Goal: Task Accomplishment & Management: Use online tool/utility

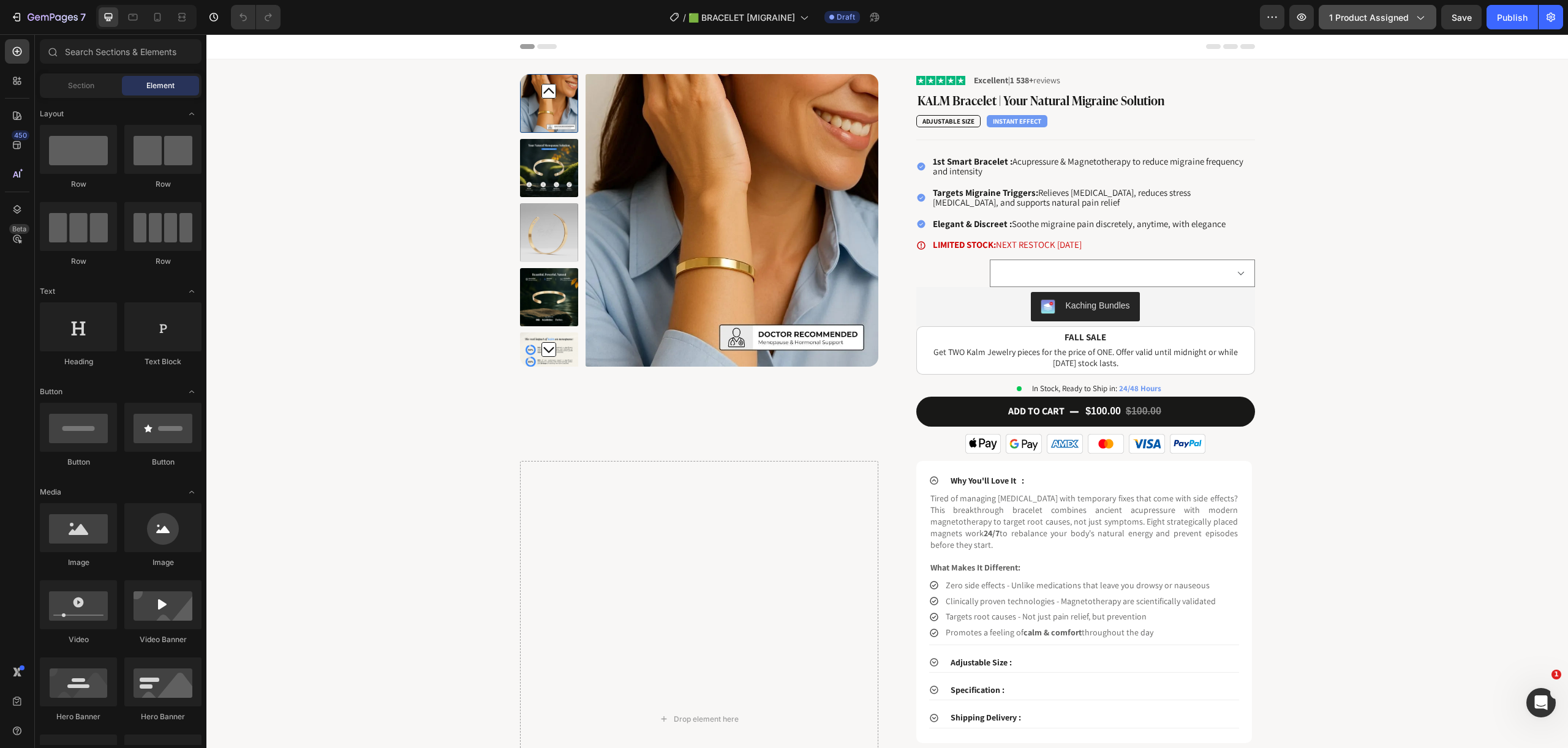
click at [1389, 14] on span "1 product assigned" at bounding box center [1369, 17] width 80 height 13
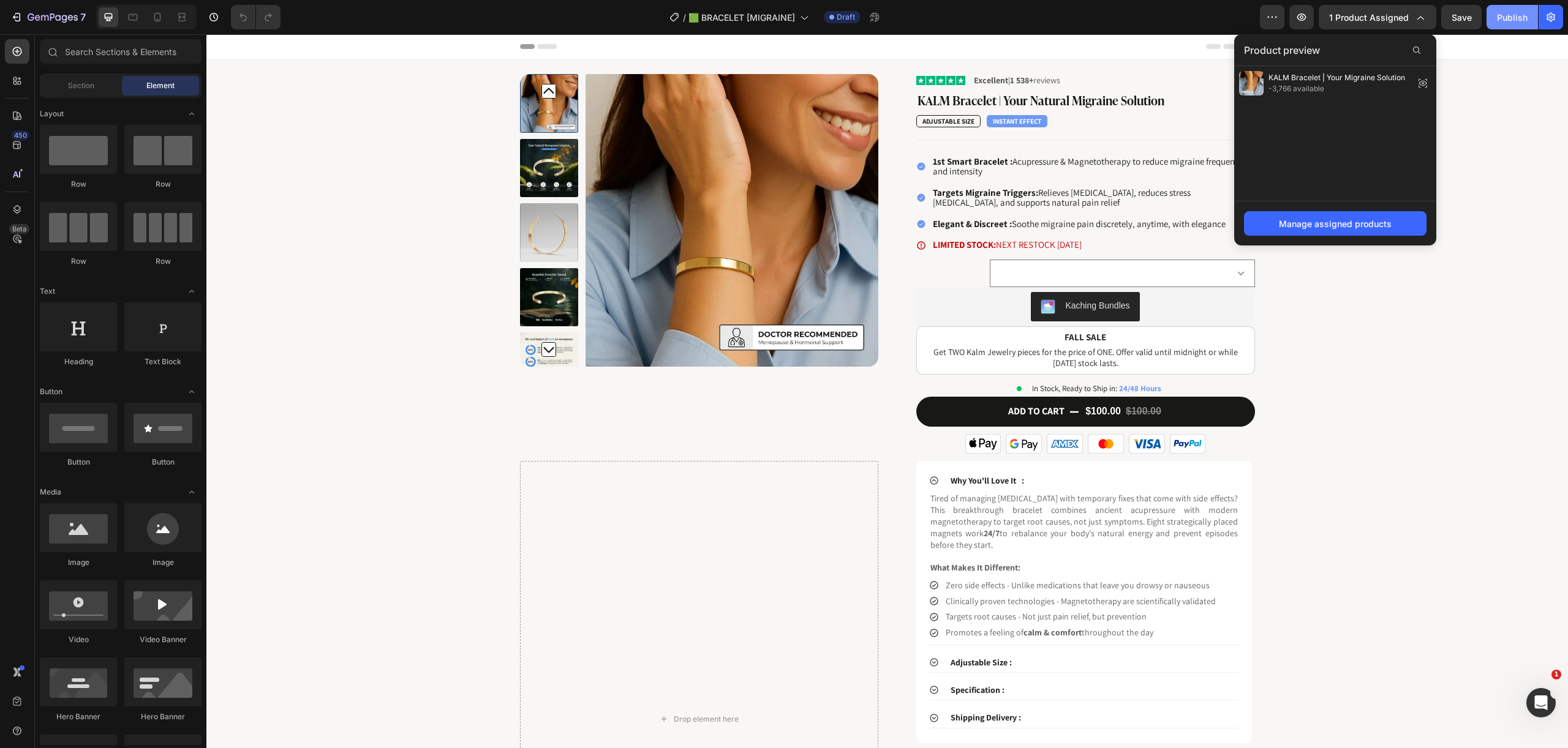
click at [1496, 10] on button "Publish" at bounding box center [1512, 17] width 51 height 24
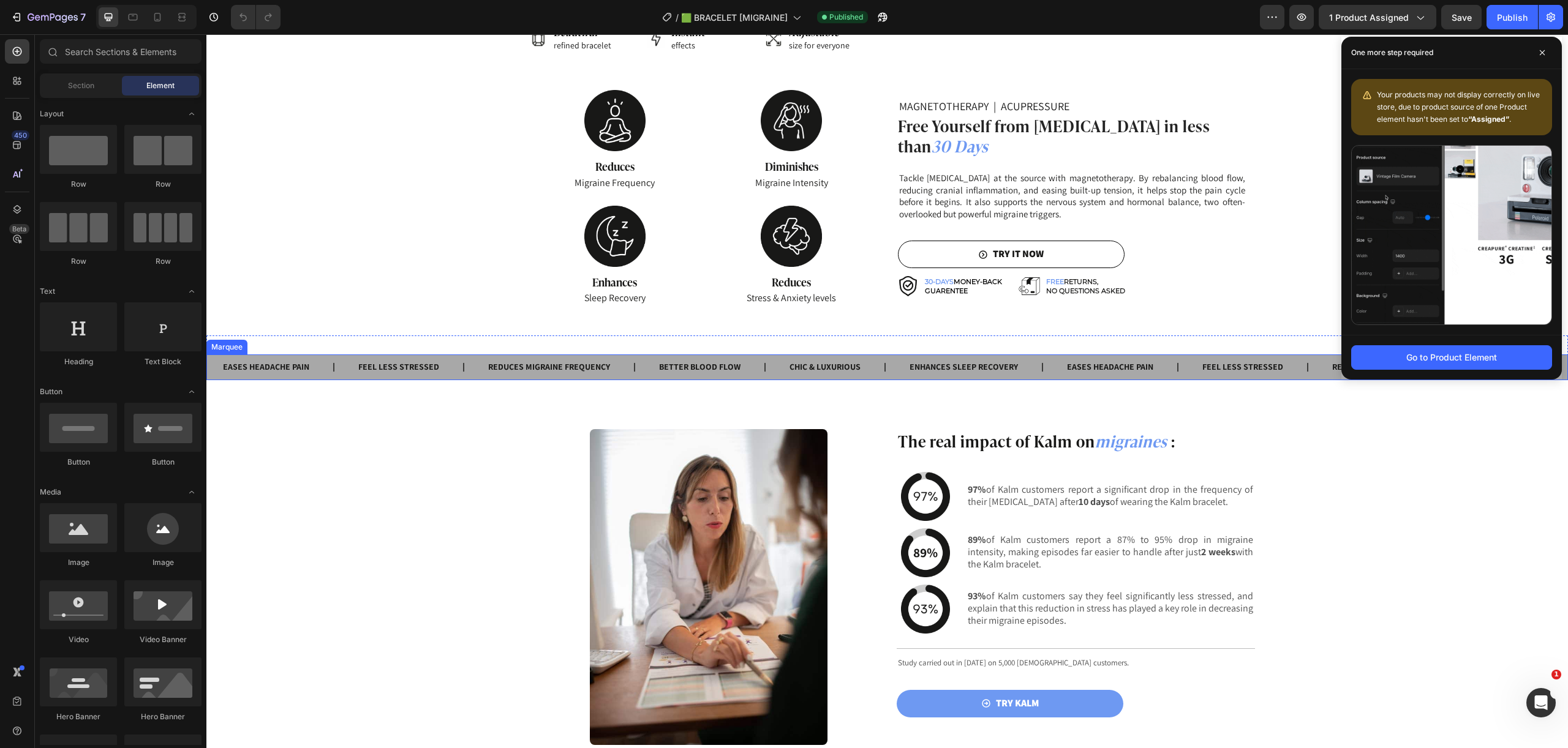
scroll to position [1838, 0]
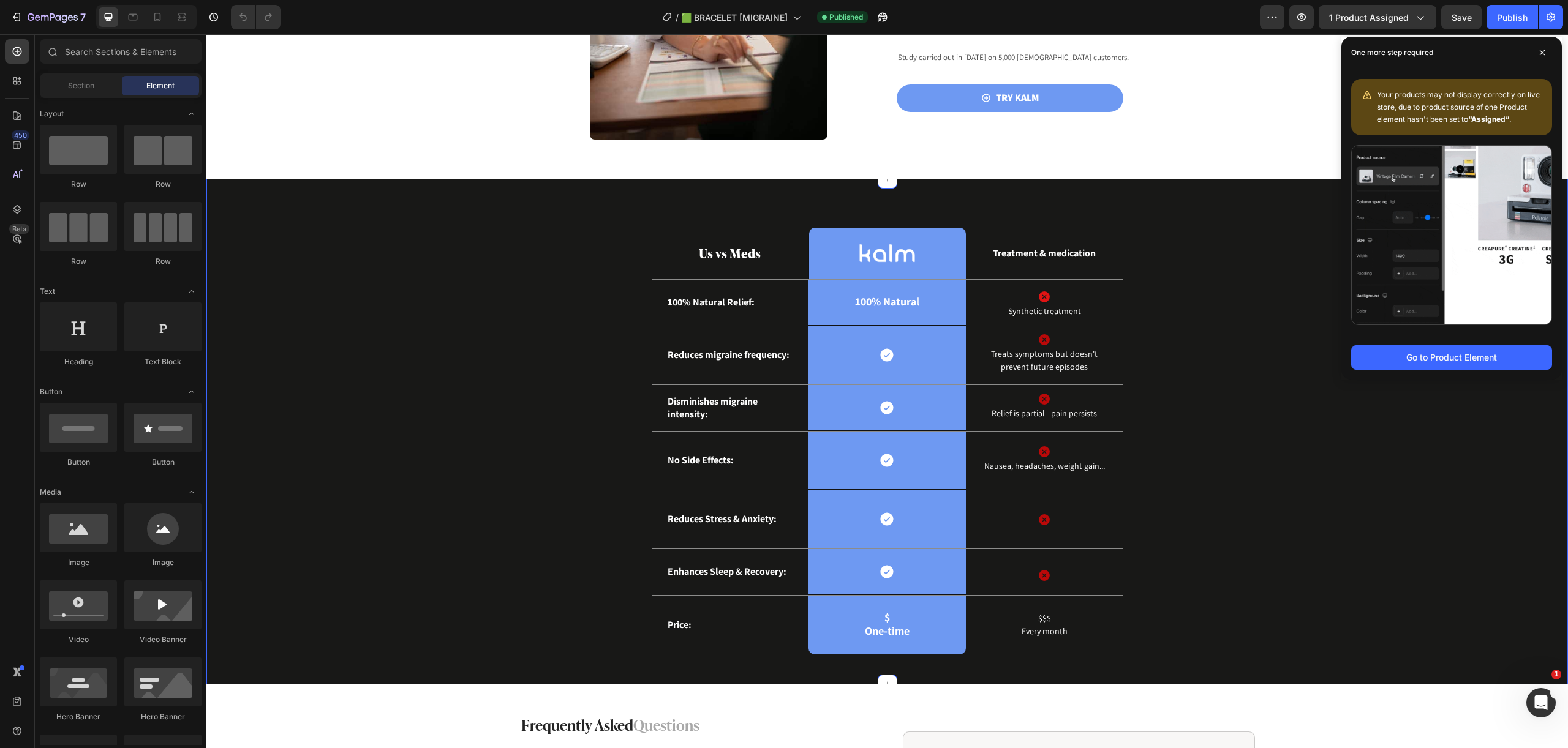
click at [1206, 372] on div "Us vs Meds Text Block Image Row Treatment & medication Text Block Row 100% Natu…" at bounding box center [887, 451] width 1343 height 447
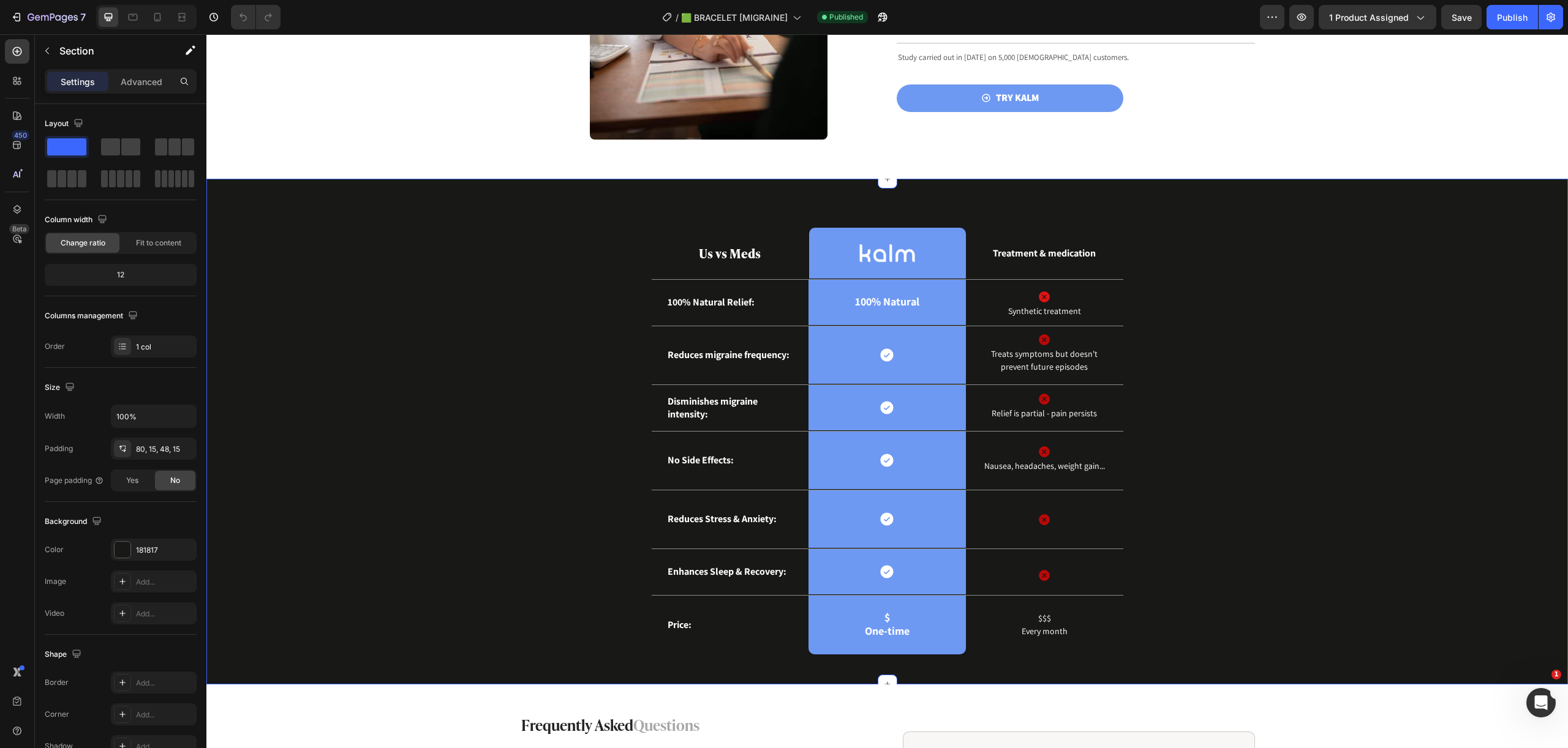
click at [1158, 353] on div "Us vs Meds Text Block Image Row Treatment & medication Text Block Row 100% Natu…" at bounding box center [887, 451] width 1343 height 447
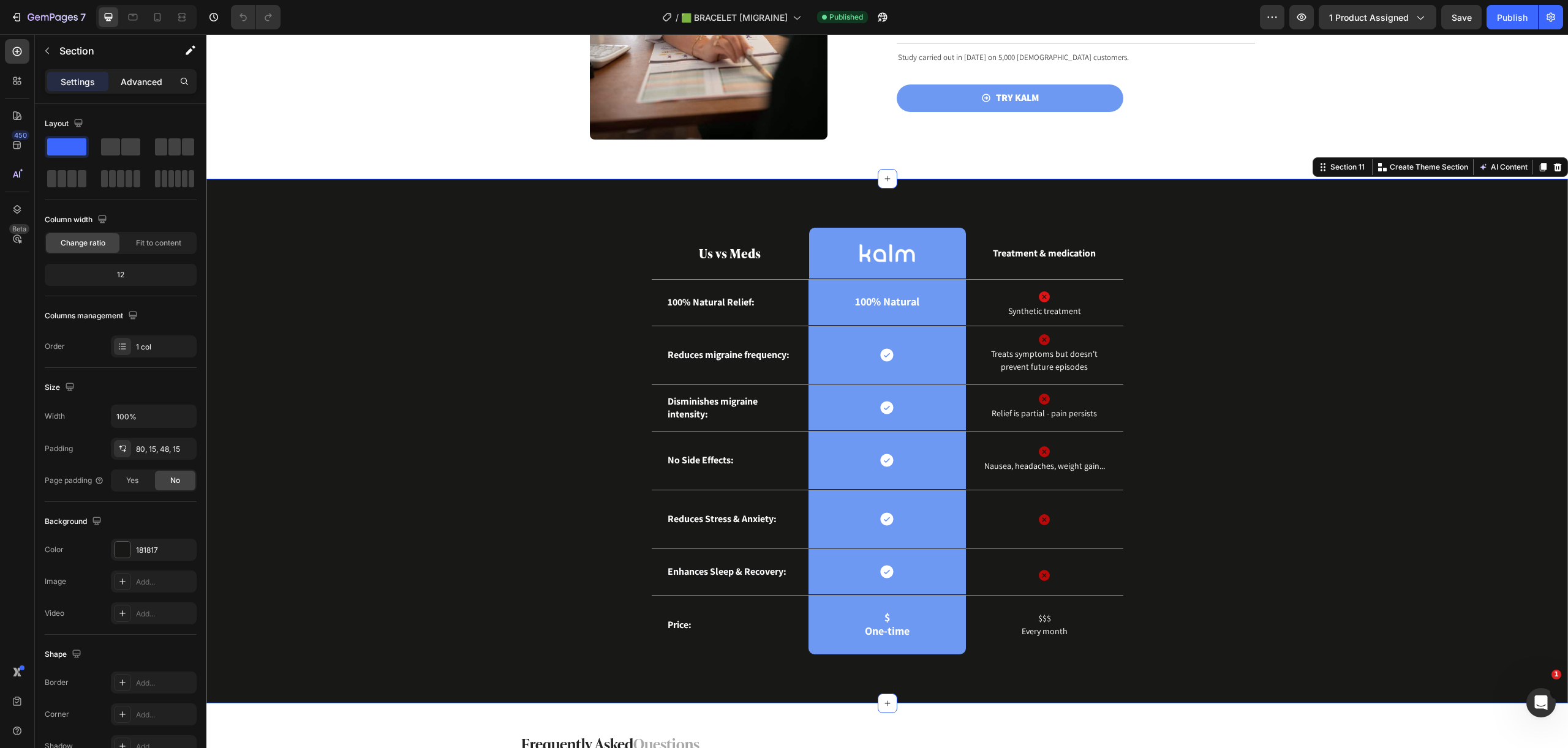
click at [142, 83] on p "Advanced" at bounding box center [142, 82] width 42 height 13
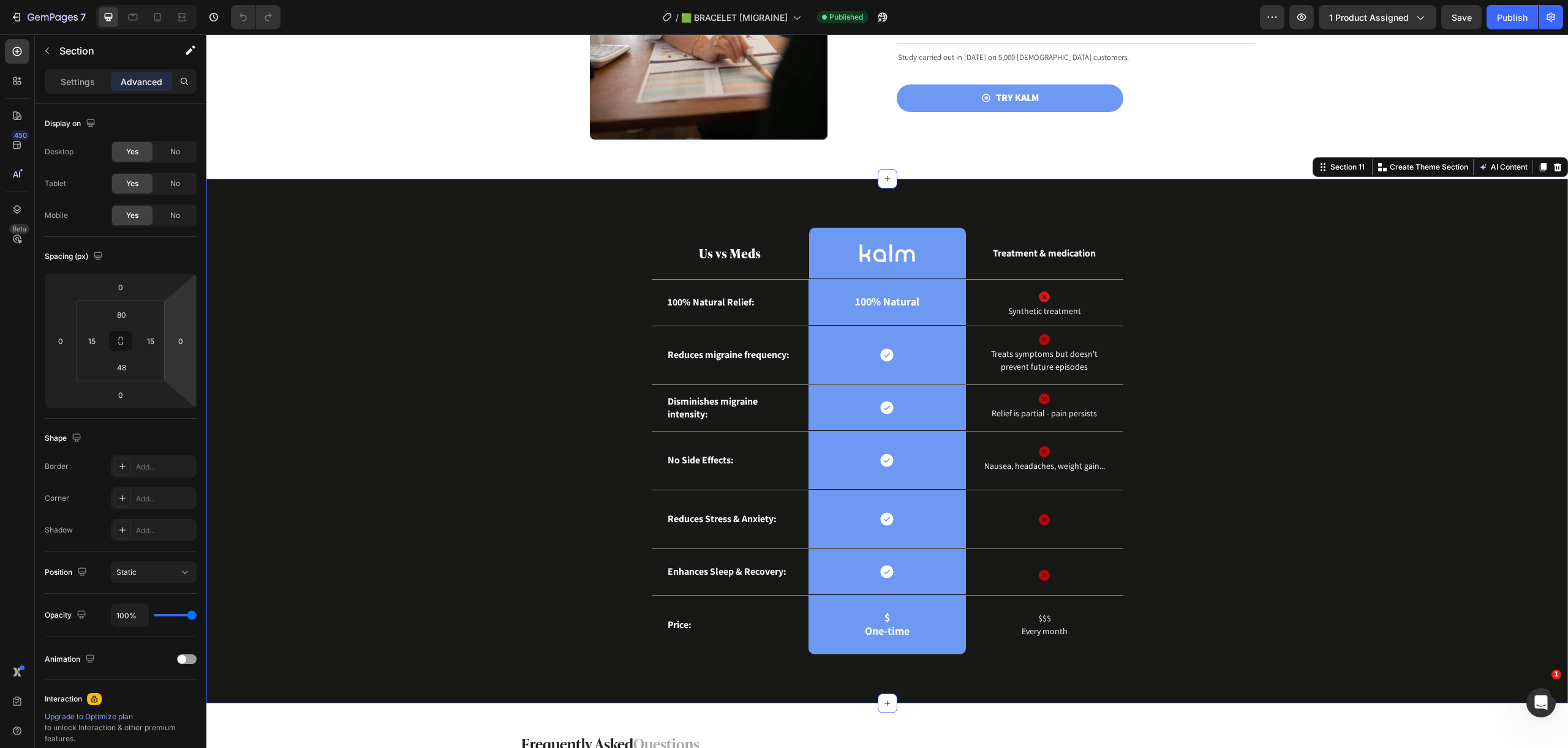
click at [474, 238] on div "Us vs Meds Text Block Image Row Treatment & medication Text Block Row 100% Natu…" at bounding box center [887, 451] width 1343 height 447
click at [752, 249] on strong "Us vs Meds" at bounding box center [730, 252] width 62 height 18
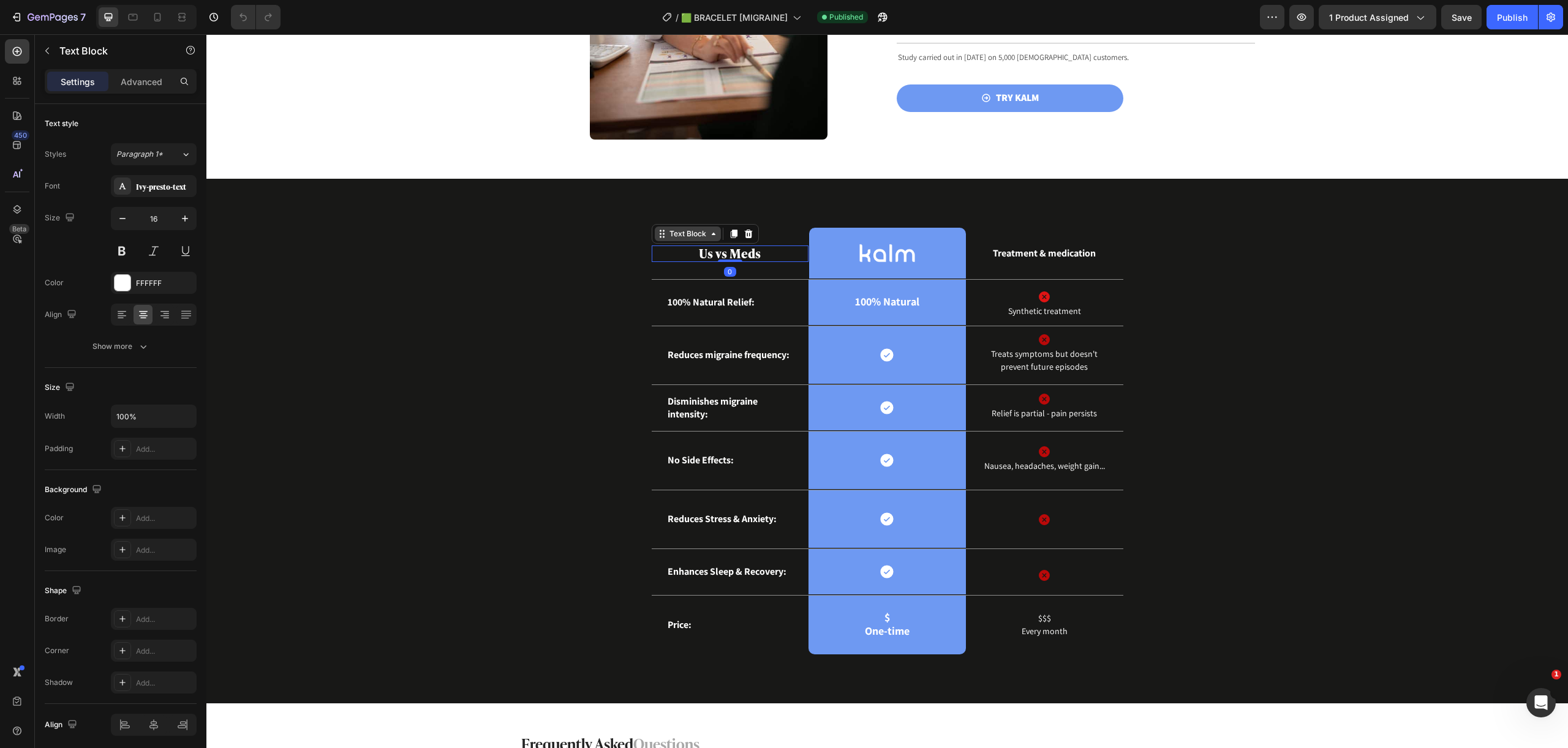
click at [683, 238] on div "Text Block" at bounding box center [688, 234] width 42 height 11
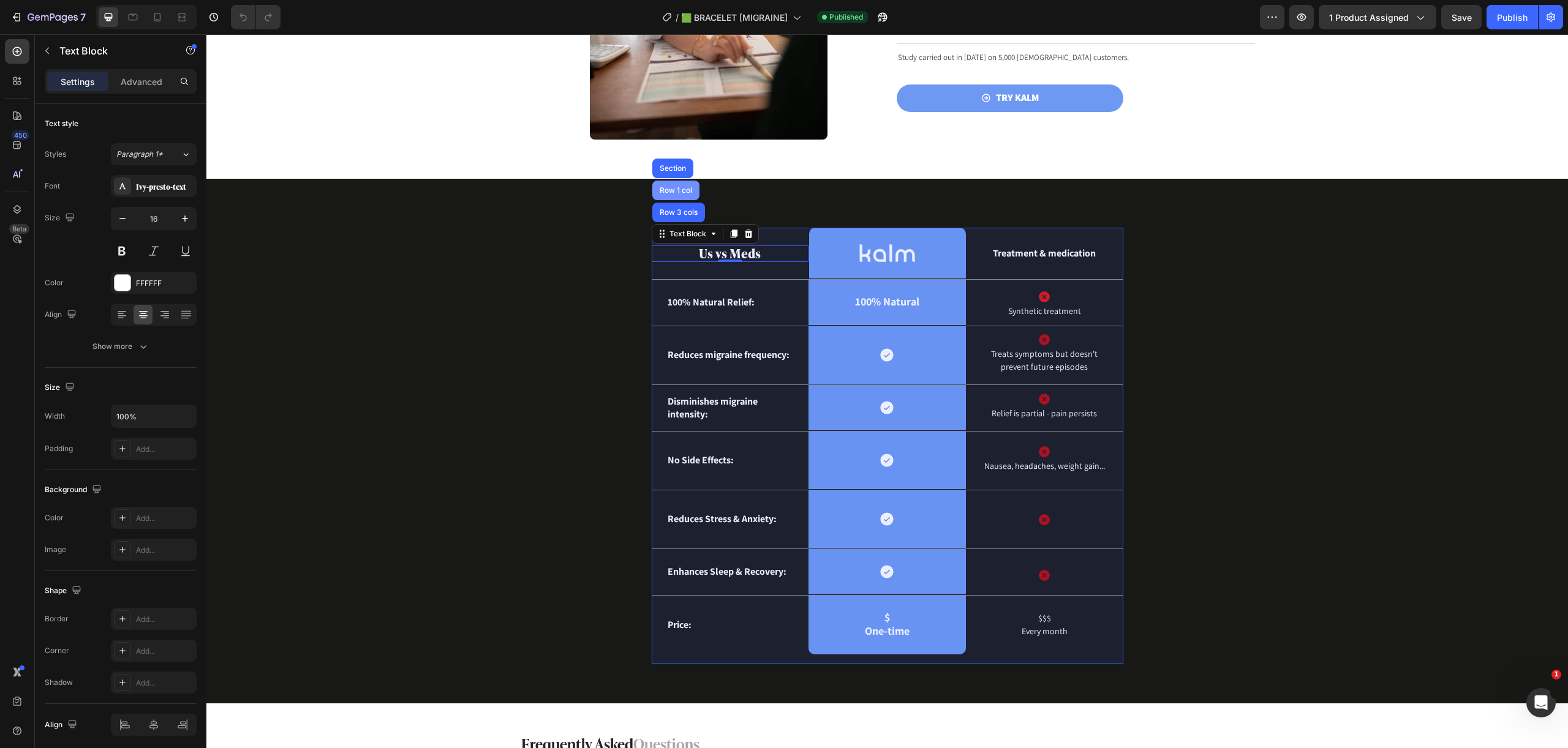
click at [680, 198] on div "Row 1 col" at bounding box center [676, 190] width 47 height 20
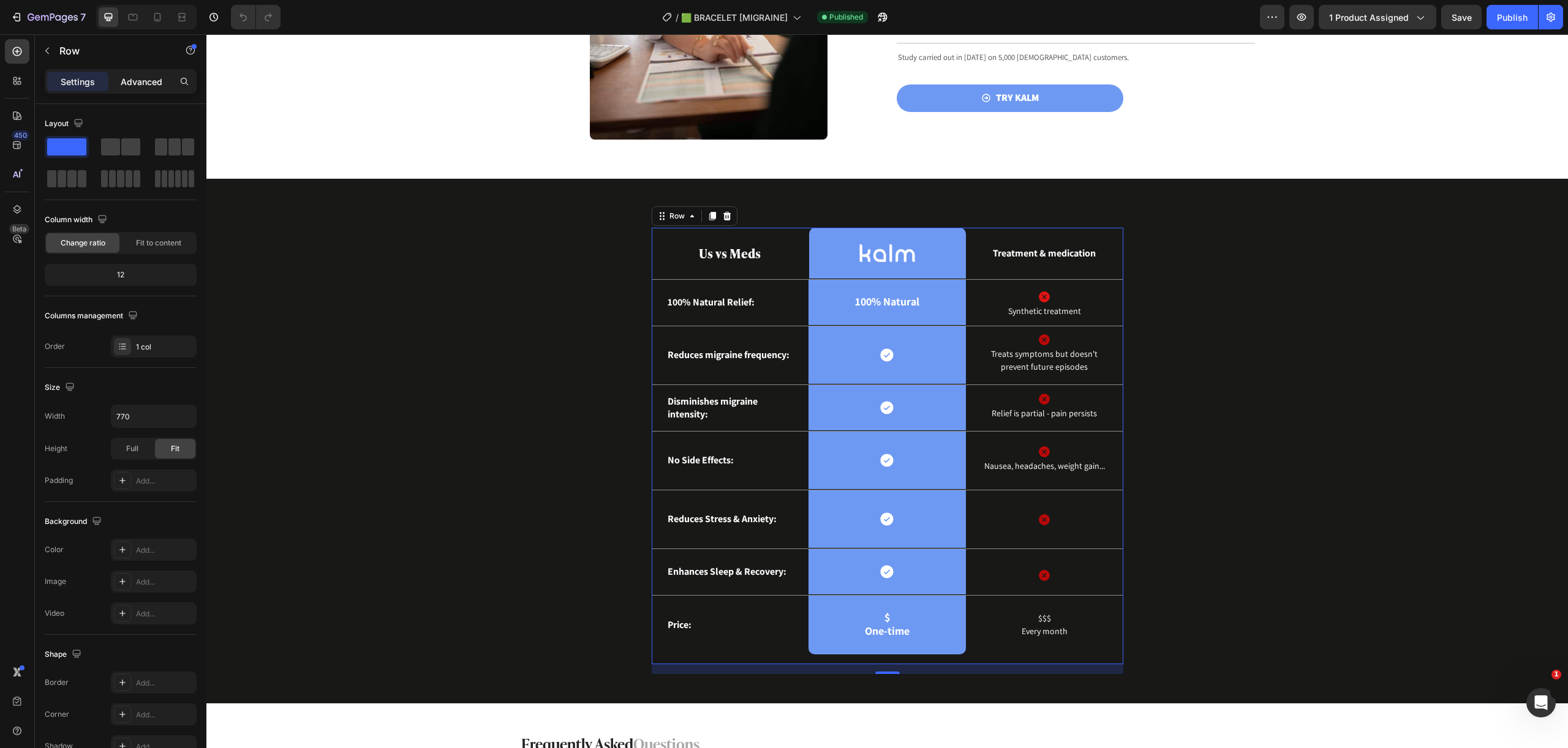
click at [142, 79] on p "Advanced" at bounding box center [142, 82] width 42 height 13
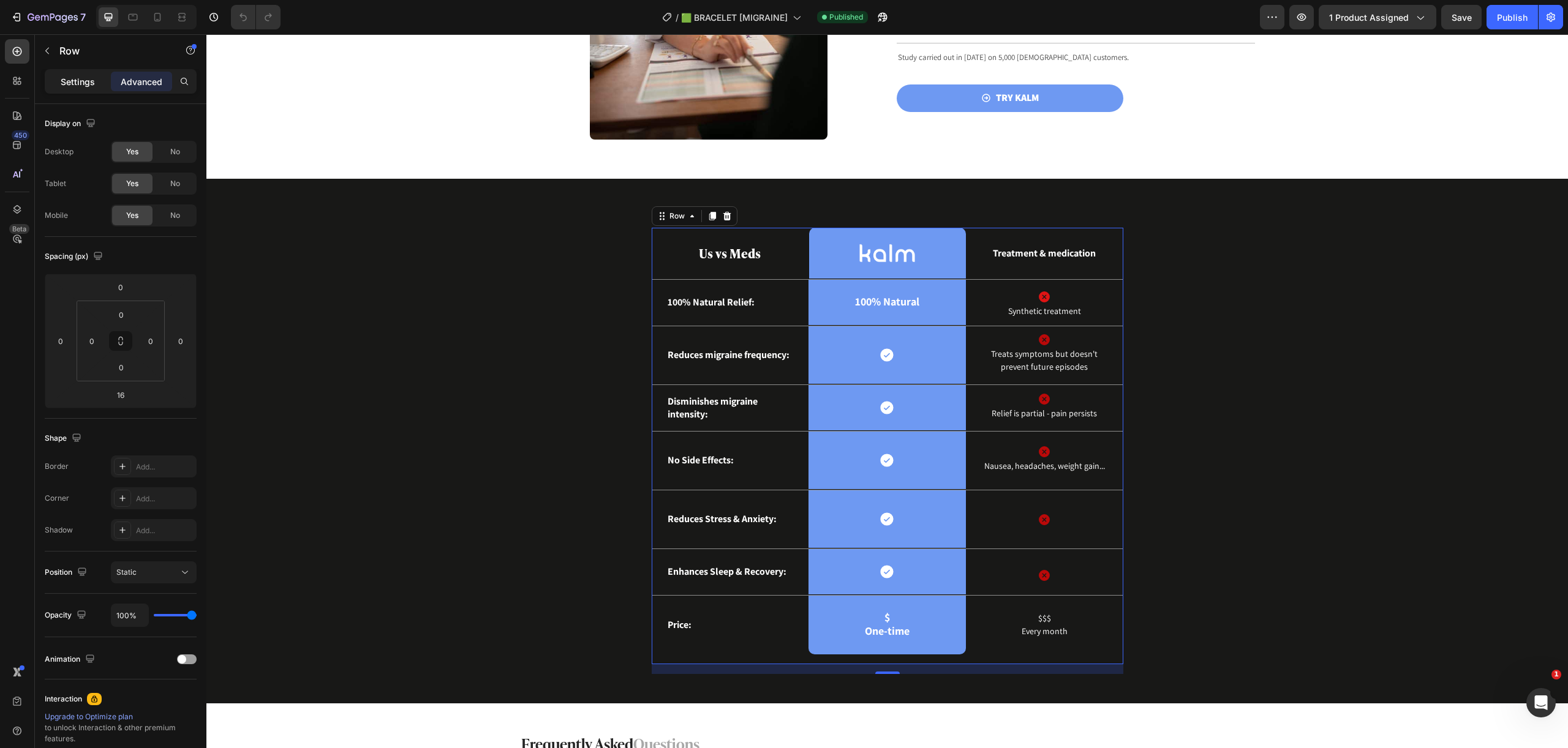
click at [80, 79] on p "Settings" at bounding box center [78, 82] width 34 height 13
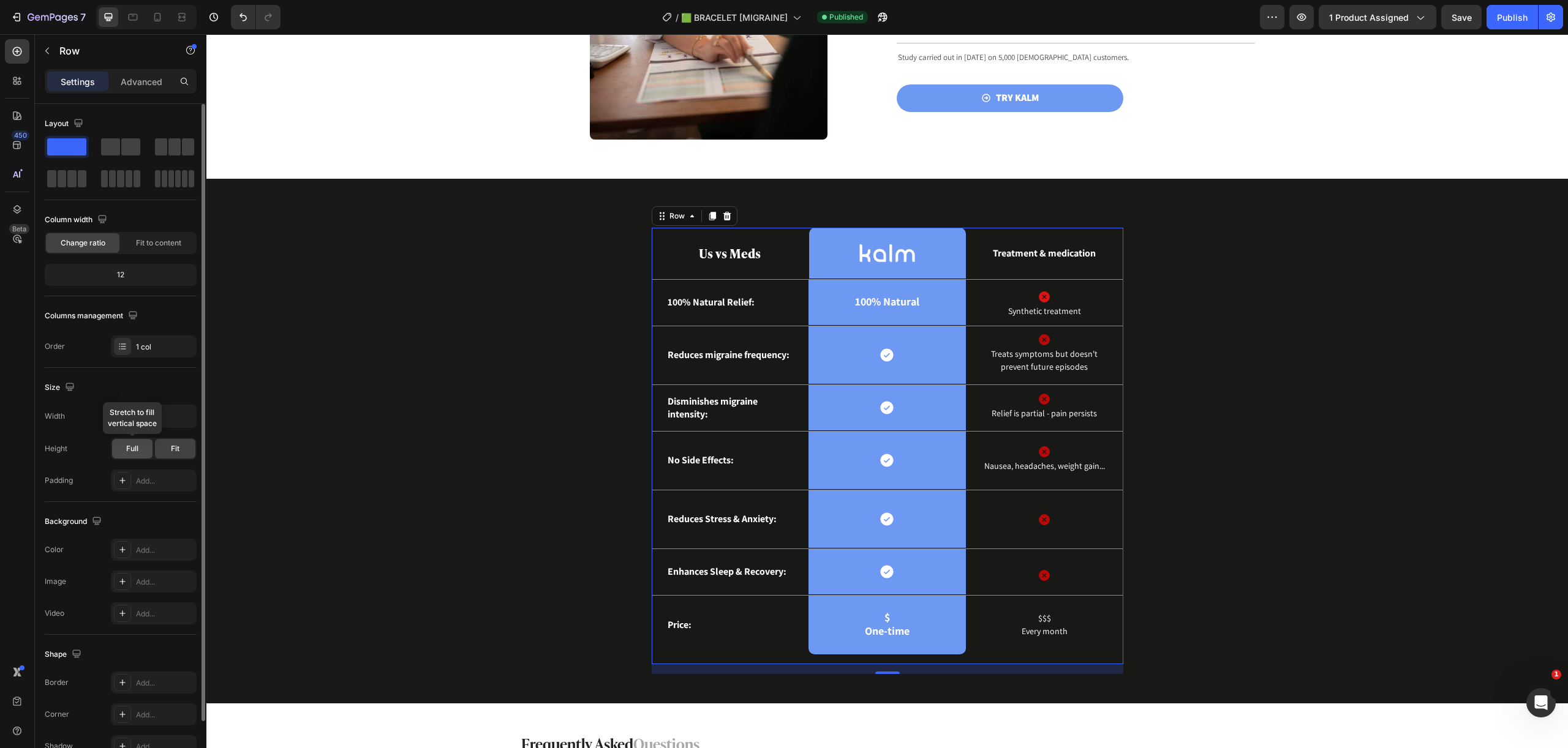
click at [130, 444] on span "Full" at bounding box center [132, 449] width 12 height 11
click at [142, 415] on input "770" at bounding box center [153, 416] width 84 height 22
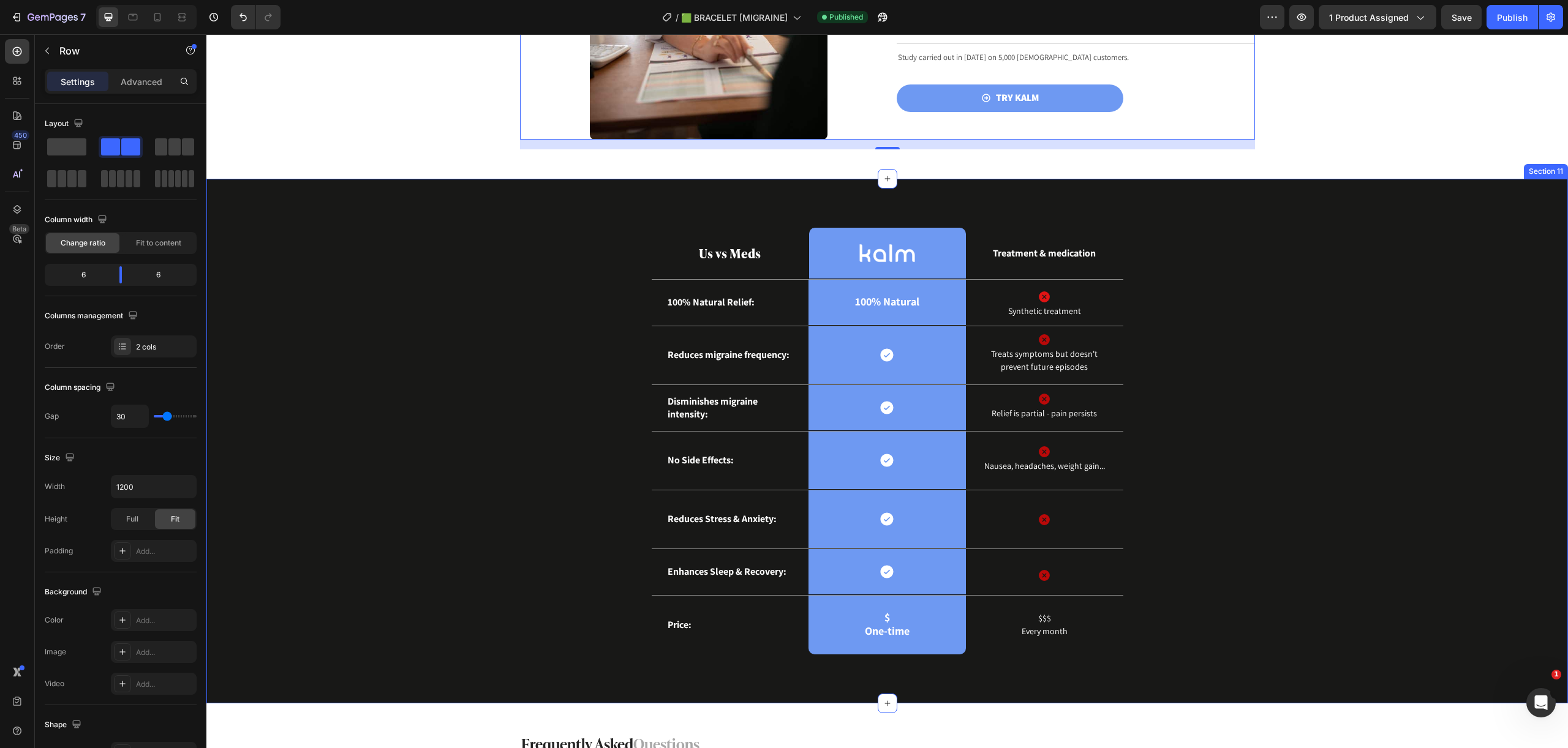
click at [625, 238] on div "Us vs Meds Text Block Image Row Treatment & medication Text Block Row 100% Natu…" at bounding box center [887, 451] width 1343 height 447
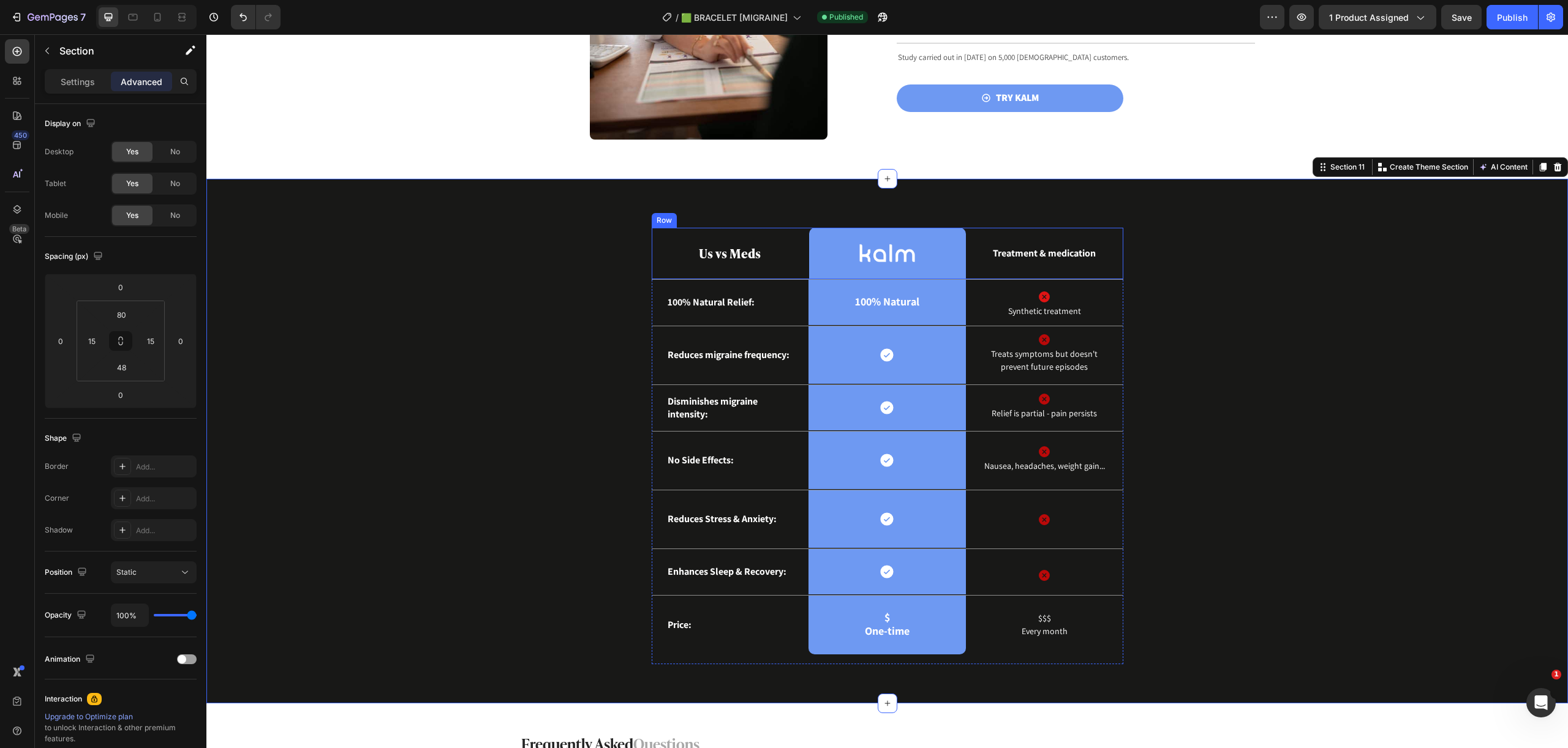
click at [653, 243] on div "Us vs Meds Text Block" at bounding box center [730, 254] width 157 height 51
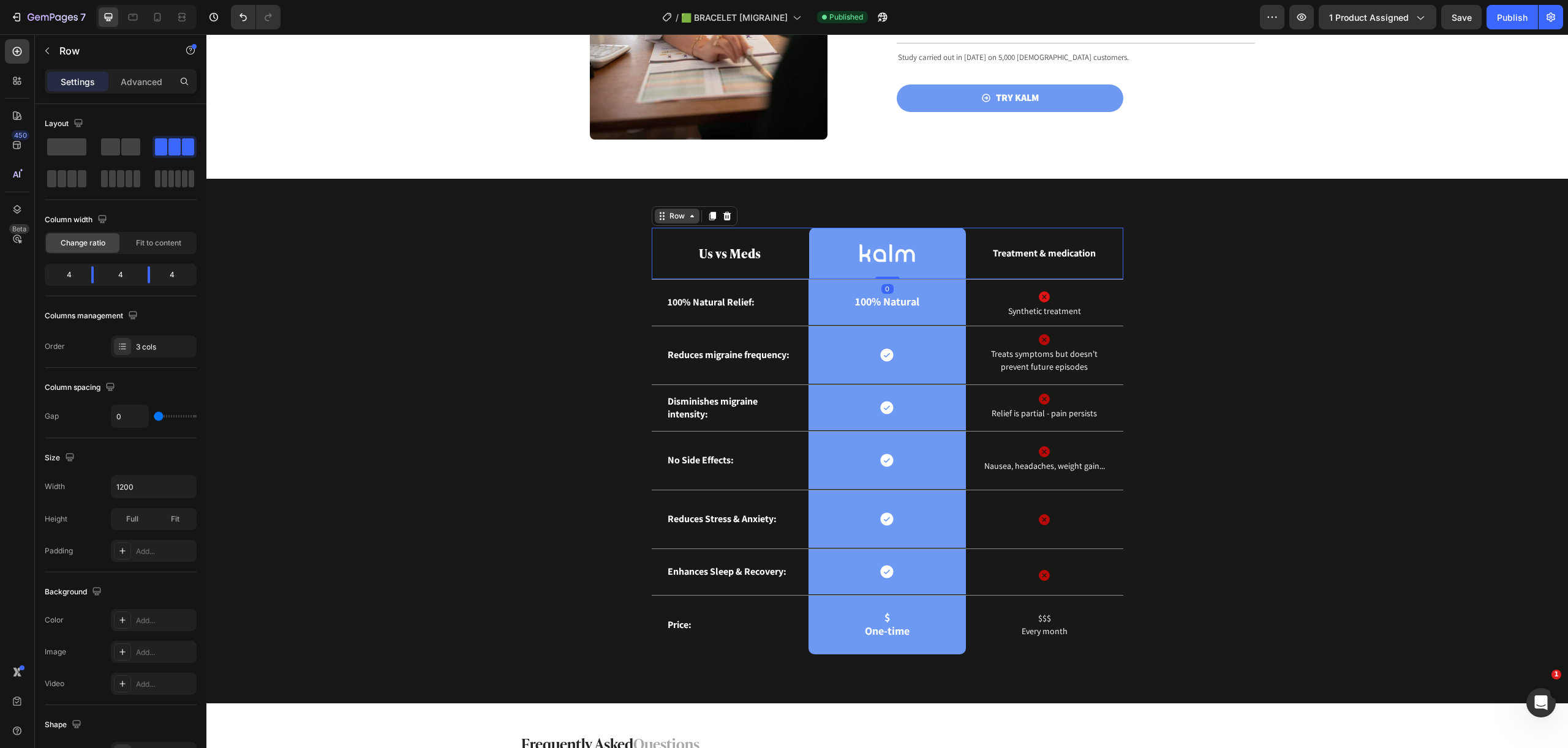
click at [654, 222] on div "Row" at bounding box center [677, 217] width 45 height 15
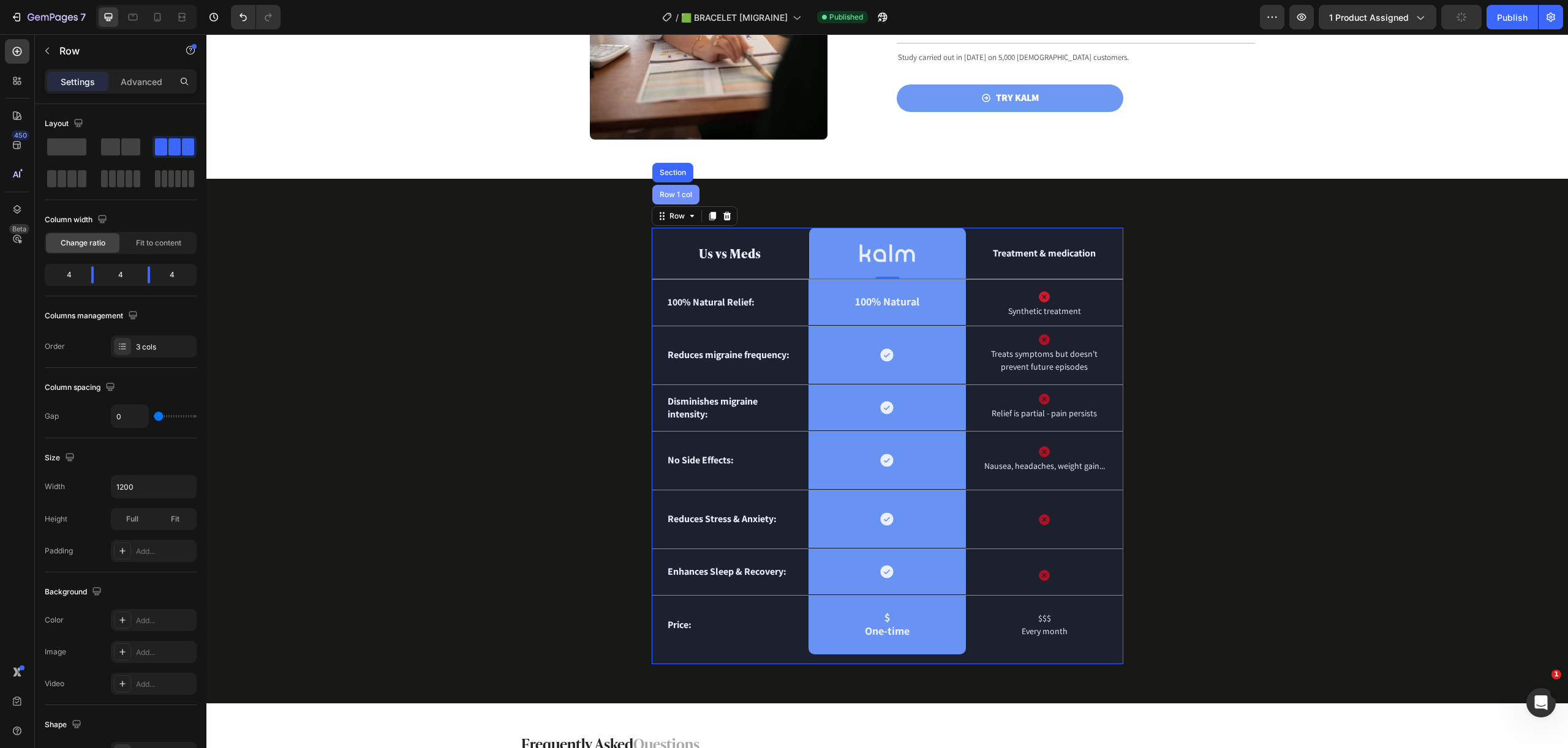
click at [665, 198] on div "Row 1 col" at bounding box center [675, 194] width 37 height 7
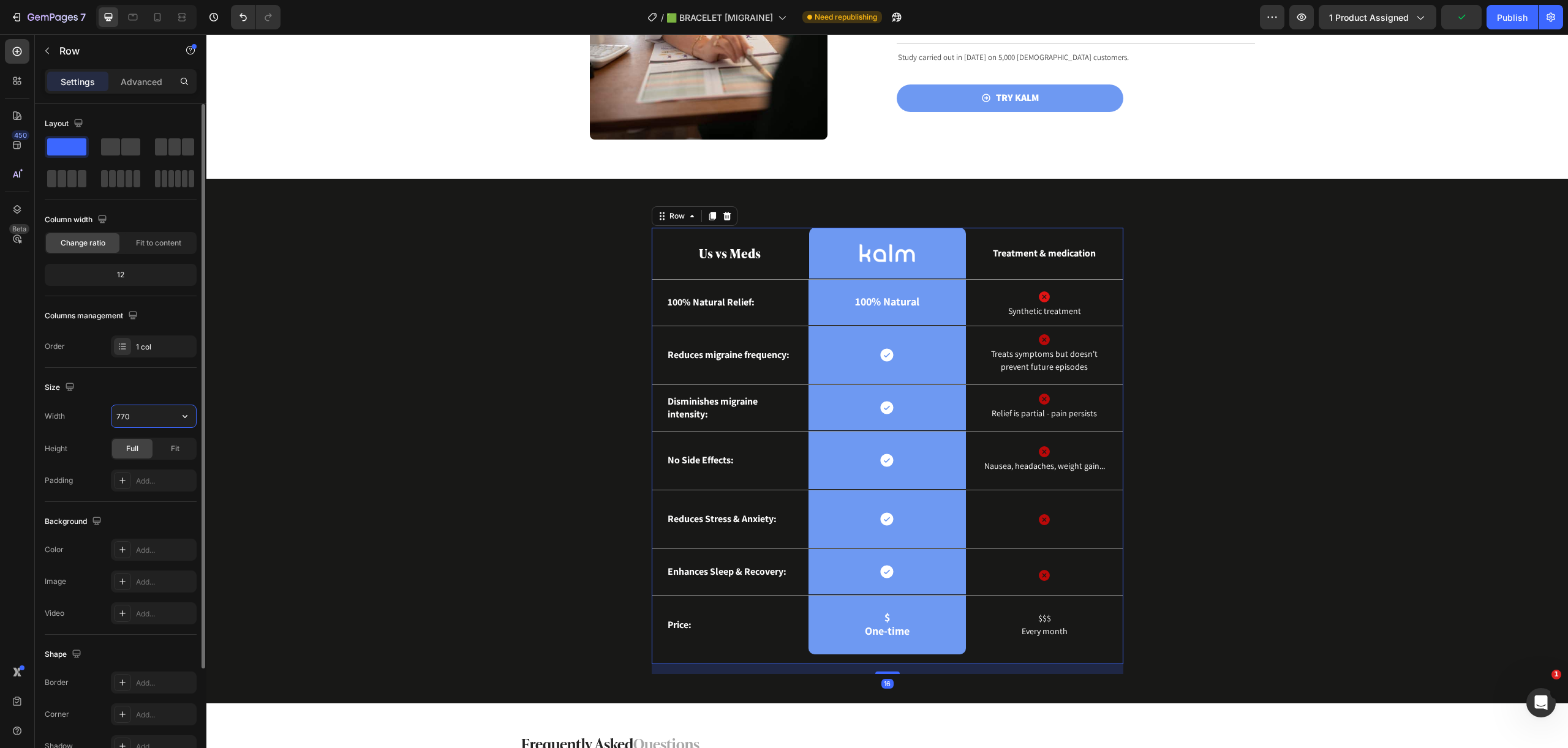
click at [146, 416] on input "770" at bounding box center [153, 416] width 84 height 22
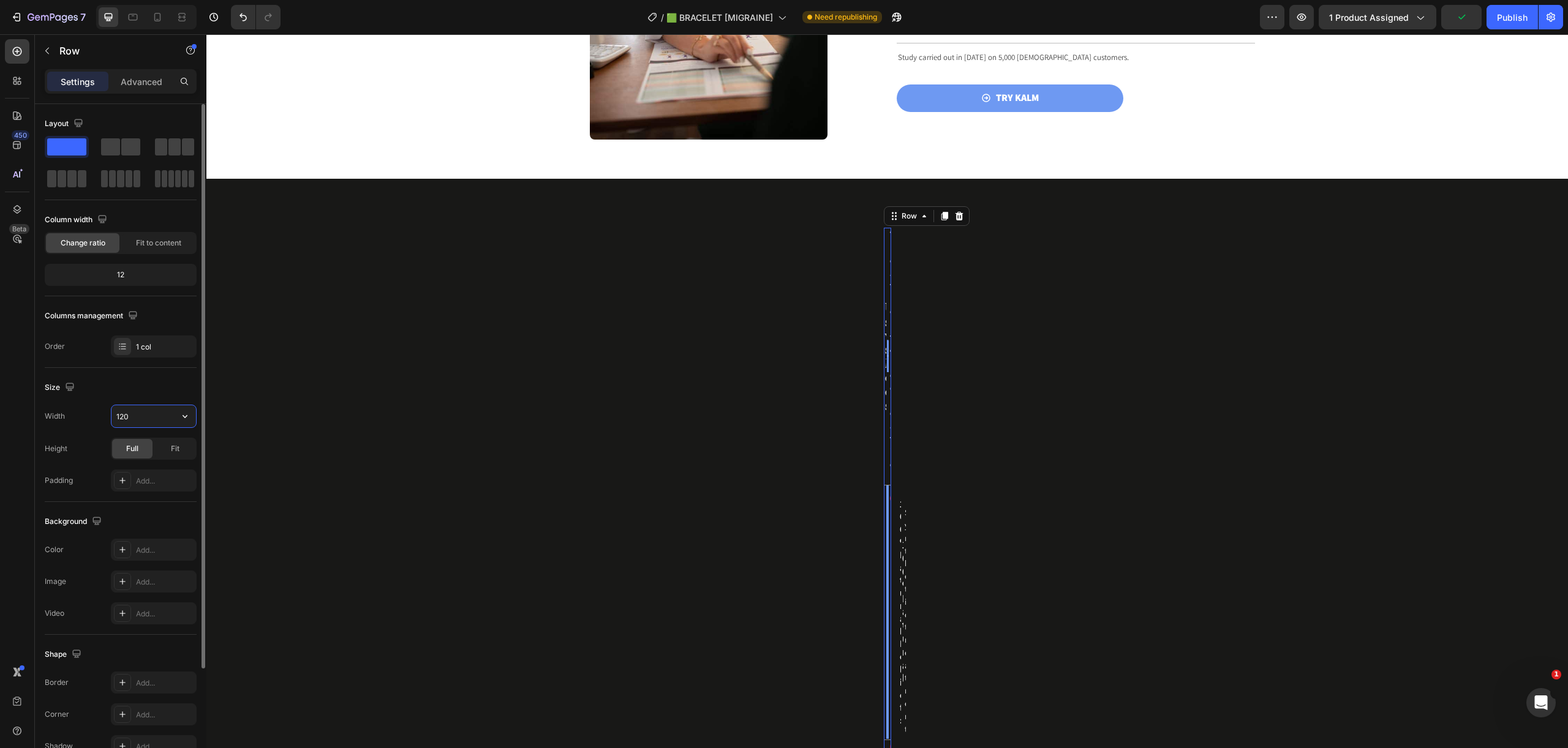
type input "1200"
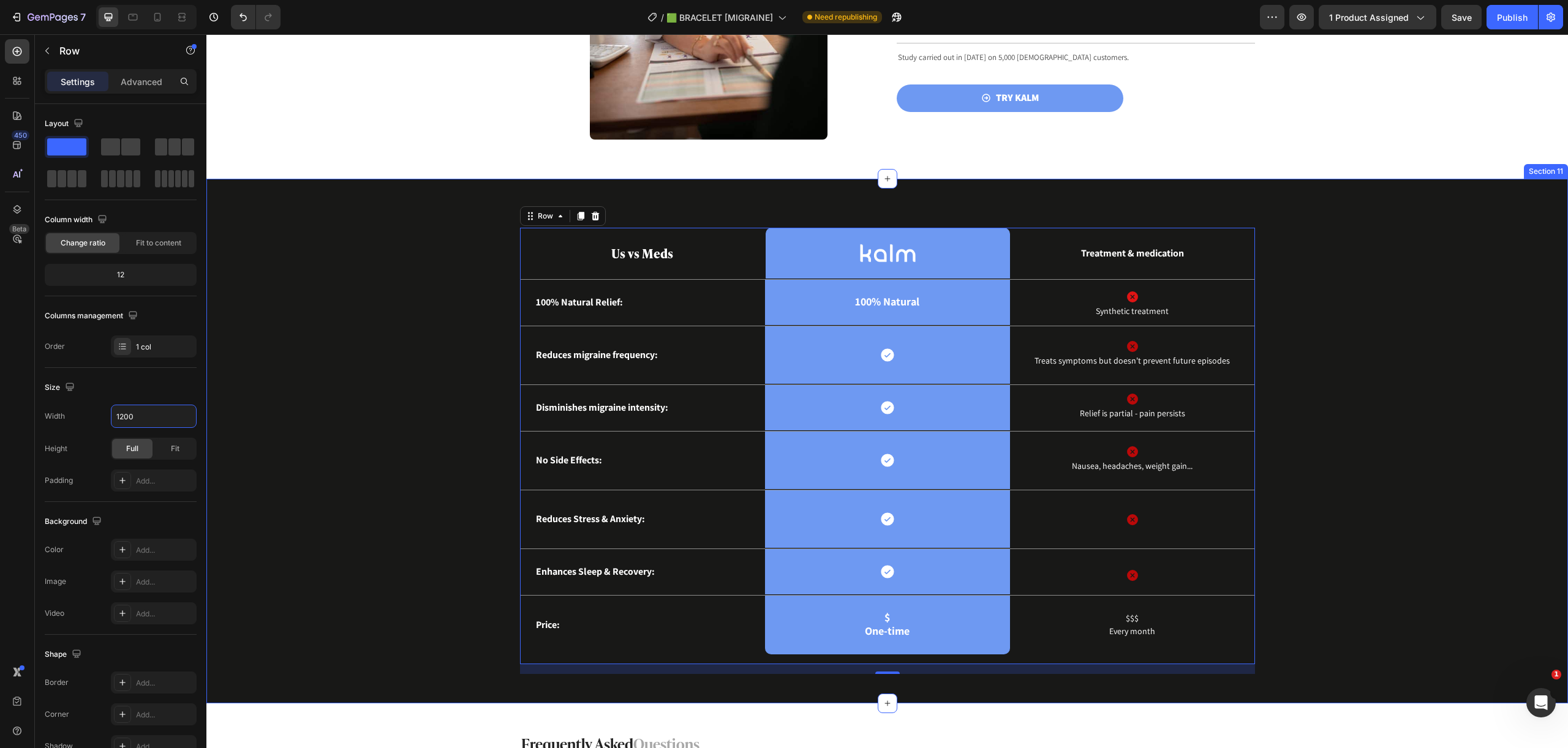
click at [262, 397] on div "Us vs Meds Text Block Image Row Treatment & medication Text Block Row 100% Natu…" at bounding box center [887, 451] width 1343 height 447
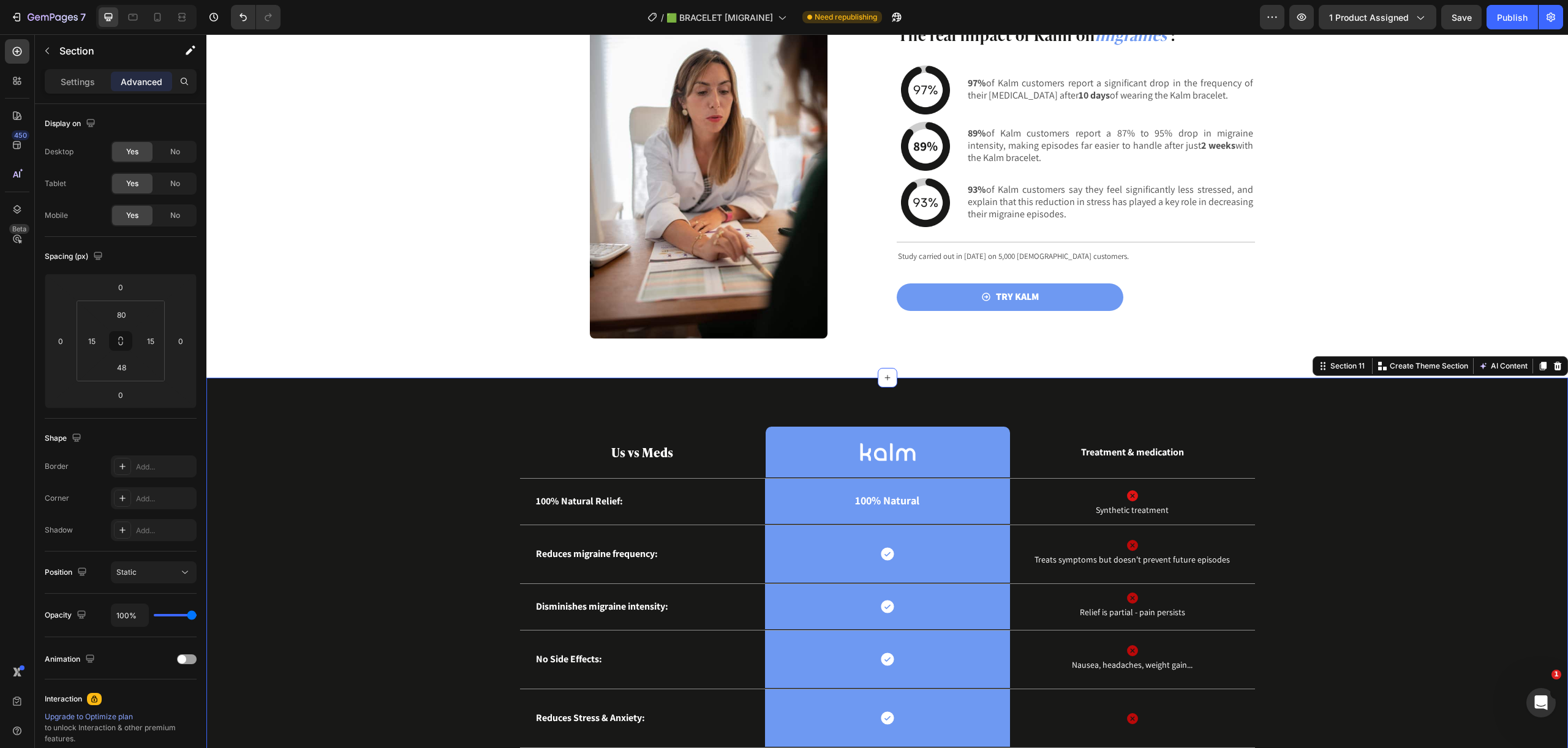
scroll to position [1826, 0]
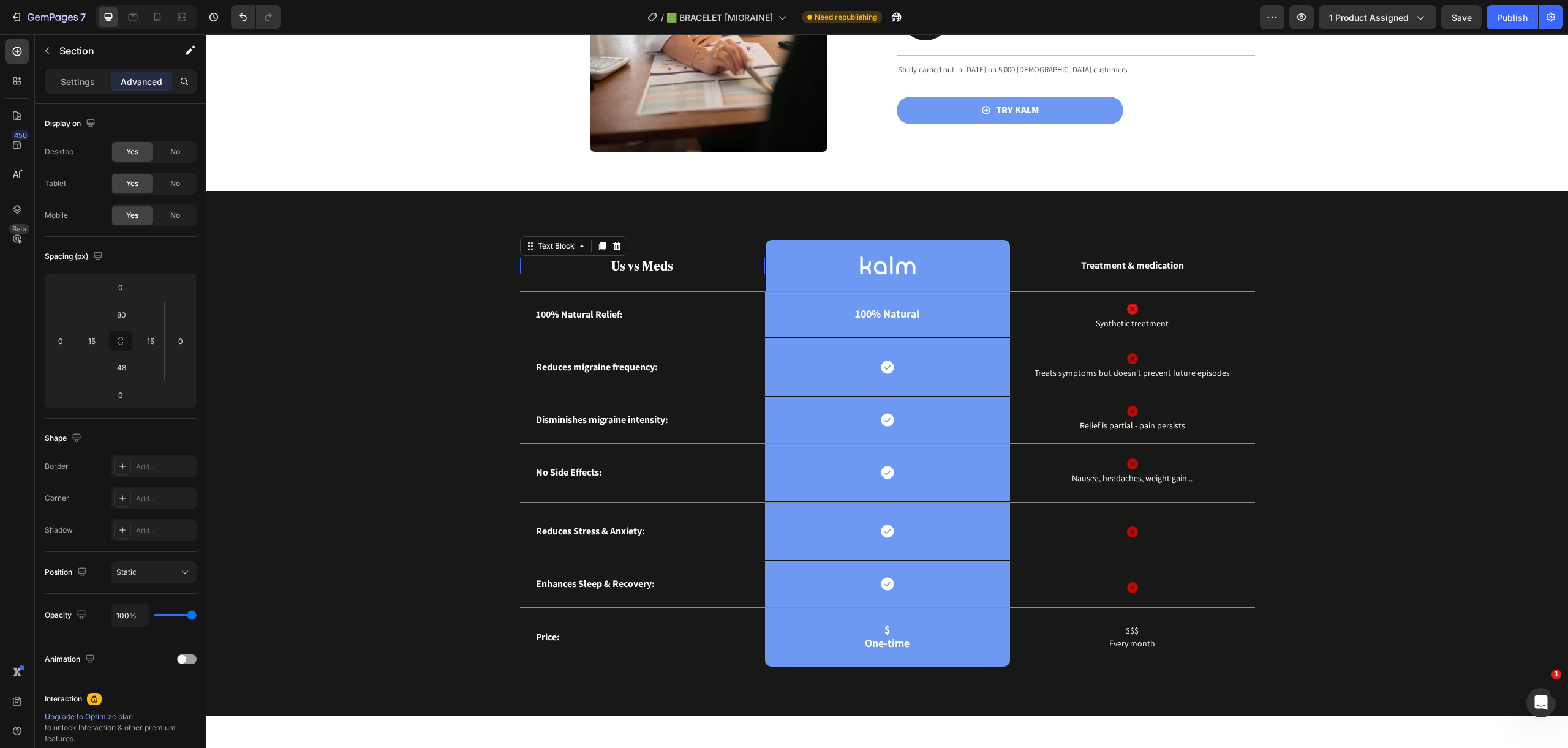
click at [655, 270] on strong "Us vs Meds" at bounding box center [642, 264] width 62 height 18
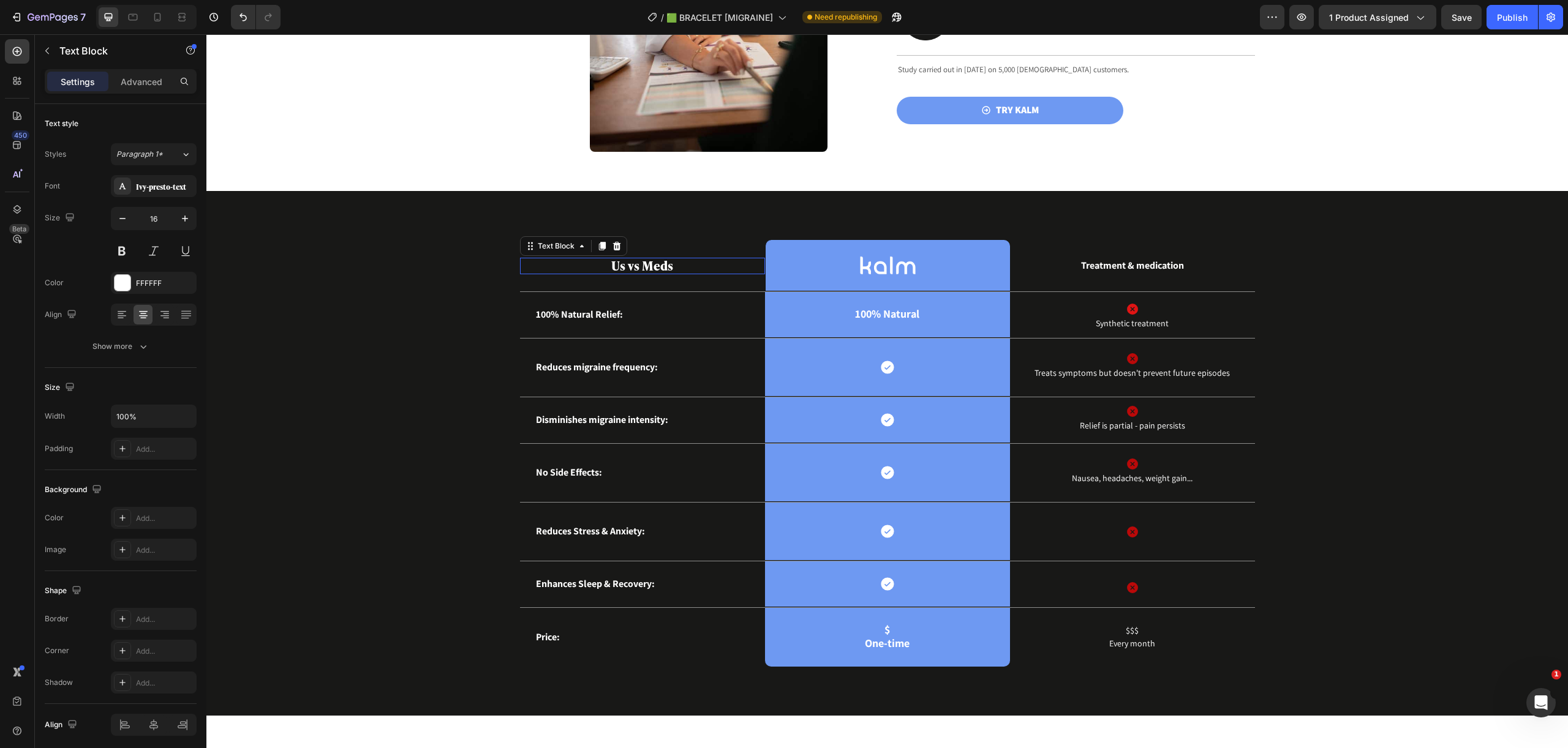
click at [655, 270] on strong "Us vs Meds" at bounding box center [642, 264] width 62 height 18
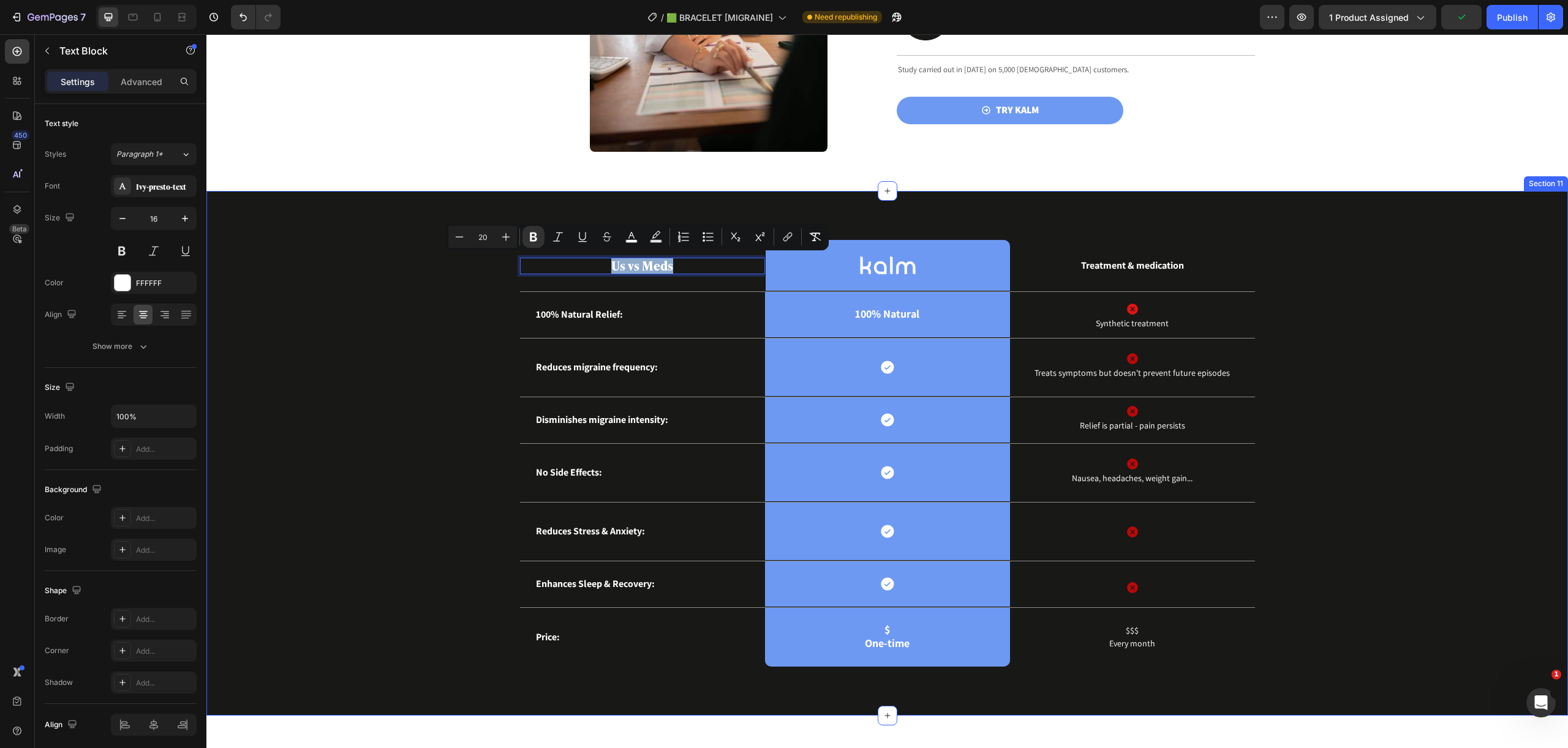
click at [330, 299] on div "Us vs Meds Text Block 0 Image Row Treatment & medication Text Block Row 100% Na…" at bounding box center [887, 463] width 1343 height 447
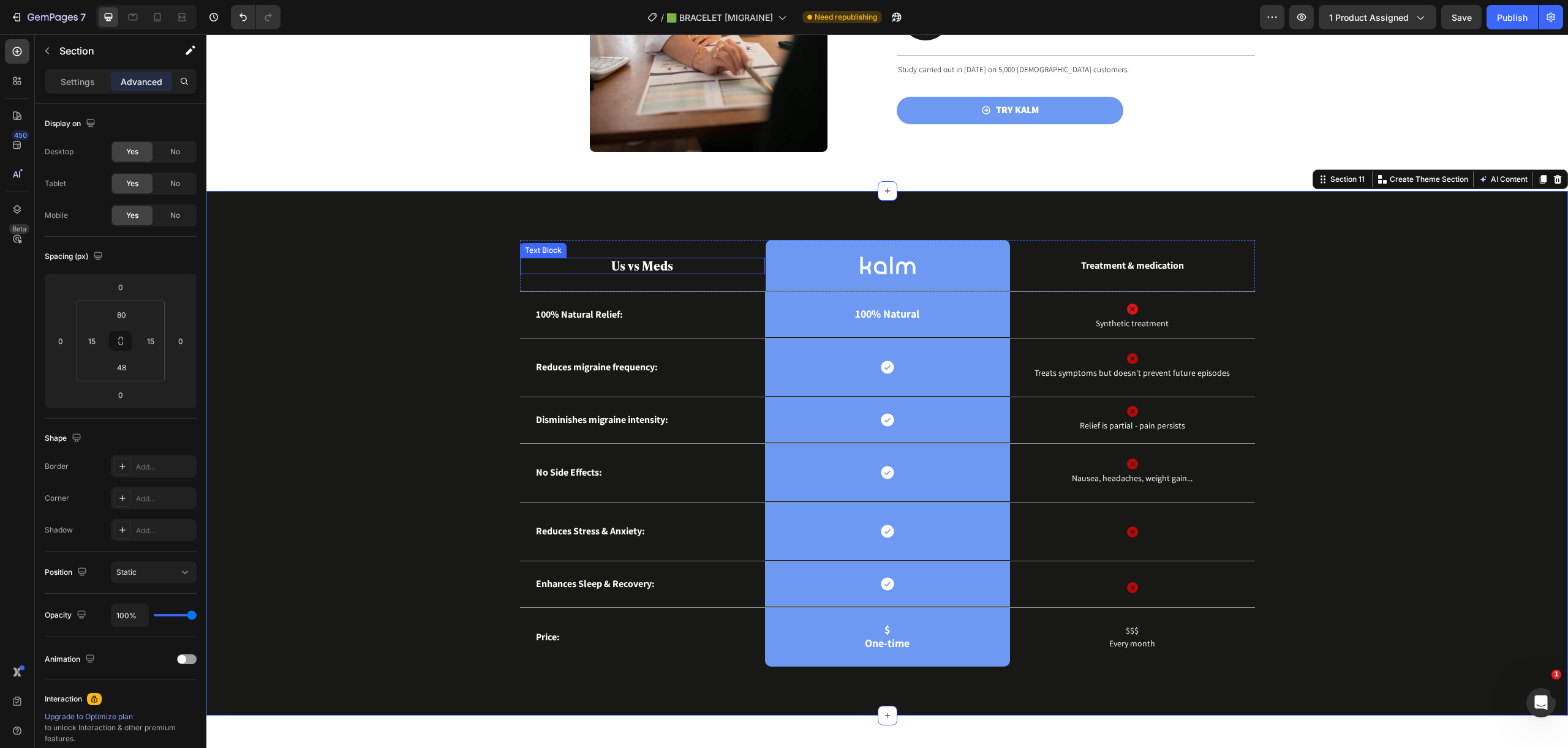
click at [650, 264] on strong "Us vs Meds" at bounding box center [642, 264] width 62 height 18
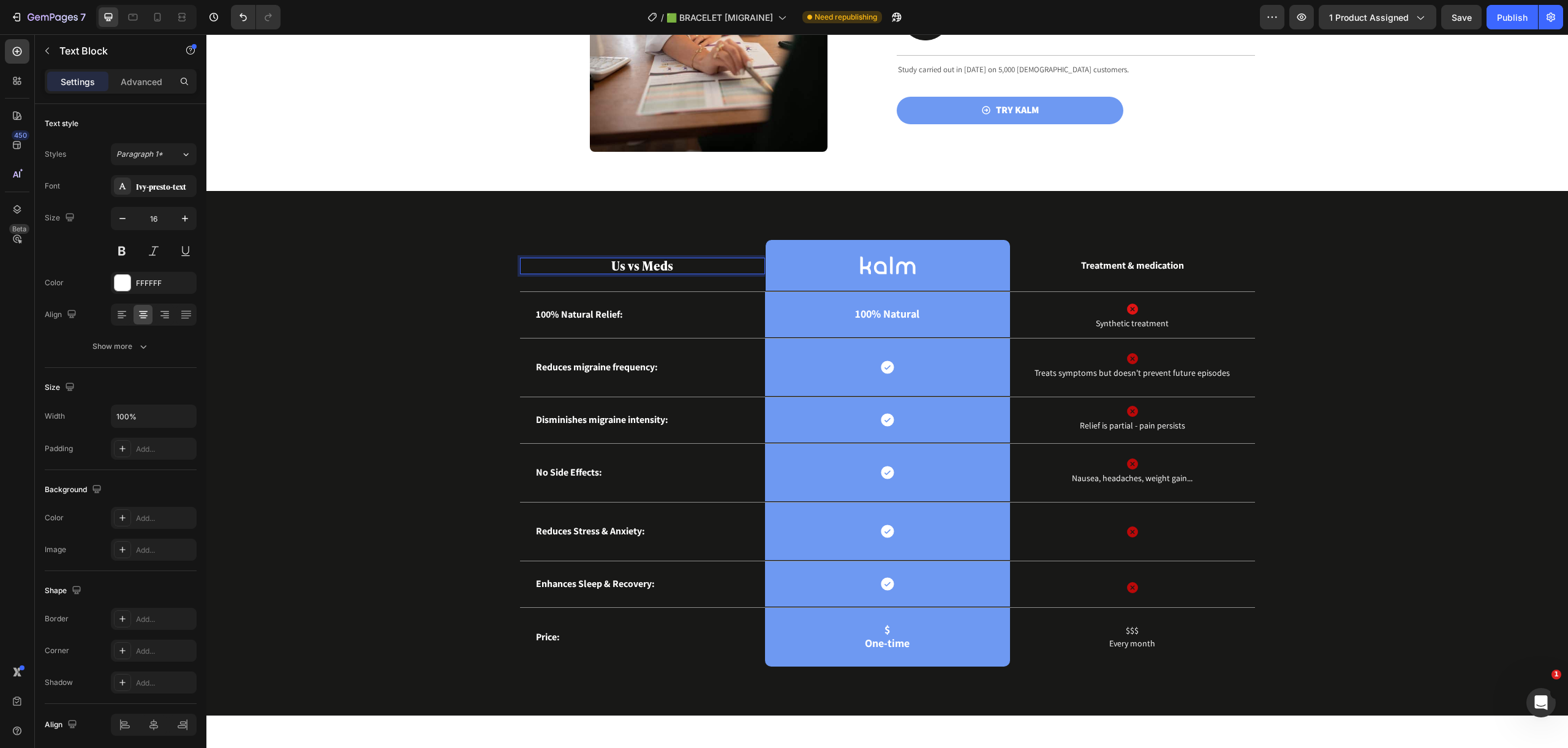
click at [650, 264] on strong "Us vs Meds" at bounding box center [642, 264] width 62 height 18
click at [653, 266] on strong "Us vs Meds" at bounding box center [642, 264] width 62 height 18
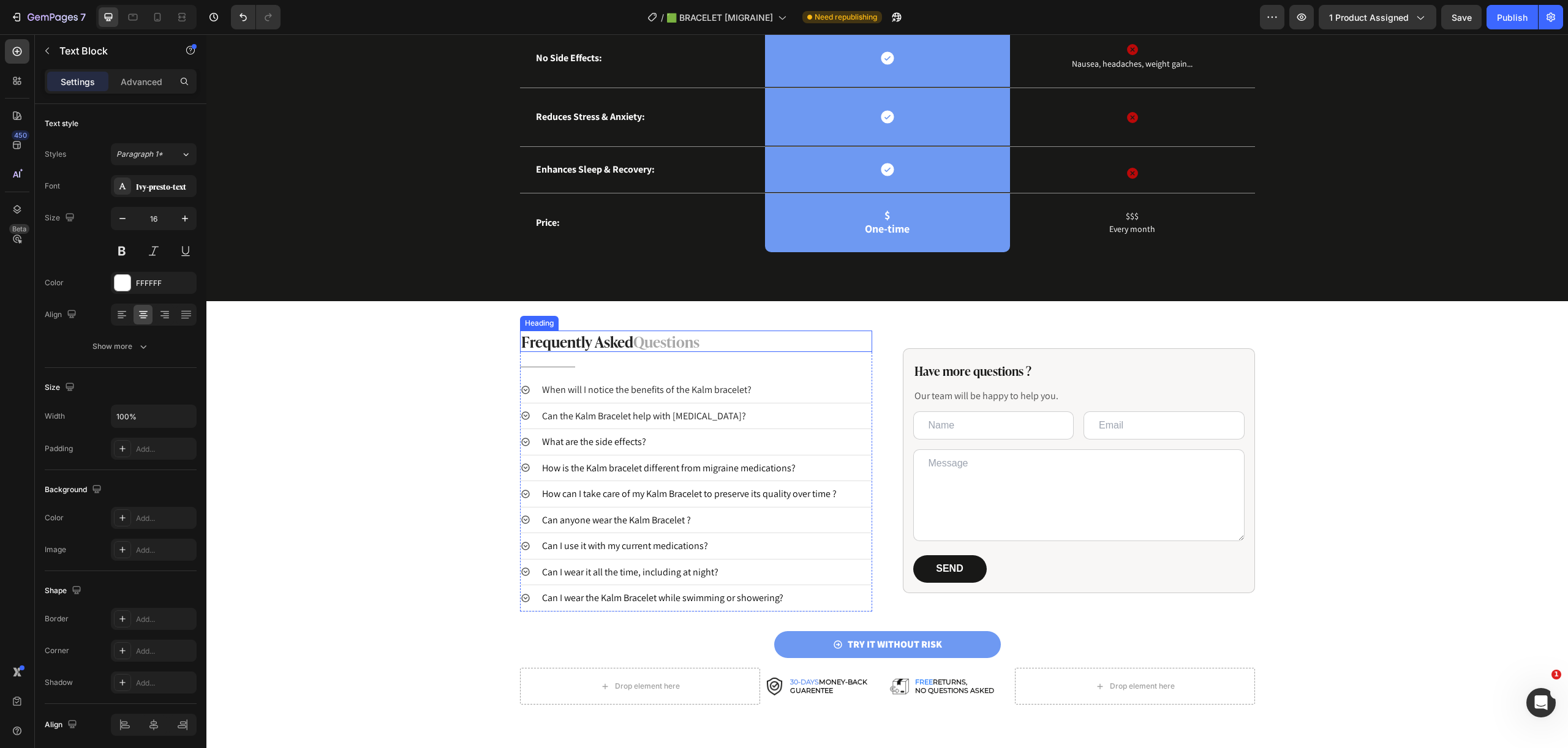
click at [667, 347] on span "Questions" at bounding box center [667, 341] width 66 height 23
click at [675, 343] on span "Questions" at bounding box center [667, 341] width 66 height 23
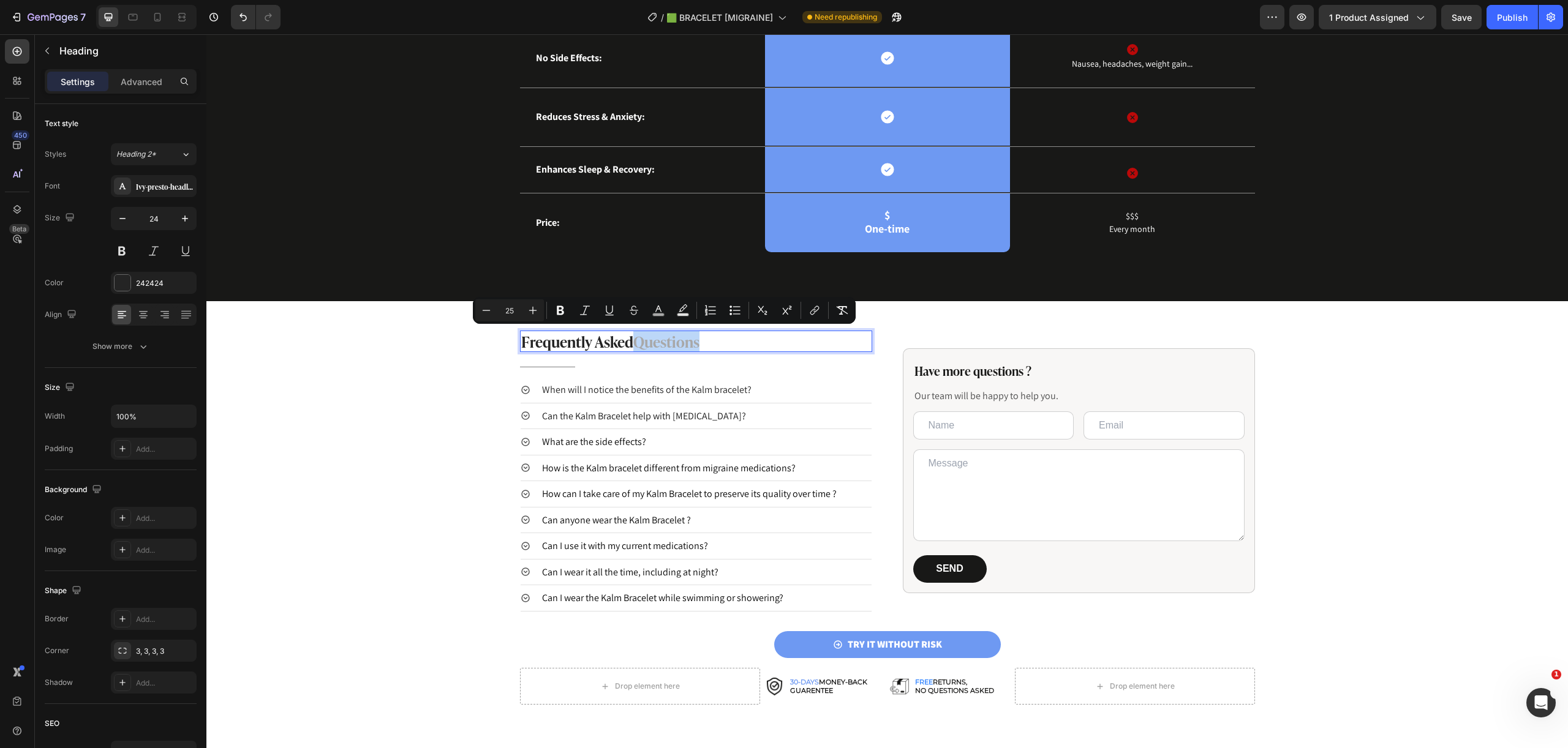
copy span "Questions"
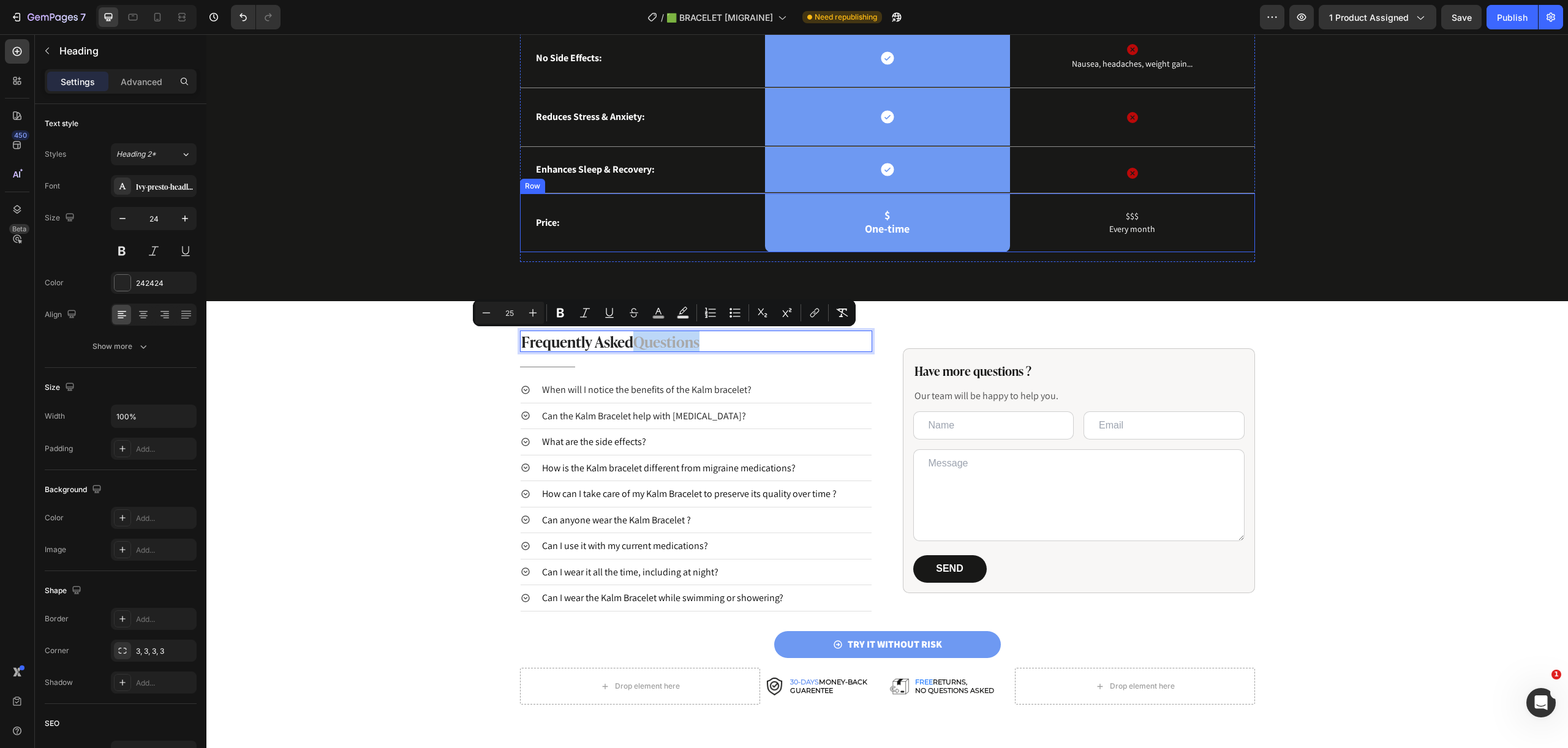
scroll to position [1981, 0]
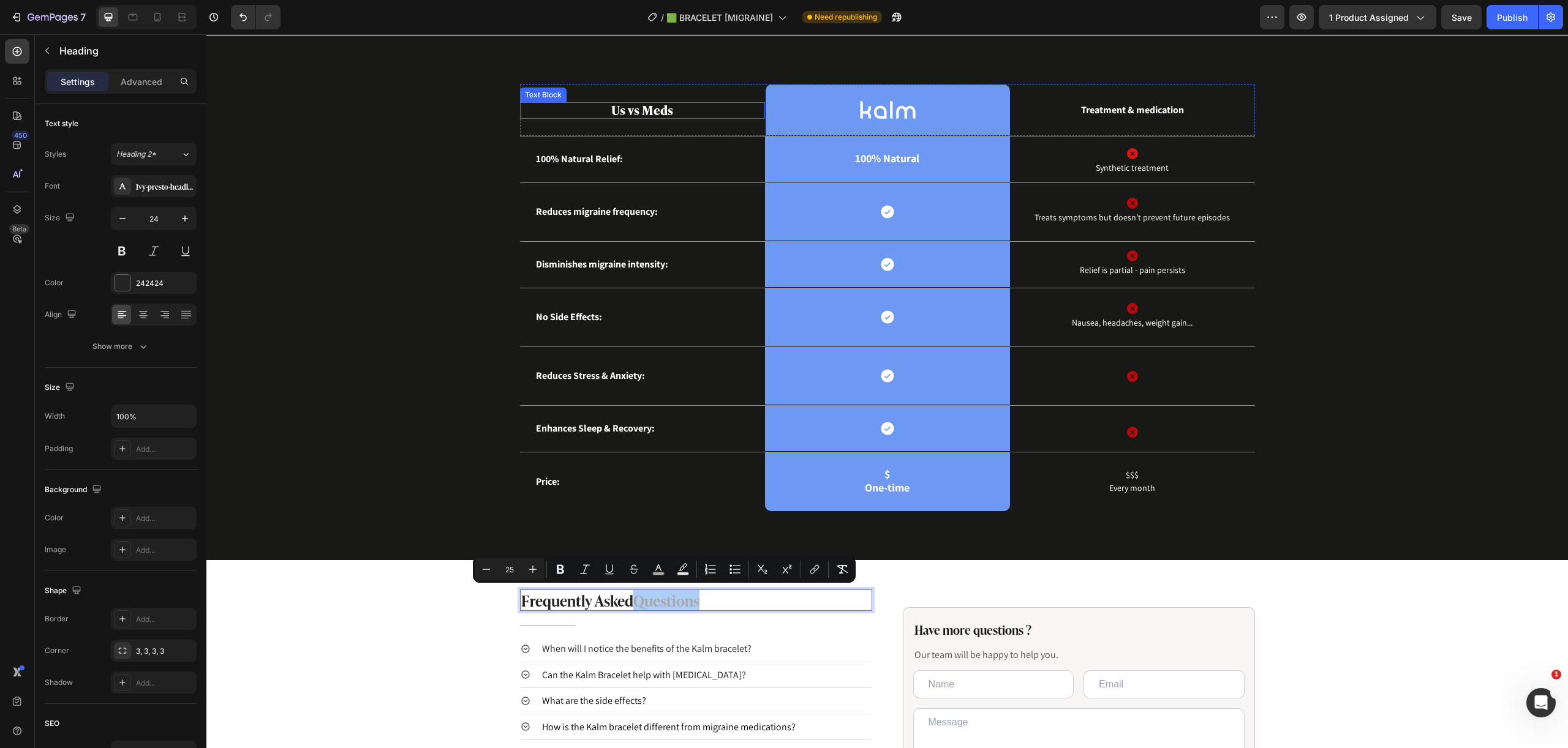
click at [661, 114] on strong "Us vs Meds" at bounding box center [642, 109] width 62 height 18
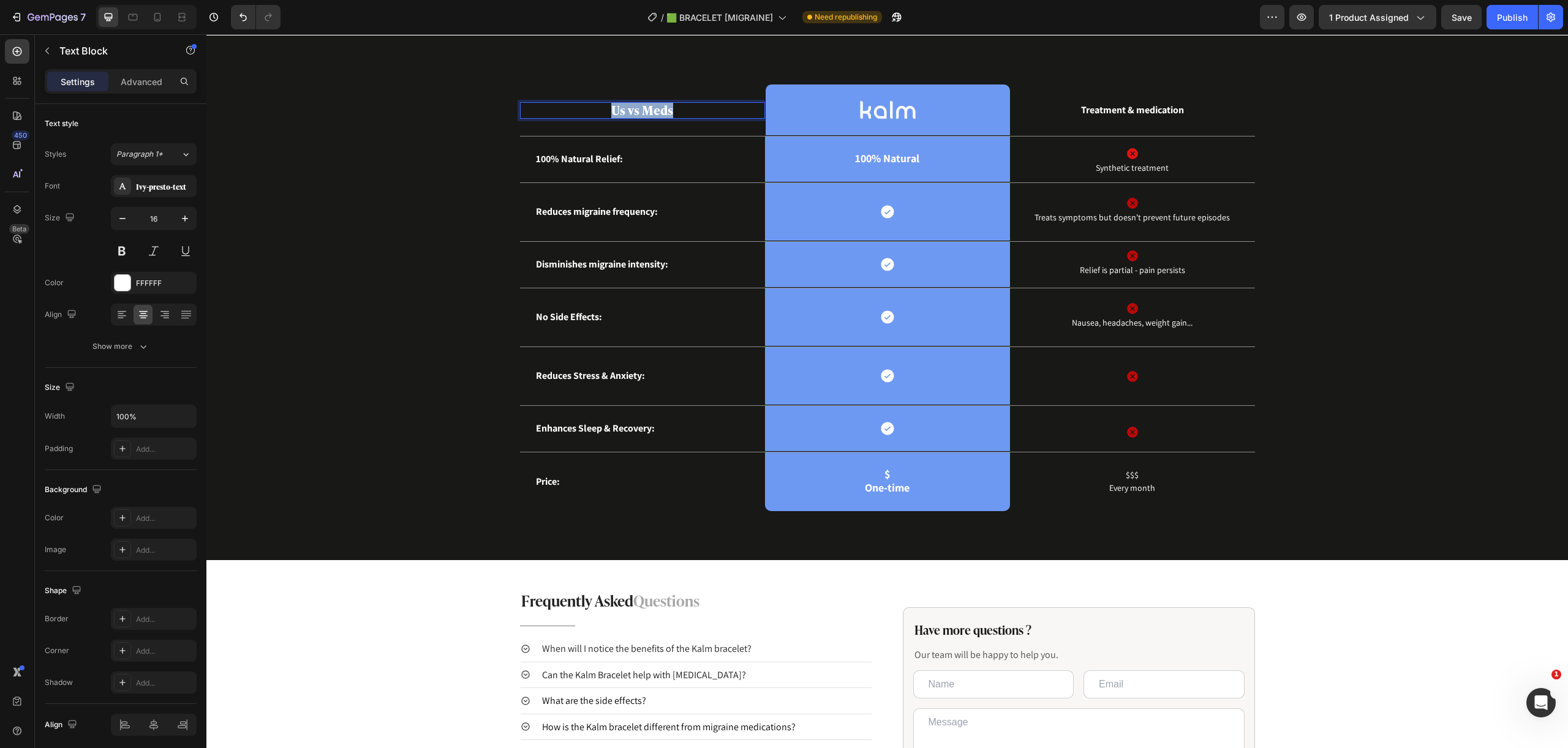
click at [661, 114] on strong "Us vs Meds" at bounding box center [642, 109] width 62 height 18
click at [650, 114] on strong "Us vs Meds" at bounding box center [642, 109] width 62 height 18
click at [650, 113] on strong "Us vs Meds" at bounding box center [642, 109] width 62 height 18
click at [646, 88] on button "color" at bounding box center [646, 81] width 22 height 22
type input "FFFFFF"
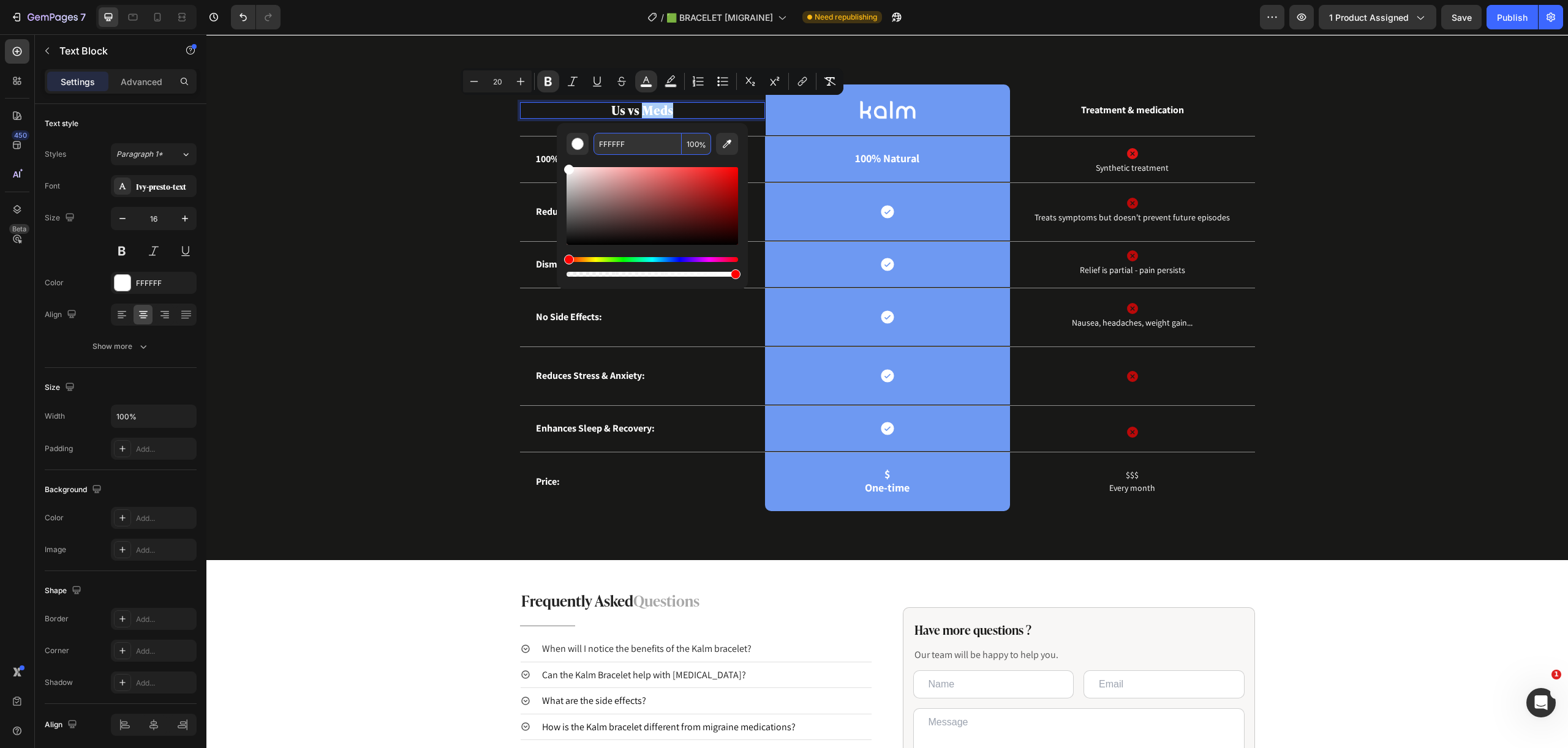
click at [654, 146] on input "FFFFFF" at bounding box center [638, 144] width 88 height 22
paste input "Questions"
click at [605, 163] on div "Editor contextual toolbar" at bounding box center [652, 217] width 171 height 124
click at [633, 144] on input "FFFFFF" at bounding box center [638, 144] width 88 height 22
paste input "Questions"
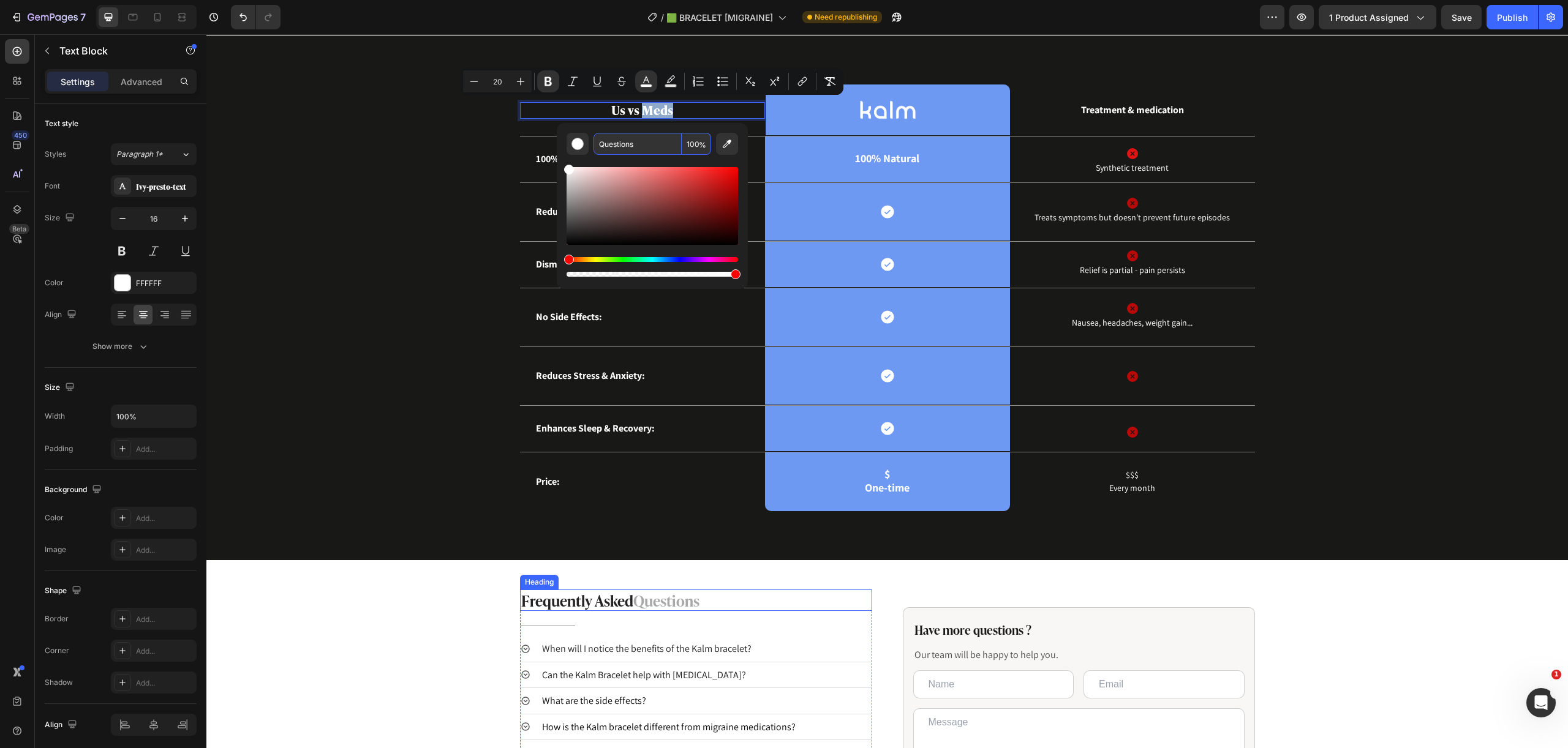
type input "FFFFFF"
click at [671, 598] on span "Questions" at bounding box center [667, 600] width 66 height 23
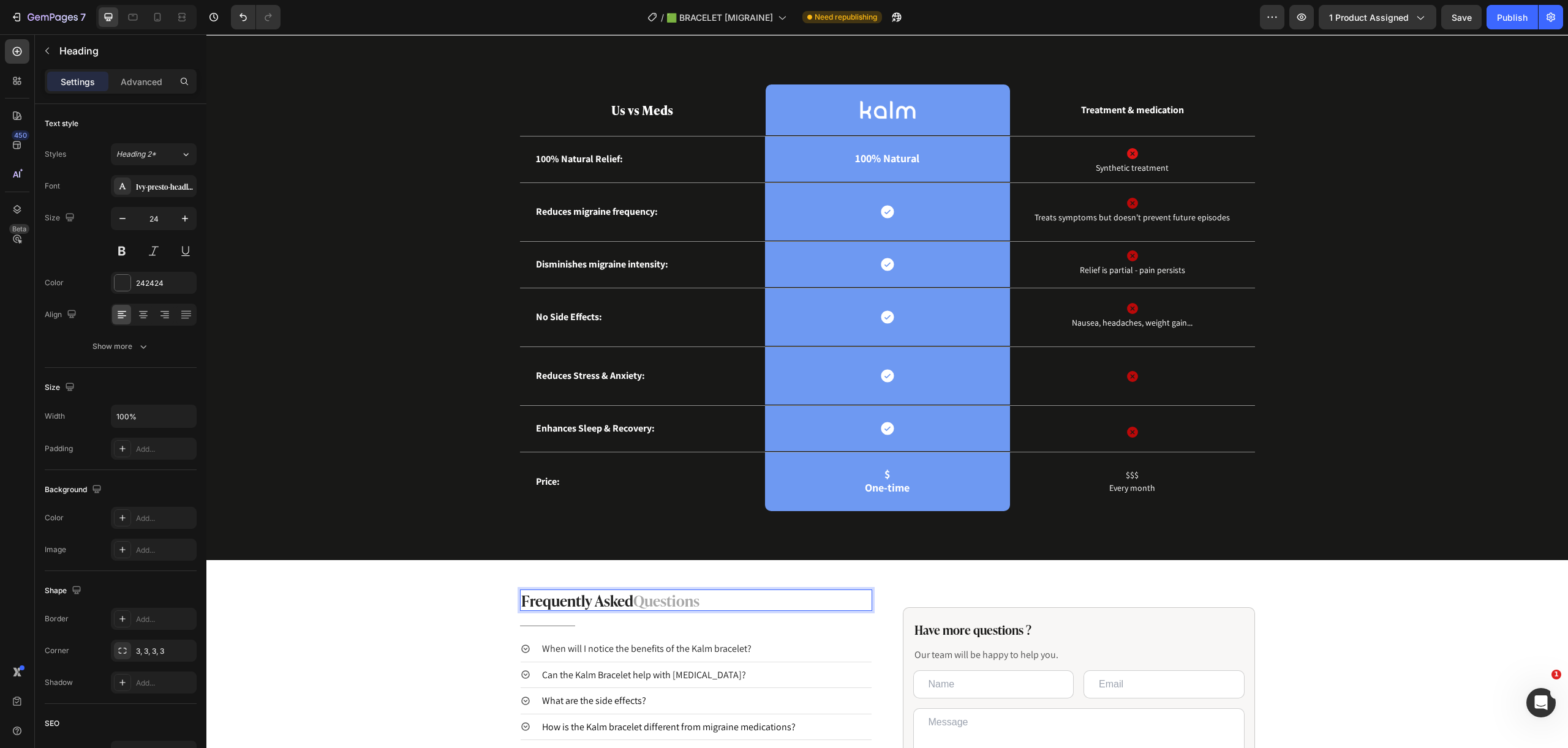
click at [669, 600] on span "Questions" at bounding box center [667, 600] width 66 height 23
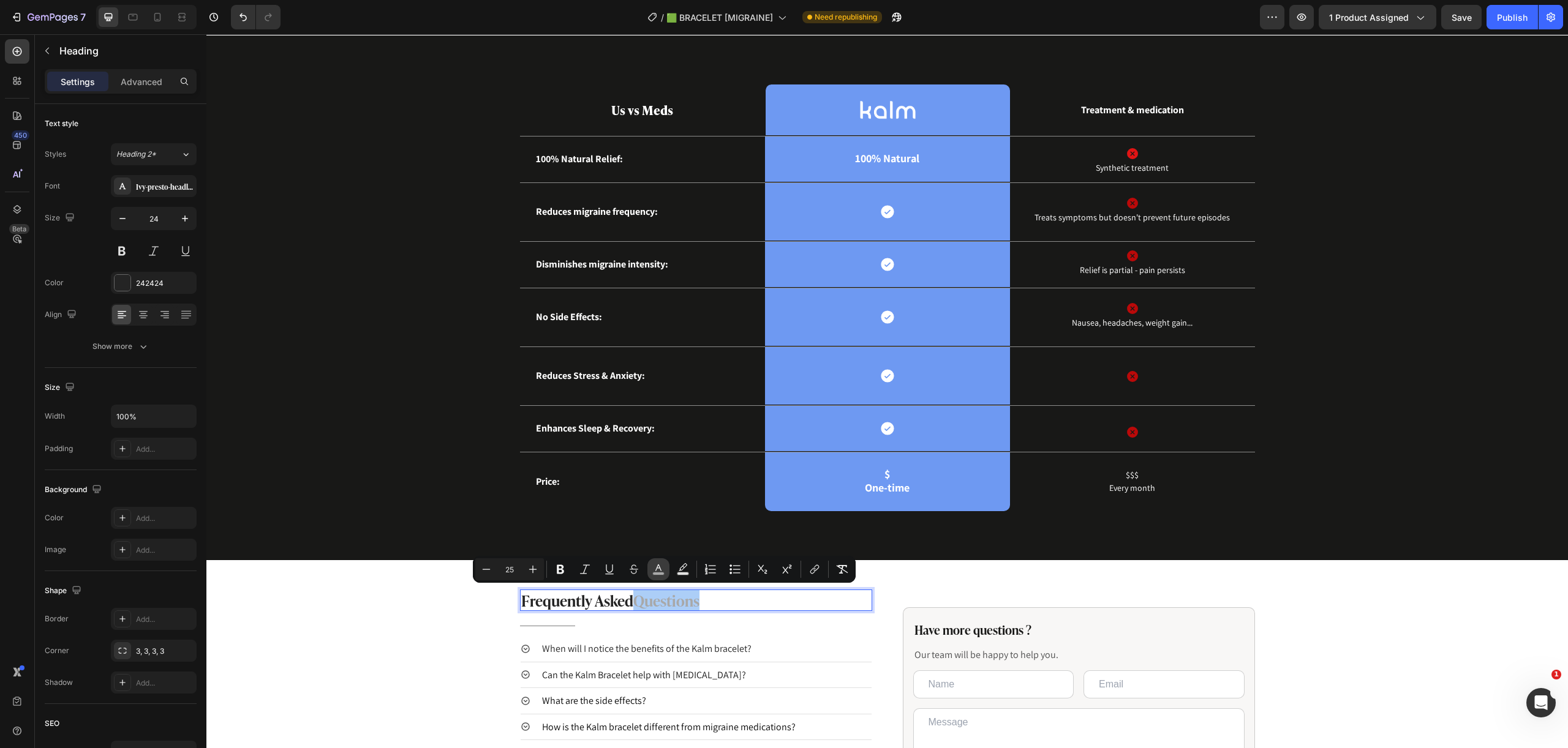
click at [658, 569] on icon "Editor contextual toolbar" at bounding box center [659, 569] width 12 height 12
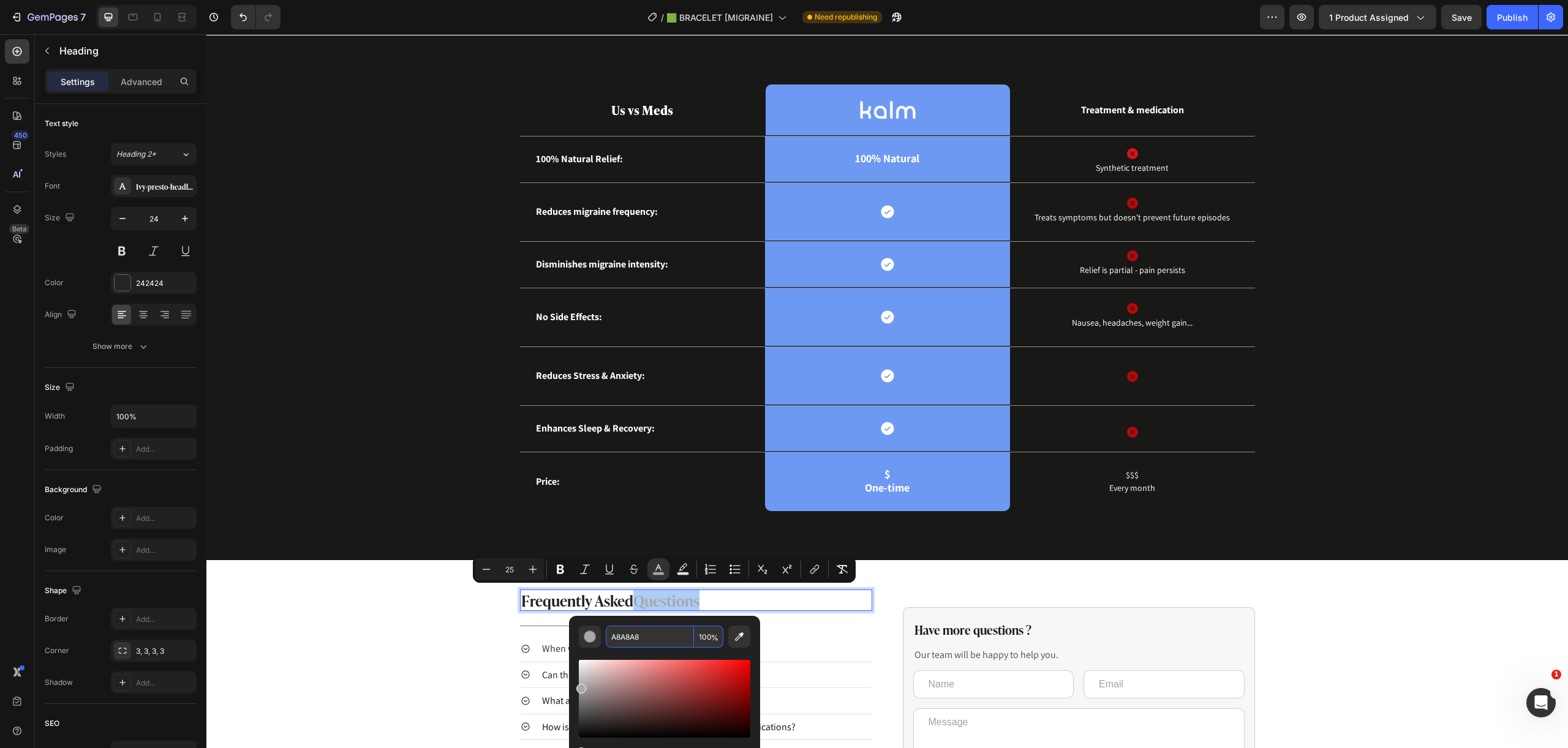
click at [673, 633] on input "A8A8A8" at bounding box center [650, 637] width 88 height 22
click at [644, 111] on strong "Us vs Meds" at bounding box center [642, 109] width 62 height 18
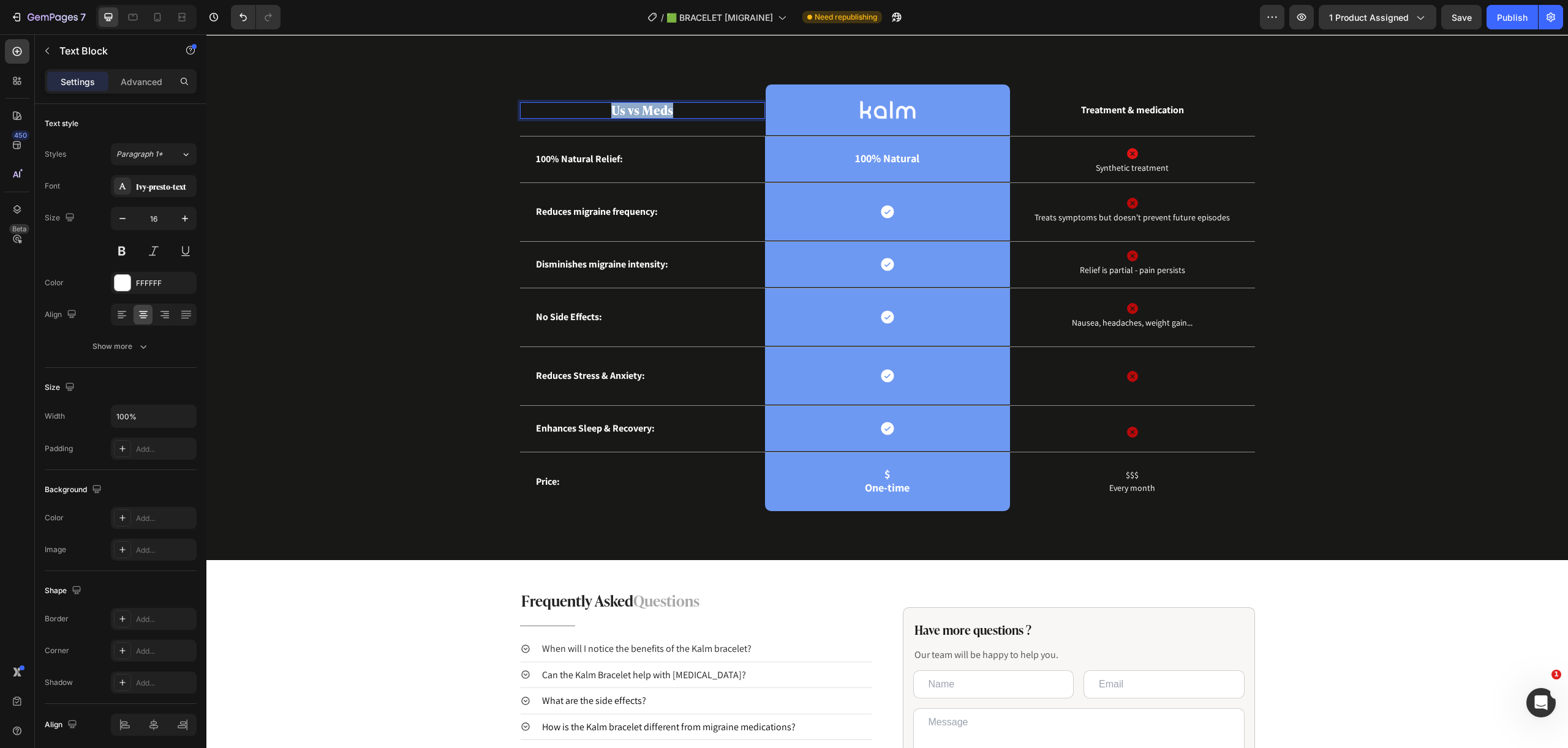
click at [644, 111] on strong "Us vs Meds" at bounding box center [642, 109] width 62 height 18
click at [651, 111] on strong "Us vs Meds" at bounding box center [642, 109] width 62 height 18
click at [646, 85] on rect "Editor contextual toolbar" at bounding box center [646, 86] width 11 height 3
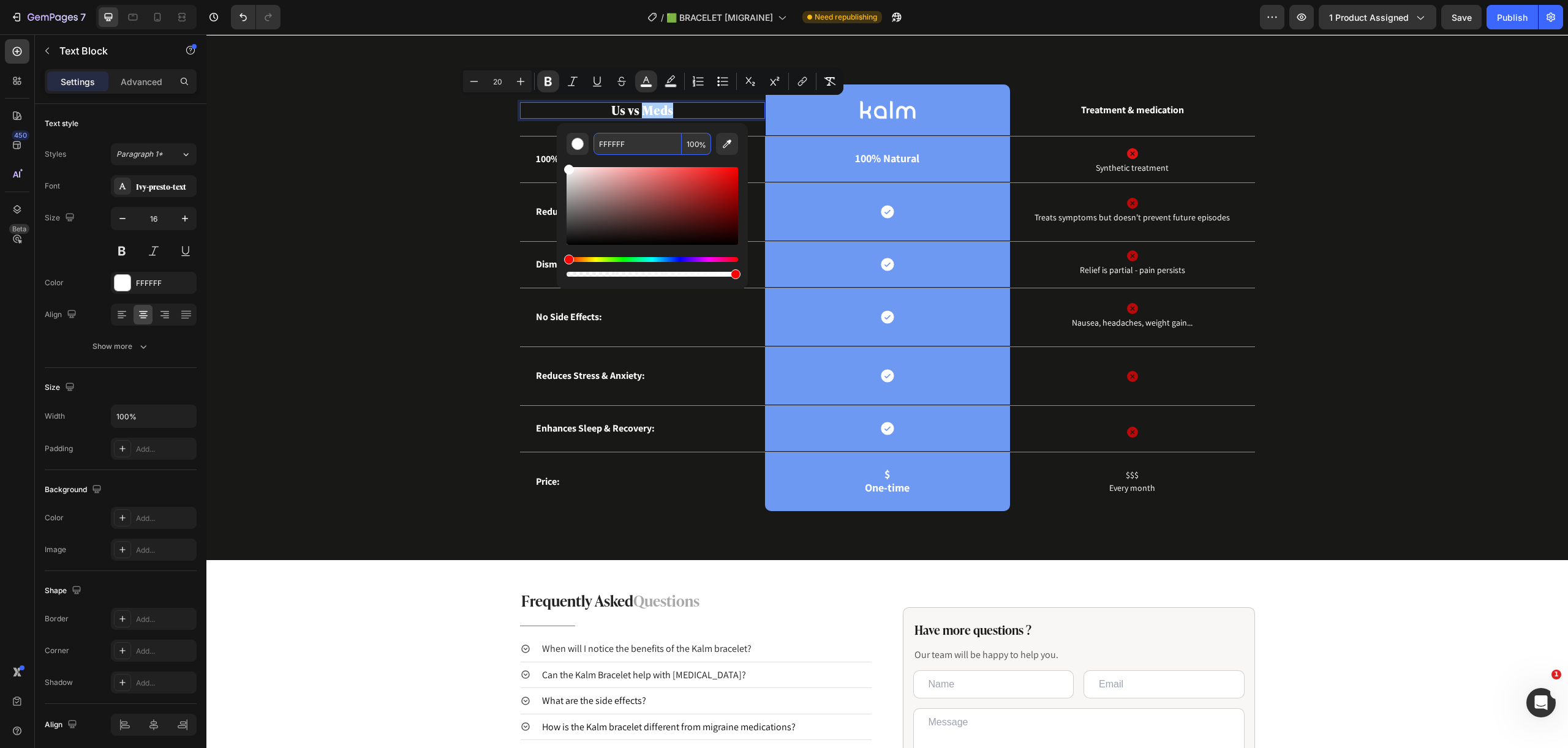
click at [656, 142] on input "FFFFFF" at bounding box center [638, 144] width 88 height 22
paste input "A8A8A8"
type input "A8A8A8"
click at [667, 165] on div "Editor contextual toolbar" at bounding box center [652, 222] width 171 height 115
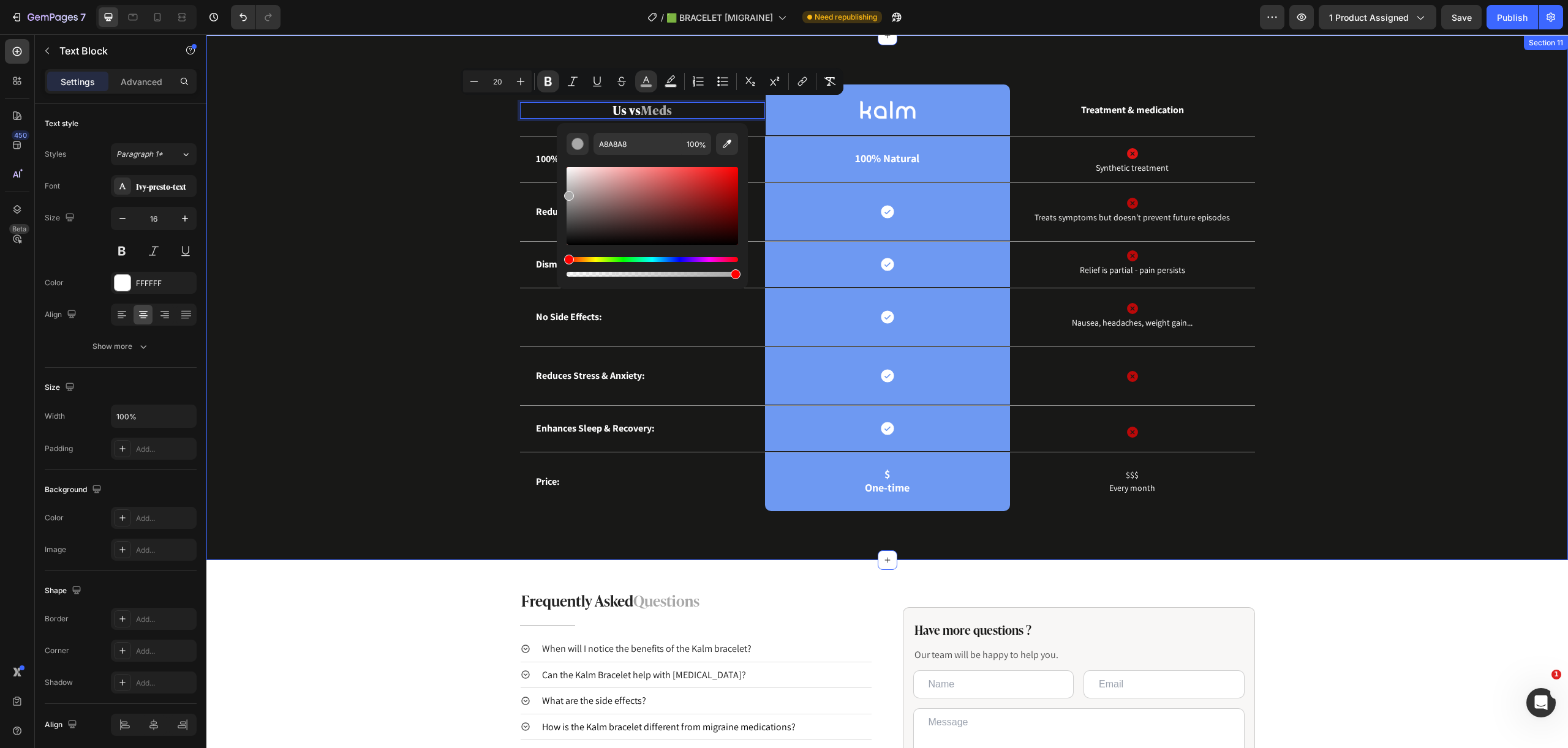
click at [443, 158] on div "Us vs Meds Text Block 0 Image Row Treatment & medication Text Block Row 100% Na…" at bounding box center [887, 308] width 1343 height 447
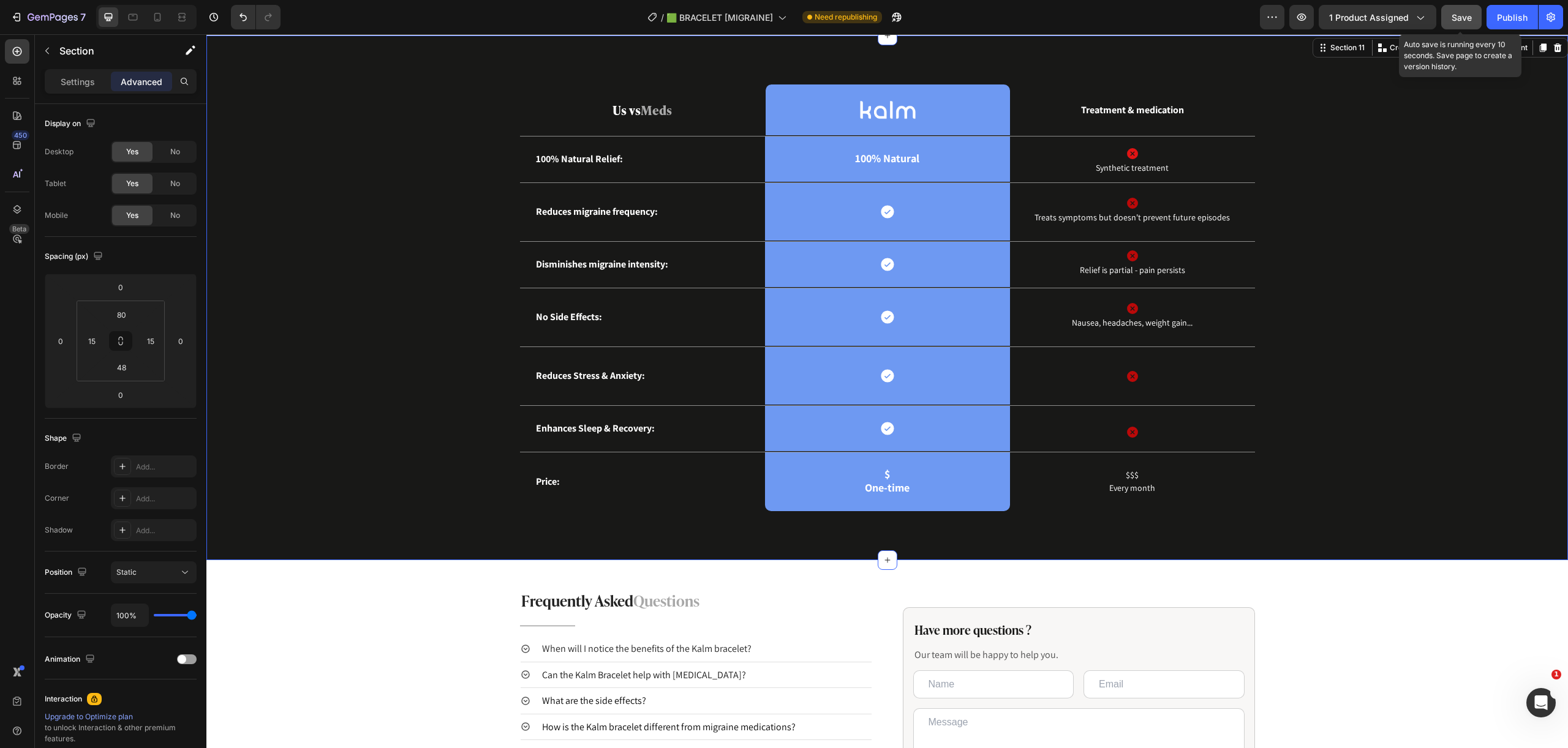
click at [1464, 13] on span "Save" at bounding box center [1461, 17] width 20 height 10
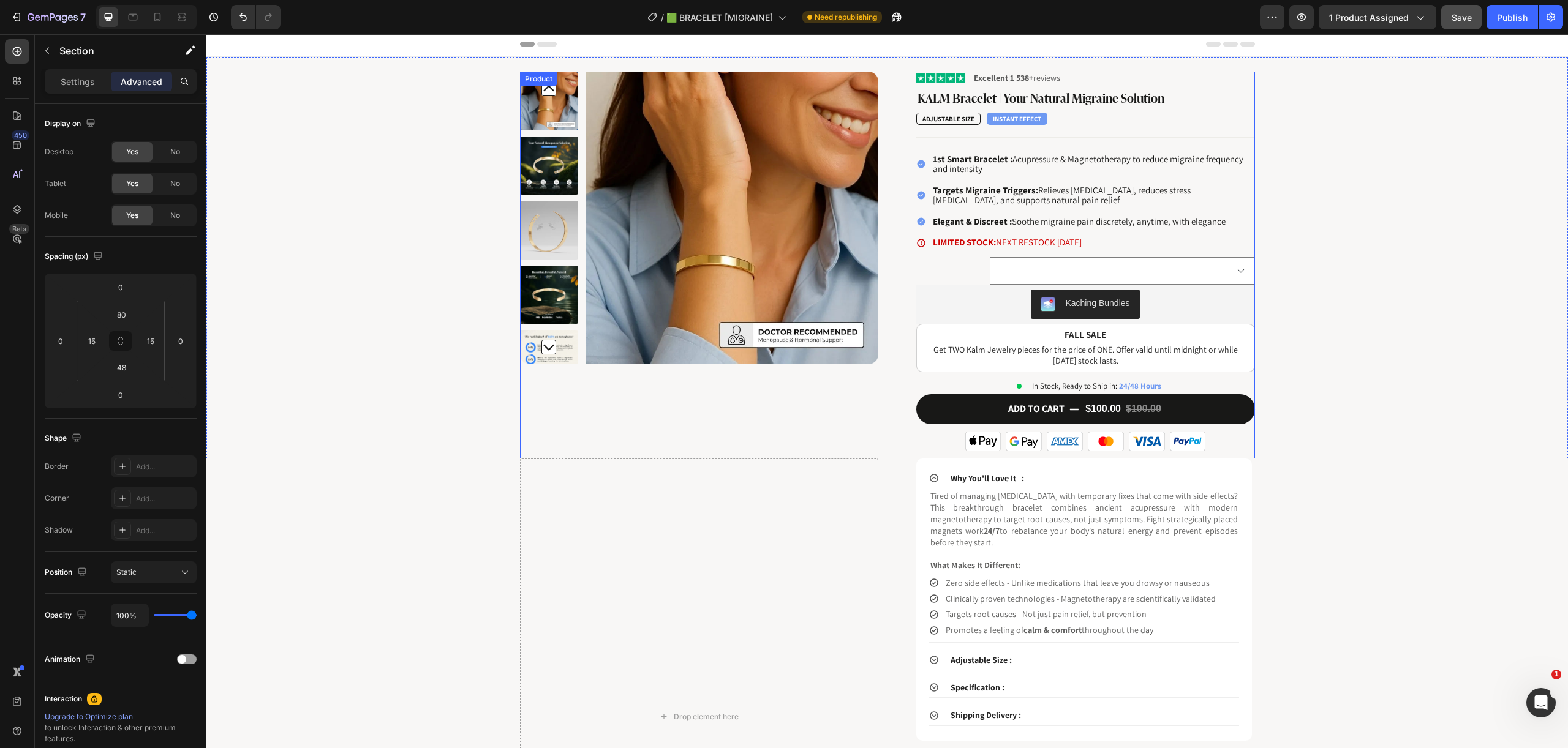
scroll to position [0, 0]
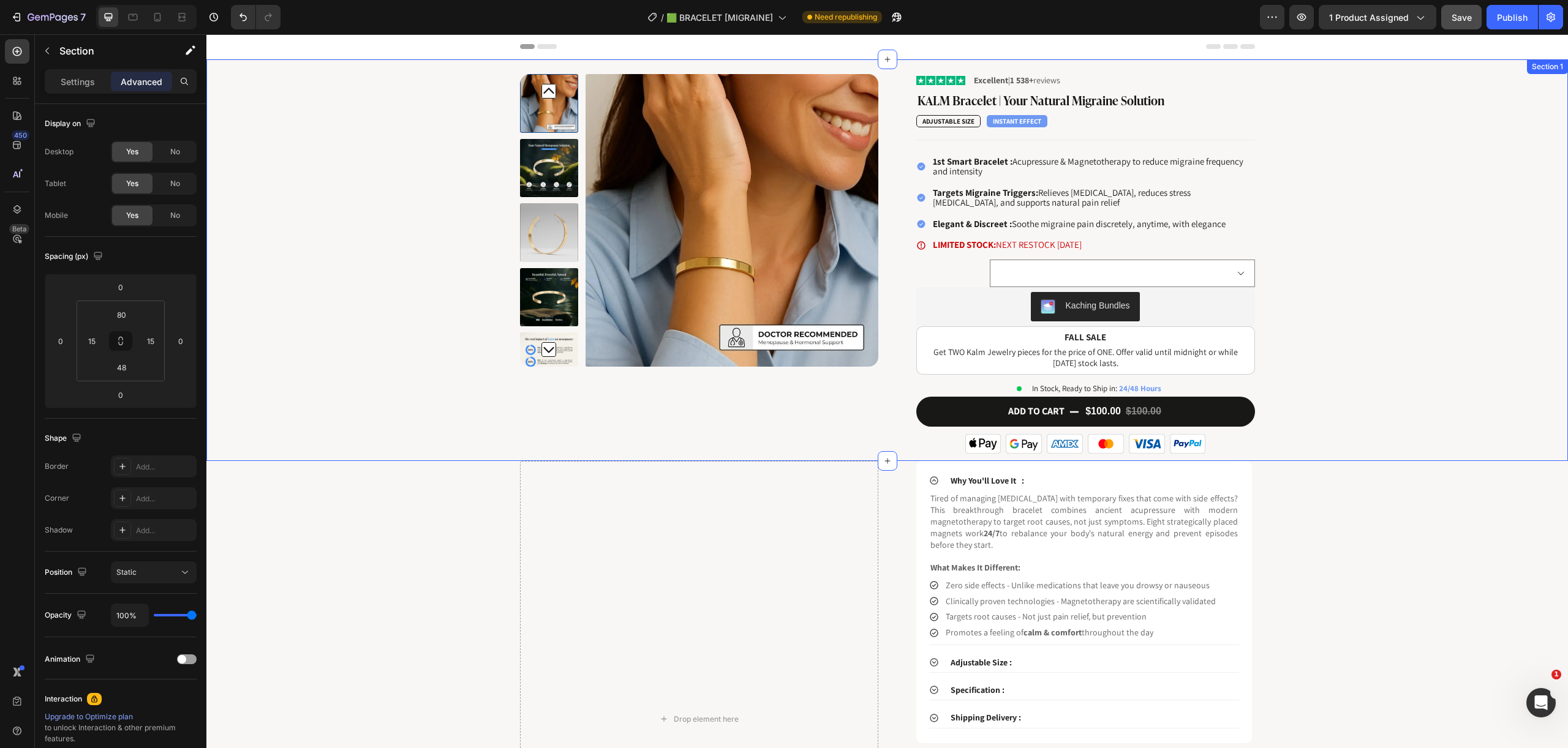
click at [1350, 291] on div "Product Images Image Excellent | 1 538+ reviews Text Block Row KALM Bracelet | …" at bounding box center [887, 268] width 1343 height 387
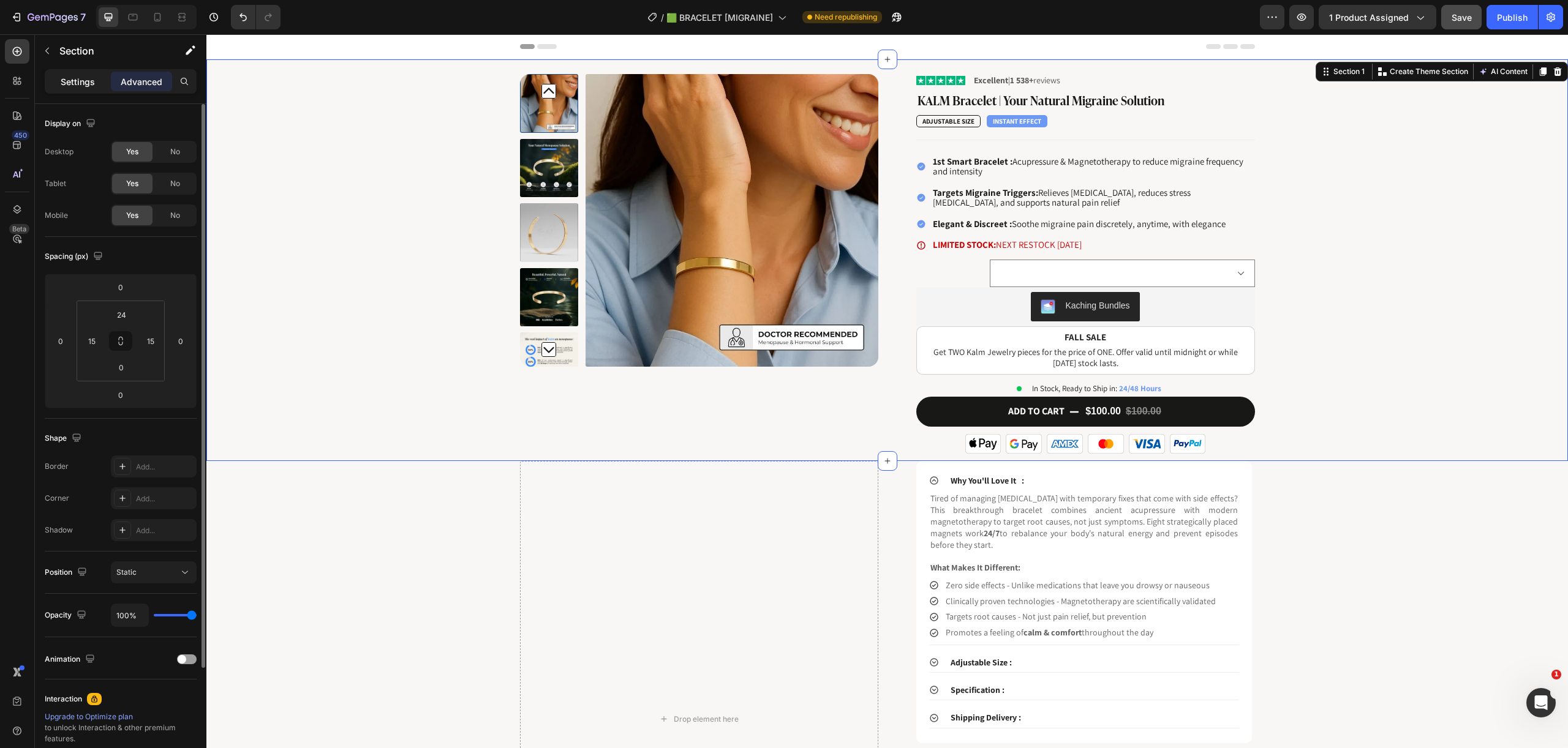
click at [72, 81] on p "Settings" at bounding box center [78, 82] width 34 height 13
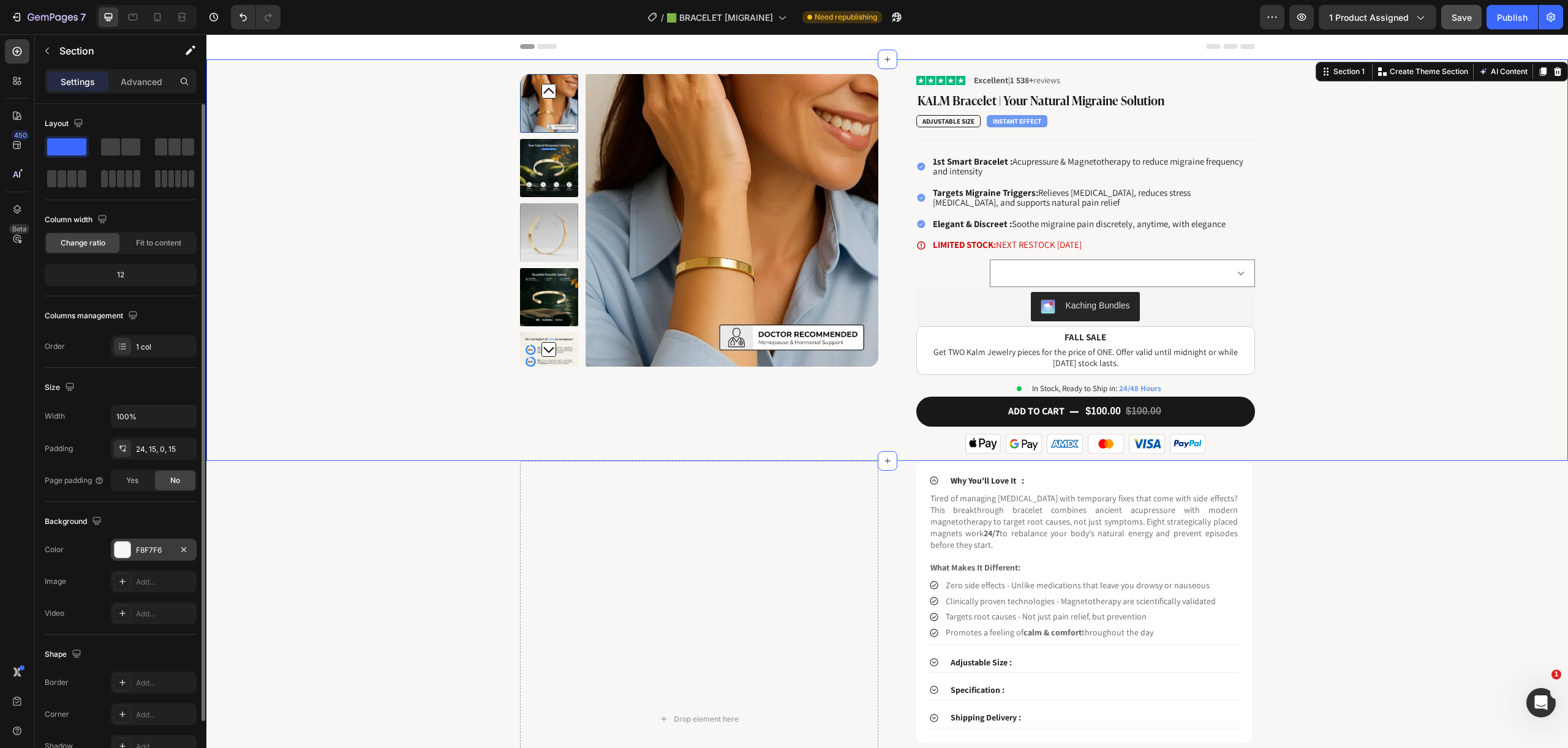
click at [142, 550] on div "F8F7F6" at bounding box center [153, 550] width 36 height 11
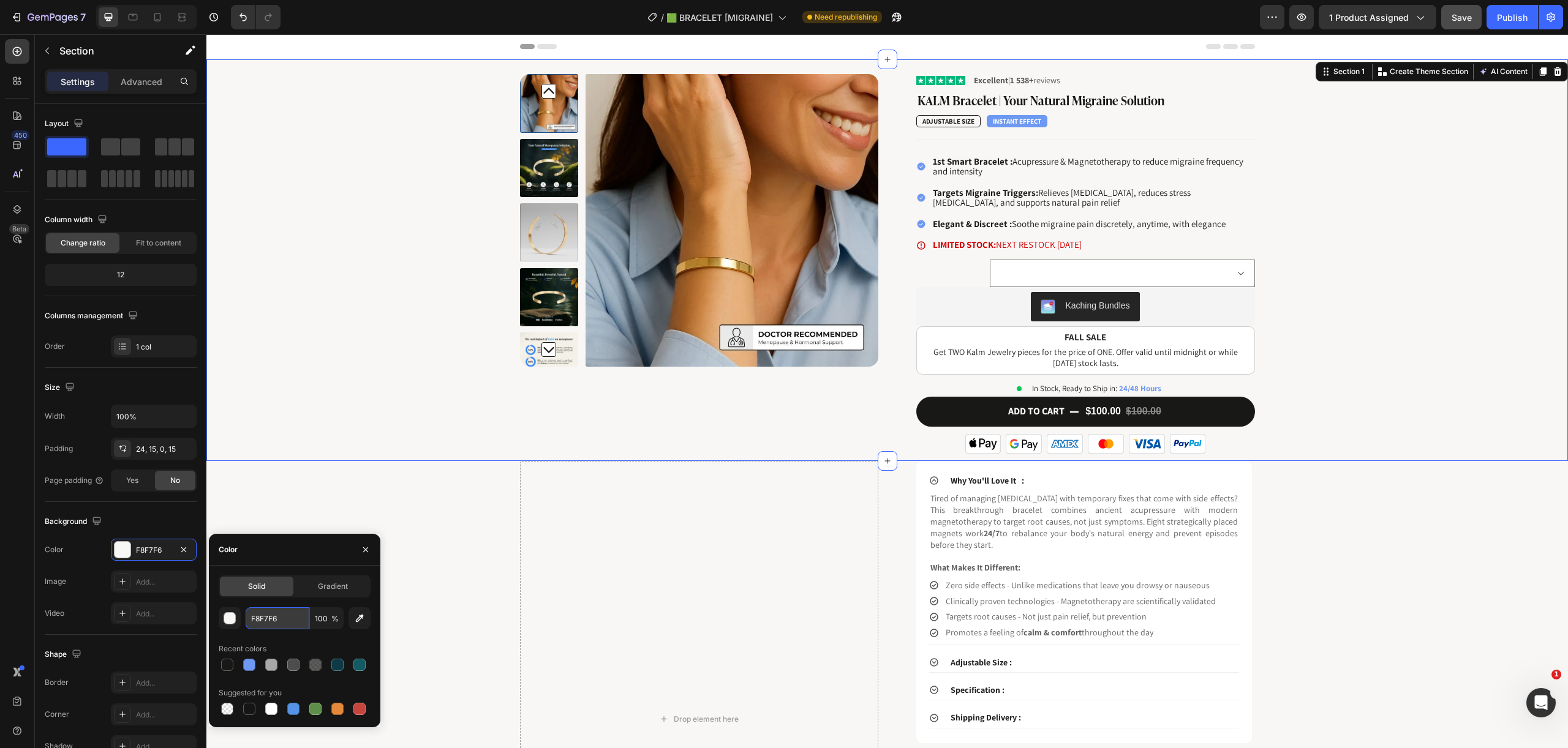
click at [267, 610] on input "F8F7F6" at bounding box center [277, 618] width 63 height 22
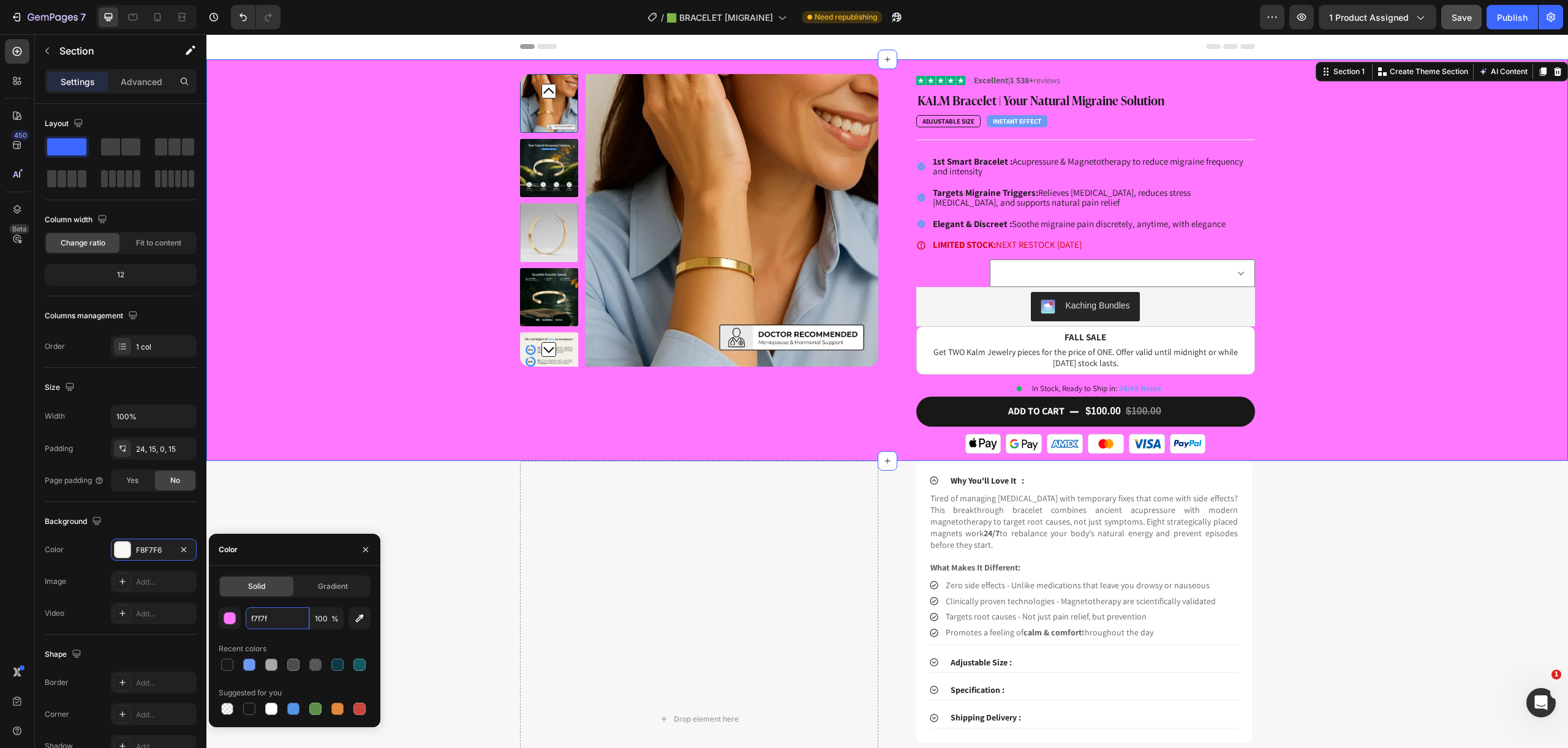
type input "f7f7f7"
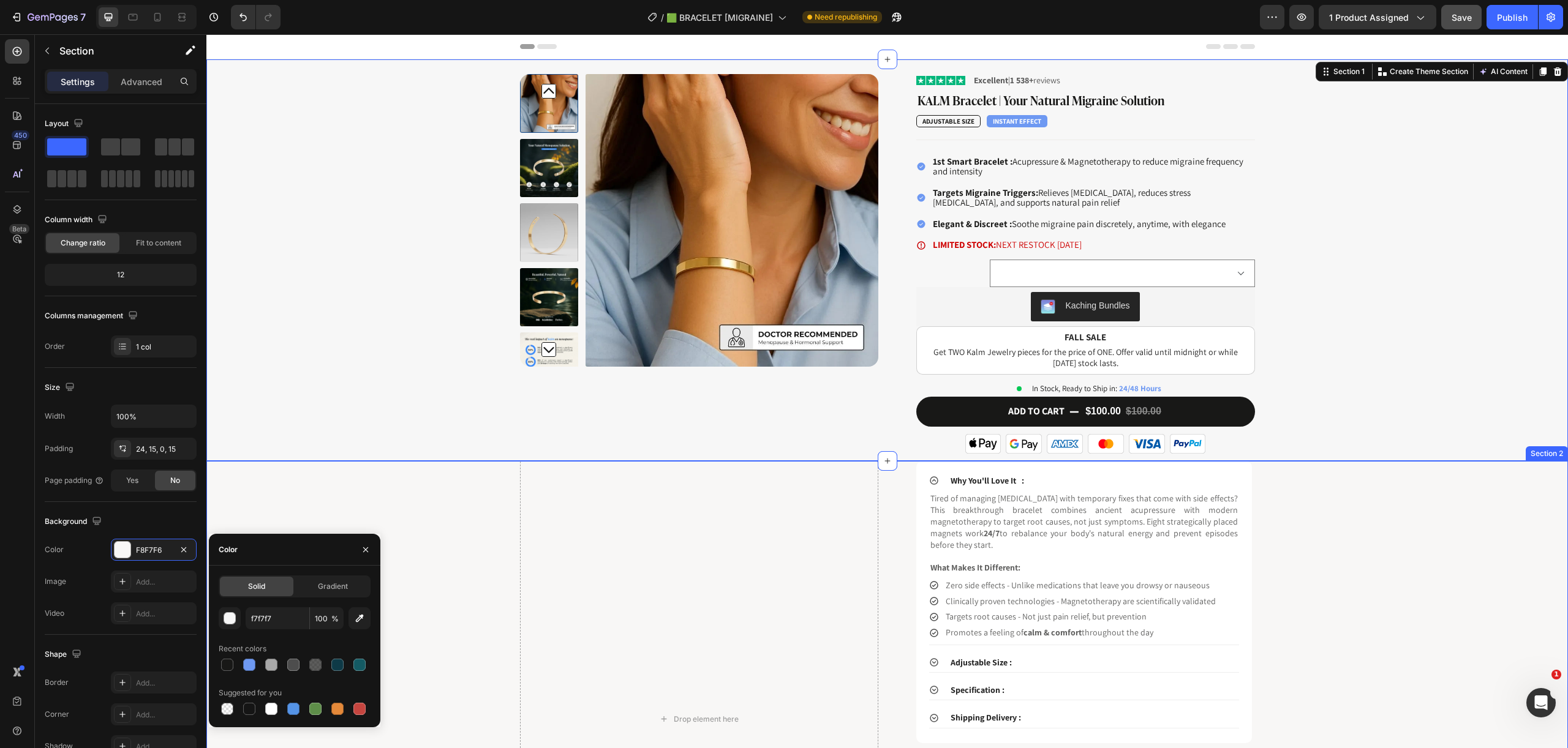
click at [1363, 497] on div "Drop element here Why You'll Love It : Tired of managing migraines with tempora…" at bounding box center [887, 719] width 1343 height 517
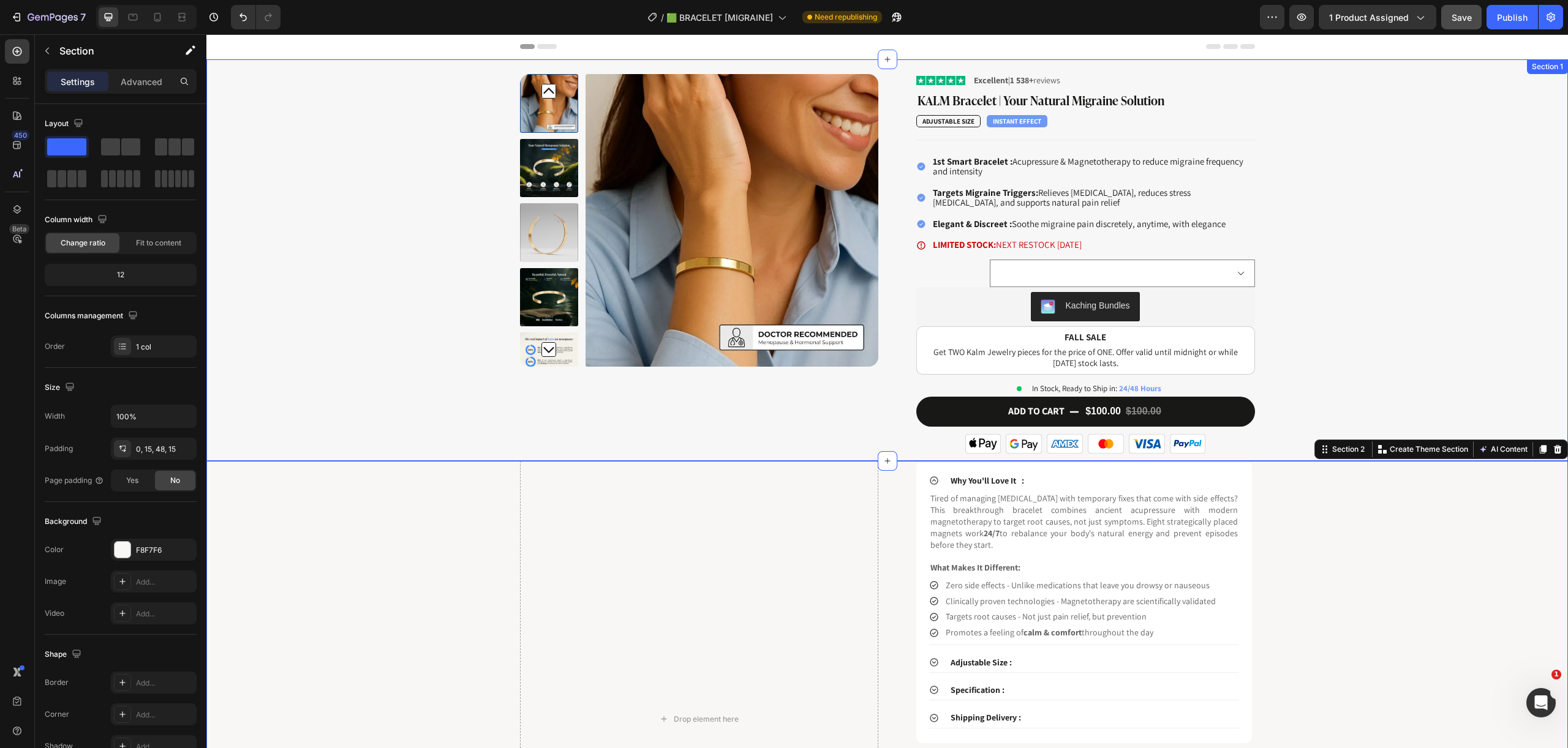
click at [300, 248] on div "Product Images Image Excellent | 1 538+ reviews Text Block Row KALM Bracelet | …" at bounding box center [887, 268] width 1343 height 387
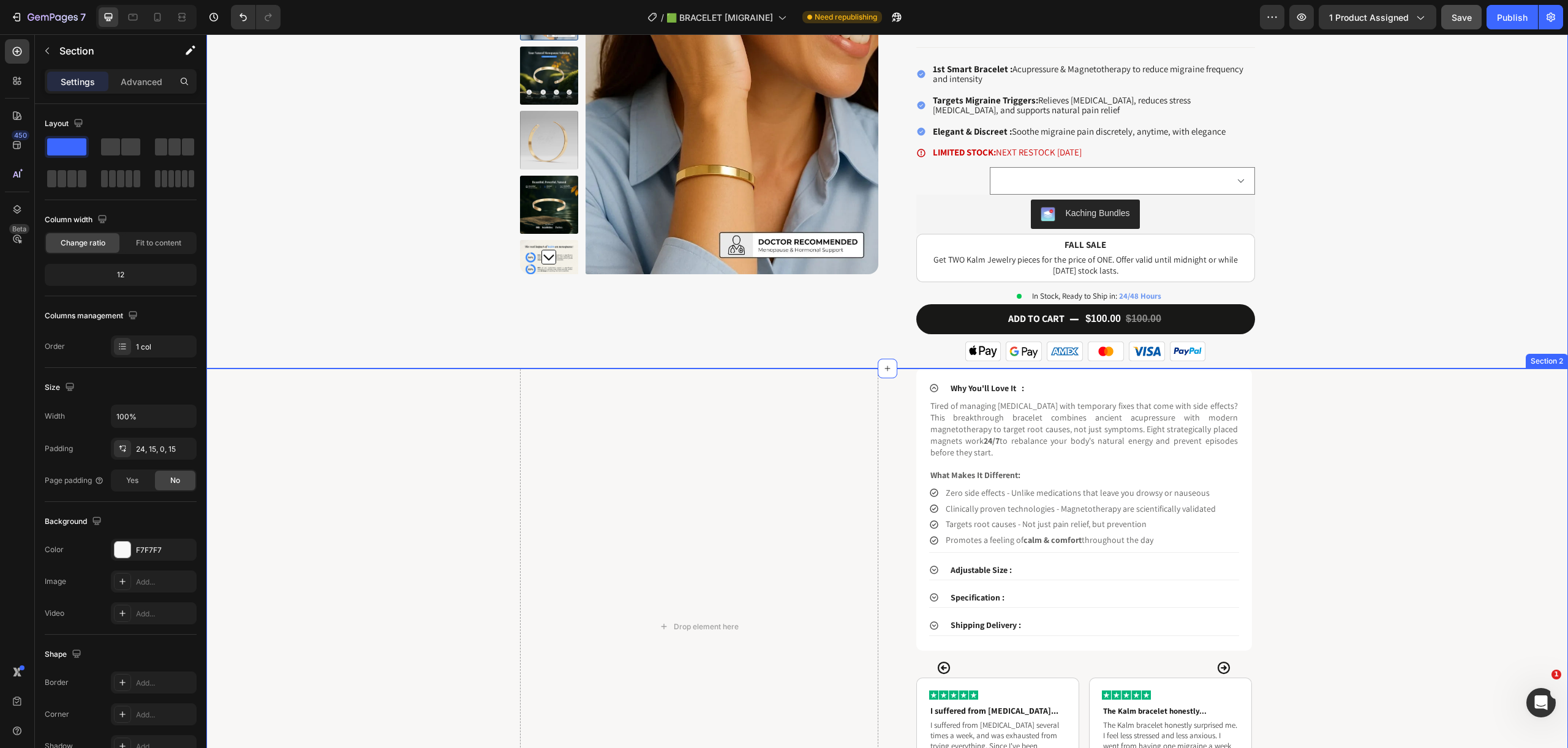
scroll to position [103, 0]
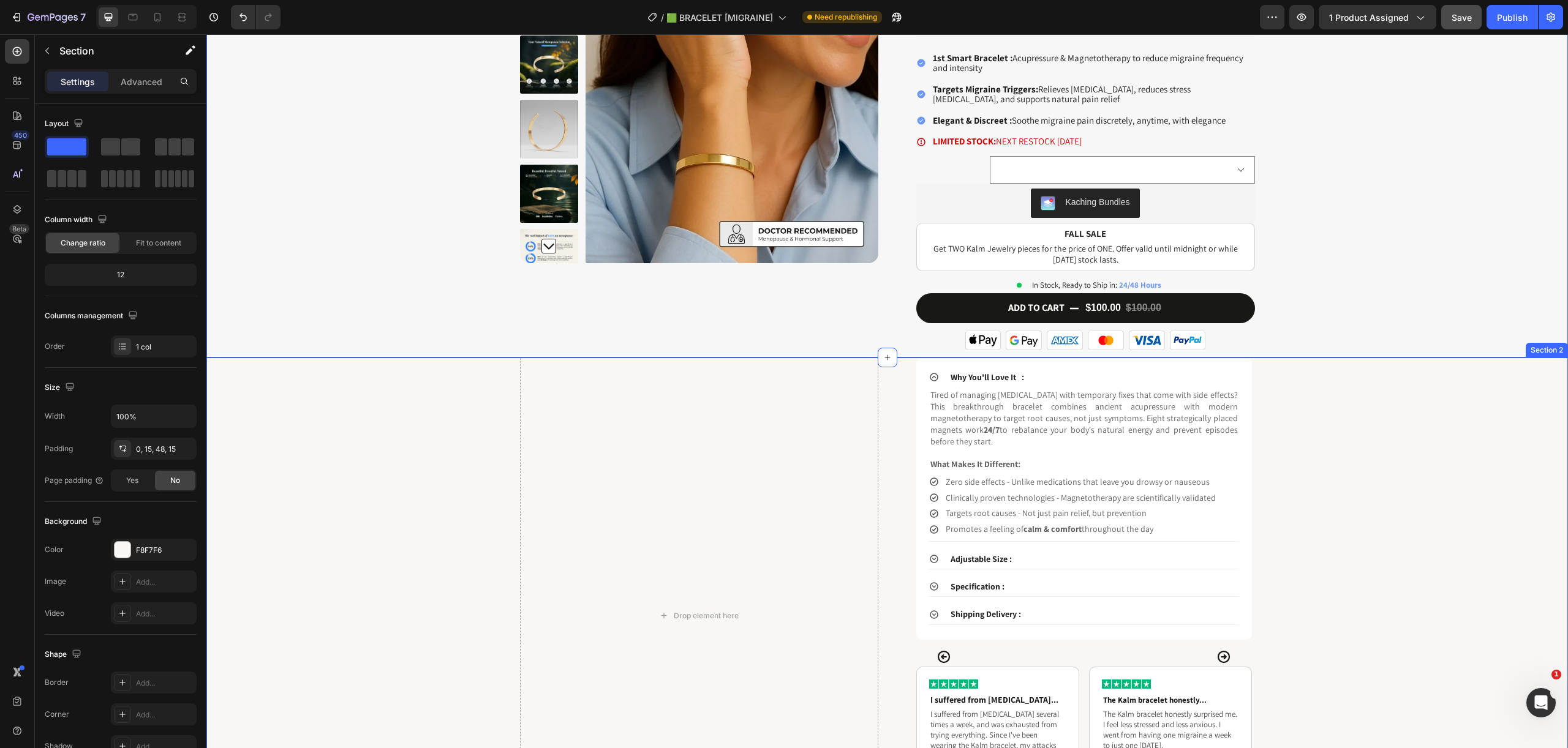
click at [398, 421] on div "Drop element here Why You'll Love It : Tired of managing migraines with tempora…" at bounding box center [887, 616] width 1343 height 517
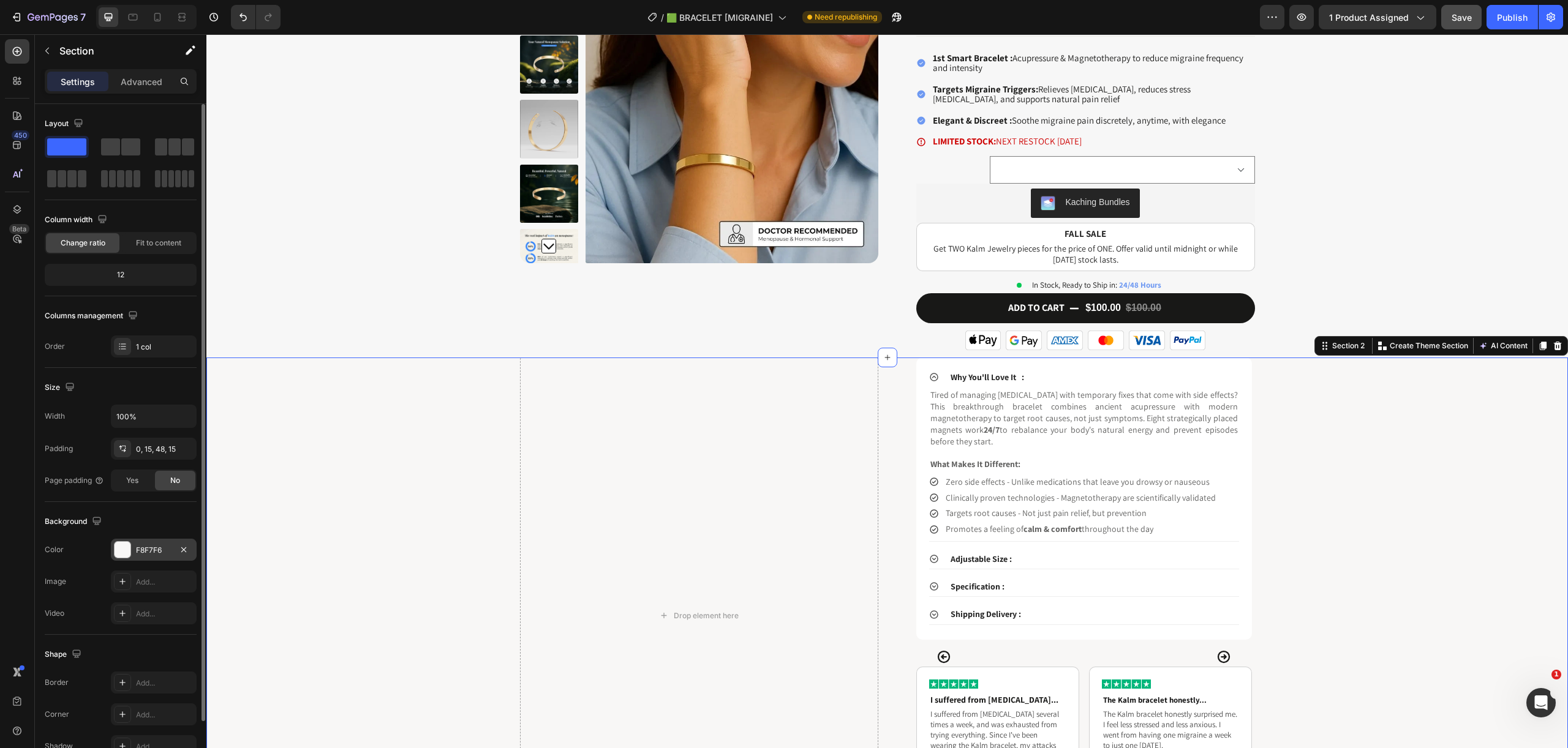
click at [156, 548] on div "F8F7F6" at bounding box center [153, 550] width 36 height 11
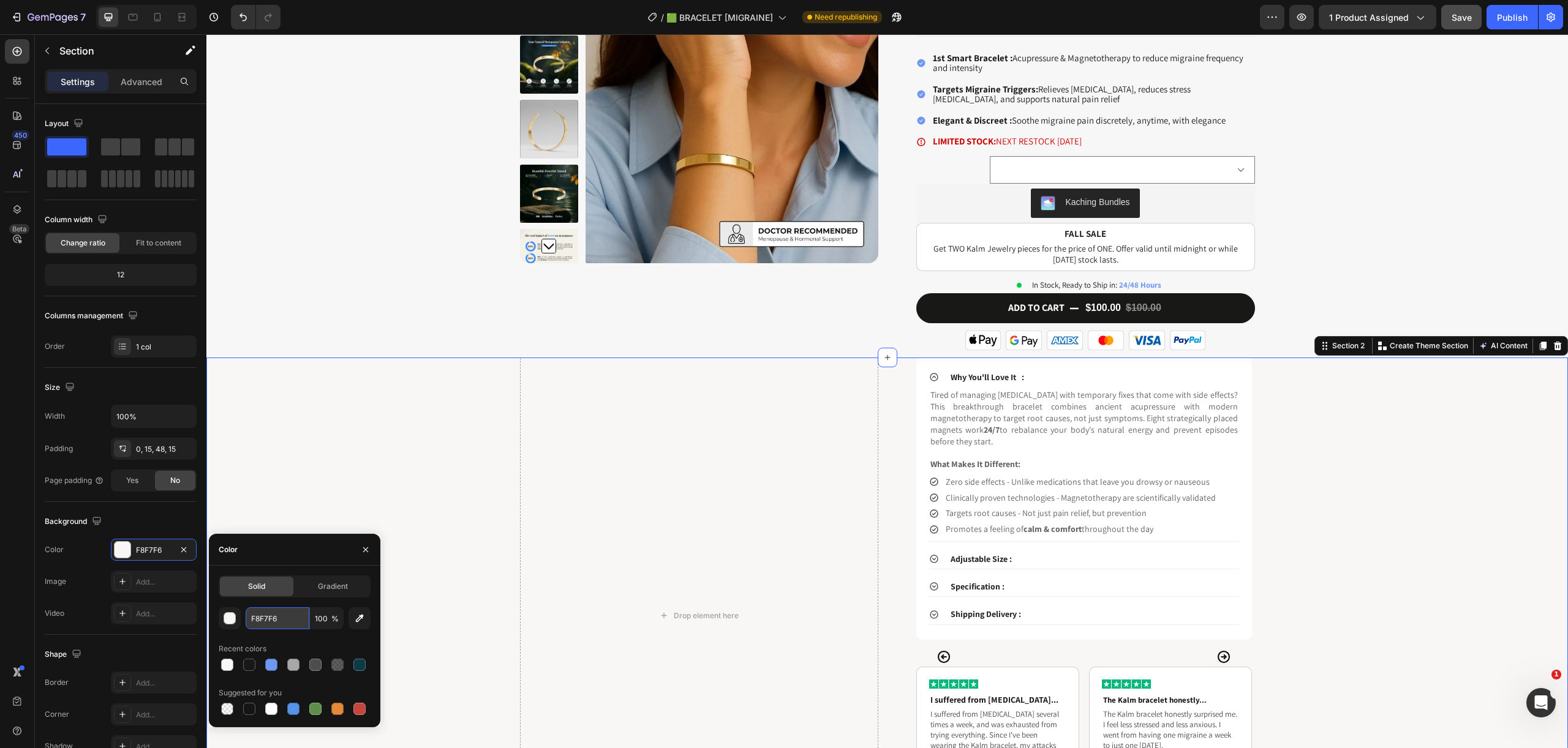
click at [294, 619] on input "F8F7F6" at bounding box center [277, 618] width 63 height 22
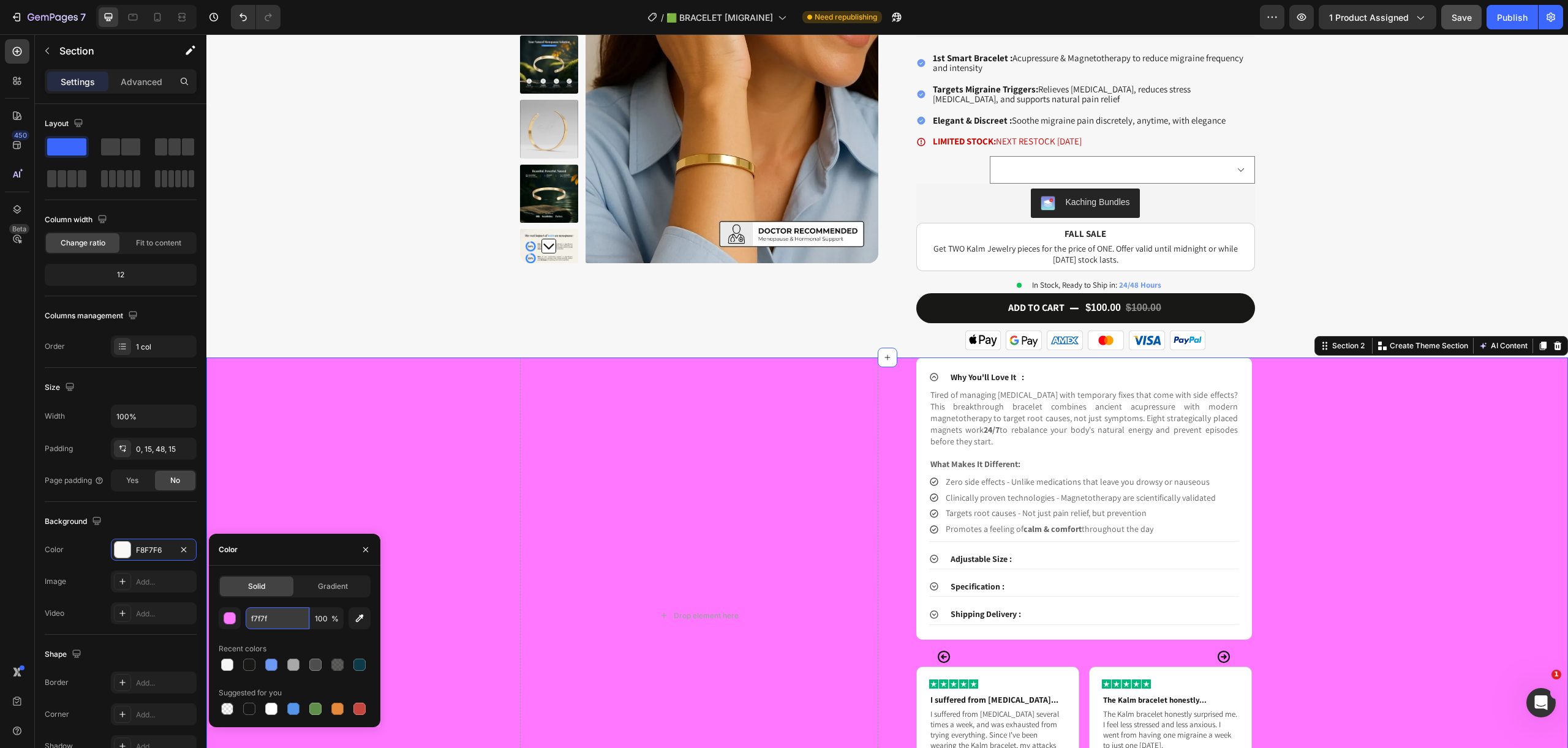
type input "f7f7f7"
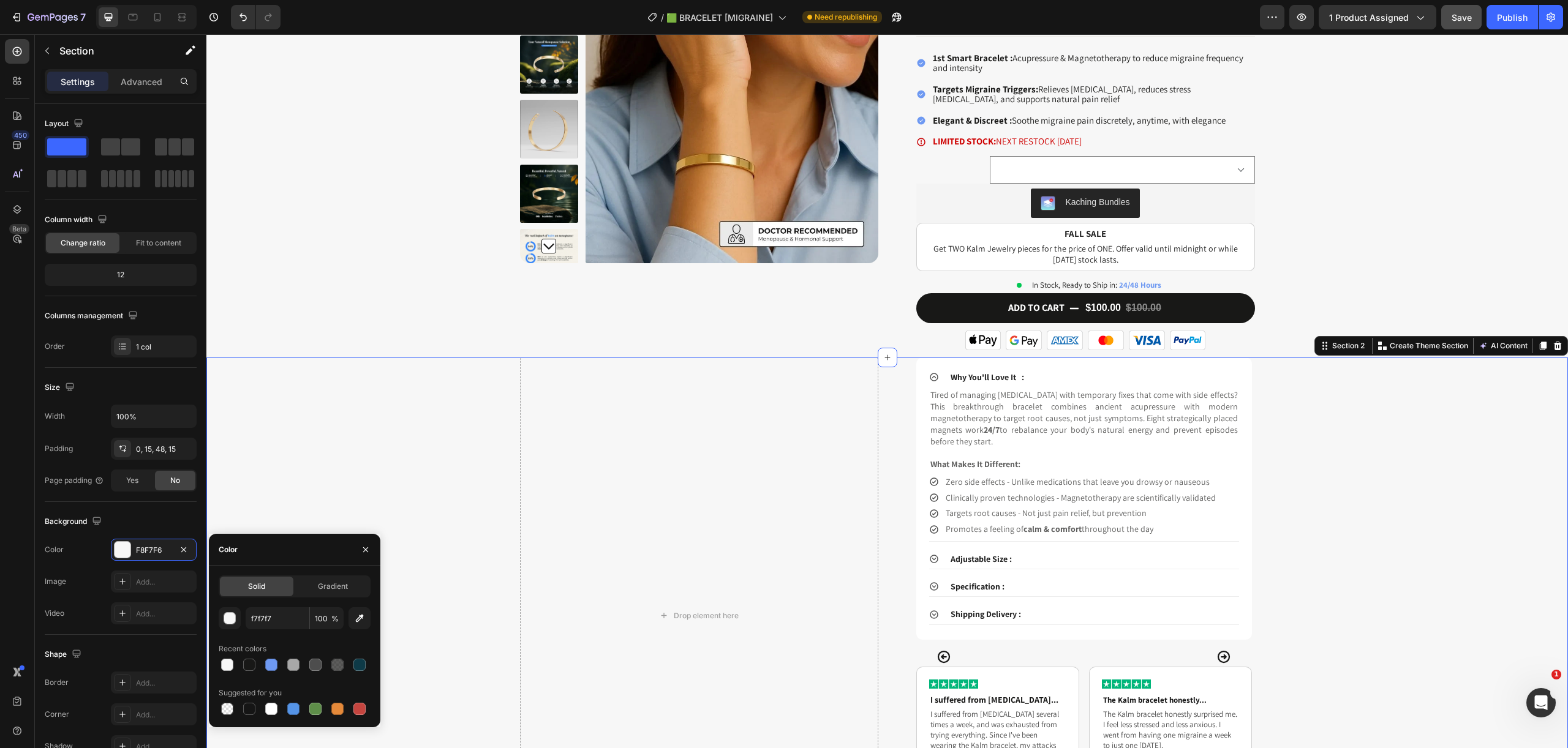
click at [329, 405] on div "Drop element here Why You'll Love It : Tired of managing migraines with tempora…" at bounding box center [887, 616] width 1343 height 517
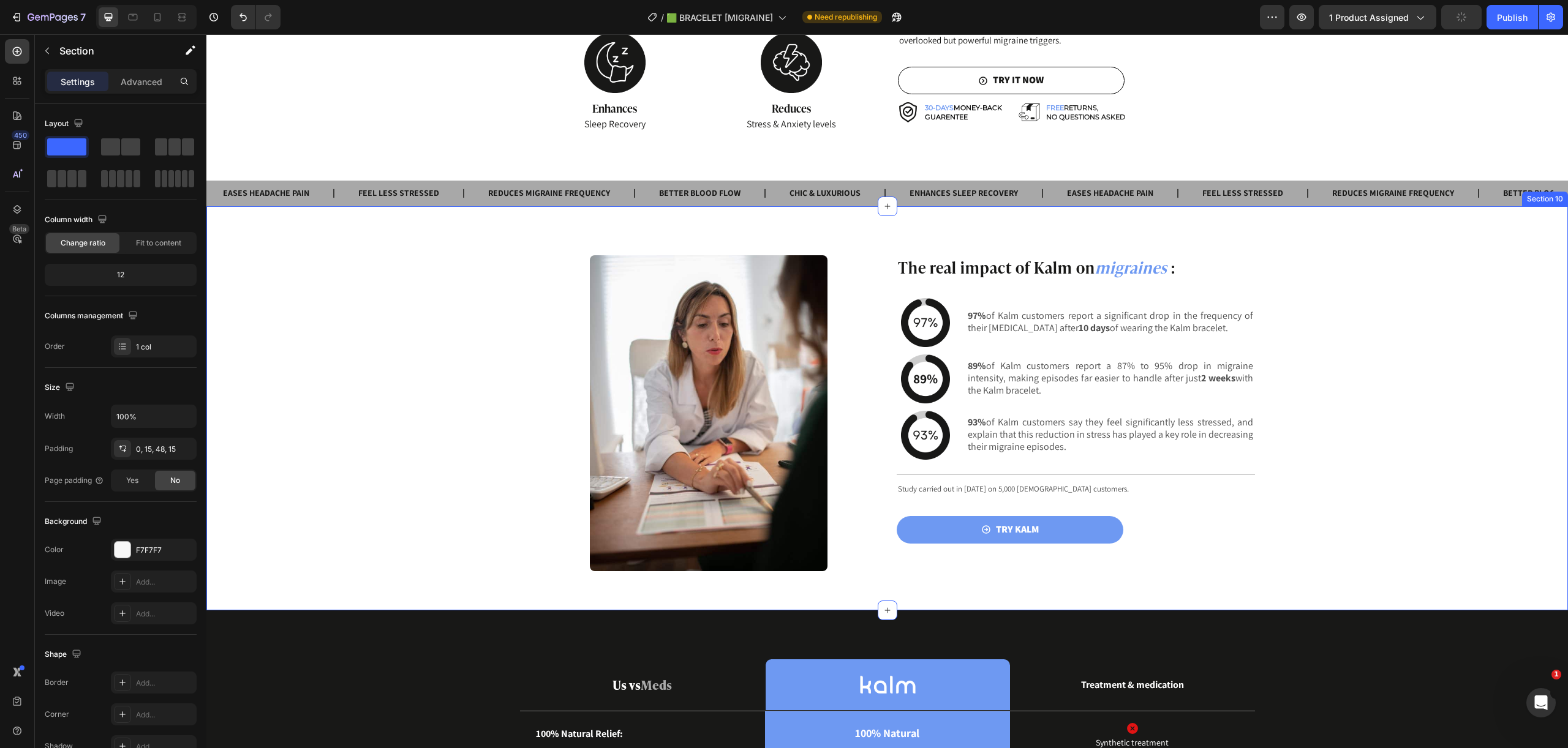
scroll to position [1655, 0]
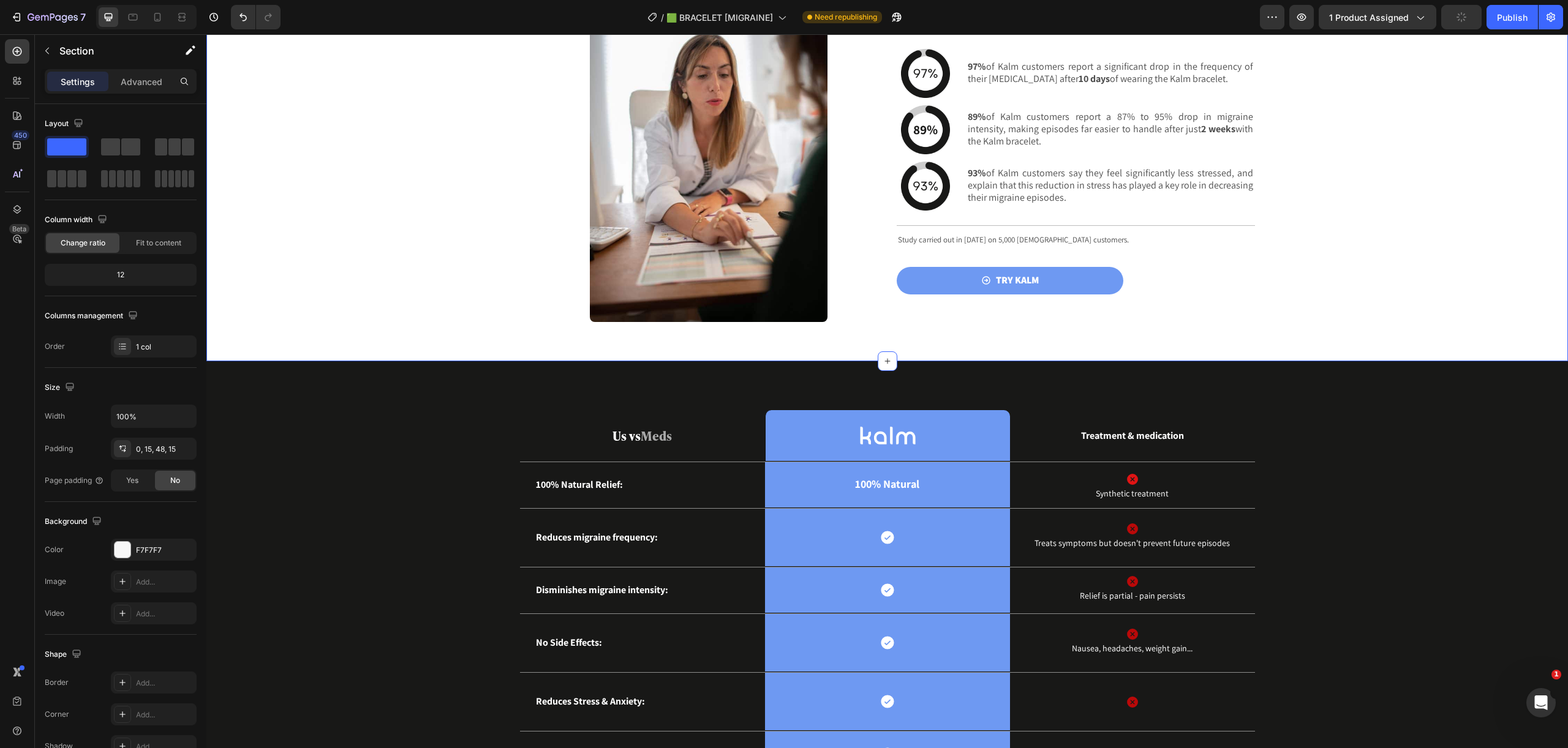
click at [1443, 263] on div "The real impact of Kalm on migraines : Heading Image 97% of Kalm customers repo…" at bounding box center [887, 169] width 1362 height 326
click at [384, 250] on div "The real impact of Kalm on migraines : Heading Image 97% of Kalm customers repo…" at bounding box center [887, 169] width 1362 height 326
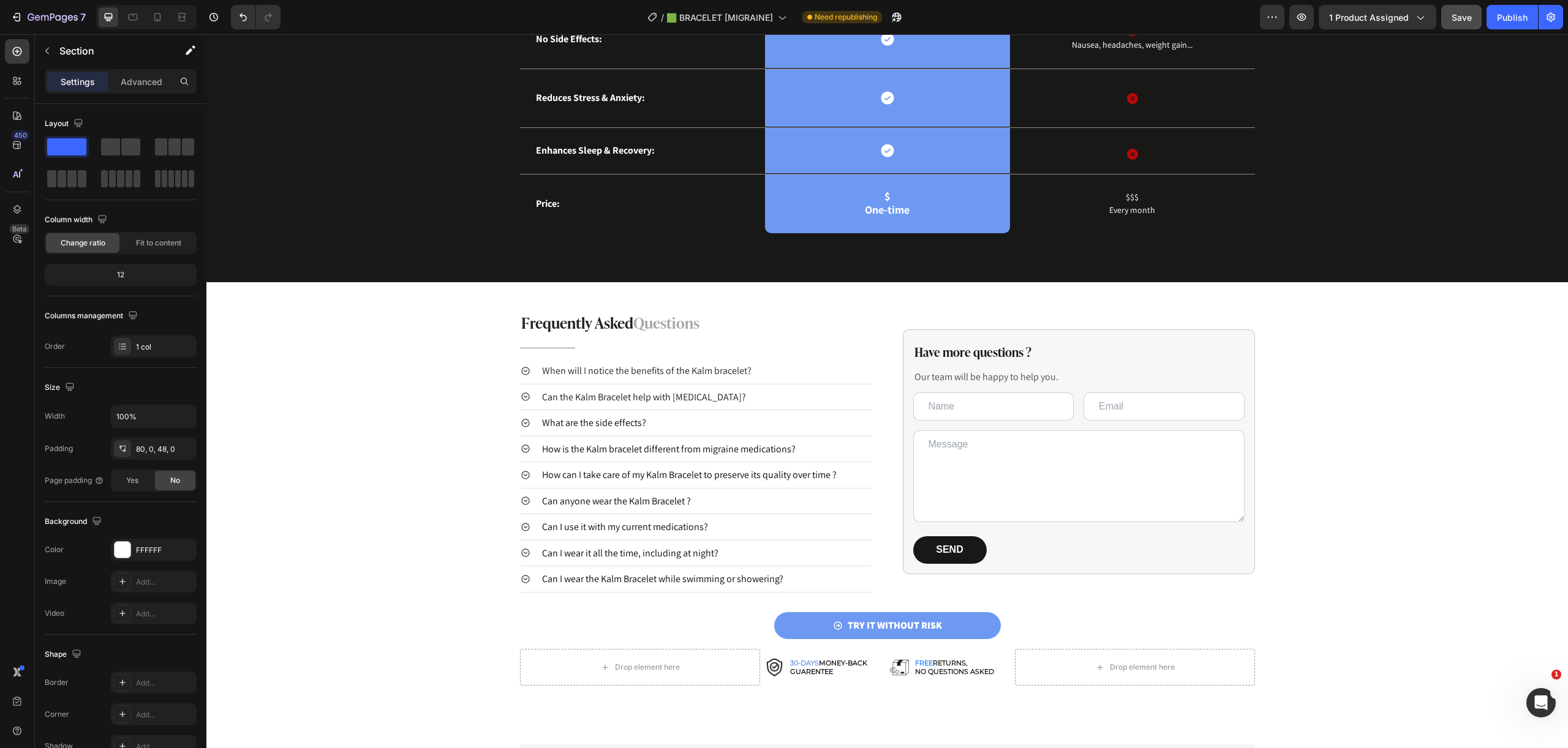
scroll to position [2470, 0]
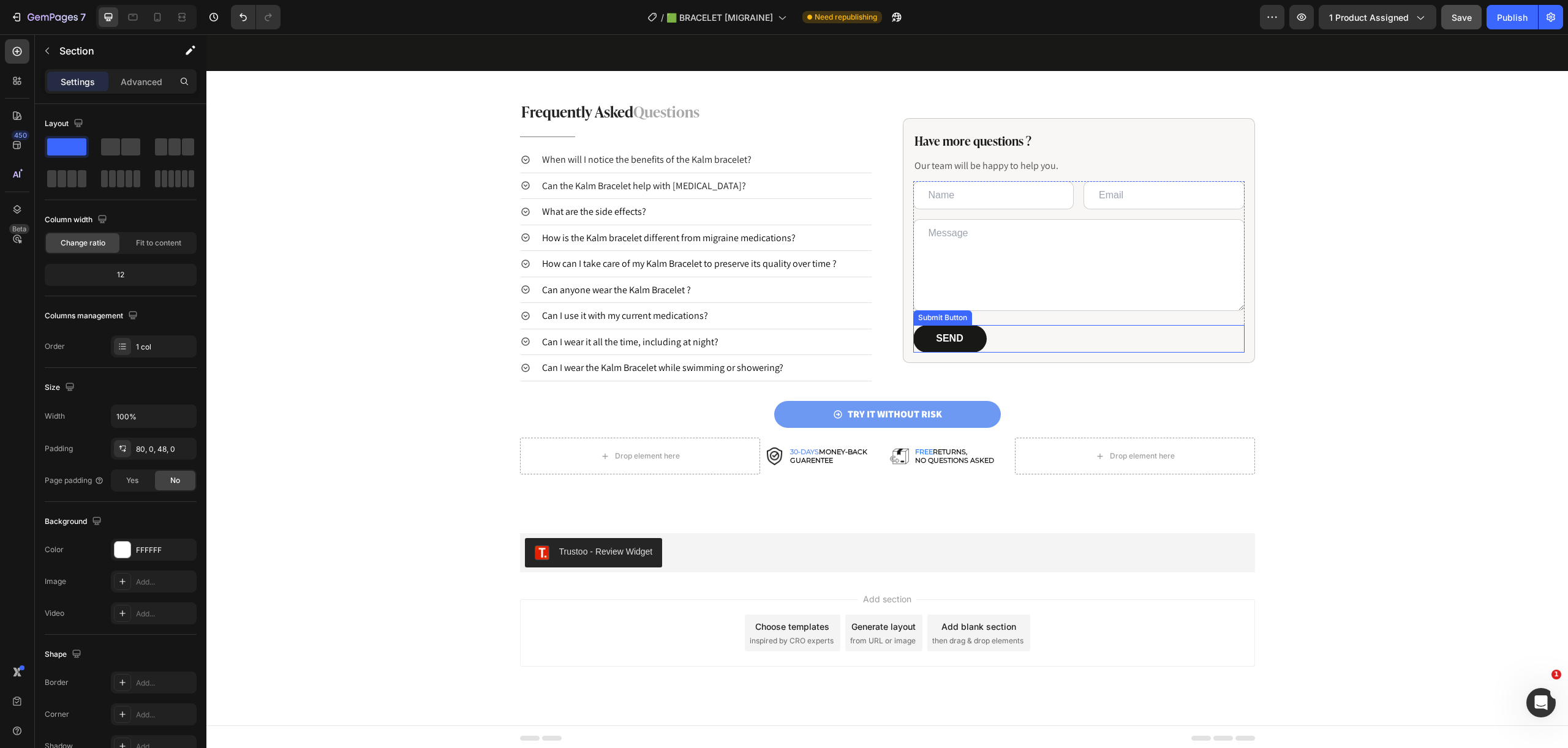
click at [1148, 341] on div "SEND Submit Button" at bounding box center [1078, 339] width 331 height 28
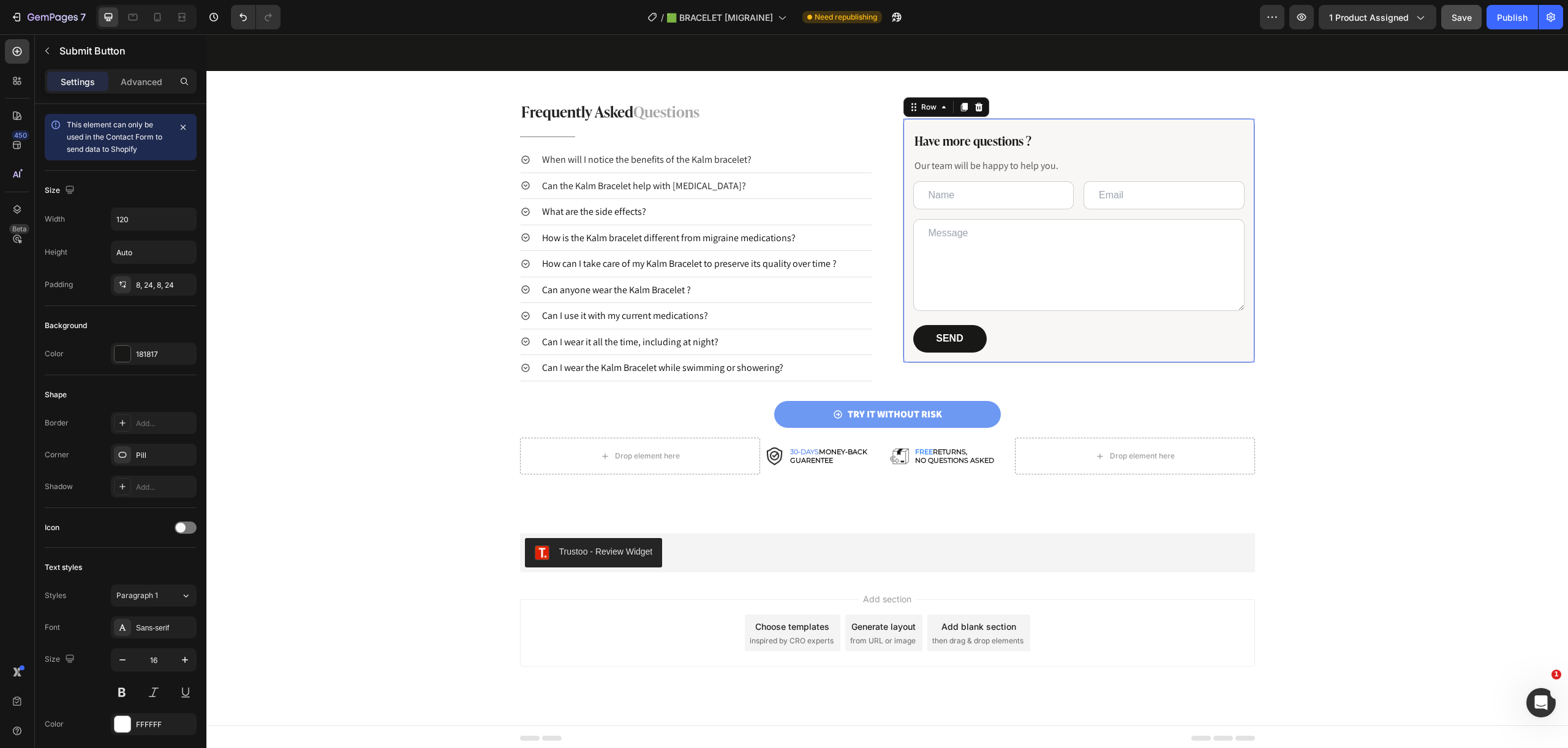
click at [1243, 342] on div "Have more questions ? Heading Our team will be happy to help you. Text Block Te…" at bounding box center [1079, 240] width 352 height 245
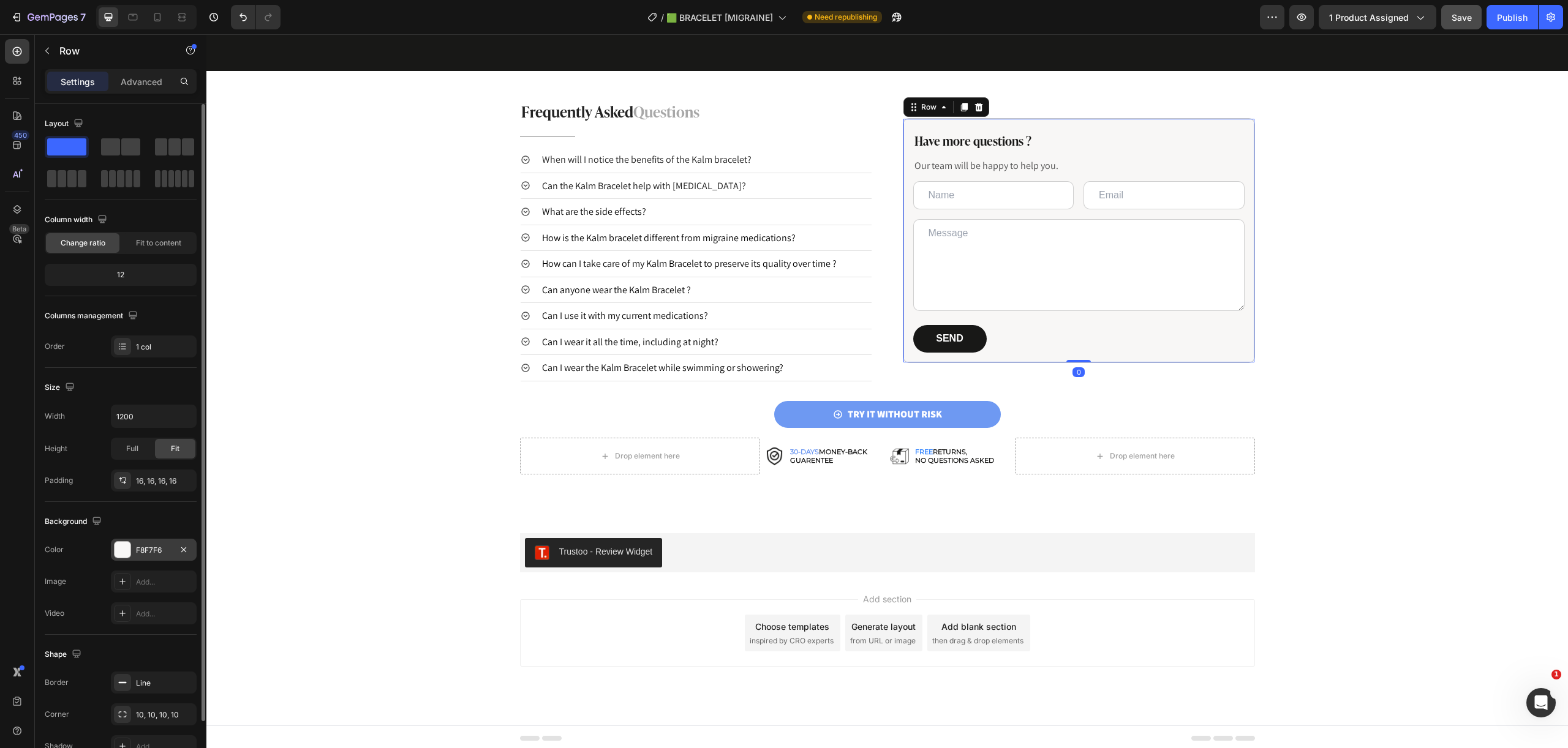
click at [140, 552] on div "F8F7F6" at bounding box center [153, 550] width 36 height 11
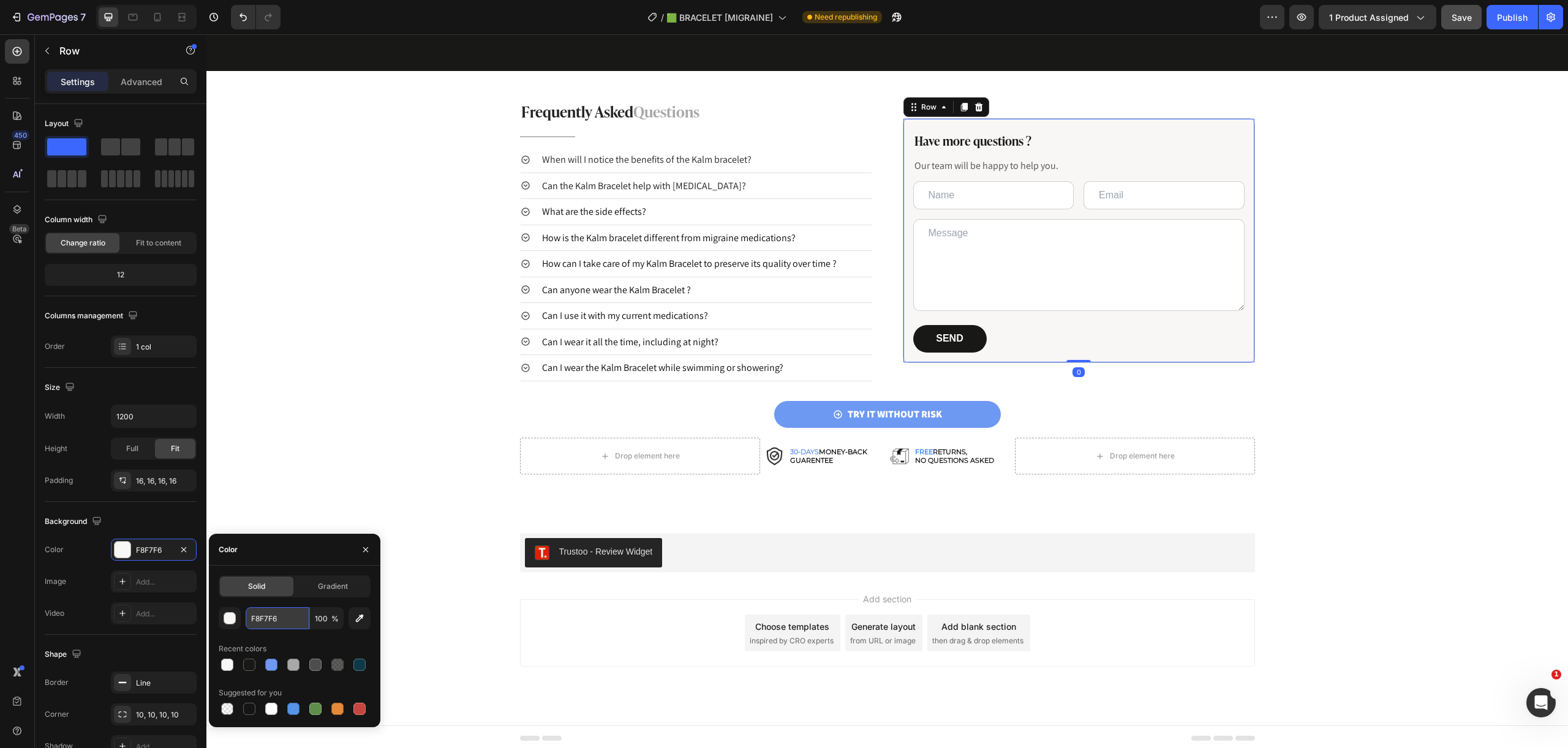
click at [289, 613] on input "F8F7F6" at bounding box center [277, 618] width 63 height 22
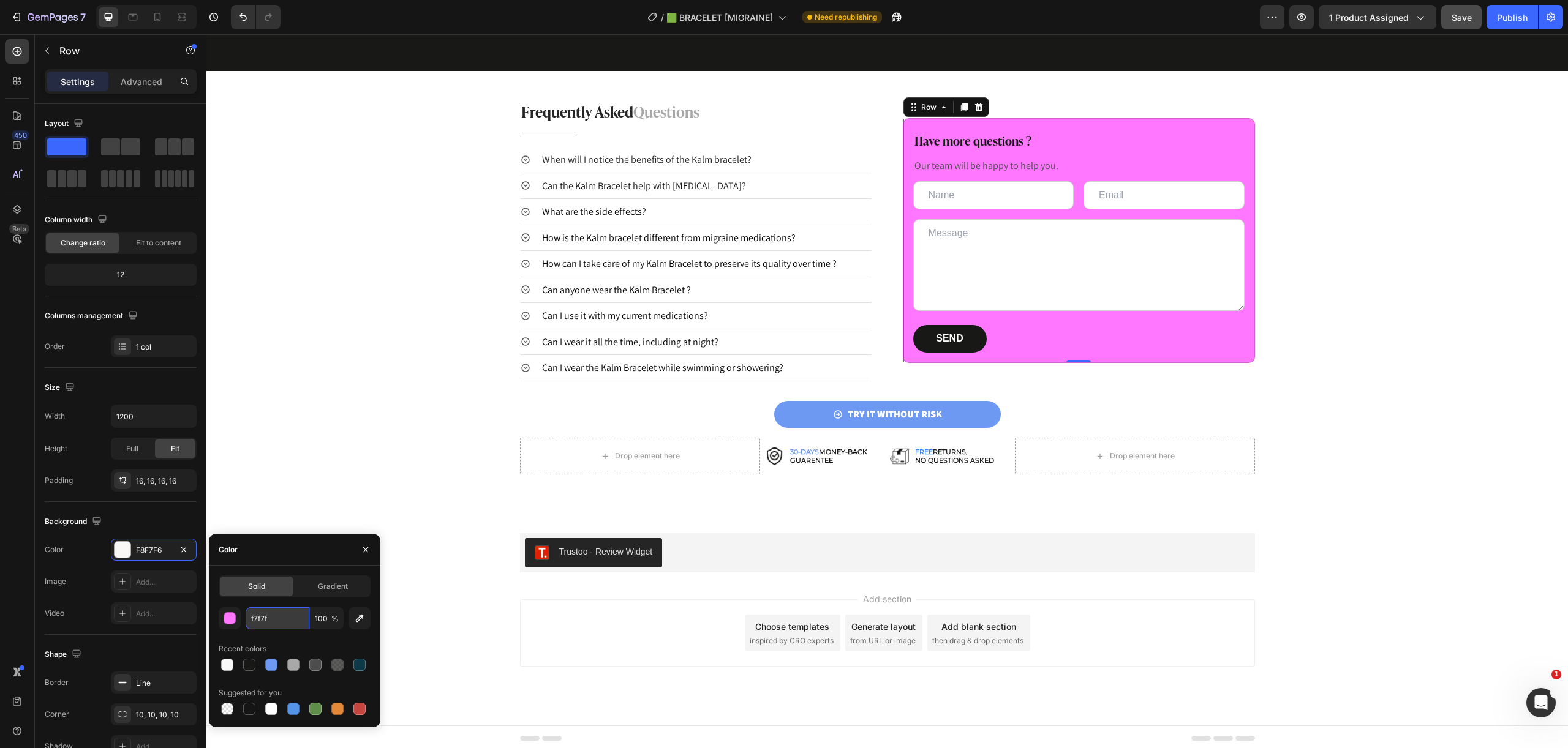
type input "f7f7f7"
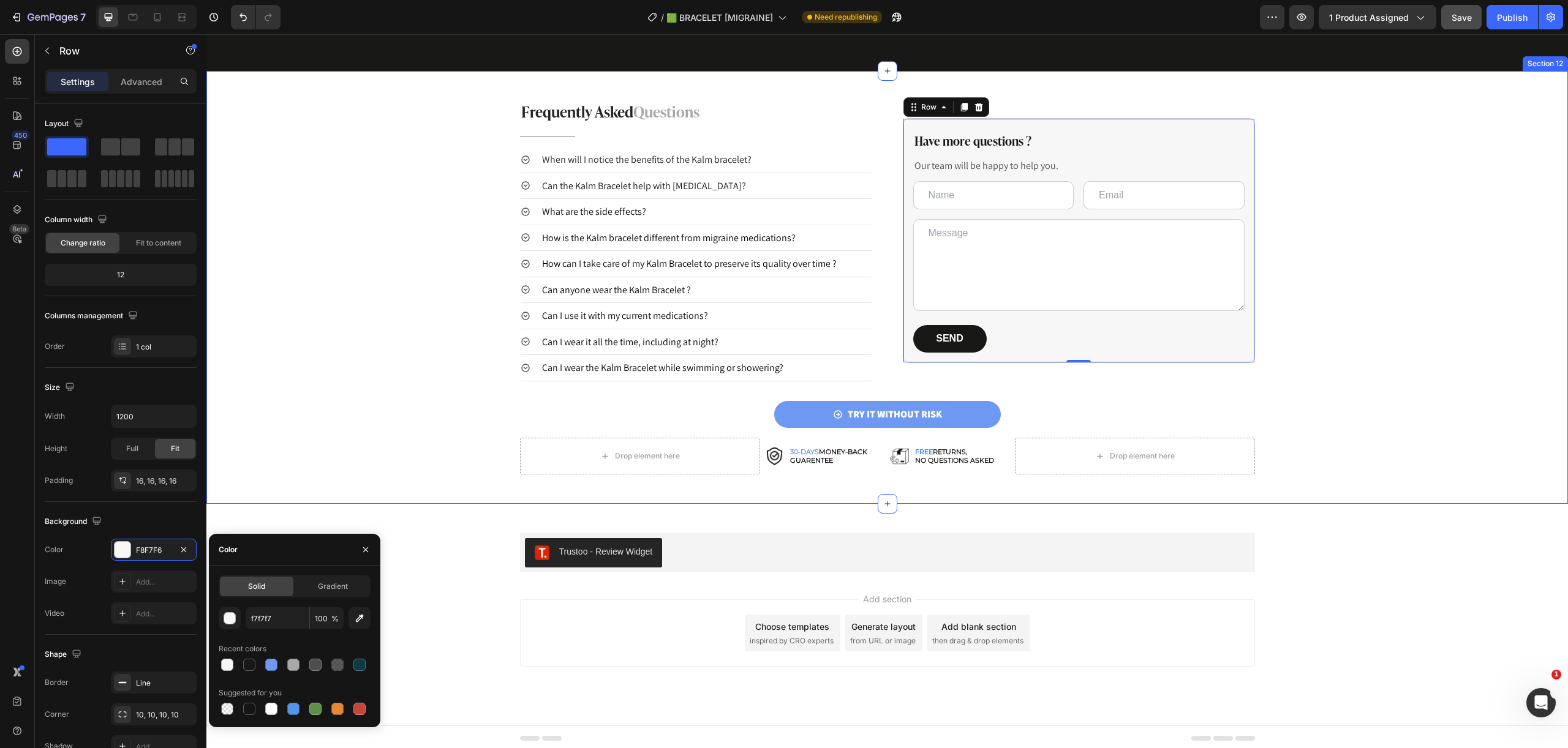
click at [1487, 440] on div "Frequently Asked Questions Heading Title Line When will I notice the benefits o…" at bounding box center [887, 287] width 1362 height 374
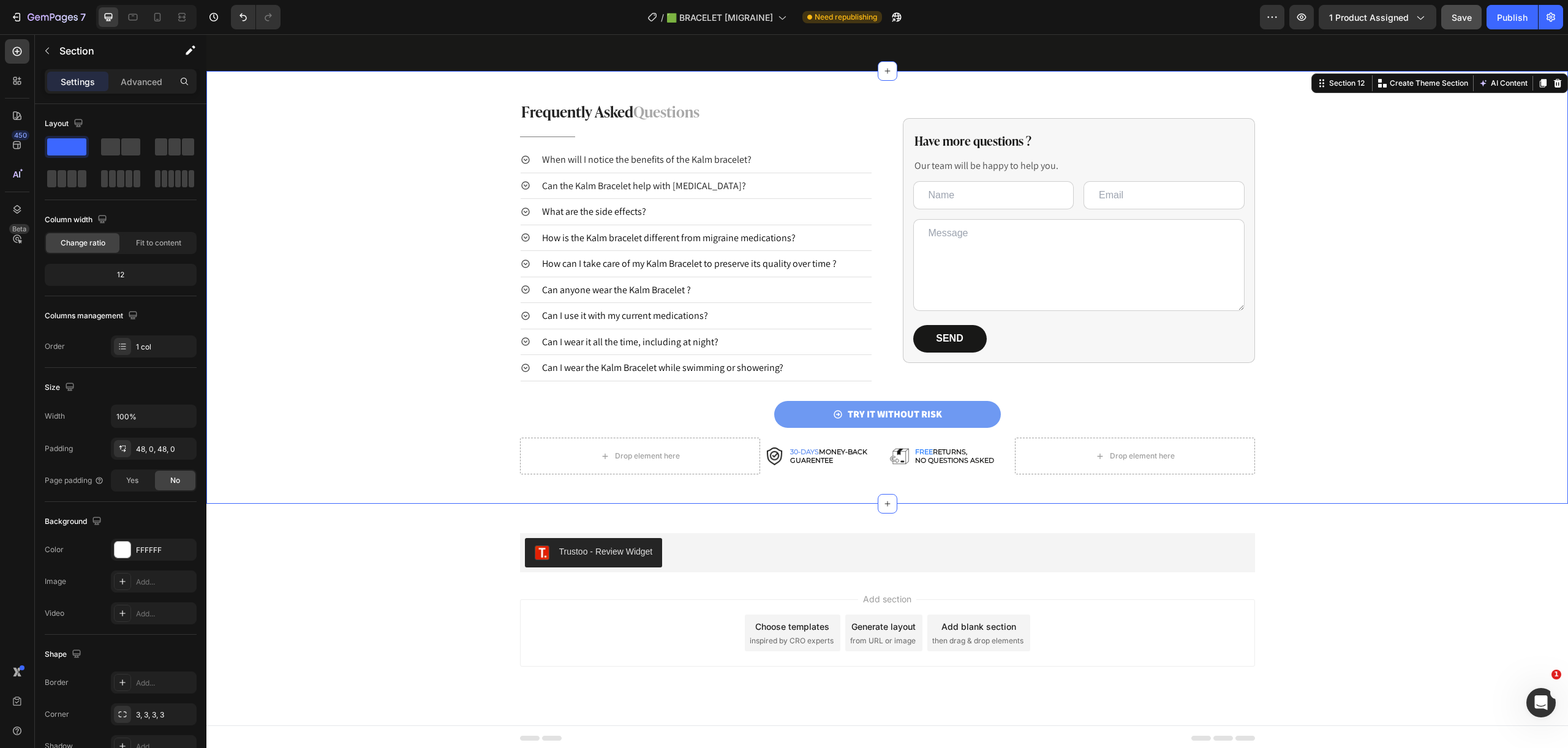
scroll to position [2214, 0]
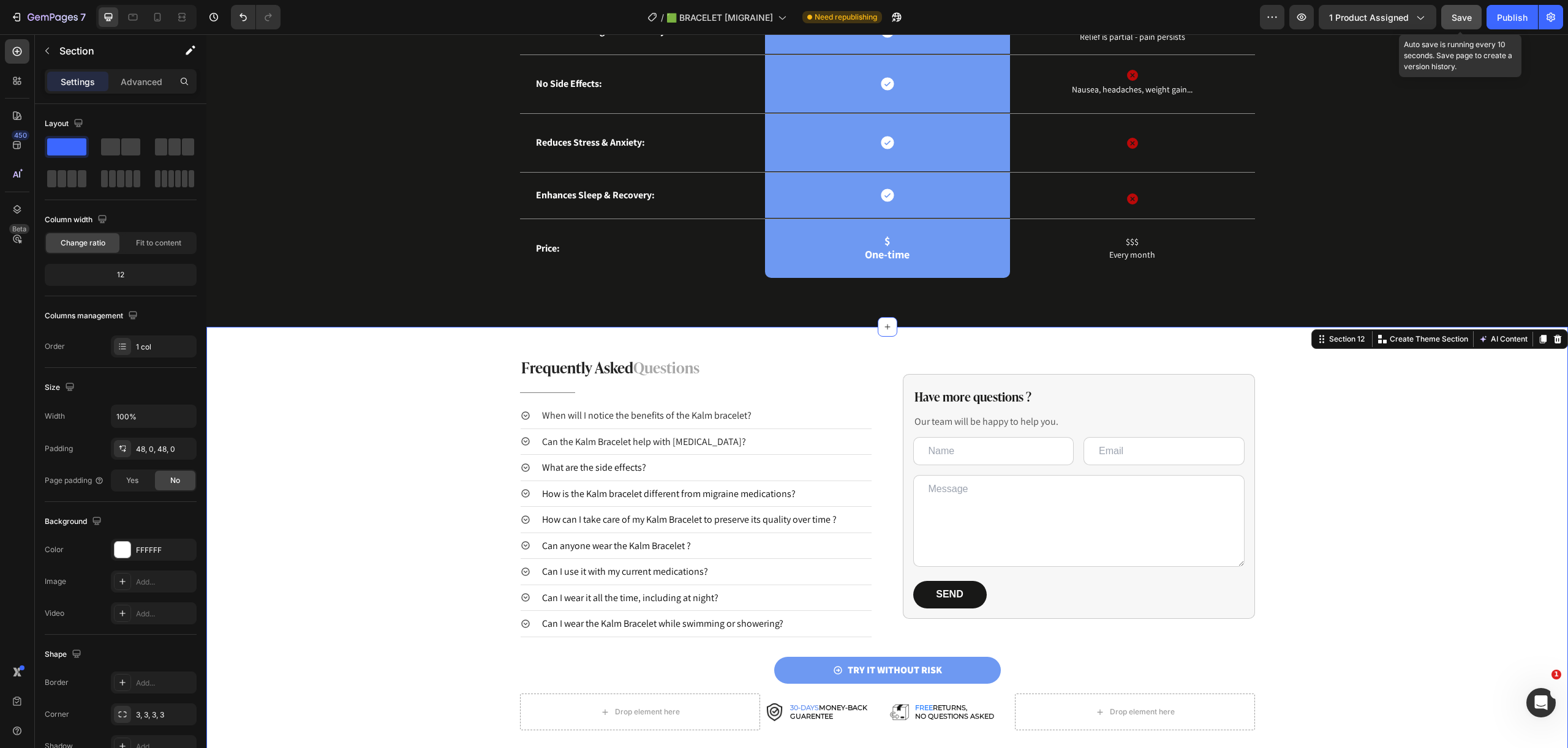
click at [1469, 13] on span "Save" at bounding box center [1461, 17] width 20 height 10
click at [1515, 13] on div "Publish" at bounding box center [1511, 17] width 30 height 13
click at [1339, 464] on div "Frequently Asked Questions Heading Title Line When will I notice the benefits o…" at bounding box center [887, 543] width 1362 height 374
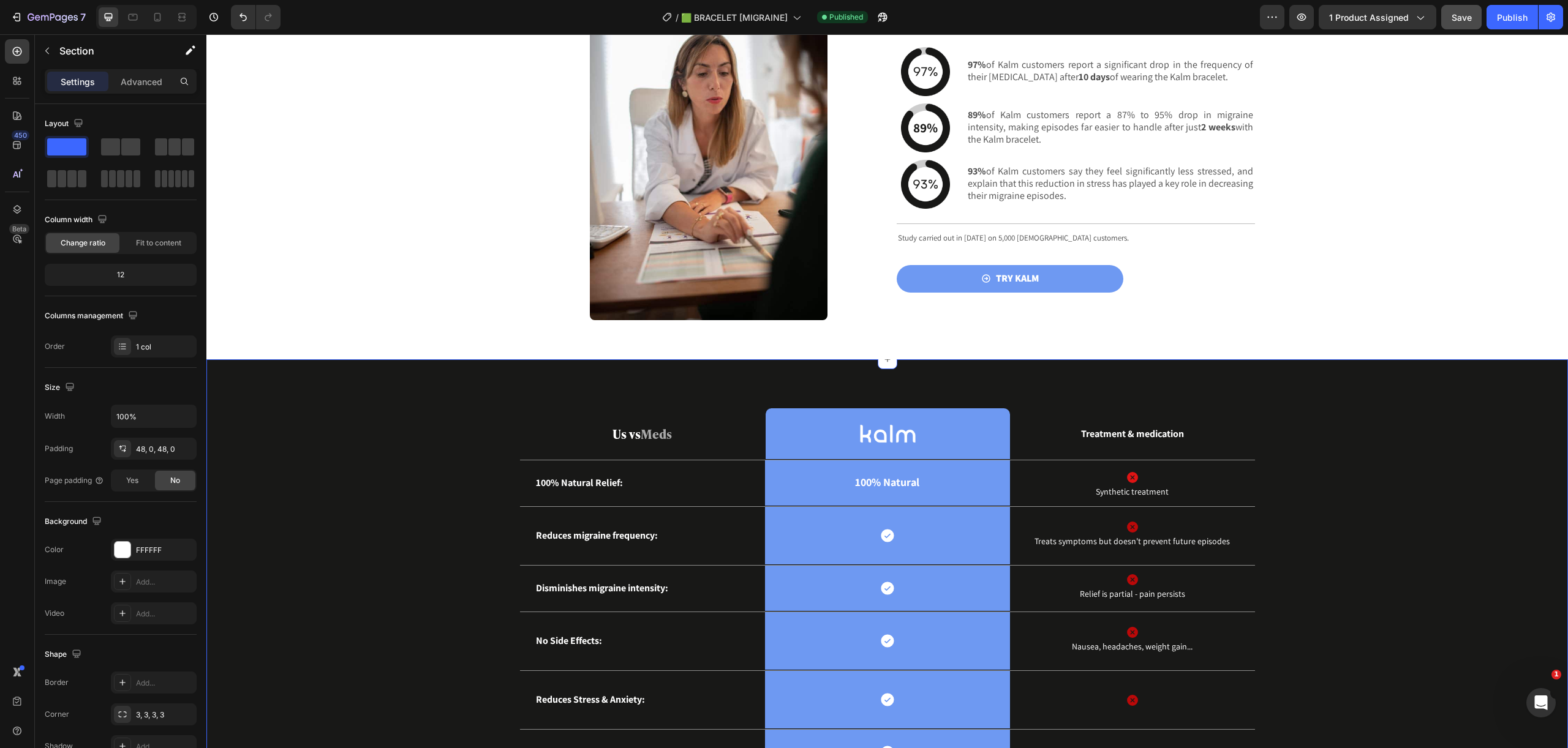
scroll to position [1413, 0]
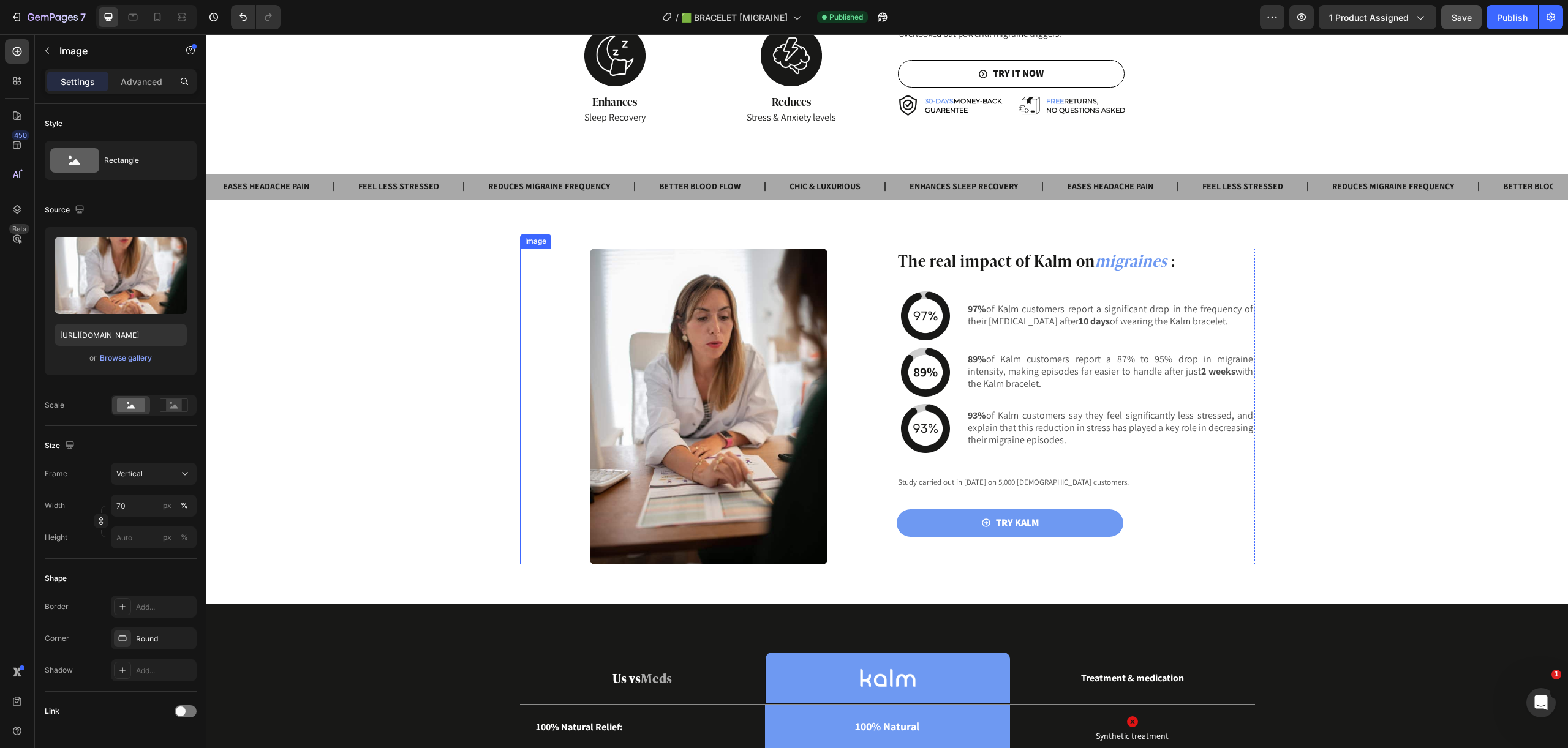
click at [854, 278] on div at bounding box center [709, 407] width 339 height 316
click at [651, 197] on div "REDUCES MIGRAINE FREQUENCY Text" at bounding box center [572, 187] width 171 height 26
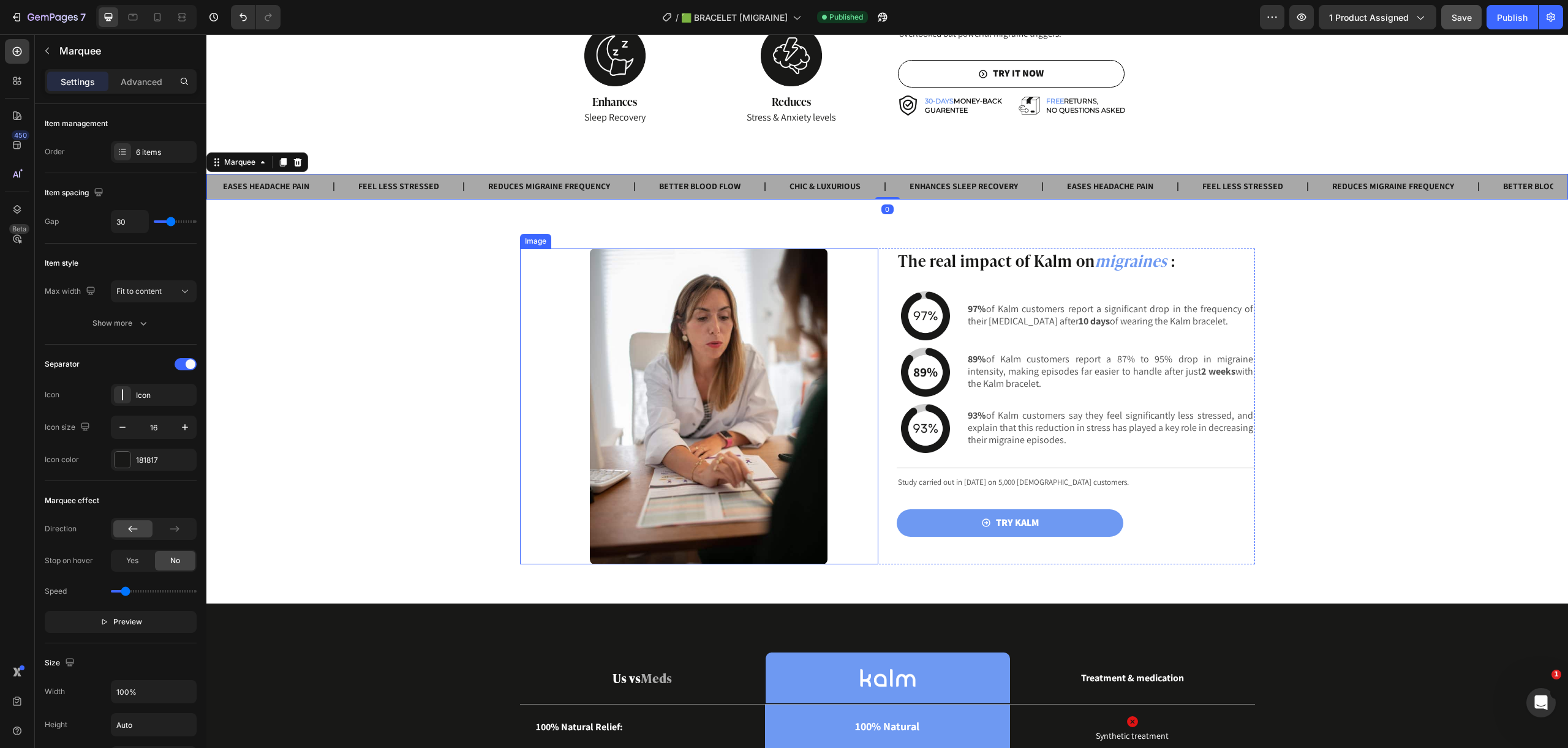
click at [831, 271] on div at bounding box center [709, 407] width 339 height 316
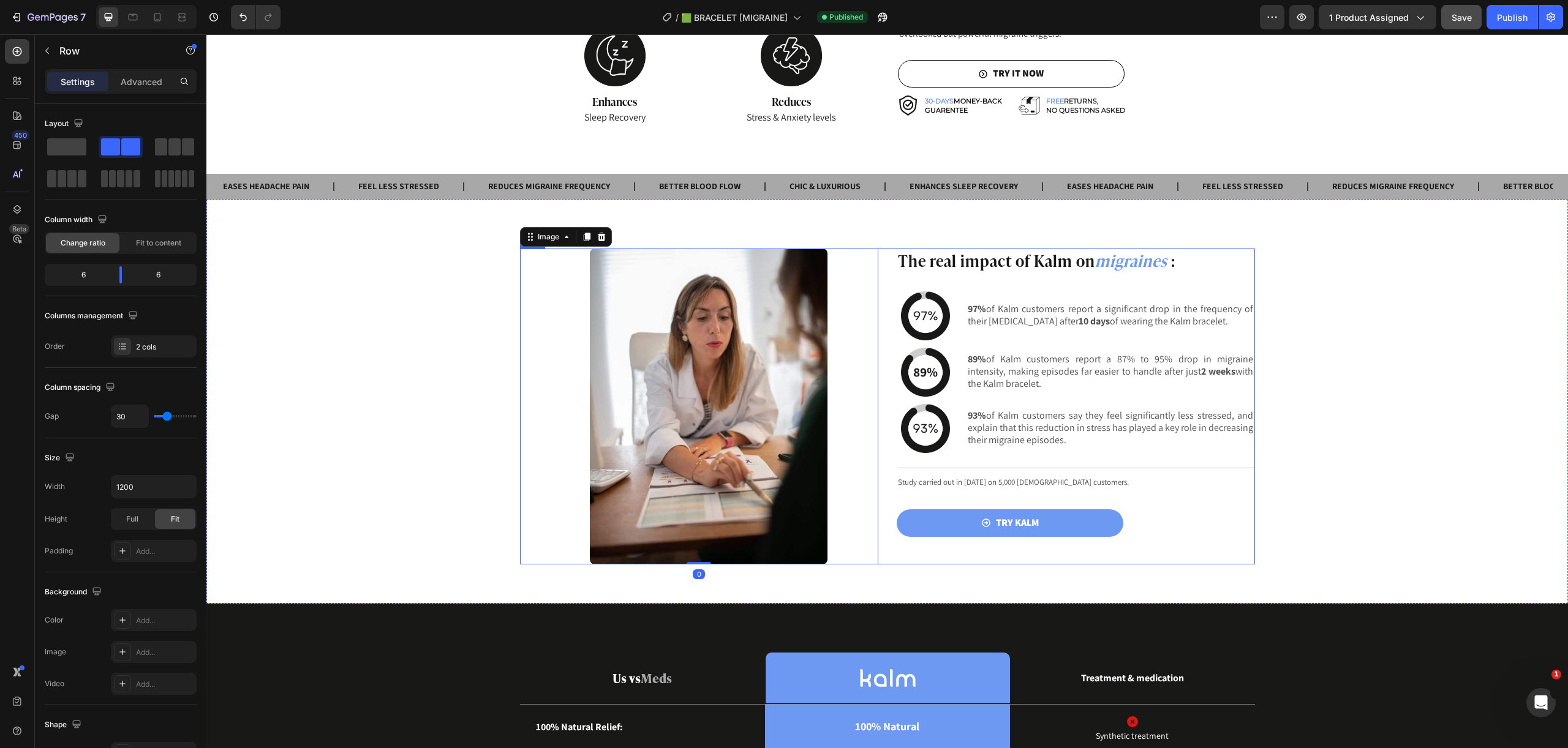
click at [878, 267] on div "The real impact of Kalm on migraines : Heading Image 97% of Kalm customers repo…" at bounding box center [887, 407] width 735 height 316
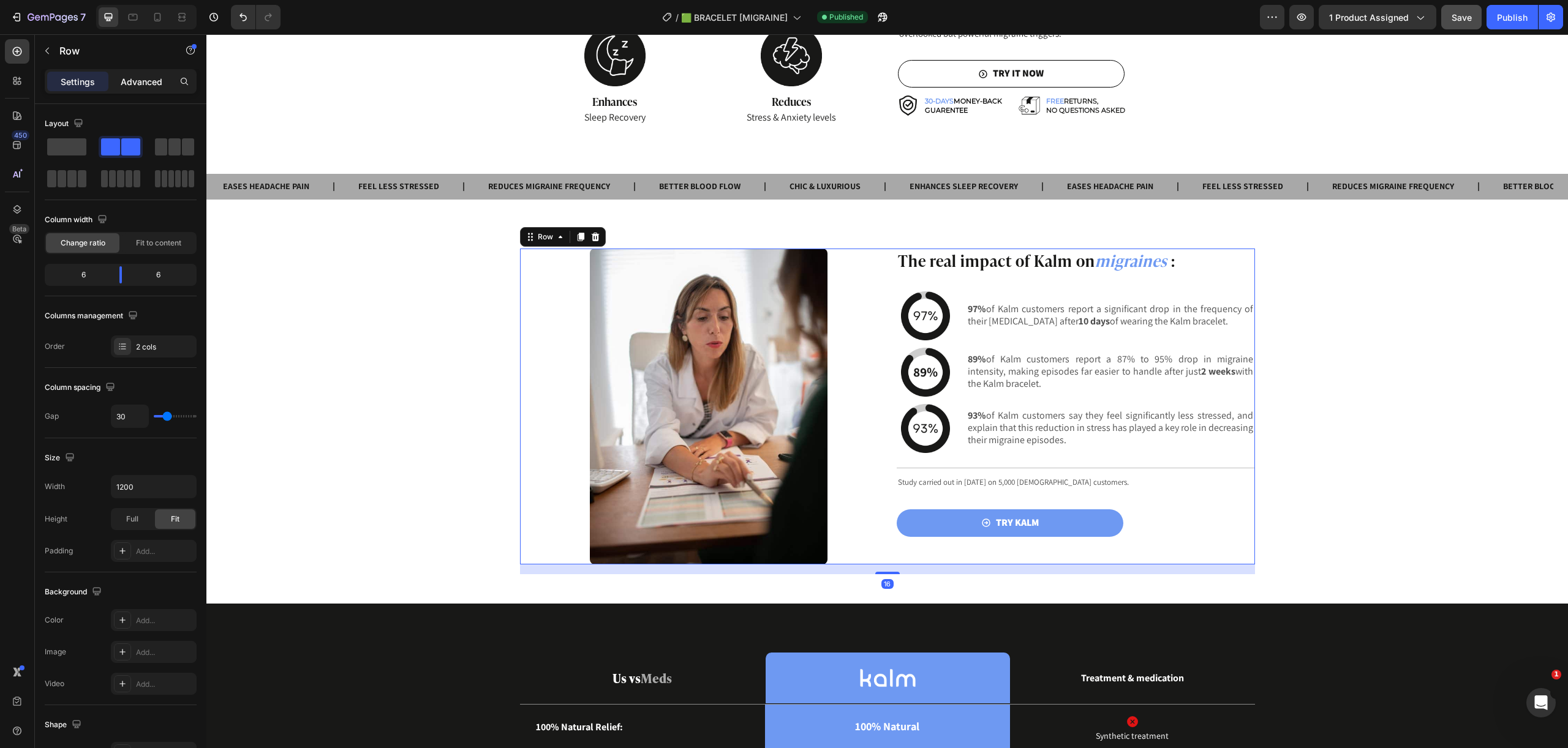
click at [144, 74] on div "Advanced" at bounding box center [141, 81] width 61 height 20
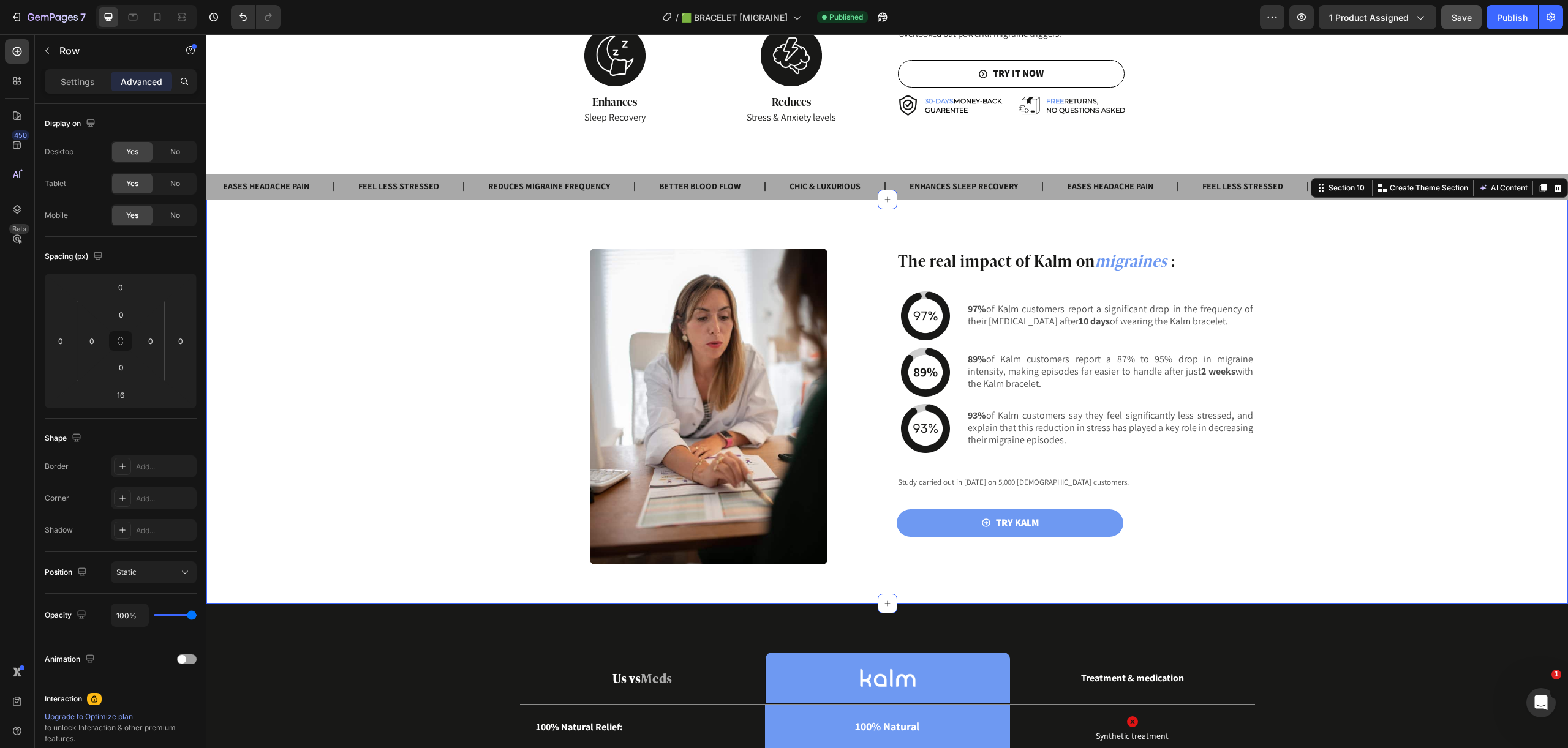
click at [422, 438] on div "The real impact of Kalm on migraines : Heading Image 97% of Kalm customers repo…" at bounding box center [887, 411] width 1362 height 326
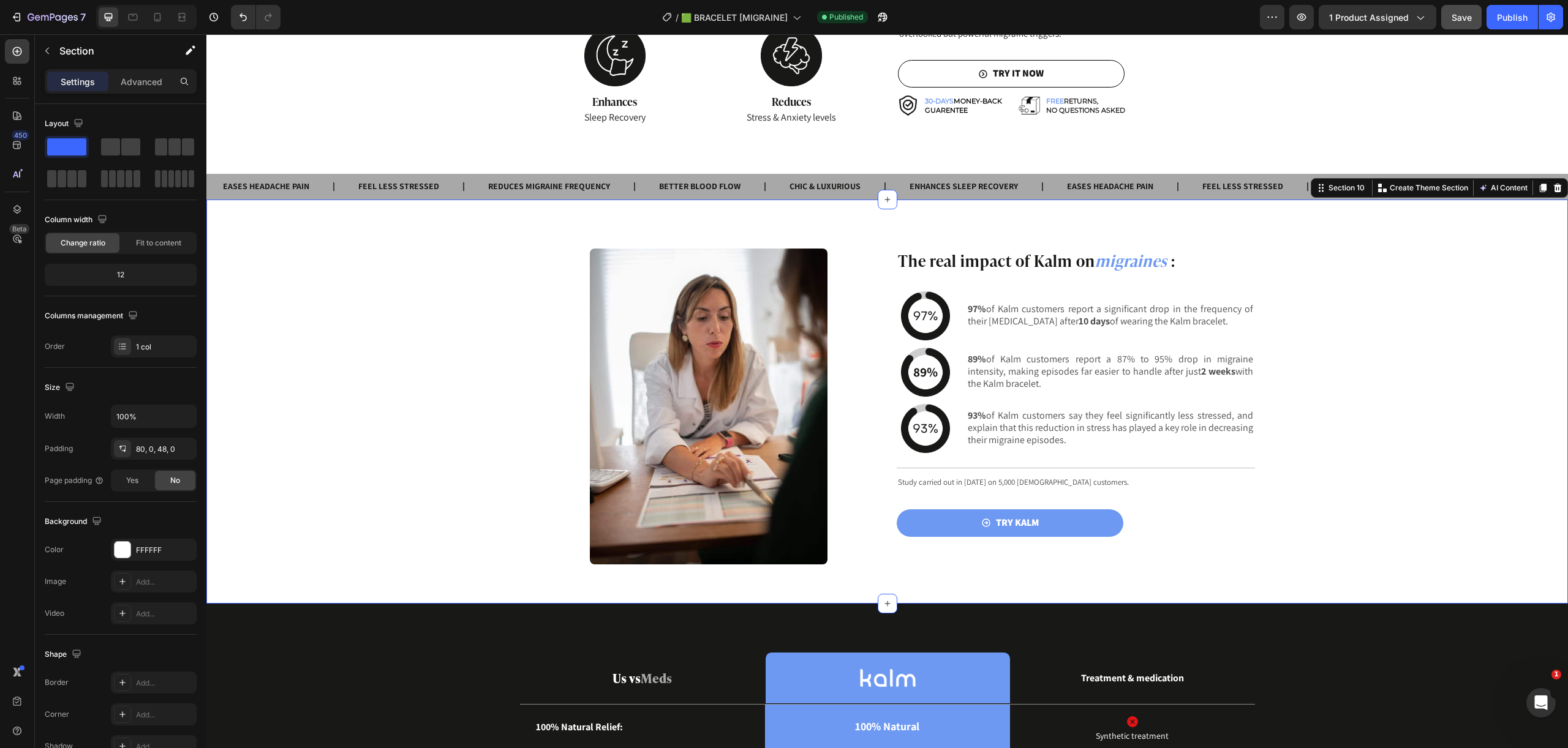
click at [404, 428] on div "The real impact of Kalm on migraines : Heading Image 97% of Kalm customers repo…" at bounding box center [887, 411] width 1362 height 326
click at [137, 83] on p "Advanced" at bounding box center [142, 82] width 42 height 13
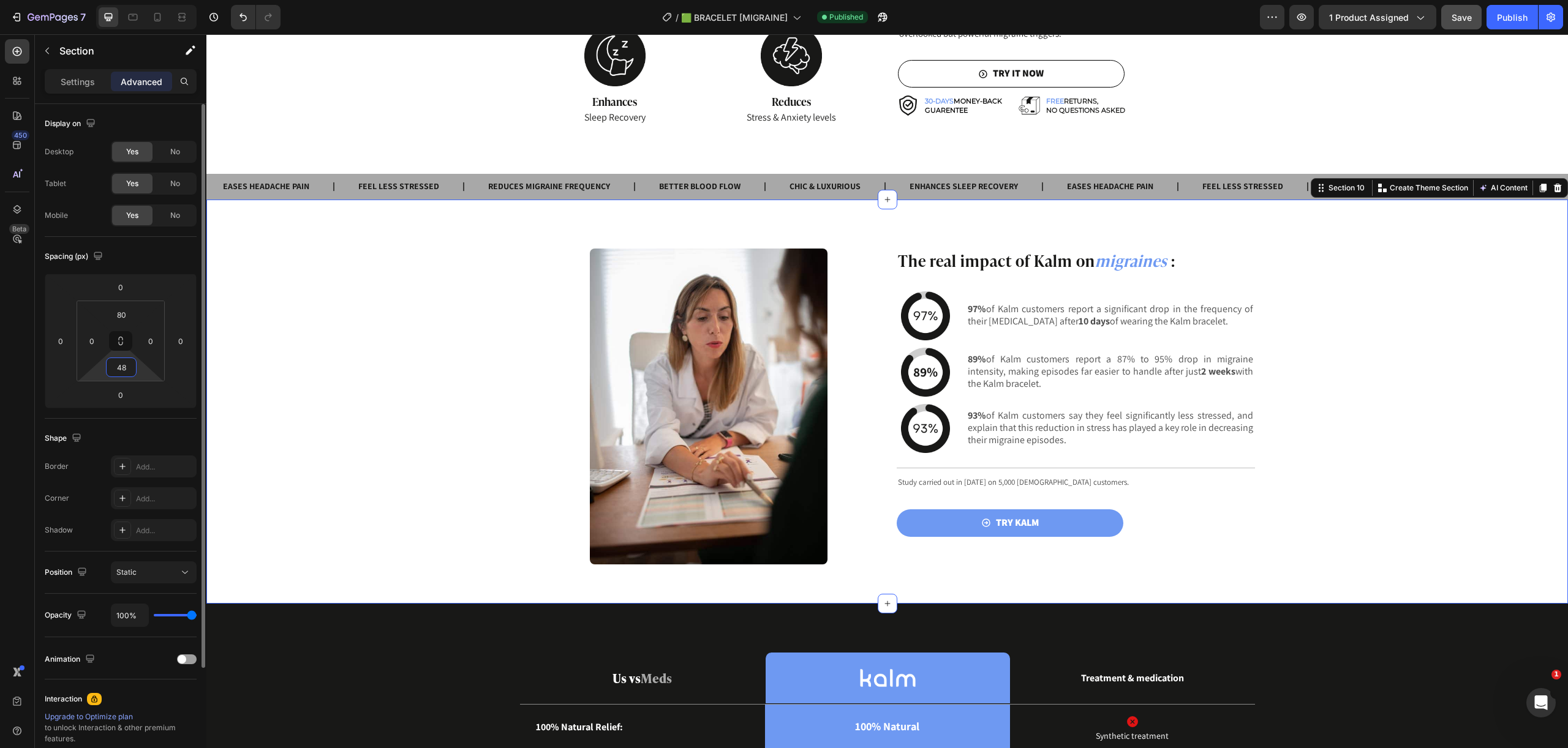
click at [123, 368] on input "48" at bounding box center [121, 367] width 24 height 18
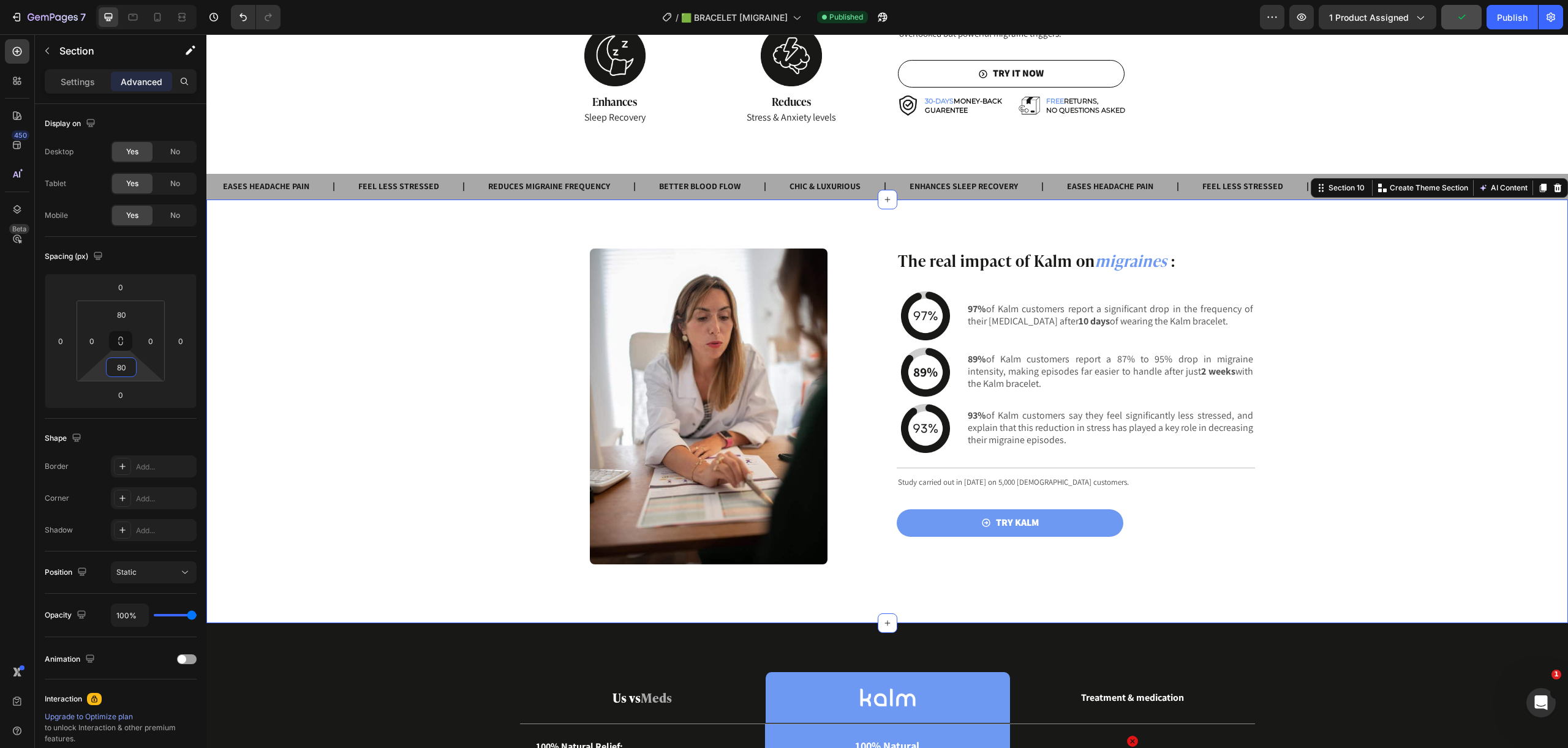
type input "80"
click at [686, 573] on div "The real impact of Kalm on migraines : Heading Image 97% of Kalm customers repo…" at bounding box center [887, 411] width 1362 height 326
click at [837, 556] on div at bounding box center [709, 407] width 339 height 316
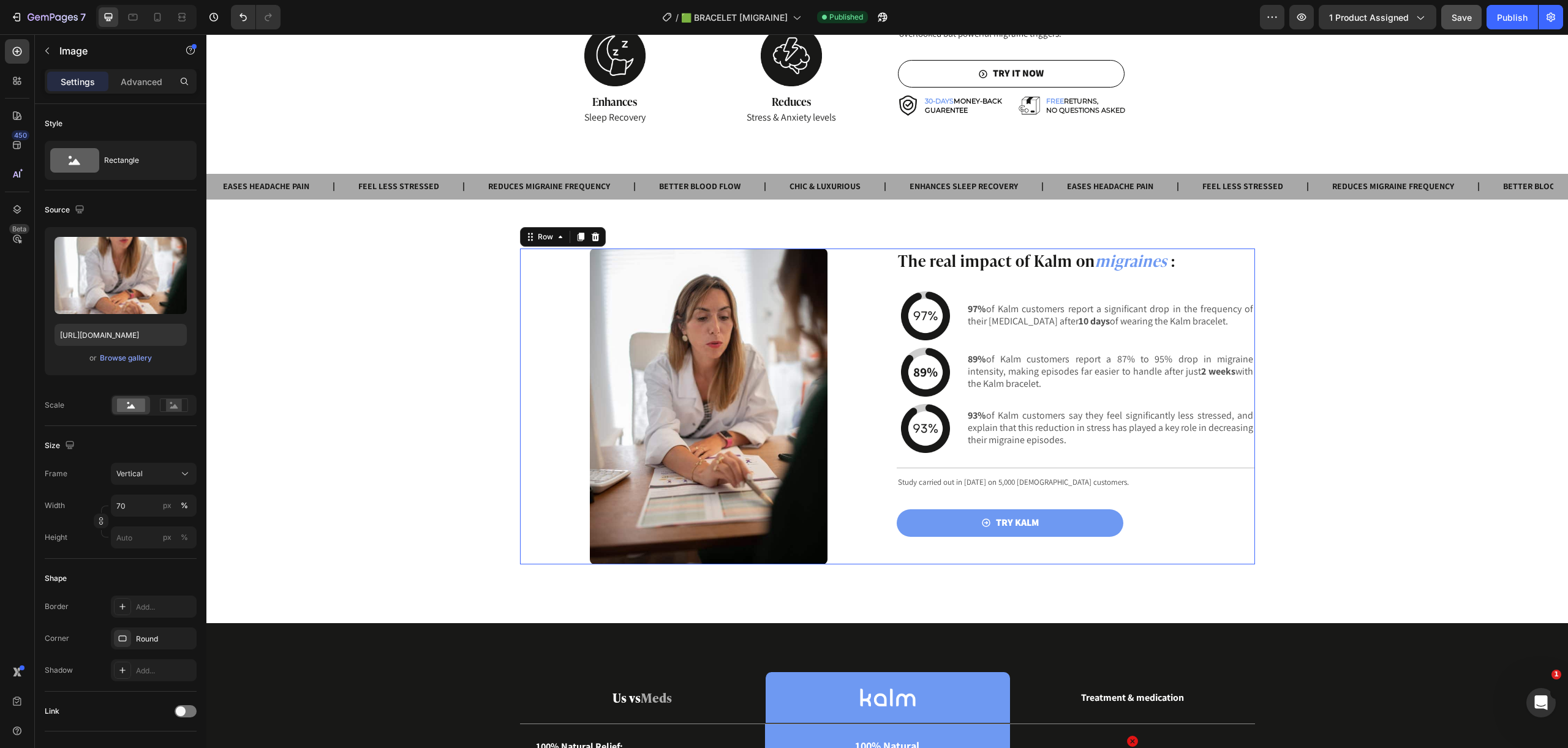
click at [884, 560] on div "The real impact of Kalm on migraines : Heading Image 97% of Kalm customers repo…" at bounding box center [887, 407] width 735 height 316
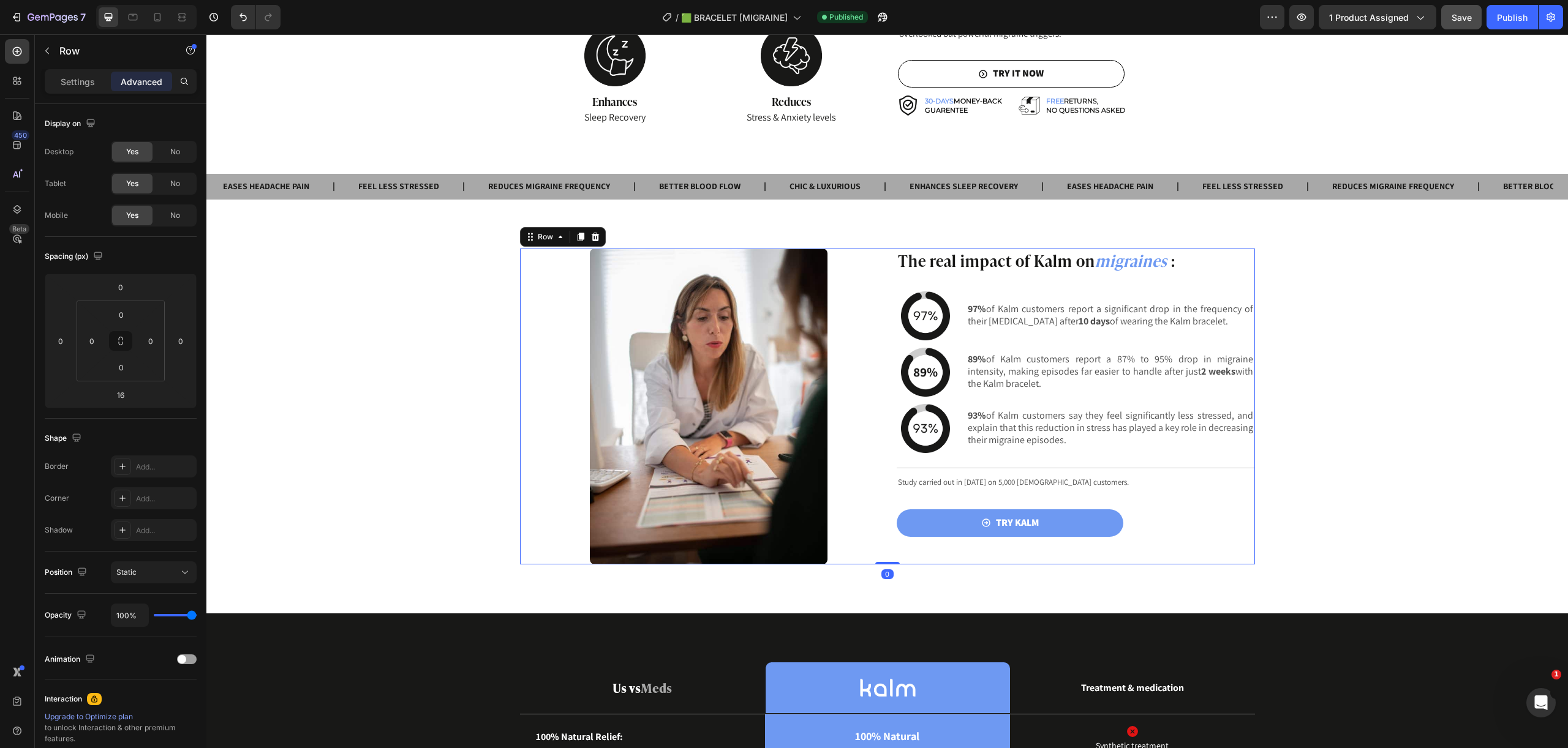
drag, startPoint x: 881, startPoint y: 573, endPoint x: 892, endPoint y: 500, distance: 73.8
click at [884, 507] on div "The real impact of Kalm on migraines : Heading Image 97% of Kalm customers repo…" at bounding box center [887, 407] width 735 height 316
type input "0"
click at [1313, 389] on div "The real impact of Kalm on migraines : Heading Image 97% of Kalm customers repo…" at bounding box center [887, 407] width 1362 height 316
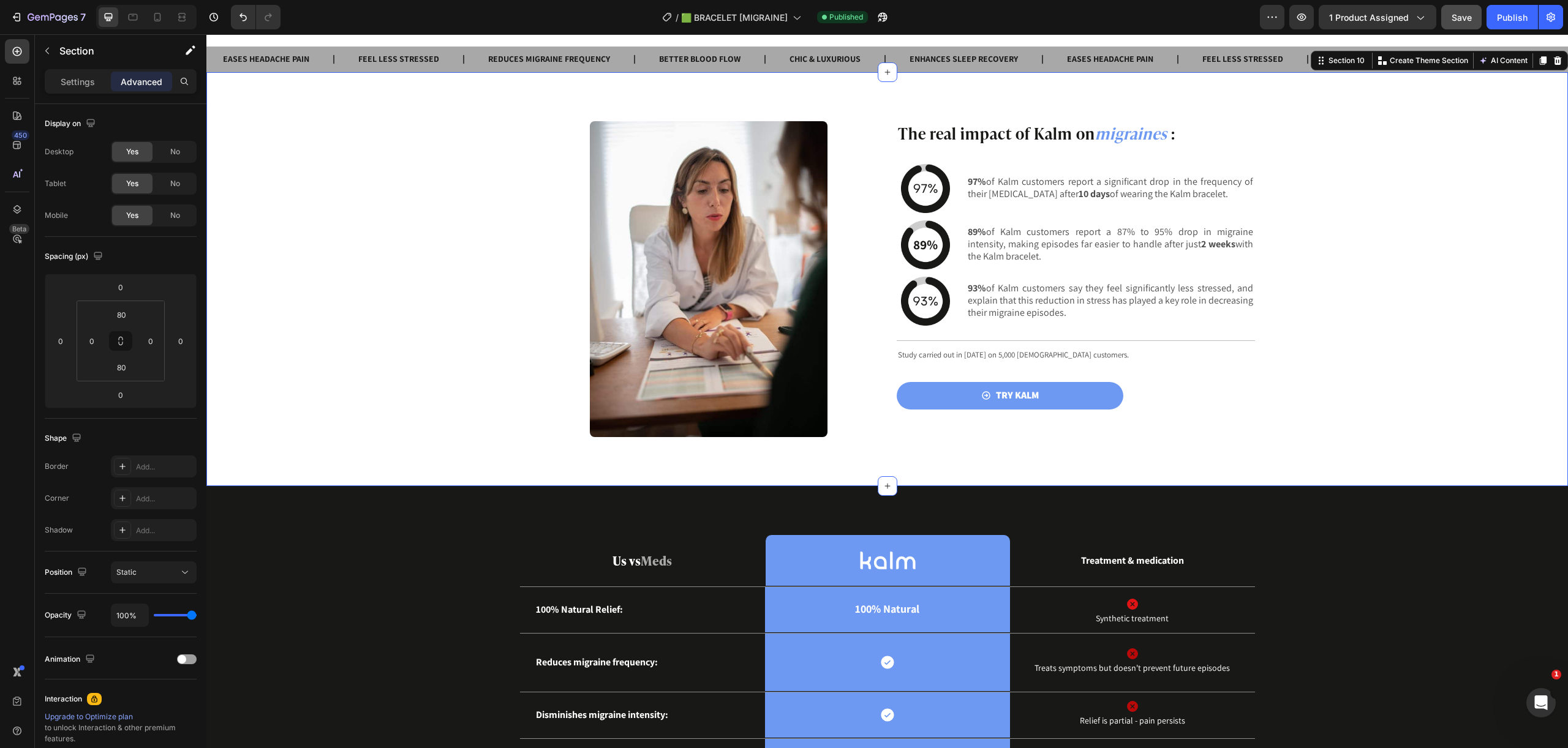
scroll to position [1816, 0]
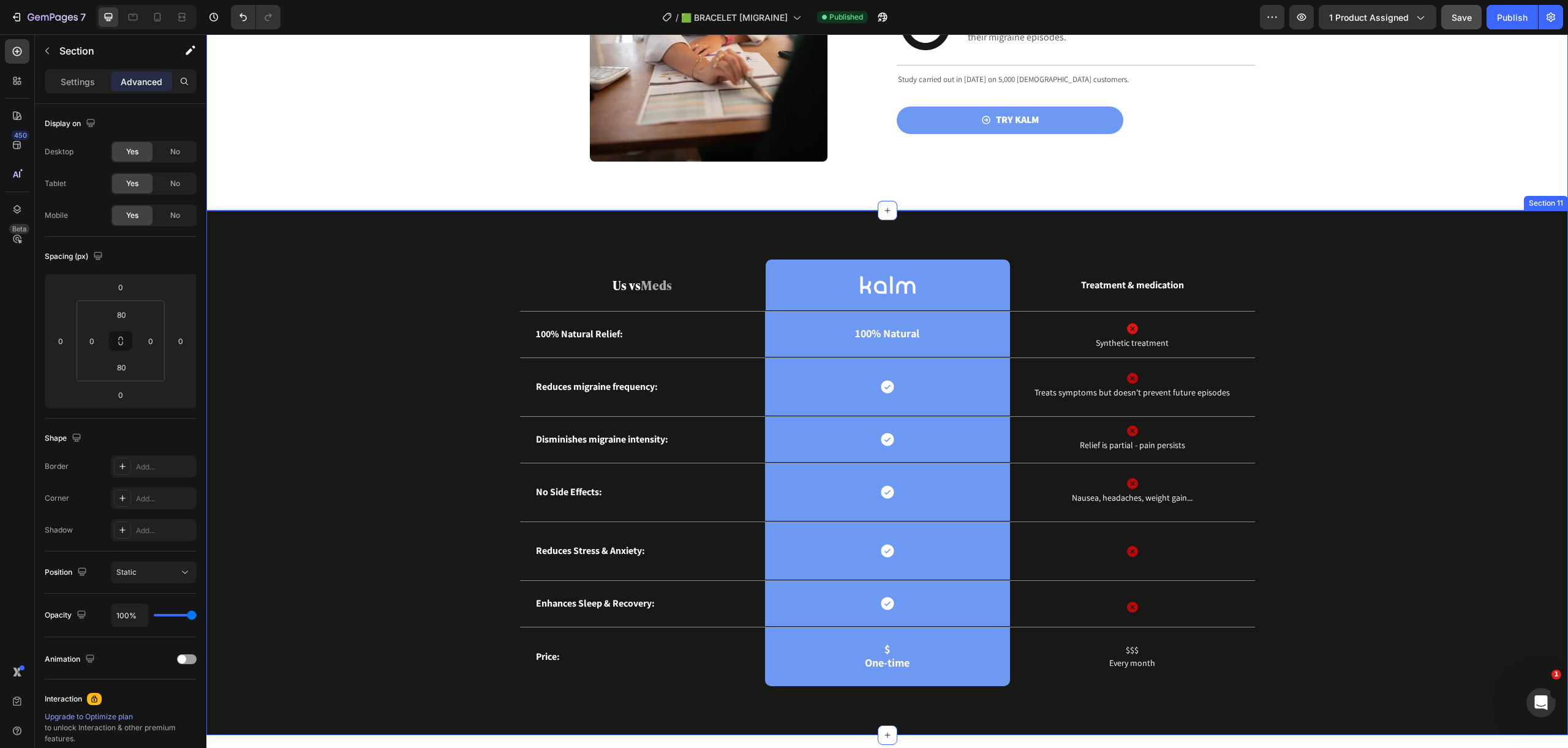
click at [1374, 308] on div "Us vs Meds Text Block Image Row Treatment & medication Text Block Row 100% Natu…" at bounding box center [887, 483] width 1343 height 447
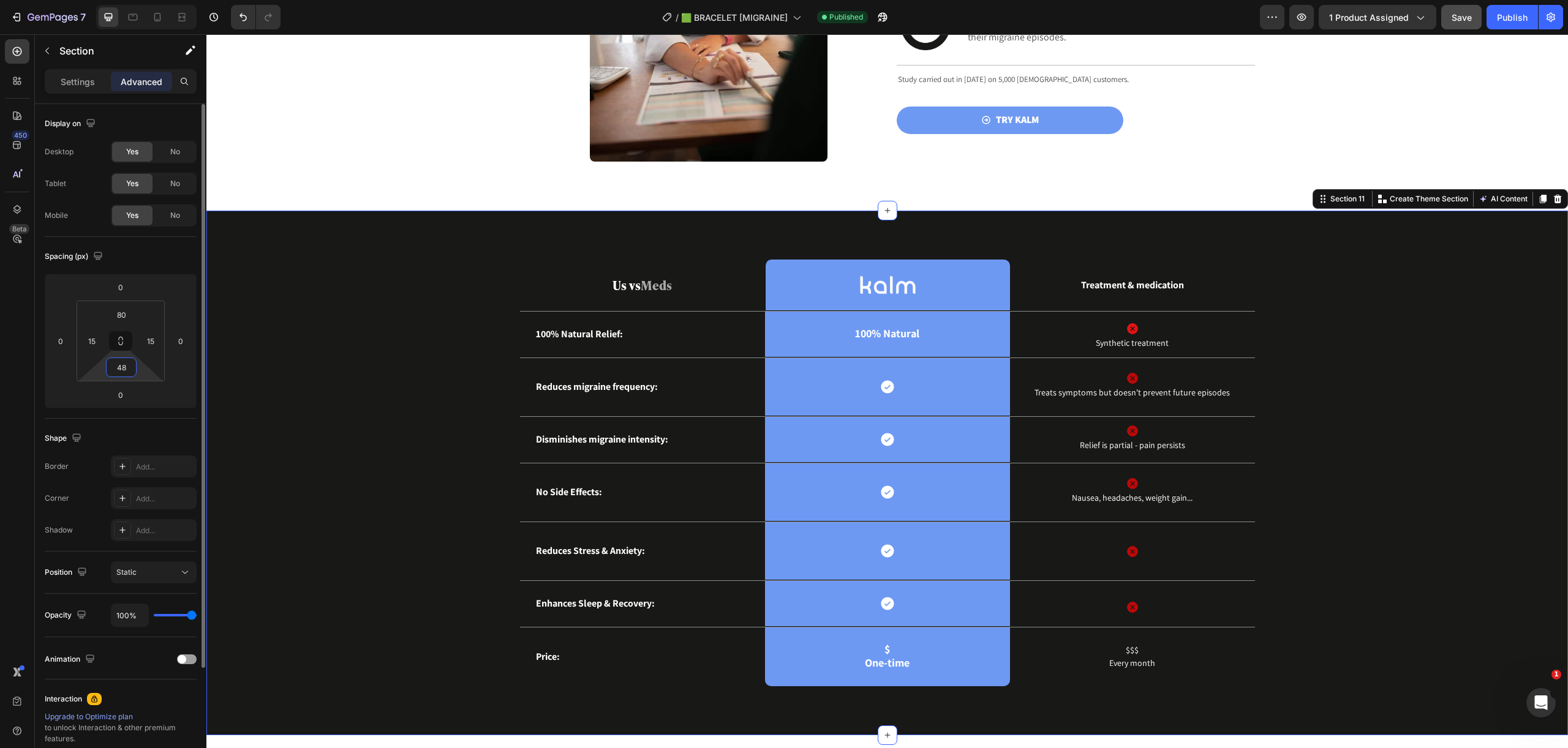
click at [117, 368] on input "48" at bounding box center [121, 367] width 24 height 18
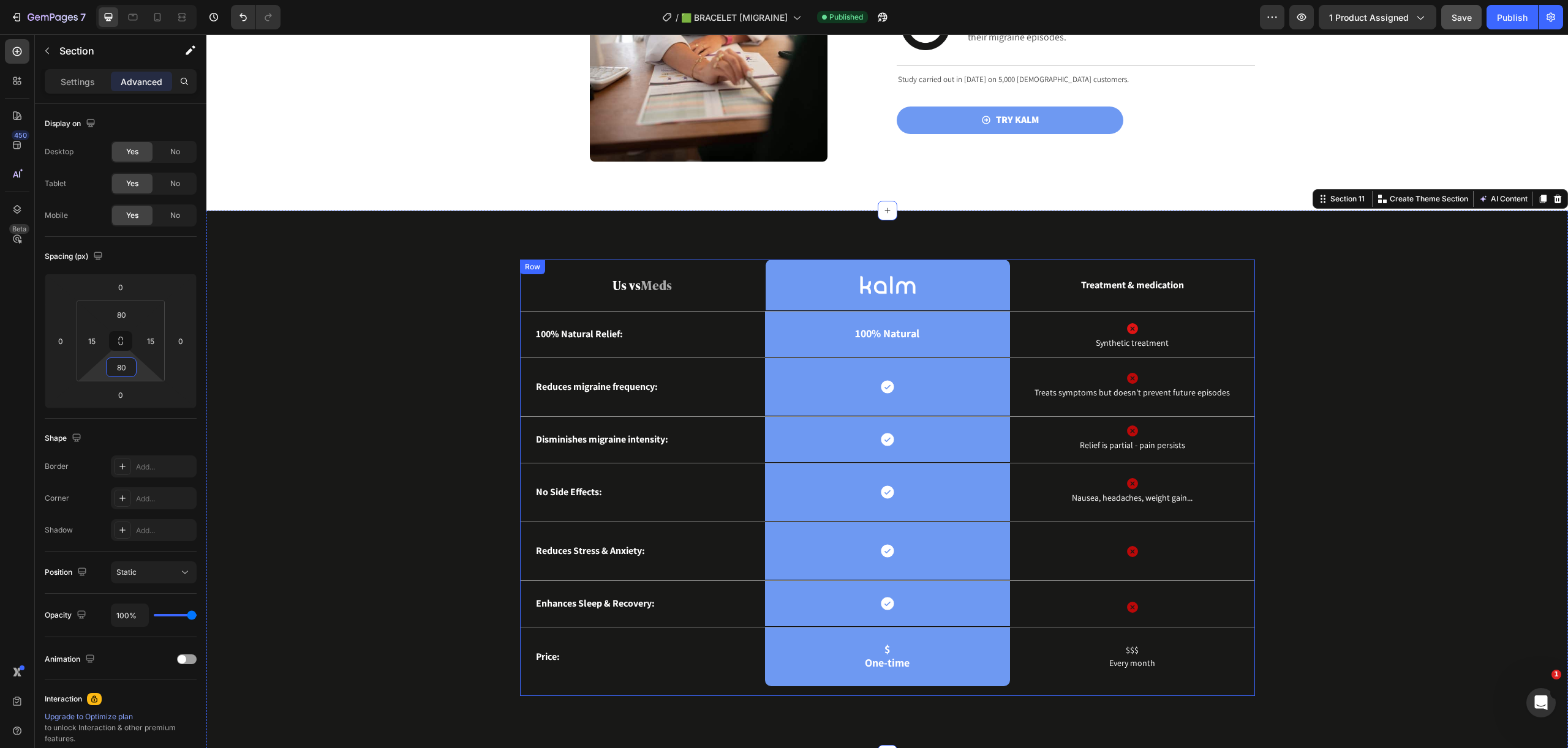
scroll to position [2057, 0]
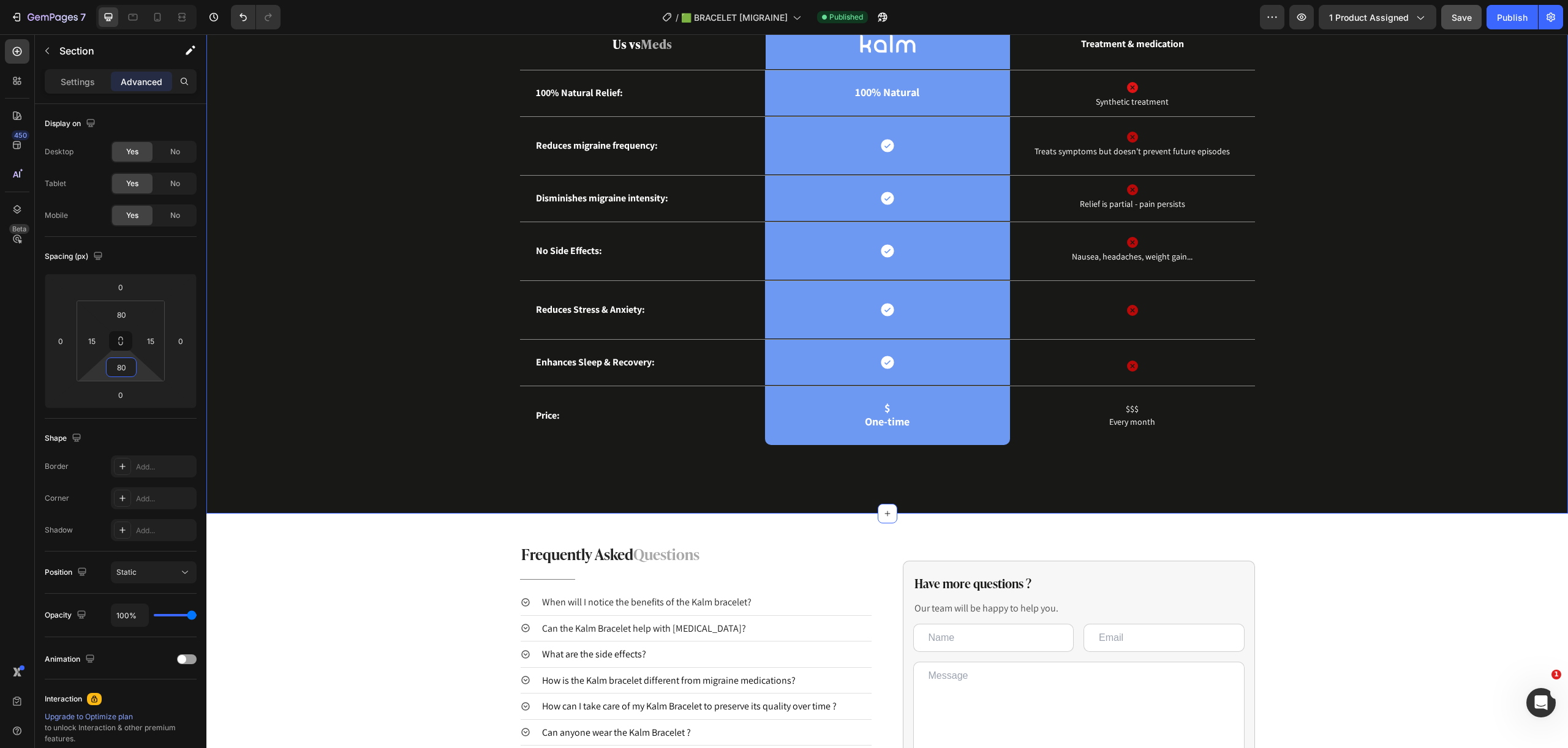
type input "80"
click at [973, 464] on div "Us vs Meds Text Block Image Row Treatment & medication Text Block Row 100% Natu…" at bounding box center [887, 241] width 1362 height 544
click at [1013, 447] on div "Us vs Meds Text Block Image Row Treatment & medication Text Block Row 100% Natu…" at bounding box center [887, 236] width 735 height 436
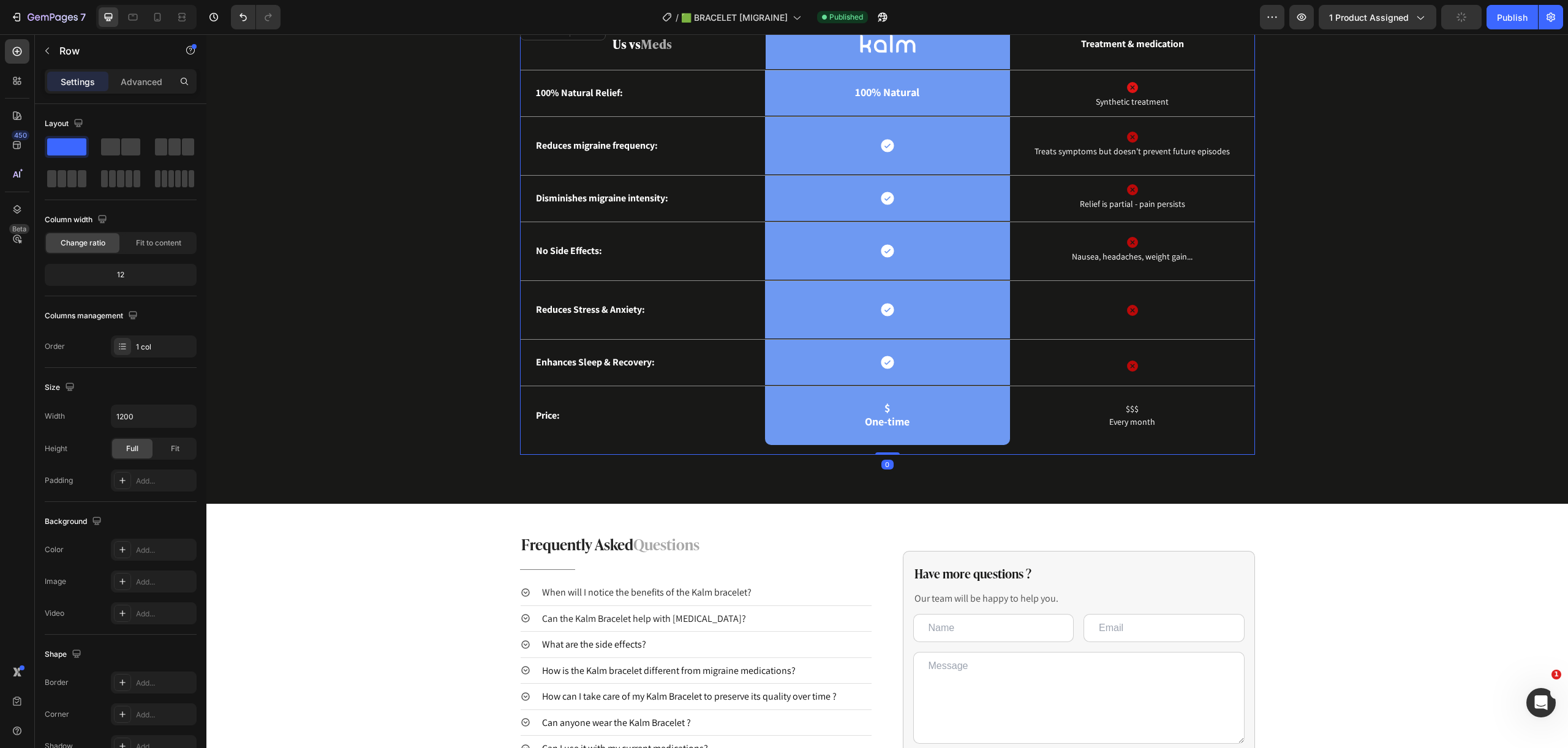
drag, startPoint x: 887, startPoint y: 463, endPoint x: 923, endPoint y: 436, distance: 45.0
click at [895, 429] on div "Us vs Meds Text Block Image Row Treatment & medication Text Block Row 100% Natu…" at bounding box center [887, 236] width 735 height 436
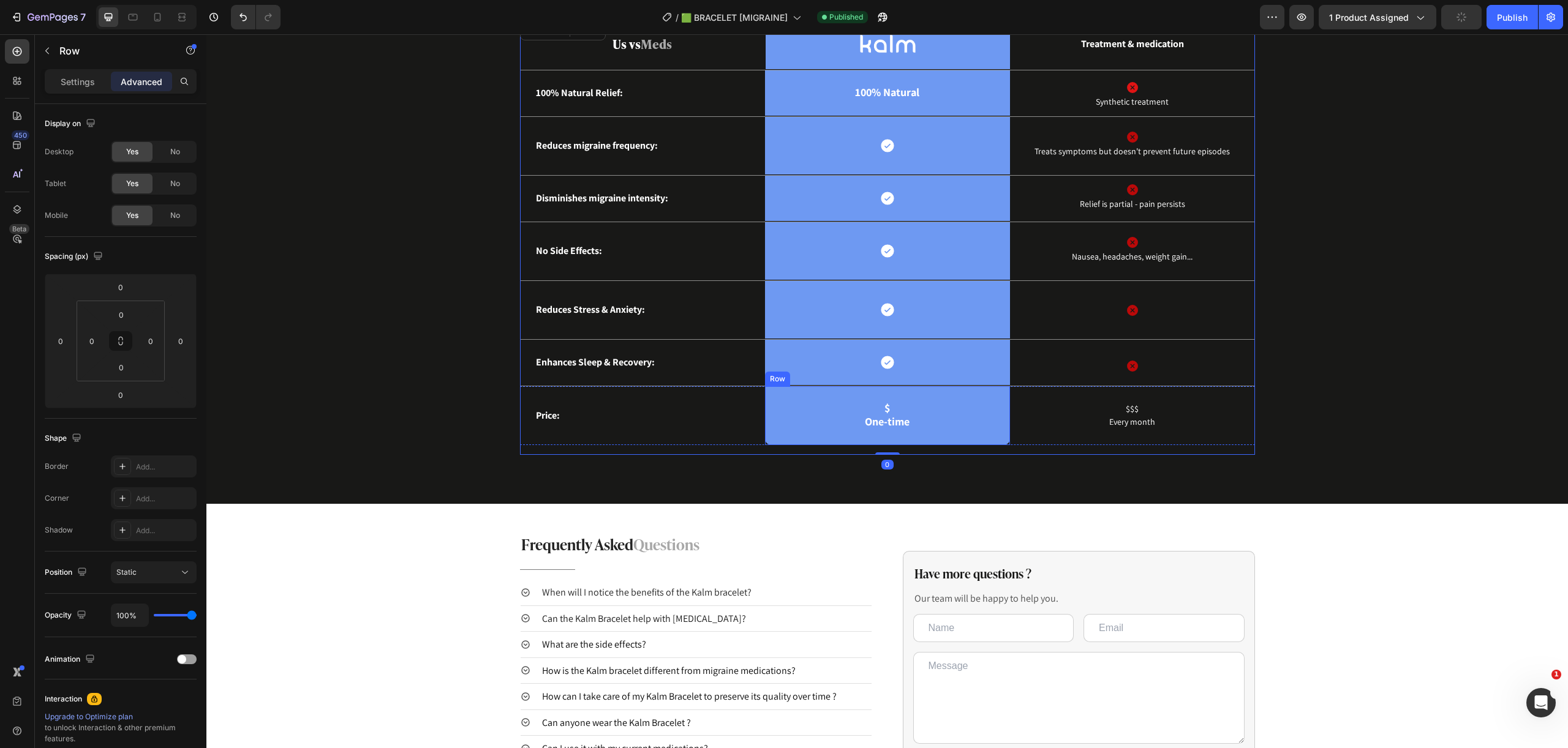
click at [930, 439] on div "$ One-time Text Block Row" at bounding box center [887, 415] width 245 height 59
click at [964, 438] on div "$ One-time Text Block Row 0" at bounding box center [887, 415] width 245 height 59
click at [962, 443] on div "$ One-time Text Block Row 0" at bounding box center [887, 415] width 245 height 59
click at [748, 437] on div "Price: Text Block" at bounding box center [642, 415] width 245 height 59
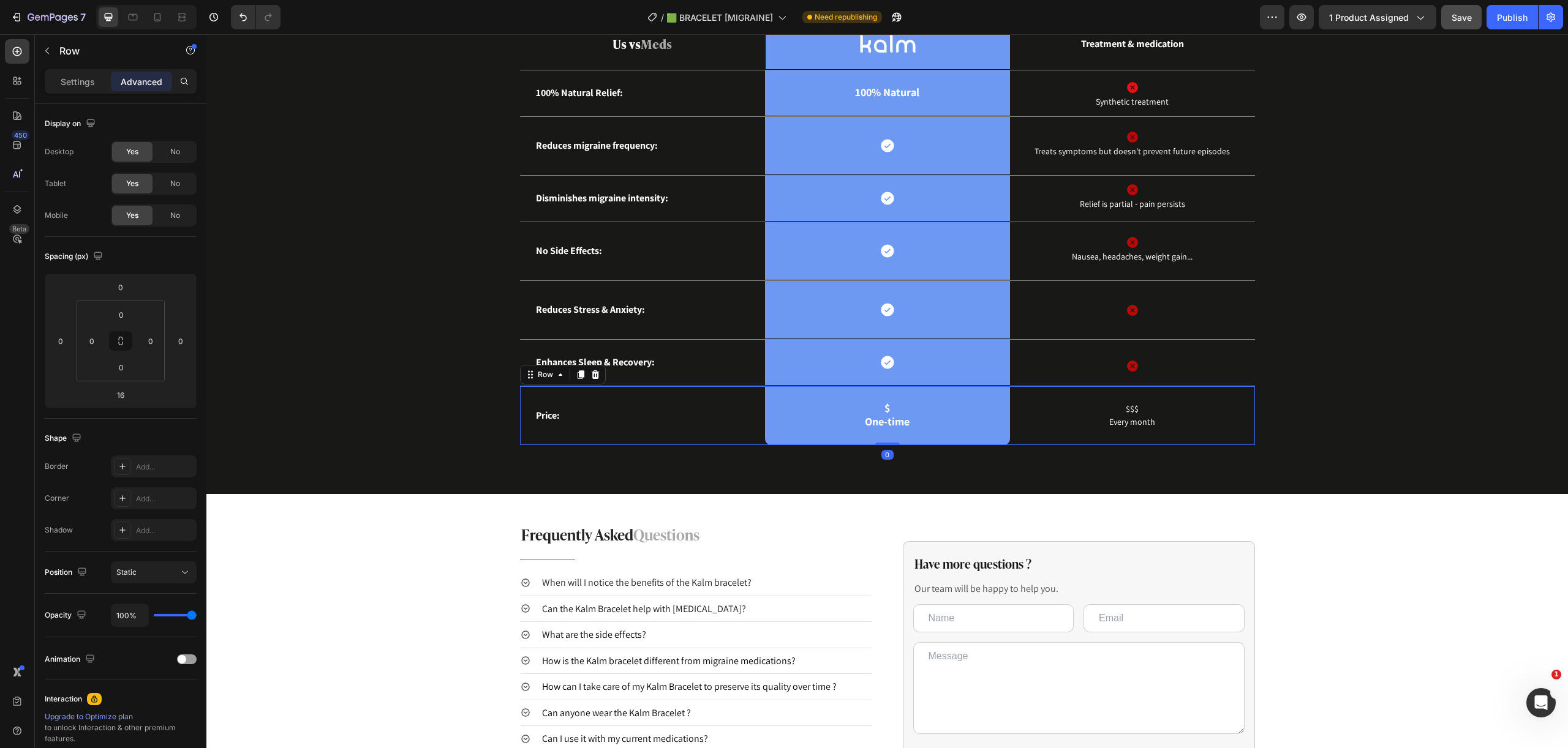
drag, startPoint x: 885, startPoint y: 454, endPoint x: 895, endPoint y: 407, distance: 48.1
click at [895, 407] on div "Price: Text Block $ One-time Text Block Row $$$ Every month Text Block Row 0" at bounding box center [887, 415] width 735 height 59
type input "0"
click at [1349, 443] on div "Us vs Meds Text Block Image Row Treatment & medication Text Block Row 100% Natu…" at bounding box center [887, 231] width 1343 height 427
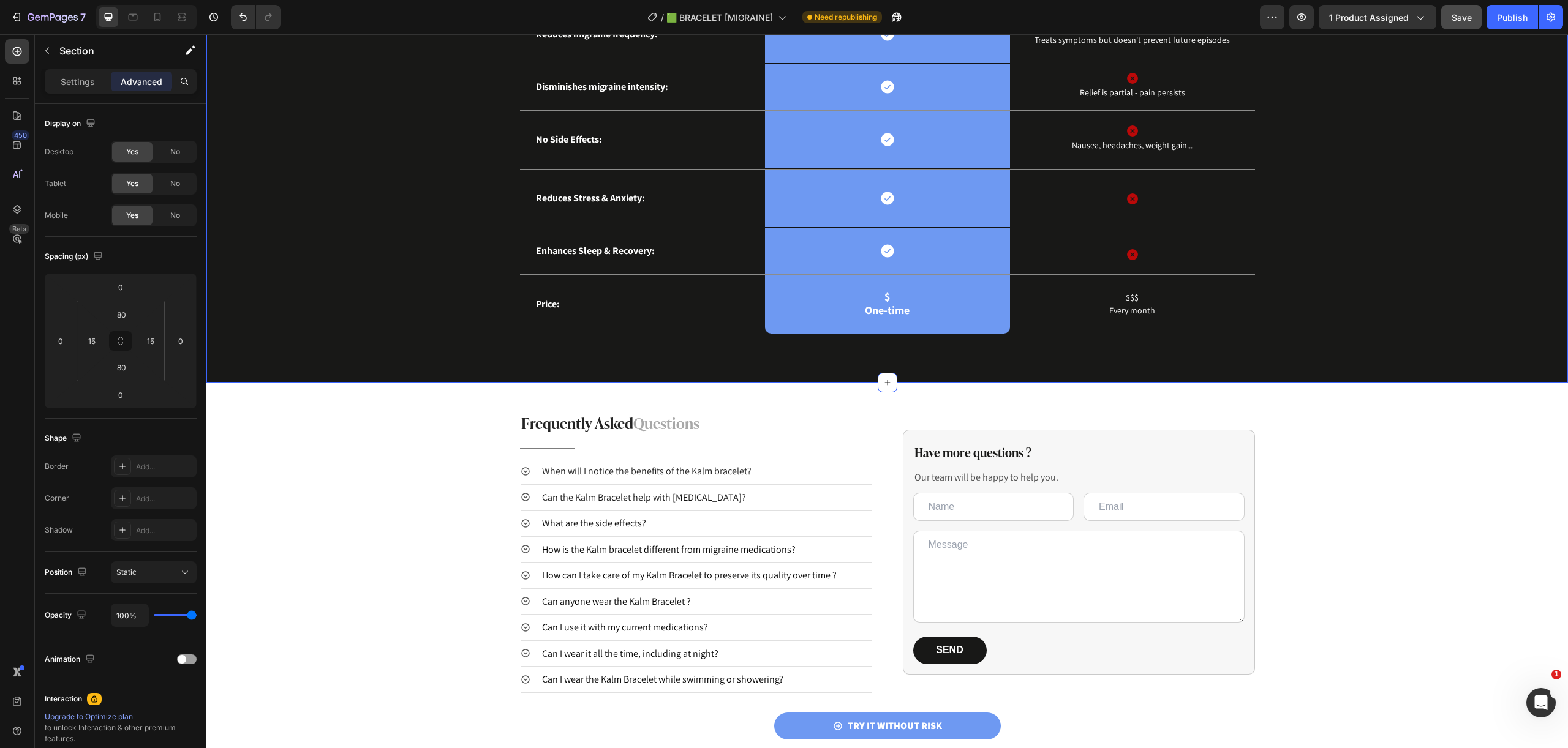
scroll to position [2170, 0]
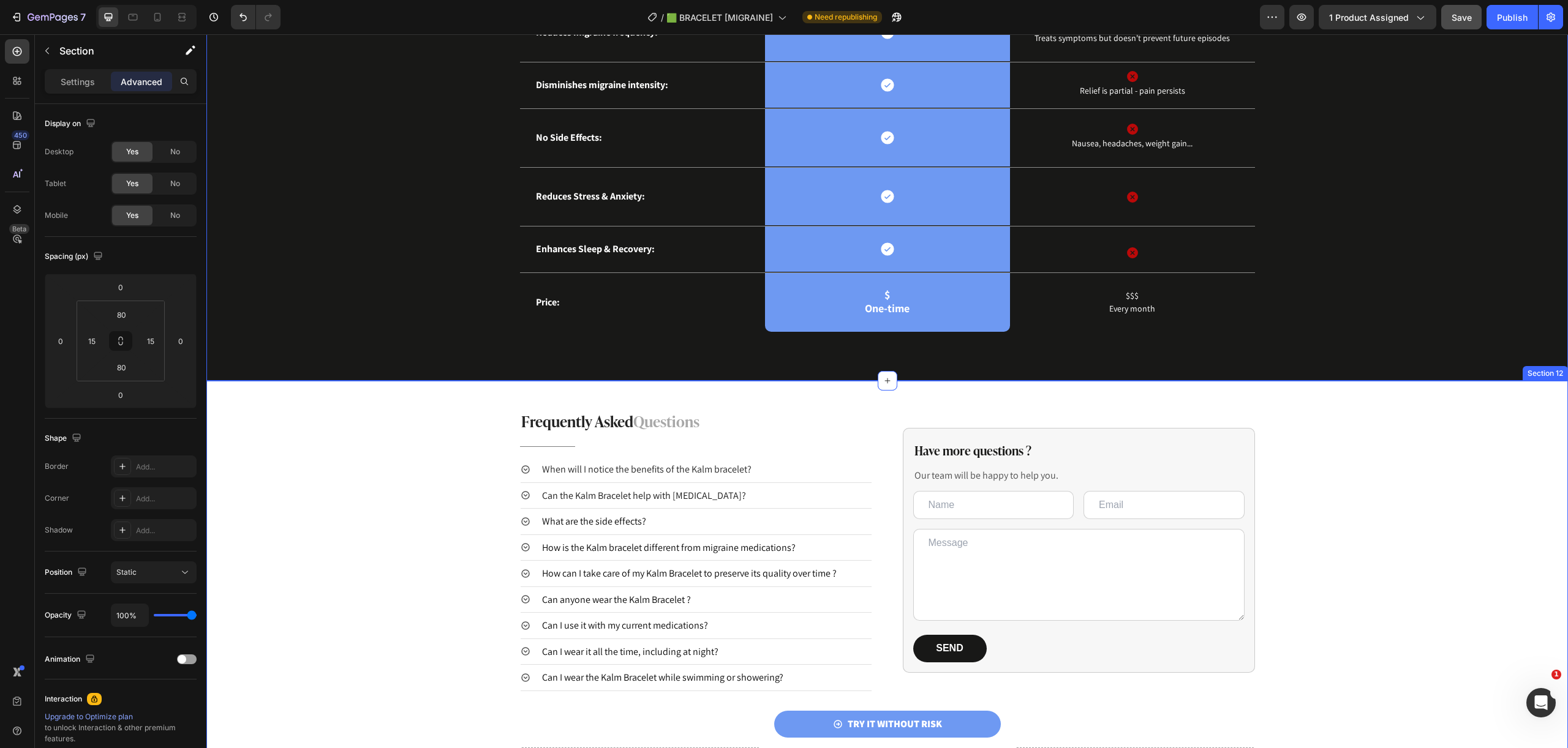
click at [1364, 470] on div "Frequently Asked Questions Heading Title Line When will I notice the benefits o…" at bounding box center [887, 597] width 1362 height 374
click at [123, 318] on input "48" at bounding box center [121, 314] width 24 height 18
click at [175, 502] on span "80px" at bounding box center [171, 506] width 18 height 9
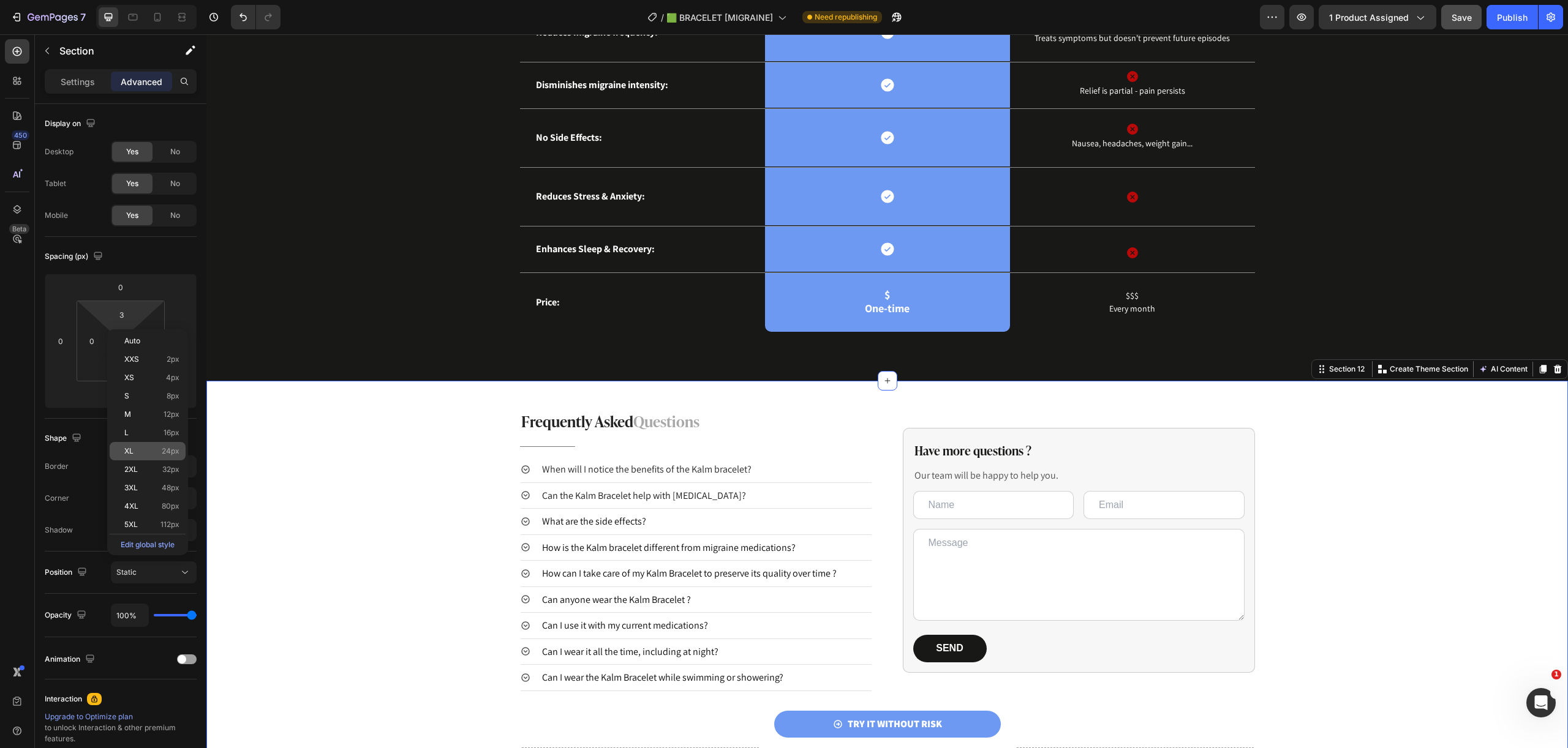
type input "80"
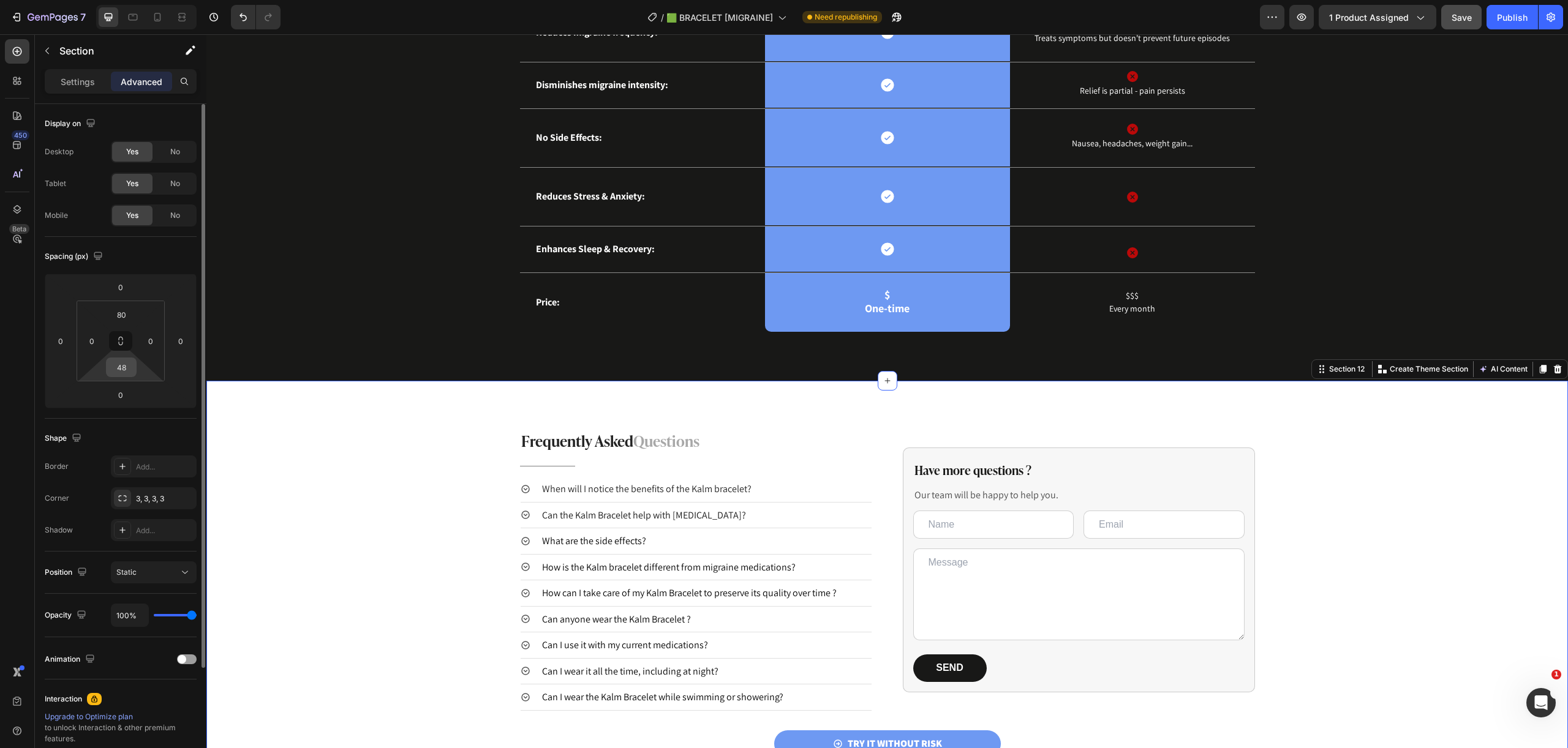
click at [126, 373] on input "48" at bounding box center [121, 367] width 24 height 18
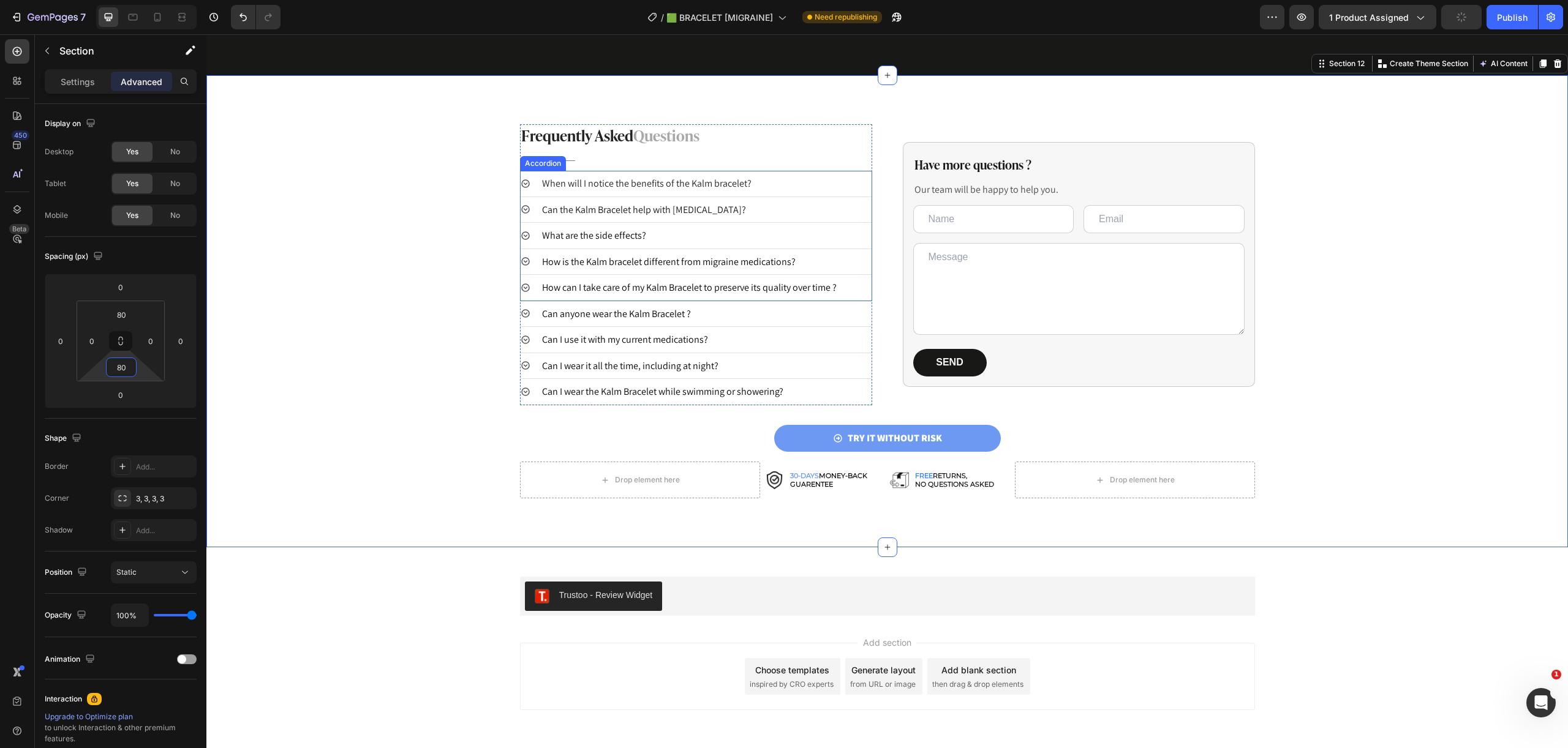
scroll to position [2523, 0]
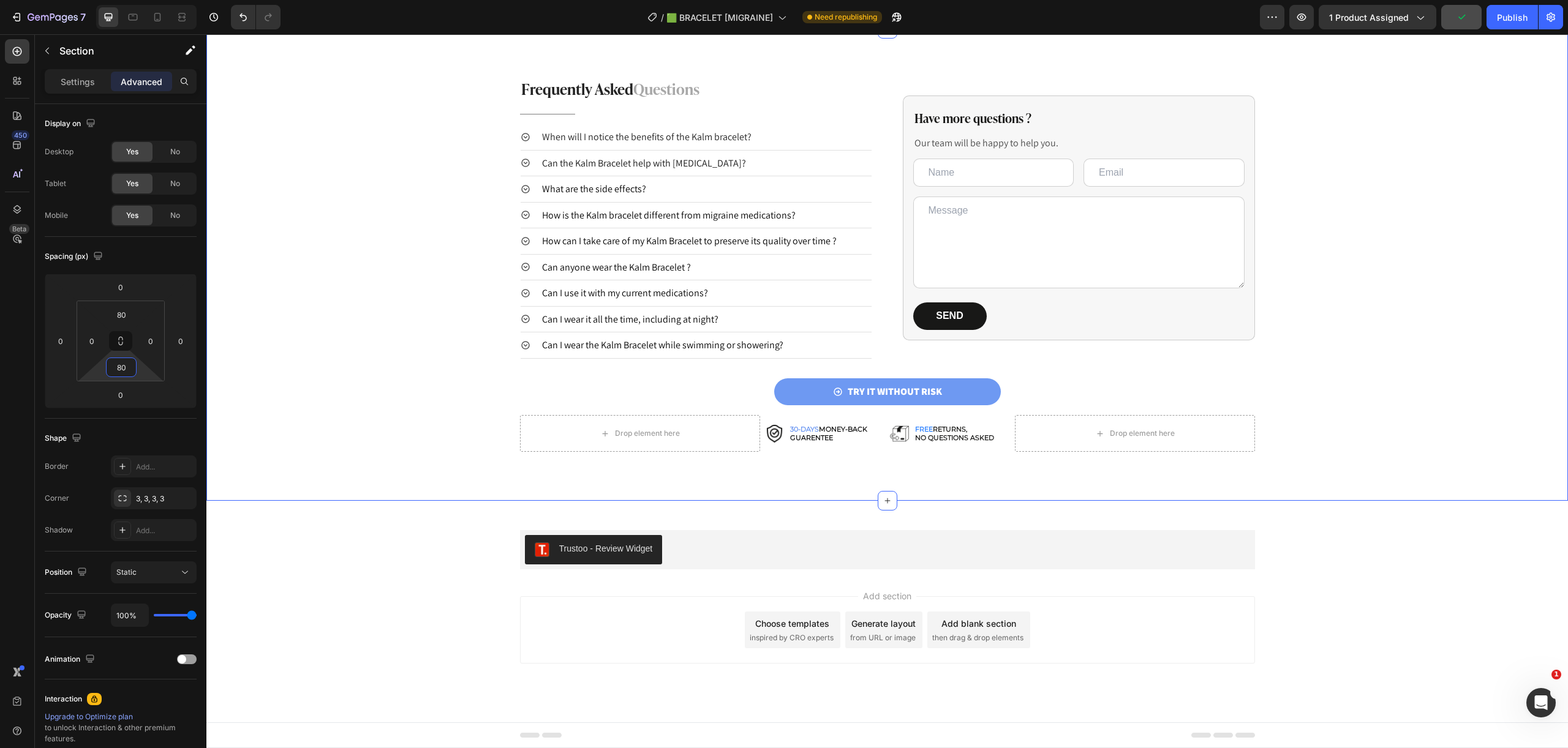
click at [843, 469] on div "Frequently Asked Questions Heading Title Line When will I notice the benefits o…" at bounding box center [887, 265] width 1362 height 473
click at [116, 364] on input "80" at bounding box center [121, 367] width 24 height 18
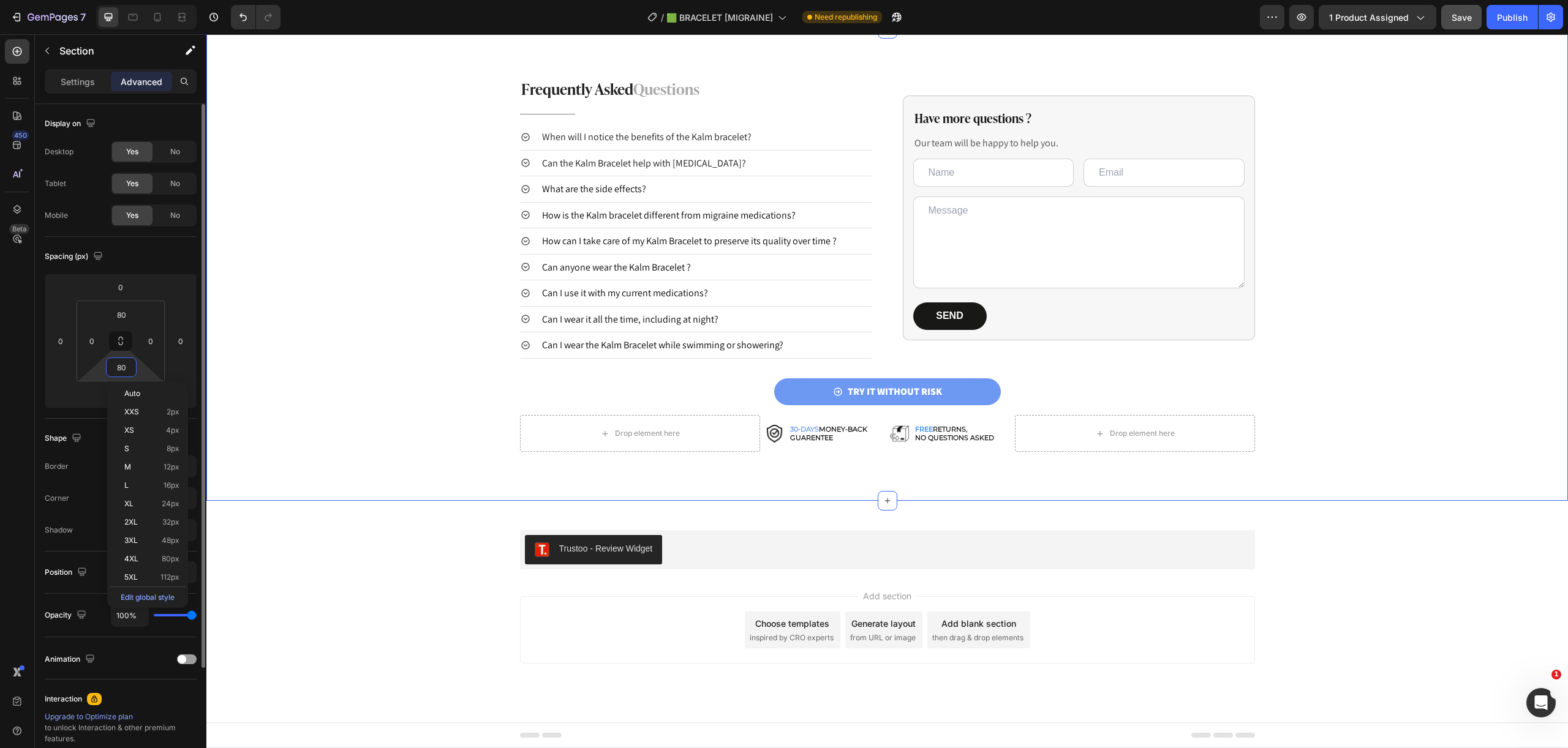
click at [121, 366] on input "80" at bounding box center [121, 367] width 24 height 18
click at [178, 540] on span "48px" at bounding box center [171, 540] width 18 height 9
type input "48"
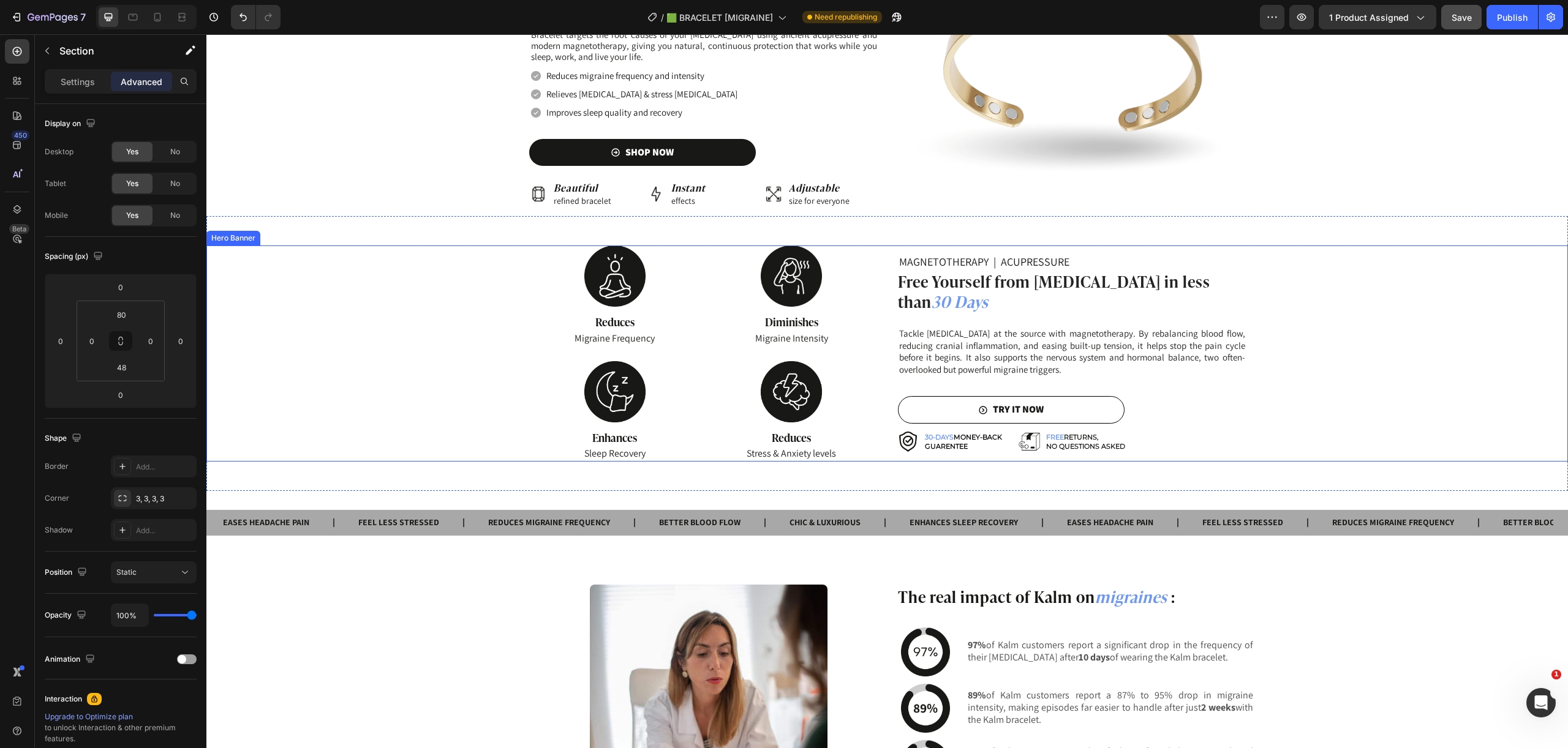
scroll to position [1066, 0]
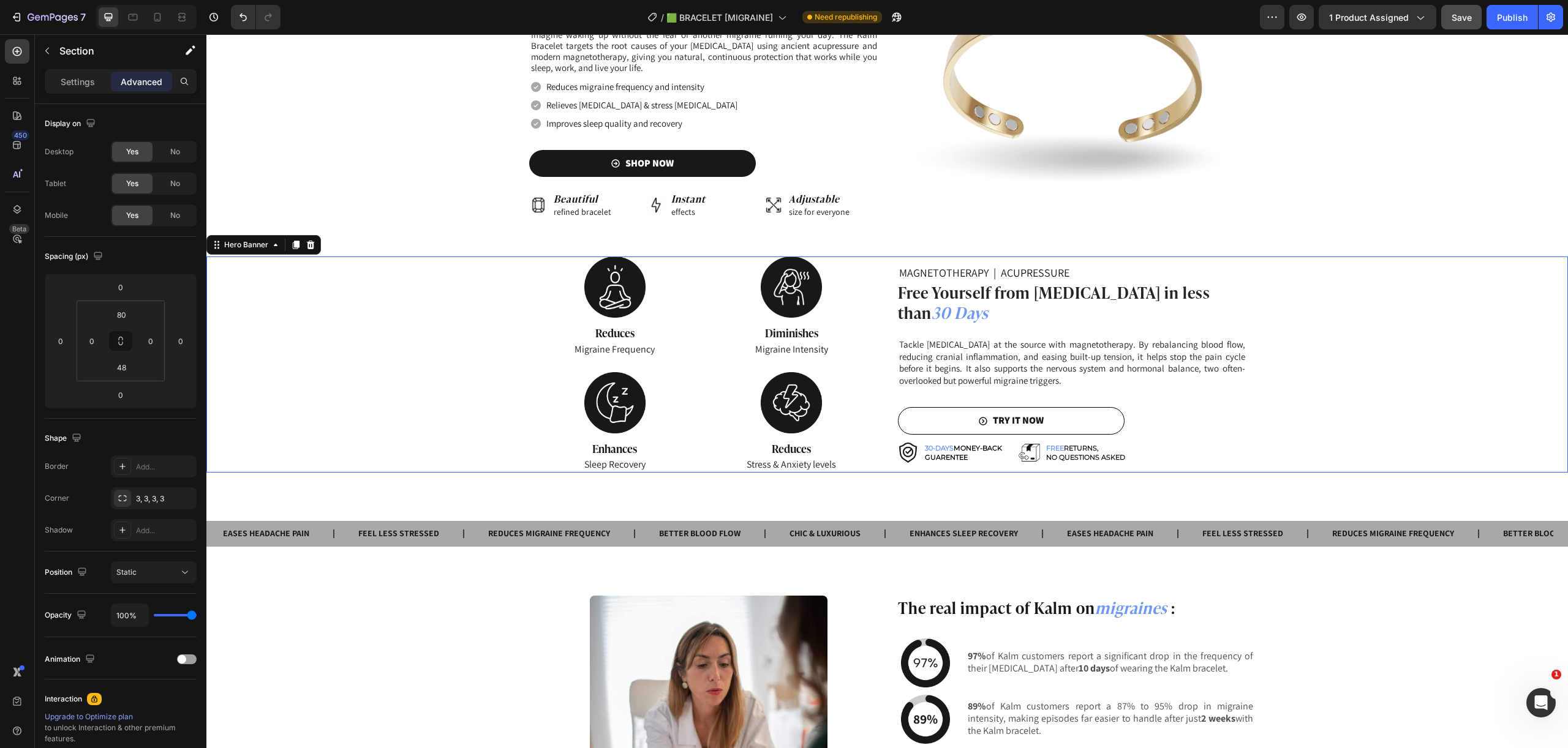
click at [454, 412] on div "Background Image" at bounding box center [887, 364] width 1362 height 216
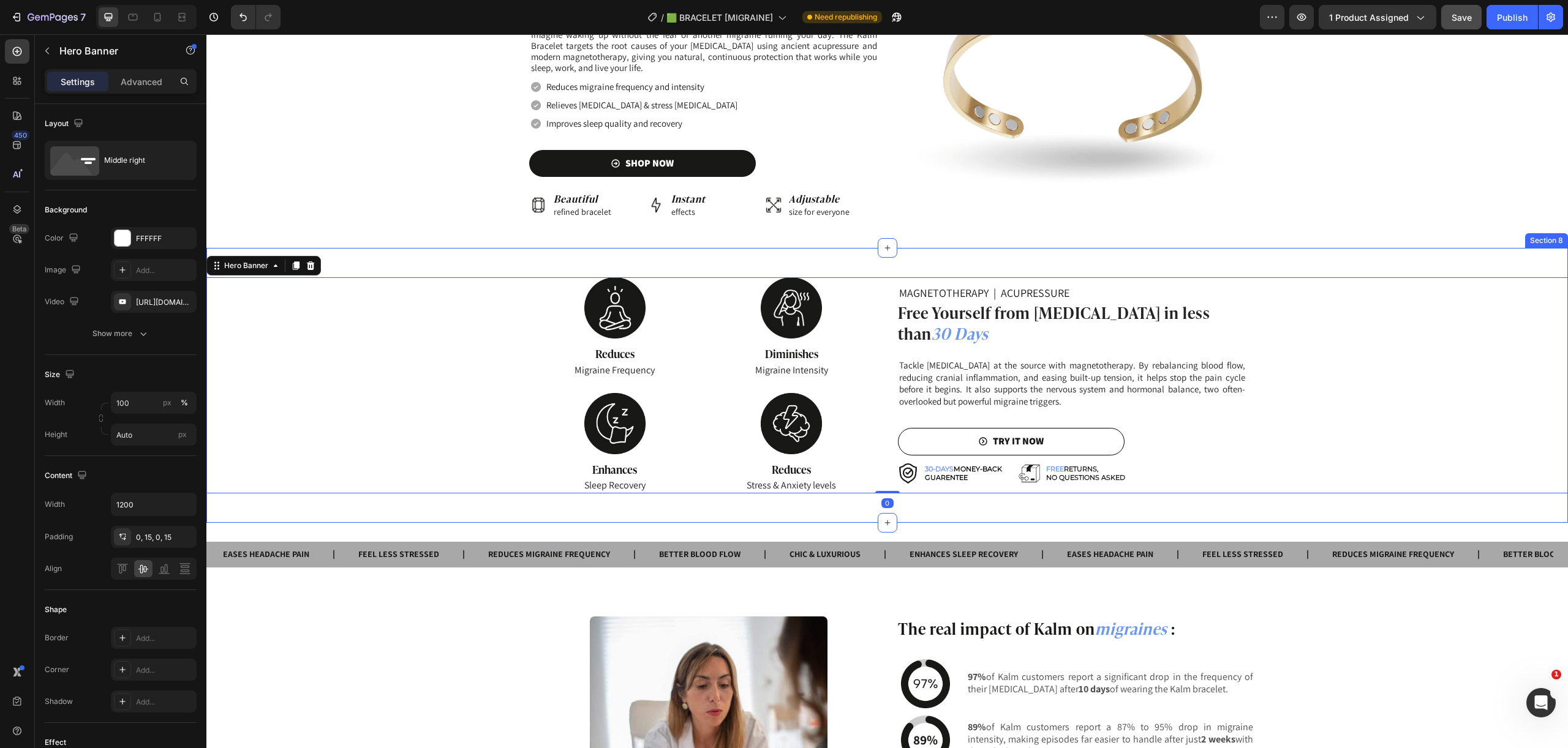
click at [444, 486] on div "MAGNETOTHERAPY | ACUPRESSURE Heading Free Yourself from Migraines in less than …" at bounding box center [887, 386] width 1362 height 275
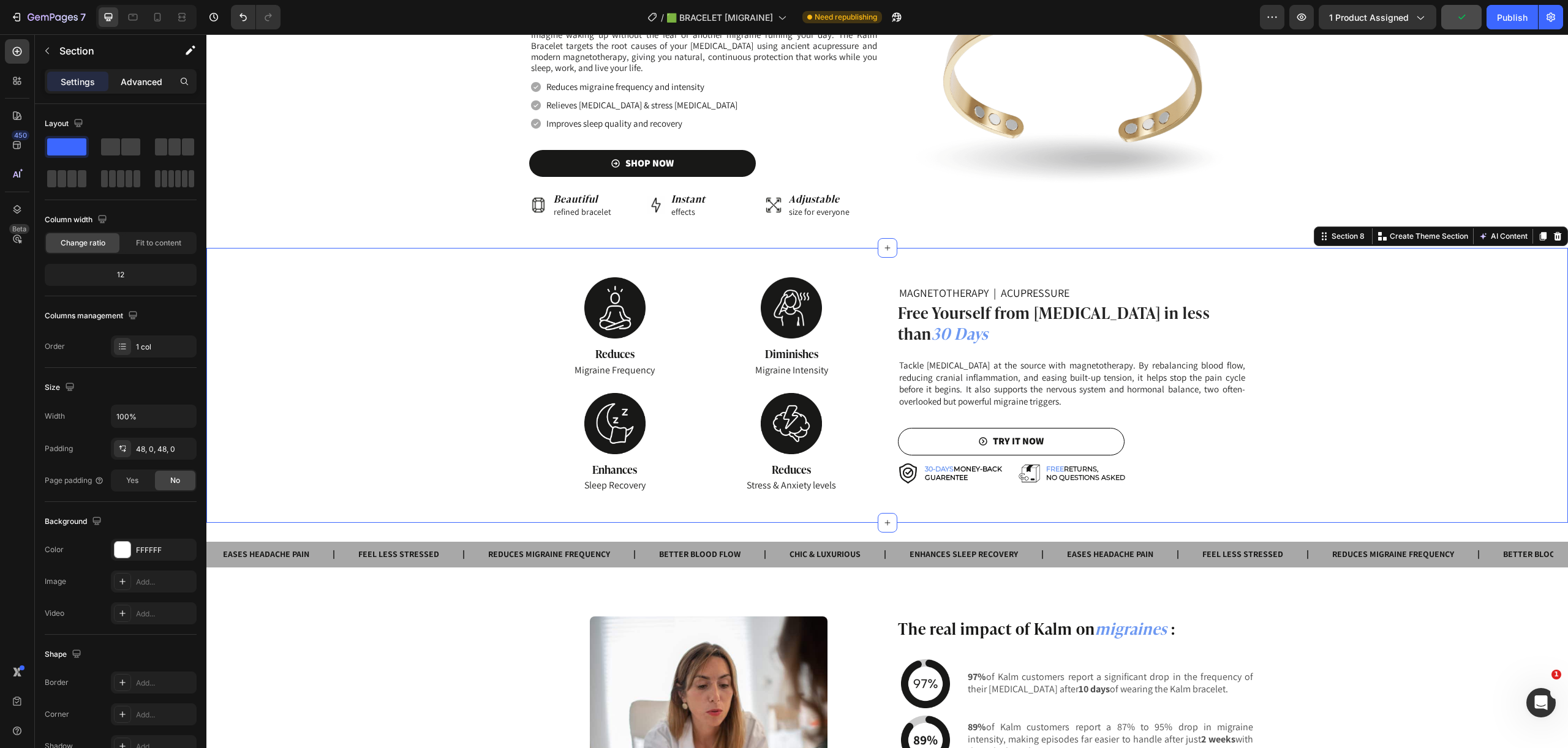
click at [130, 80] on p "Advanced" at bounding box center [142, 82] width 42 height 13
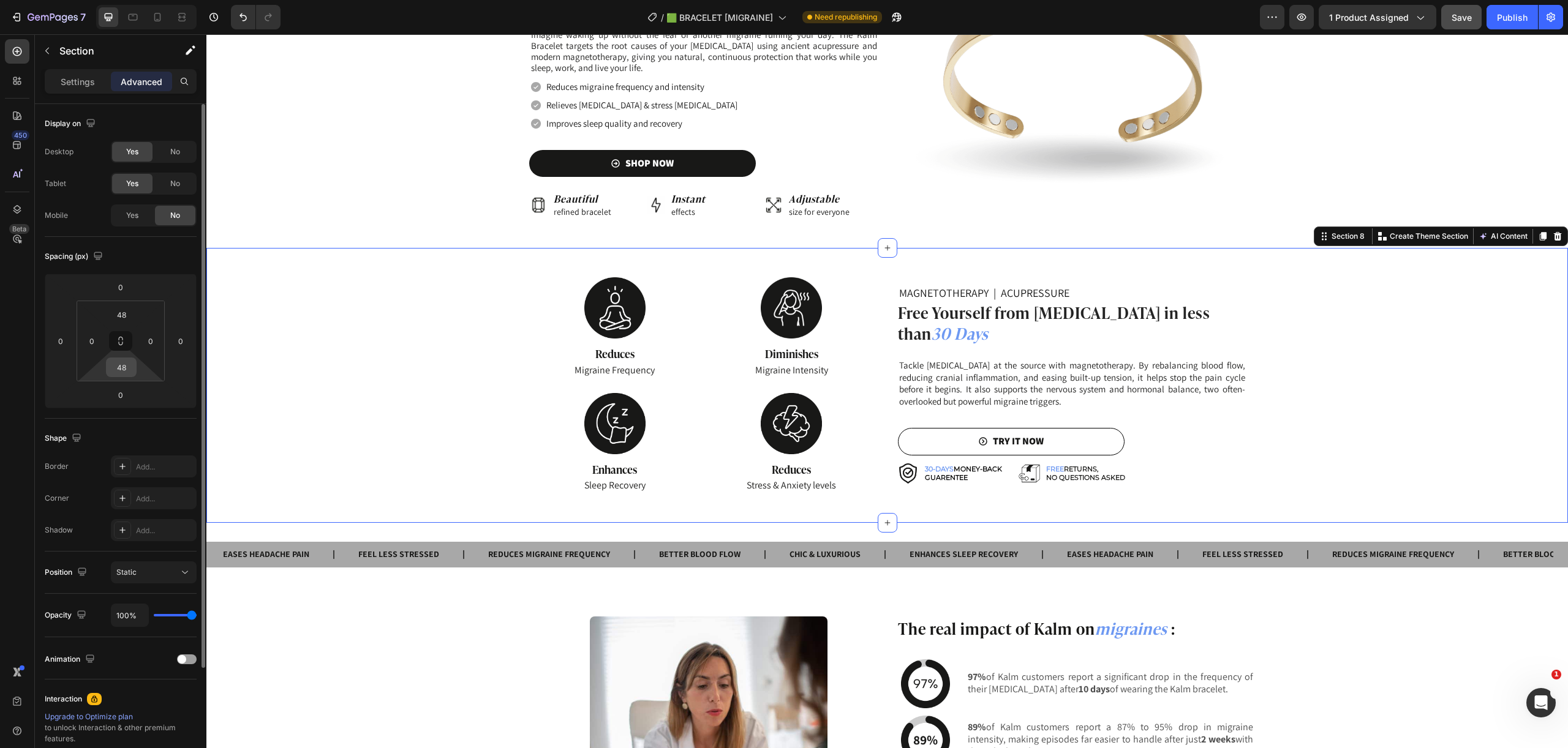
click at [121, 372] on input "48" at bounding box center [121, 367] width 24 height 18
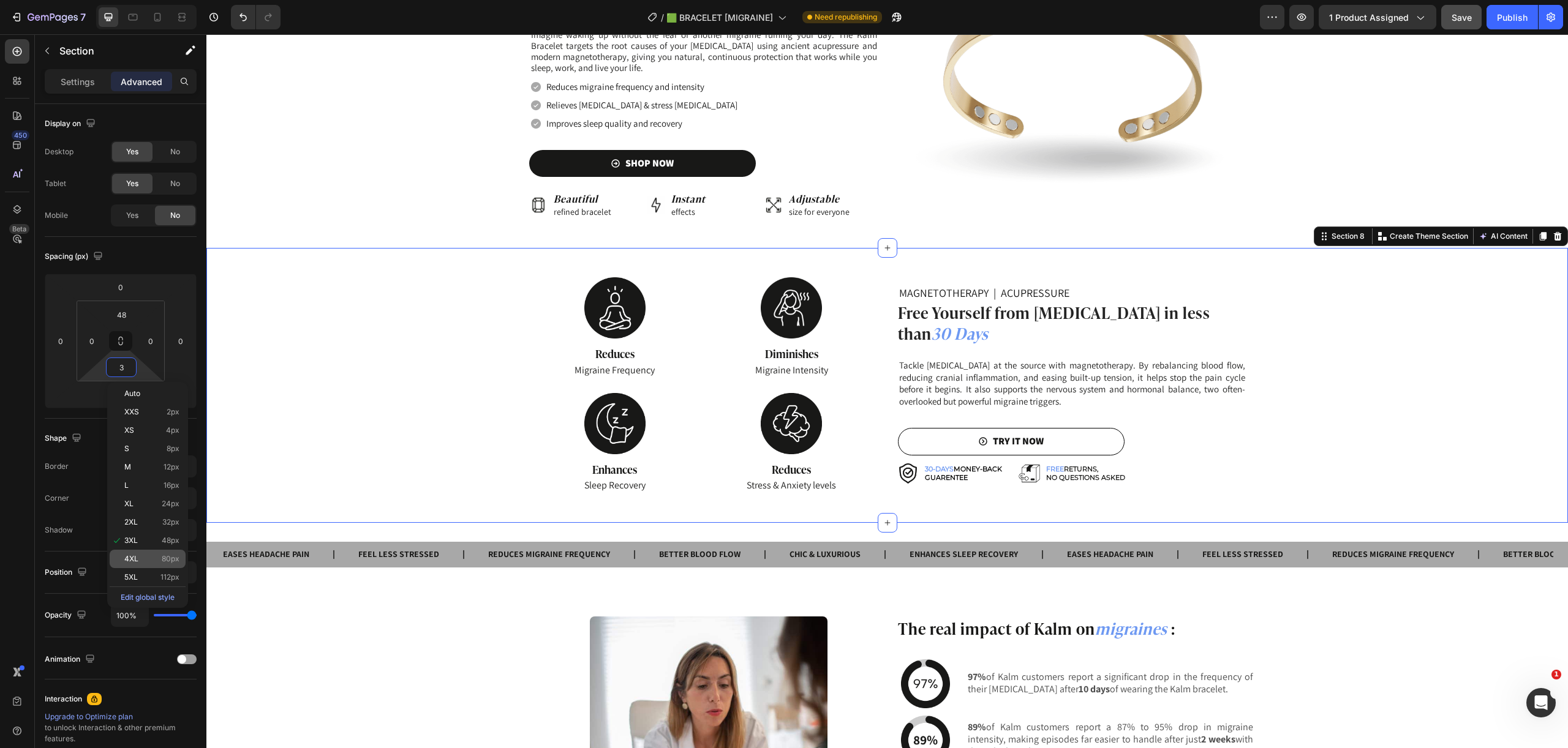
click at [173, 558] on span "80px" at bounding box center [171, 558] width 18 height 9
type input "80"
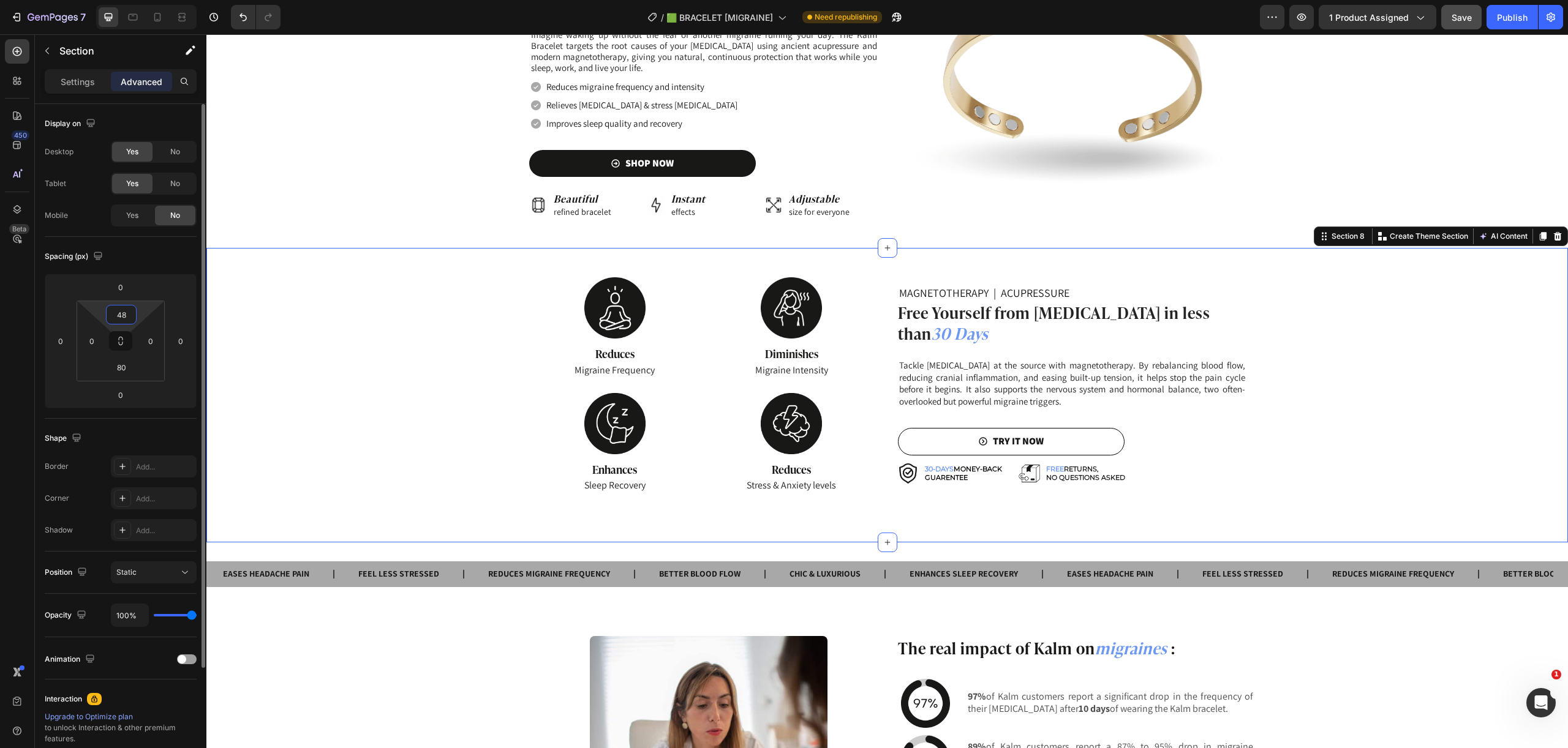
click at [128, 316] on input "48" at bounding box center [121, 314] width 24 height 18
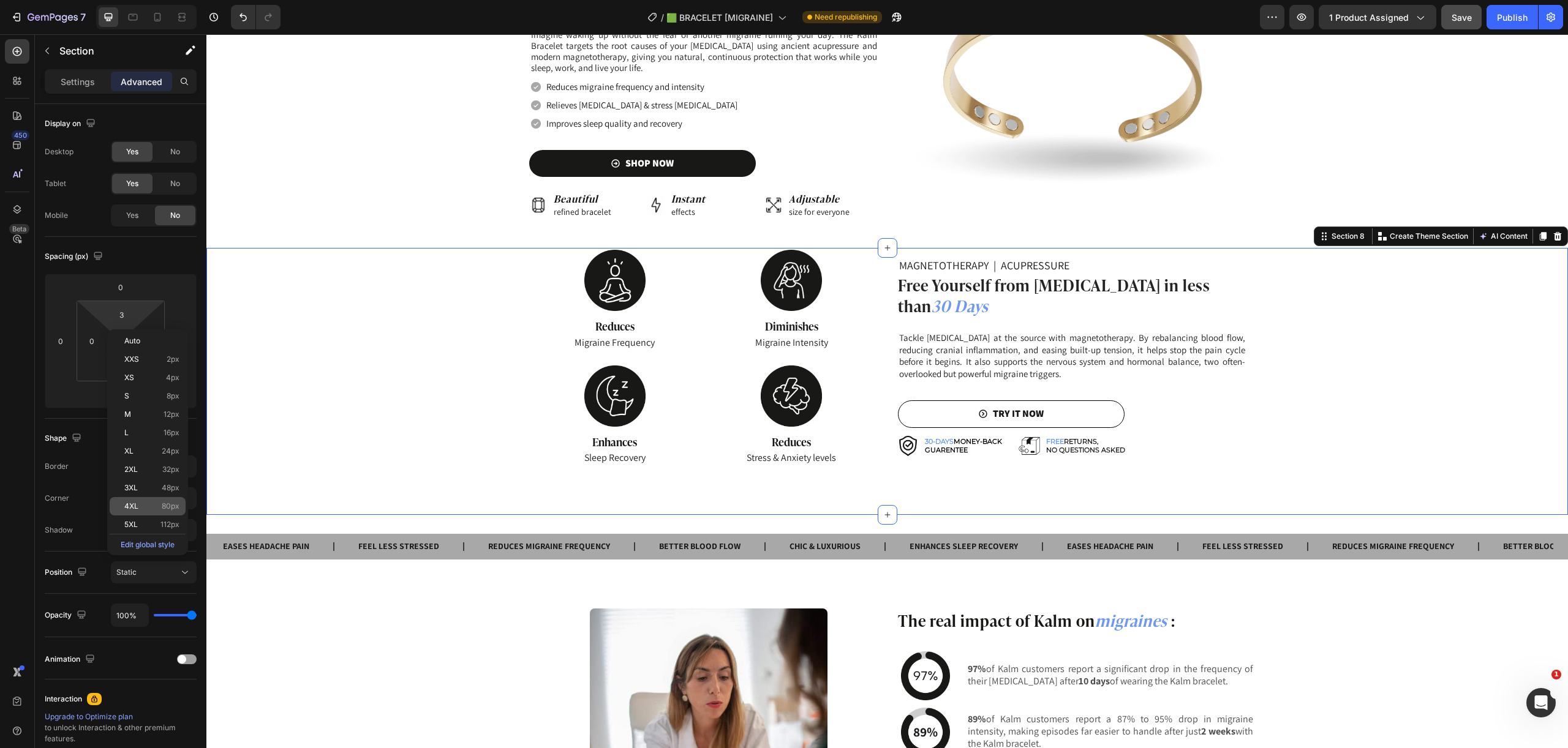
click at [165, 502] on span "80px" at bounding box center [171, 506] width 18 height 9
type input "80"
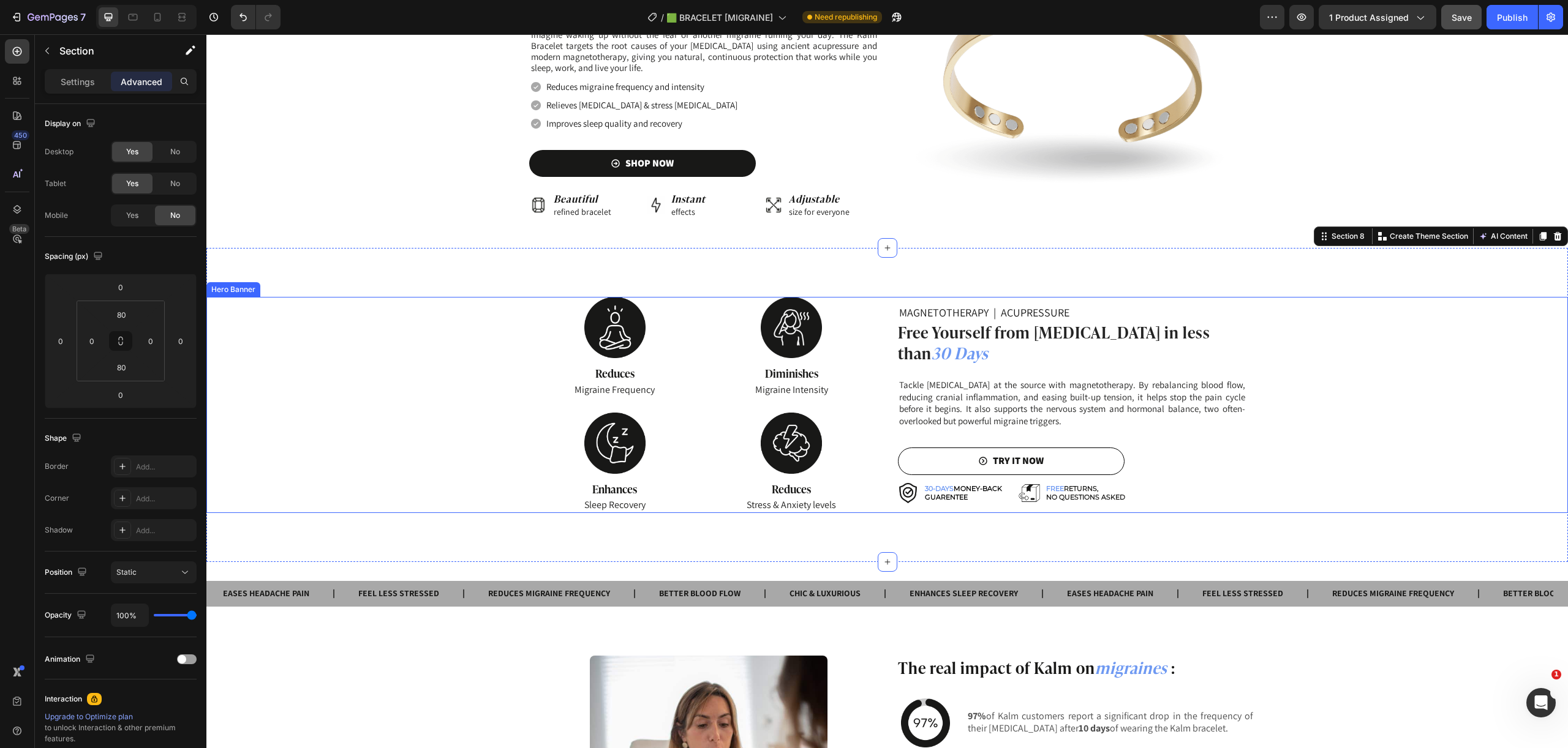
click at [505, 362] on div "Background Image" at bounding box center [887, 405] width 1362 height 216
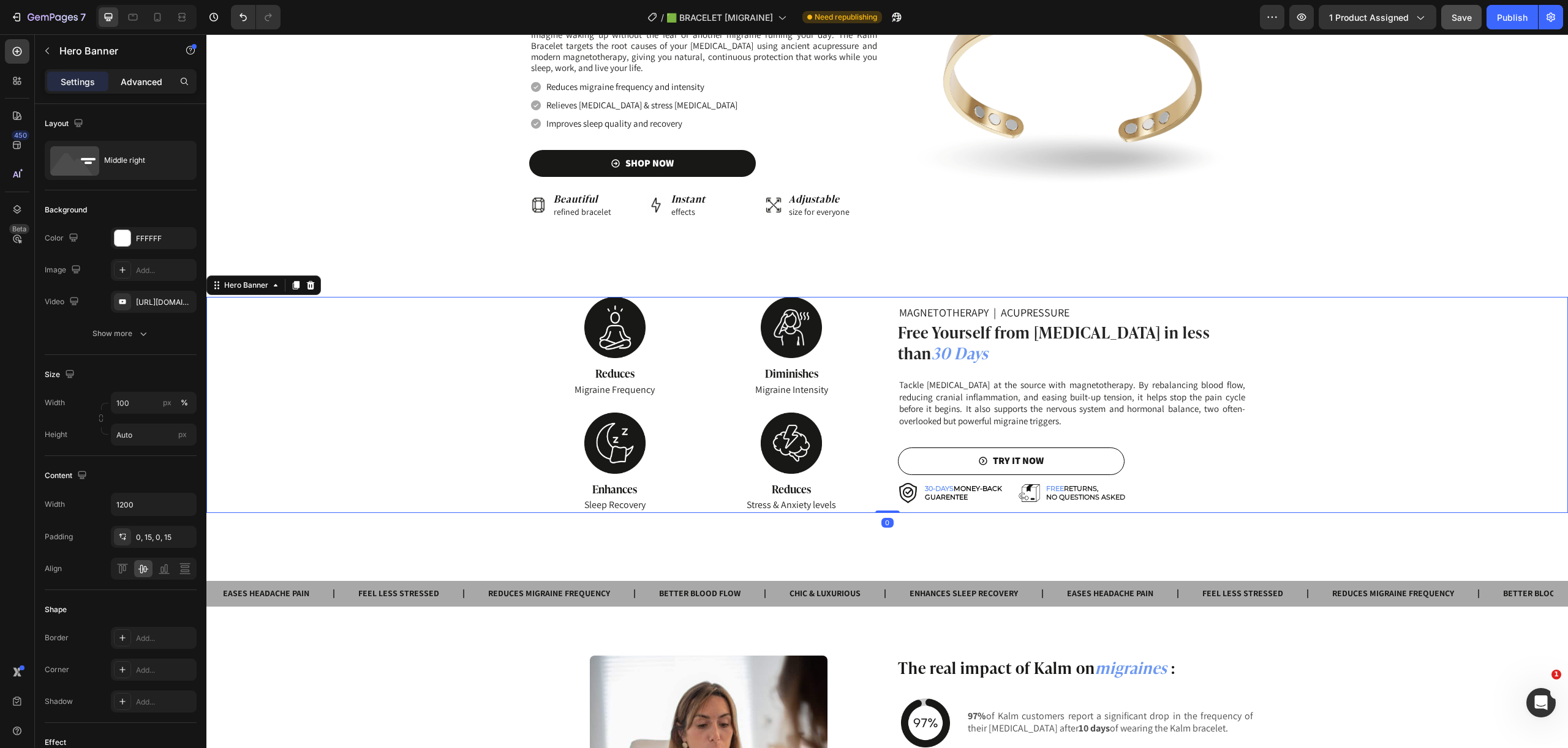
click at [128, 80] on p "Advanced" at bounding box center [142, 82] width 42 height 13
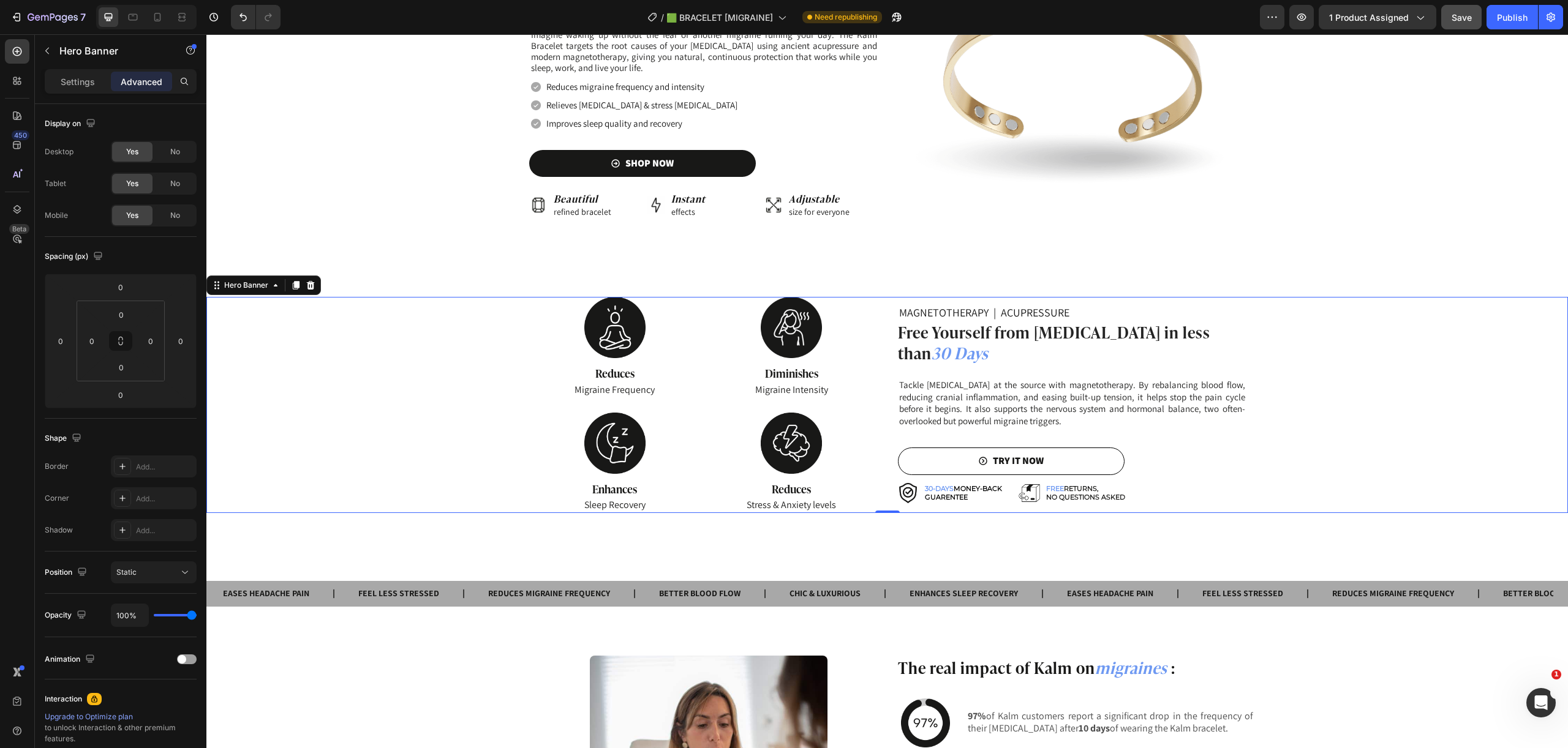
click at [897, 486] on div "MAGNETOTHERAPY | ACUPRESSURE Heading Free Yourself from Migraines in less than …" at bounding box center [1071, 405] width 348 height 216
click at [907, 502] on div "MAGNETOTHERAPY | ACUPRESSURE Heading Free Yourself from Migraines in less than …" at bounding box center [887, 405] width 1362 height 314
click at [876, 447] on div "MAGNETOTHERAPY | ACUPRESSURE Heading Free Yourself from Migraines in less than …" at bounding box center [887, 405] width 735 height 216
click at [249, 280] on div "Hero Banner" at bounding box center [246, 285] width 49 height 11
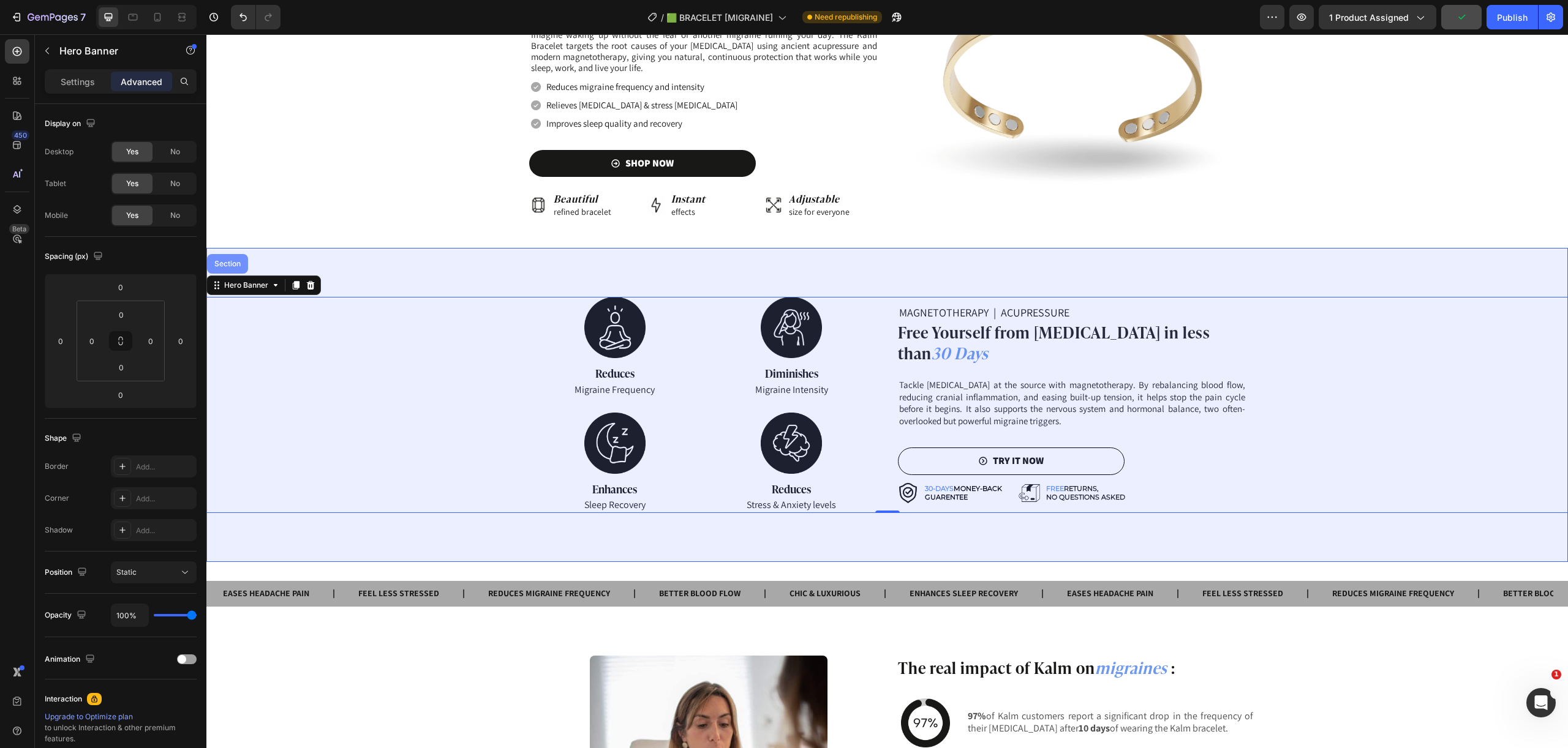
click at [229, 260] on div "Section" at bounding box center [227, 264] width 31 height 7
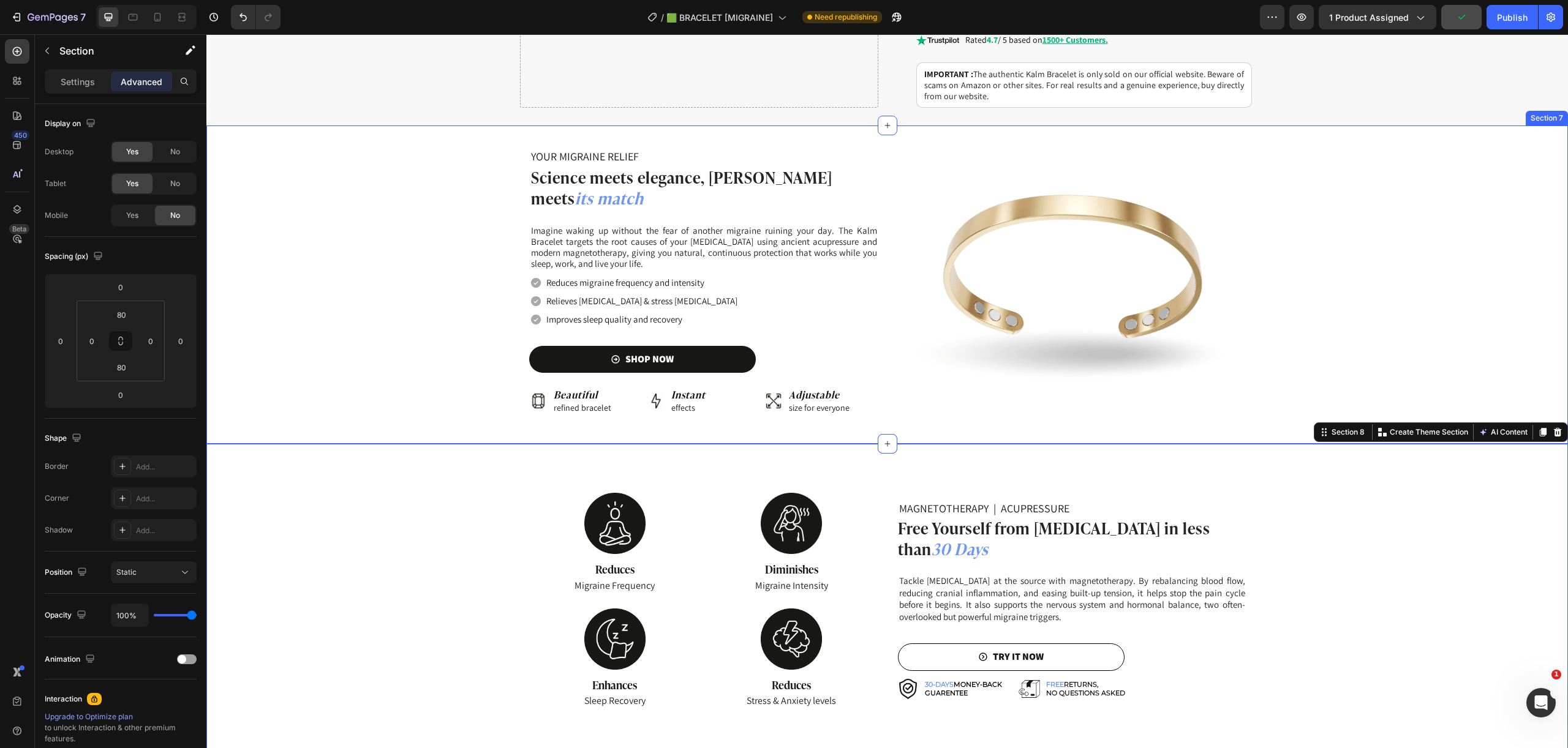
scroll to position [854, 0]
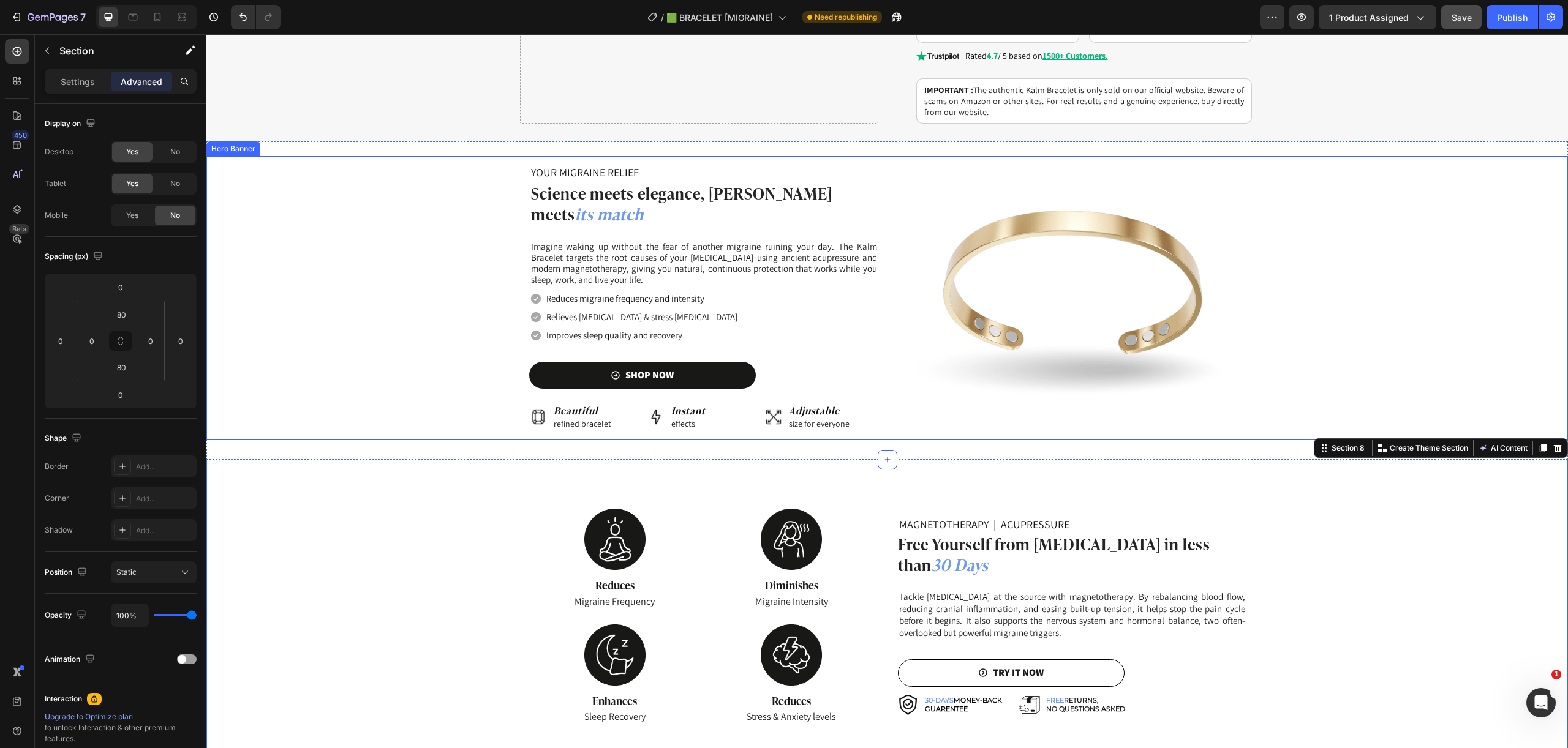
click at [1353, 337] on div "Background Image" at bounding box center [887, 297] width 1362 height 284
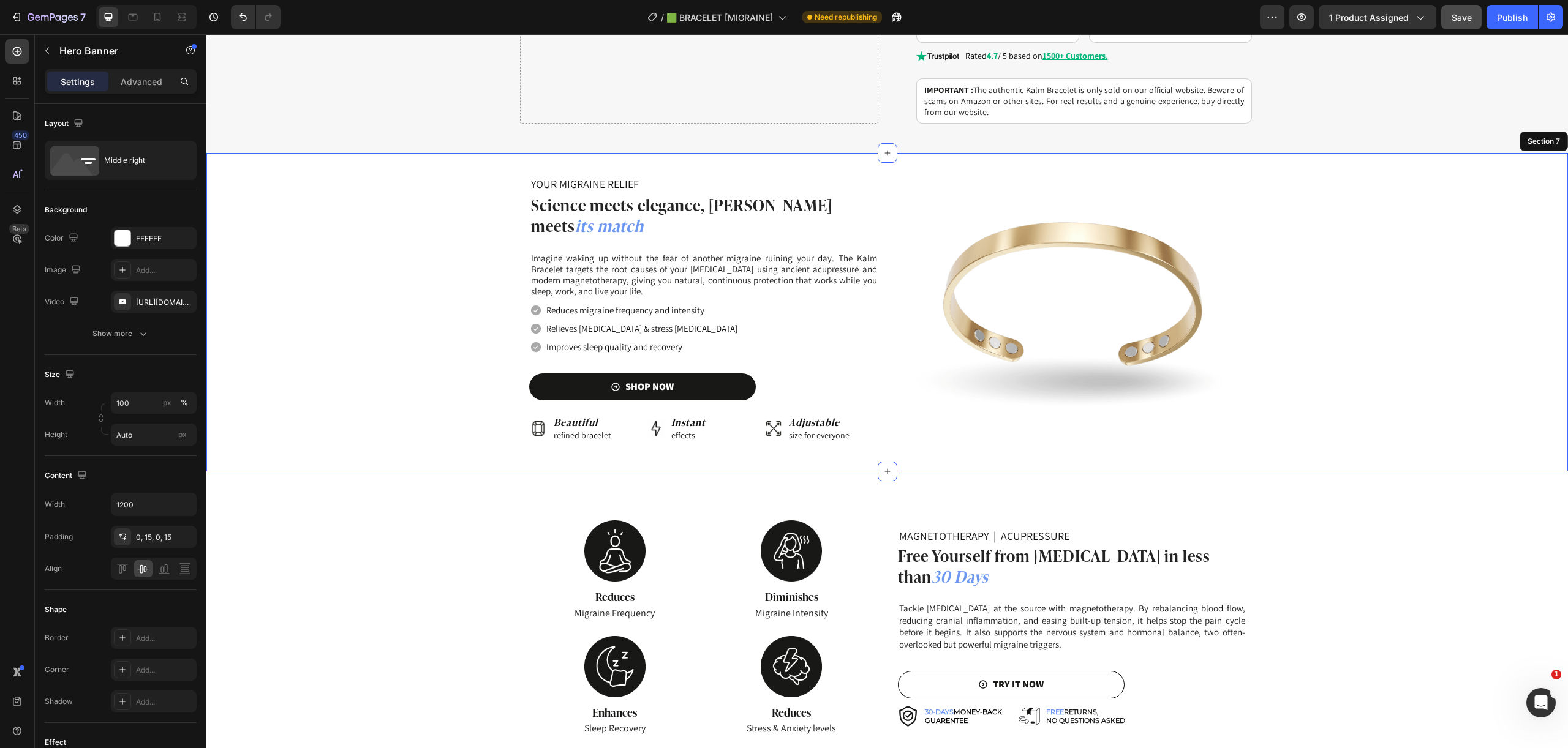
click at [367, 153] on div "Image YOUR MIGRAINE RELIEF Heading Science meets elegance, pain meets its match…" at bounding box center [887, 312] width 1362 height 318
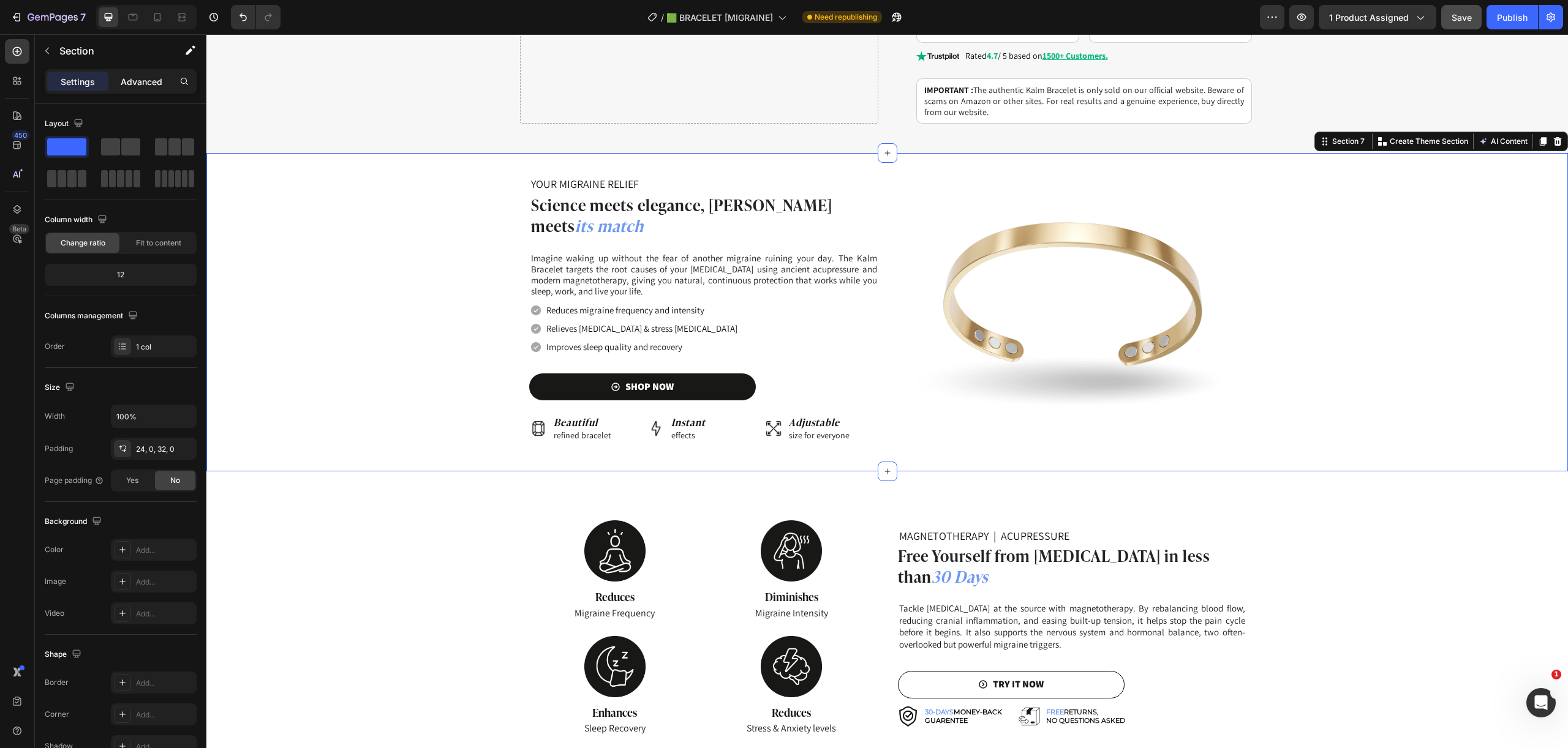
click at [150, 90] on div "Advanced" at bounding box center [141, 81] width 61 height 20
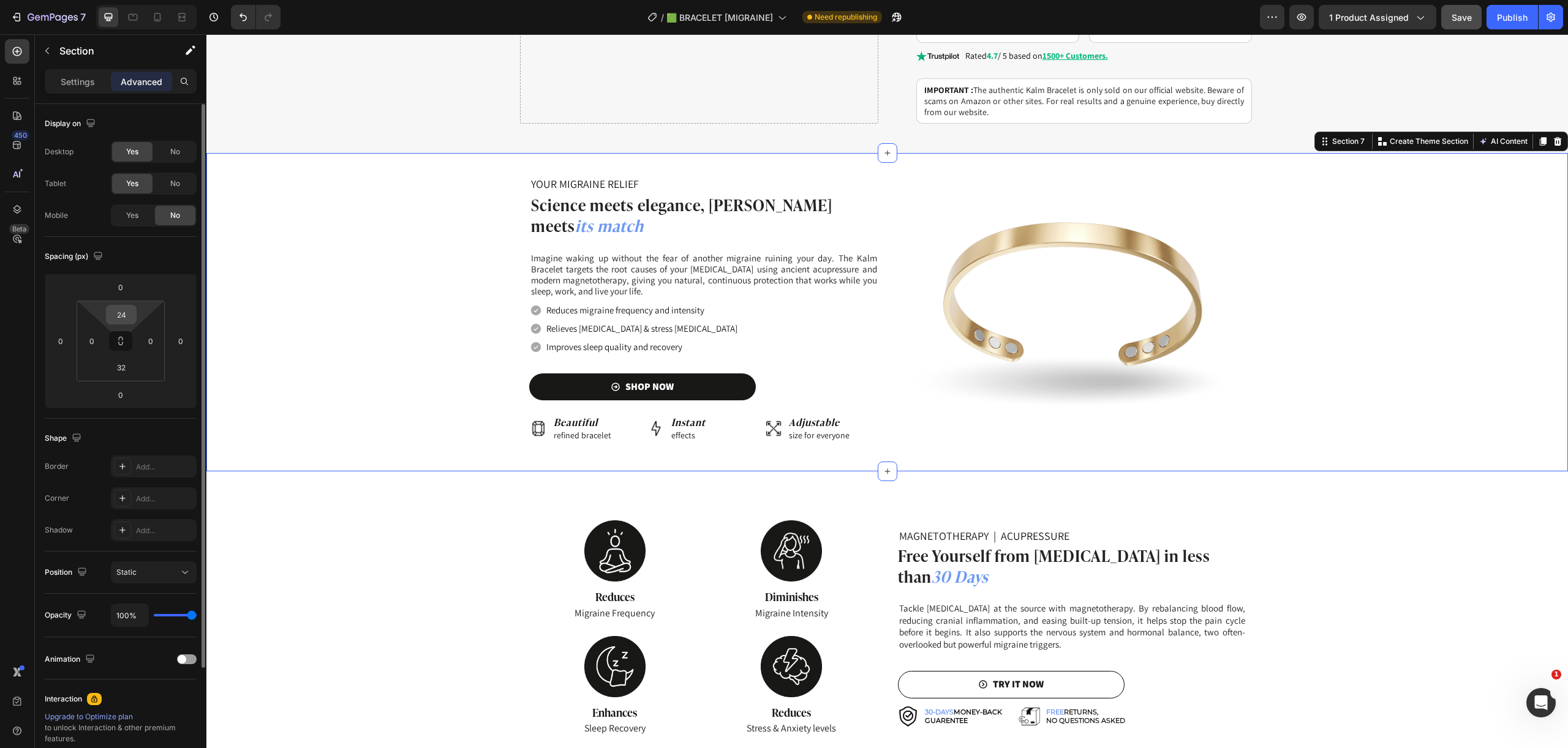
click at [127, 314] on input "24" at bounding box center [121, 314] width 24 height 18
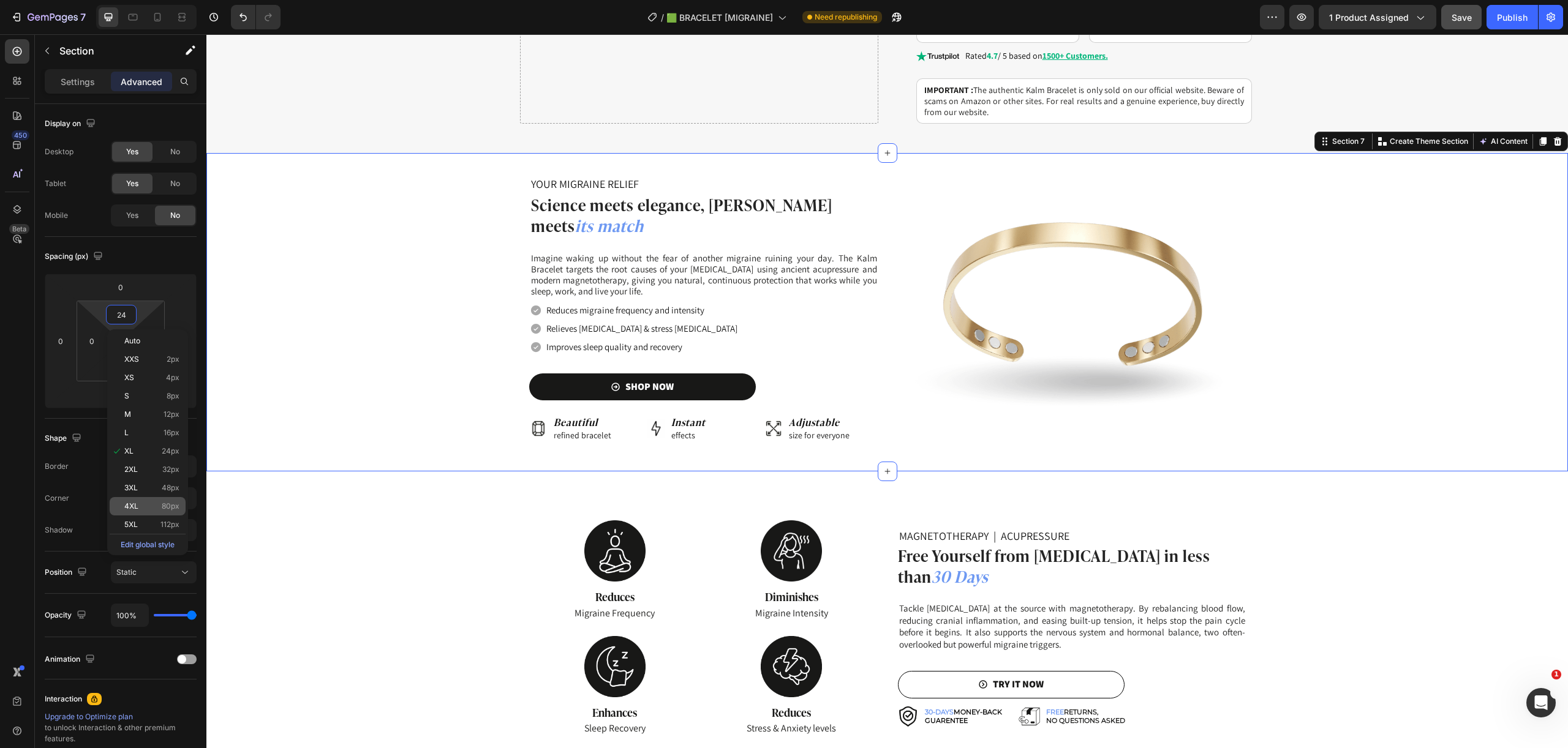
click at [170, 502] on span "80px" at bounding box center [171, 506] width 18 height 9
type input "80"
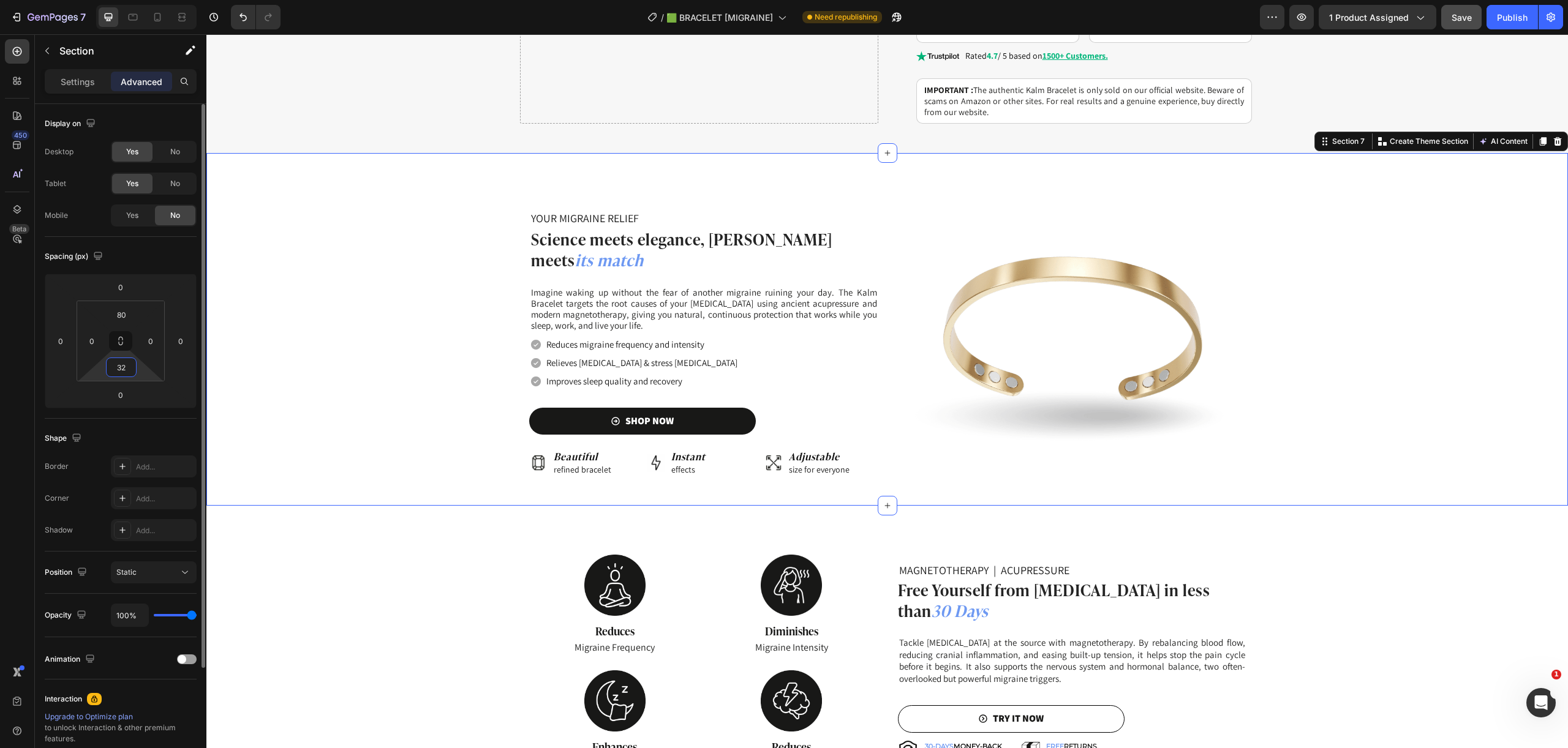
click at [120, 370] on input "32" at bounding box center [121, 367] width 24 height 18
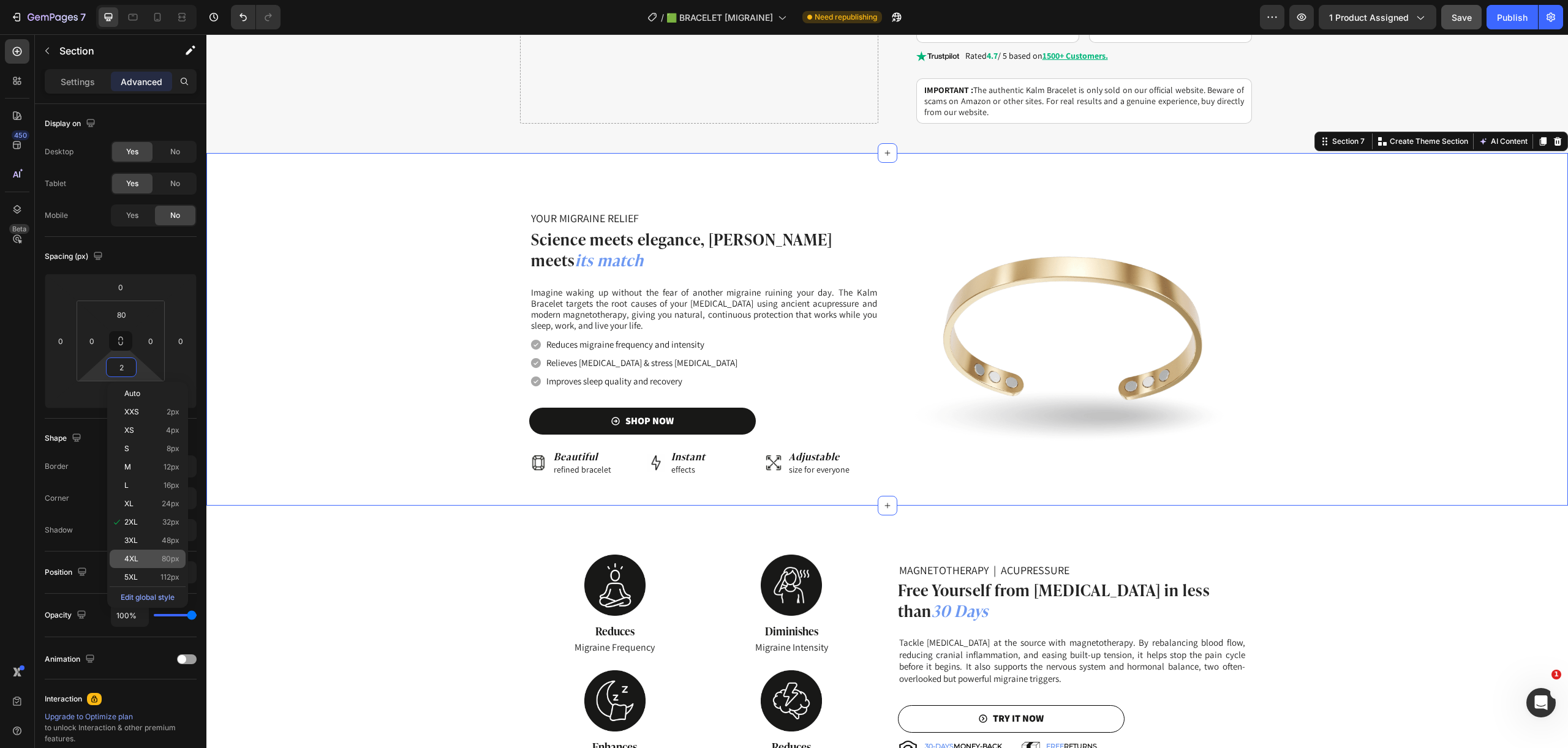
click at [171, 555] on span "80px" at bounding box center [171, 558] width 18 height 9
type input "80"
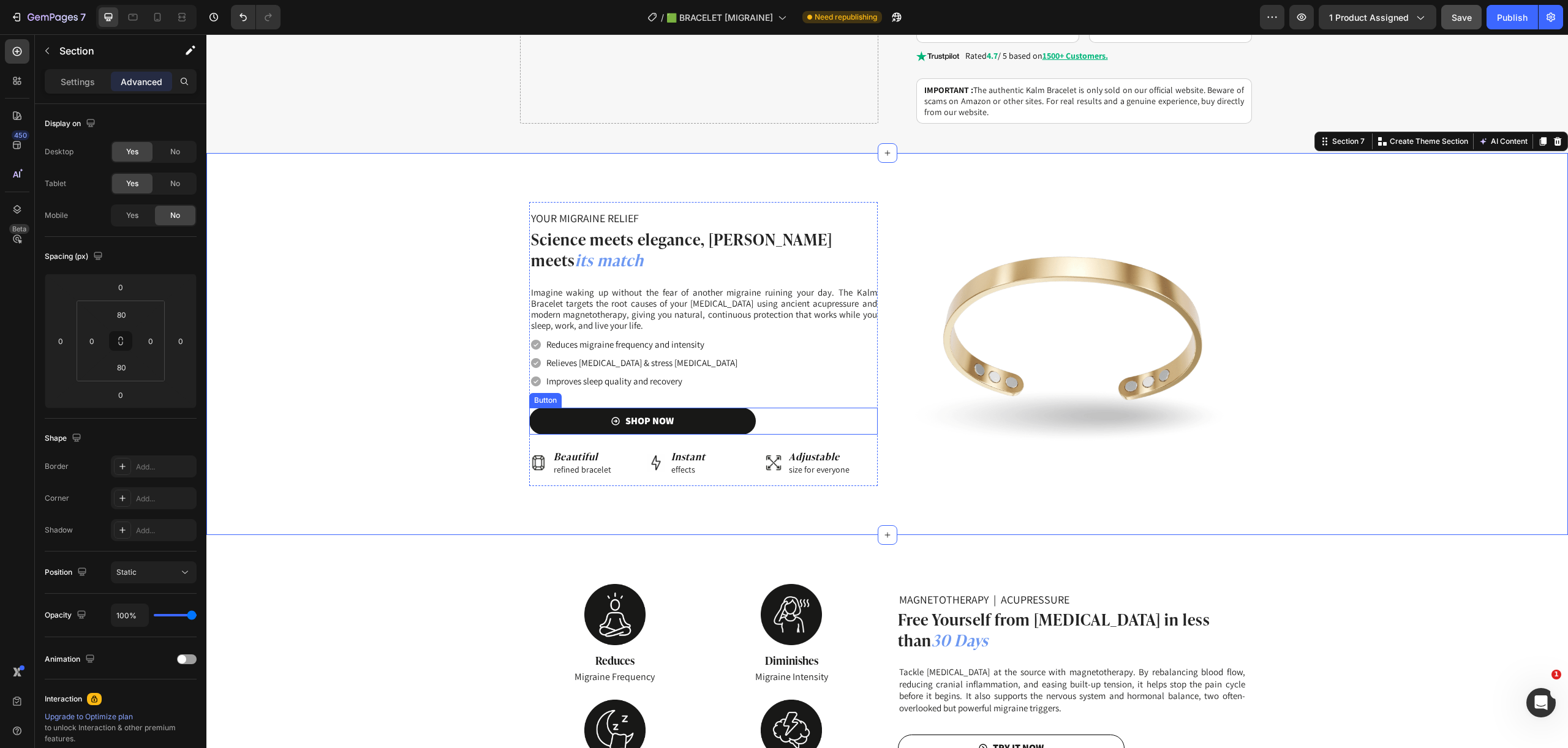
click at [1355, 385] on div "Background Image" at bounding box center [887, 344] width 1362 height 284
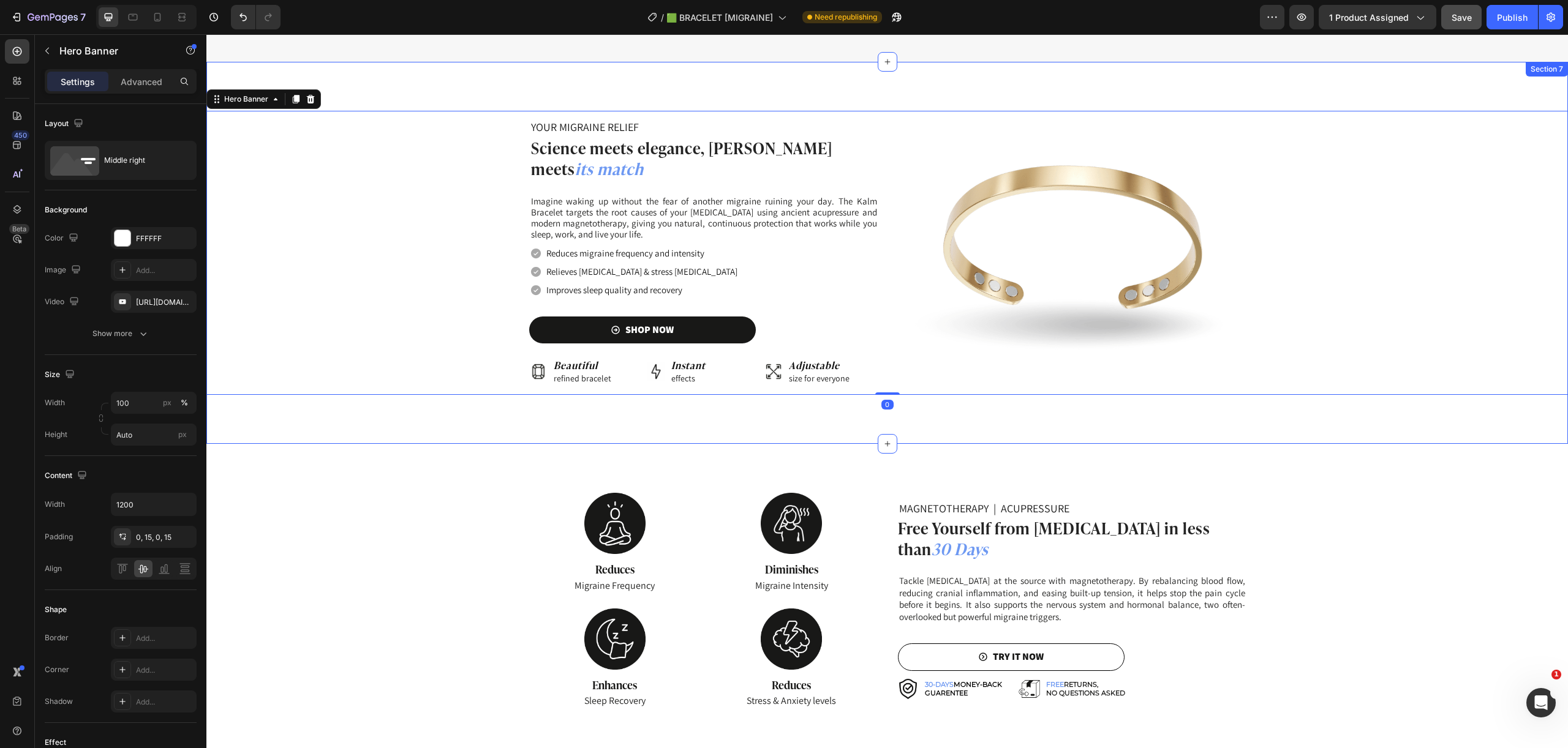
scroll to position [1087, 0]
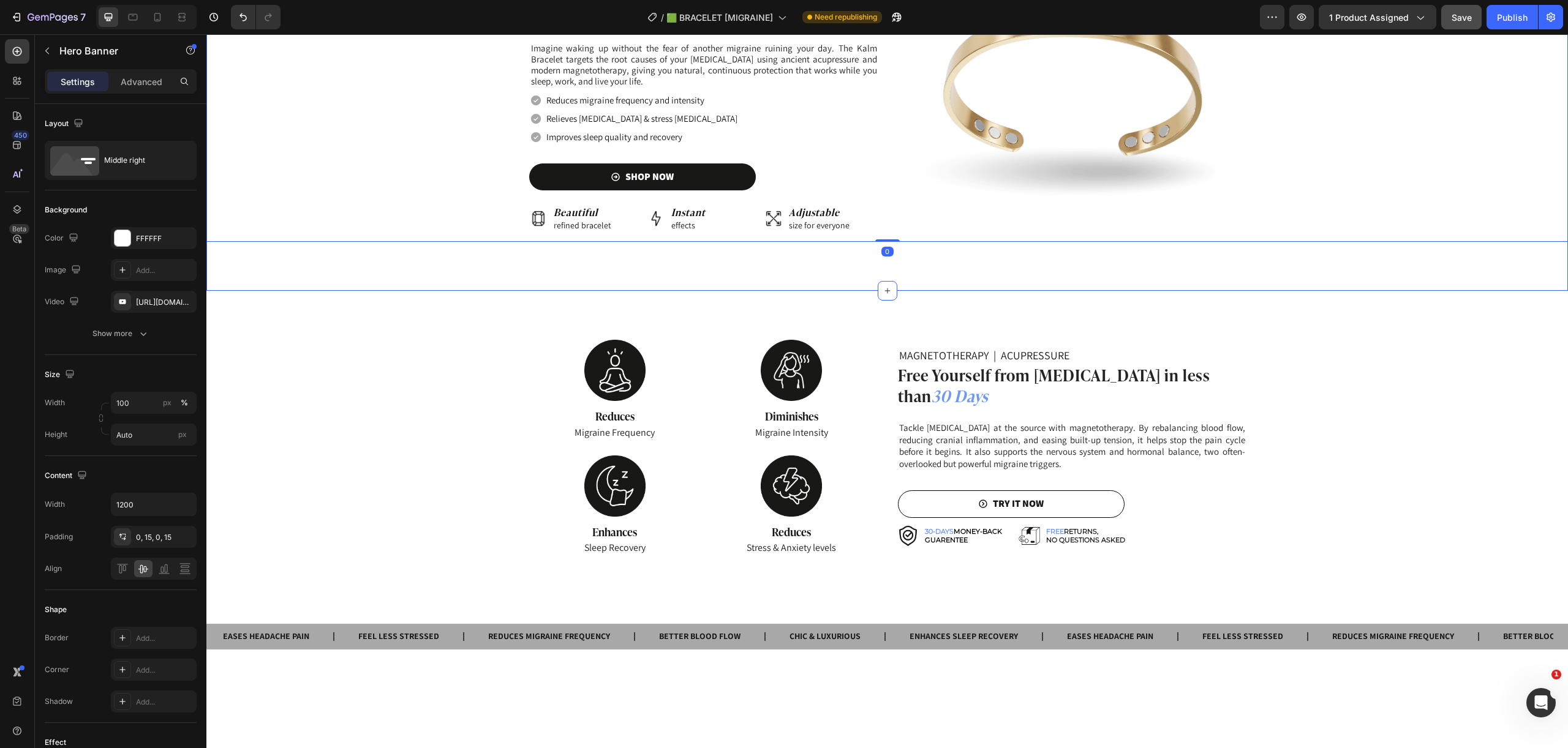
click at [1492, 398] on div "Background Image" at bounding box center [887, 448] width 1362 height 216
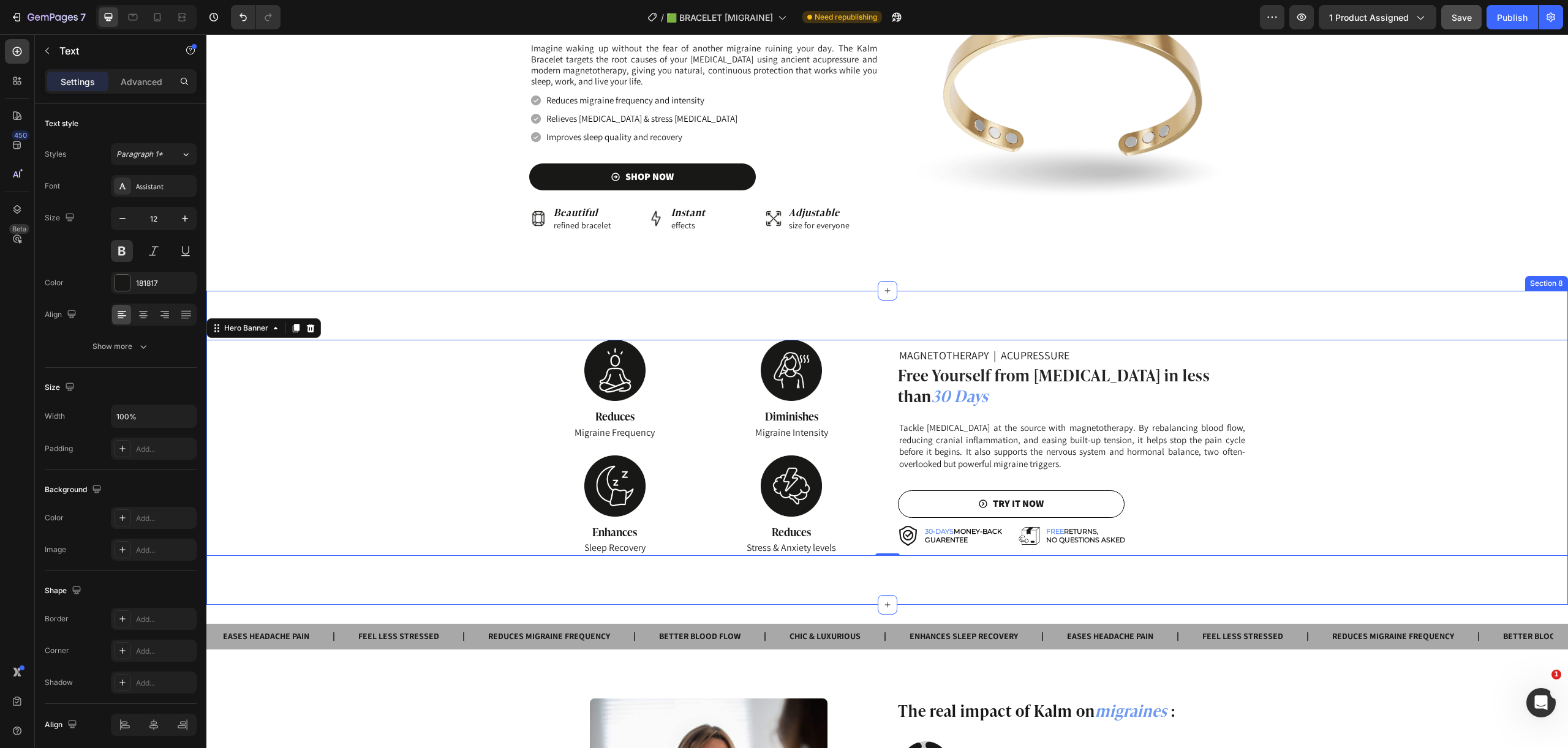
click at [1503, 624] on div "EASES HEADACHE PAIN Text FEEL LESS STRESSED Text REDUCES MIGRAINE FREQUENCY Tex…" at bounding box center [888, 637] width 1332 height 26
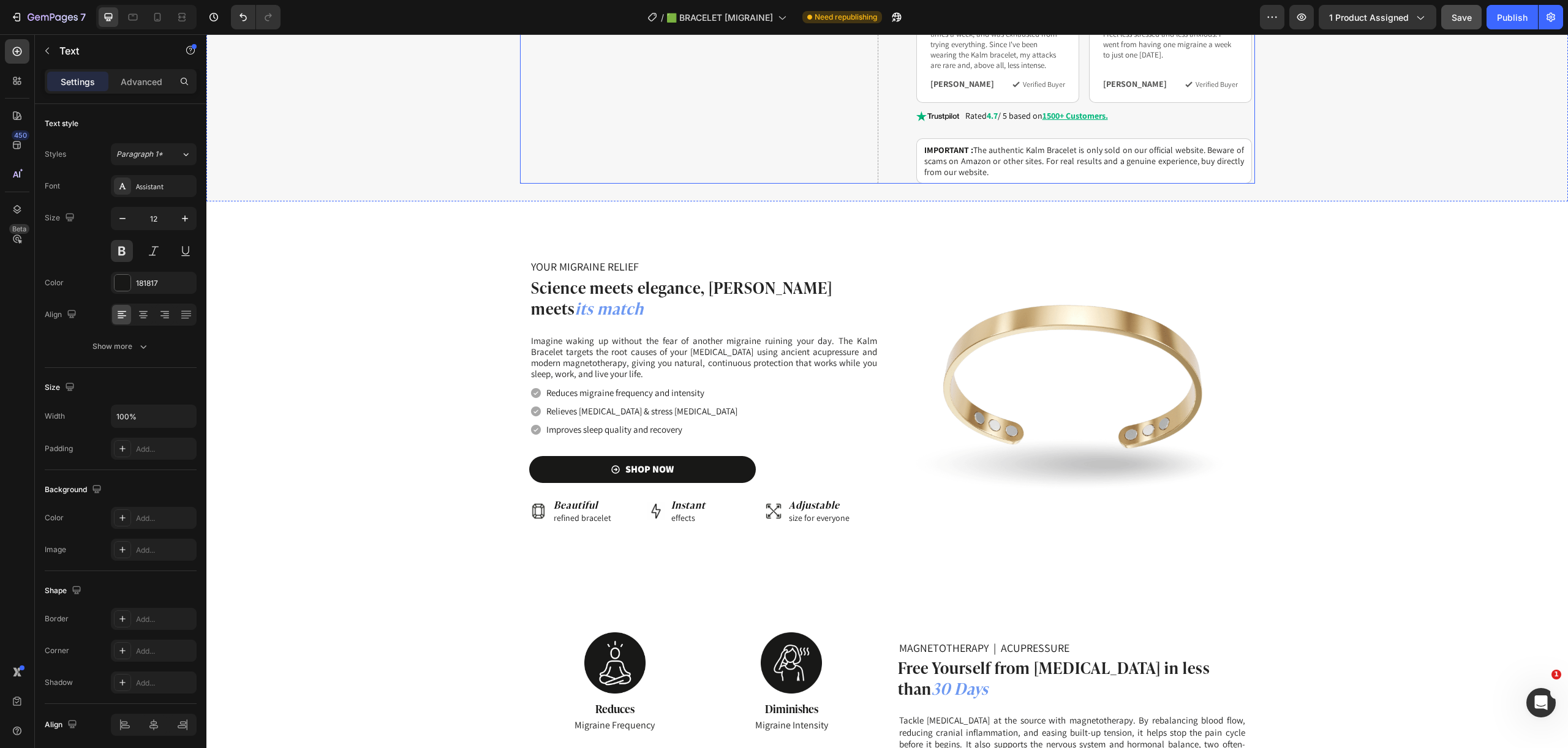
scroll to position [985, 0]
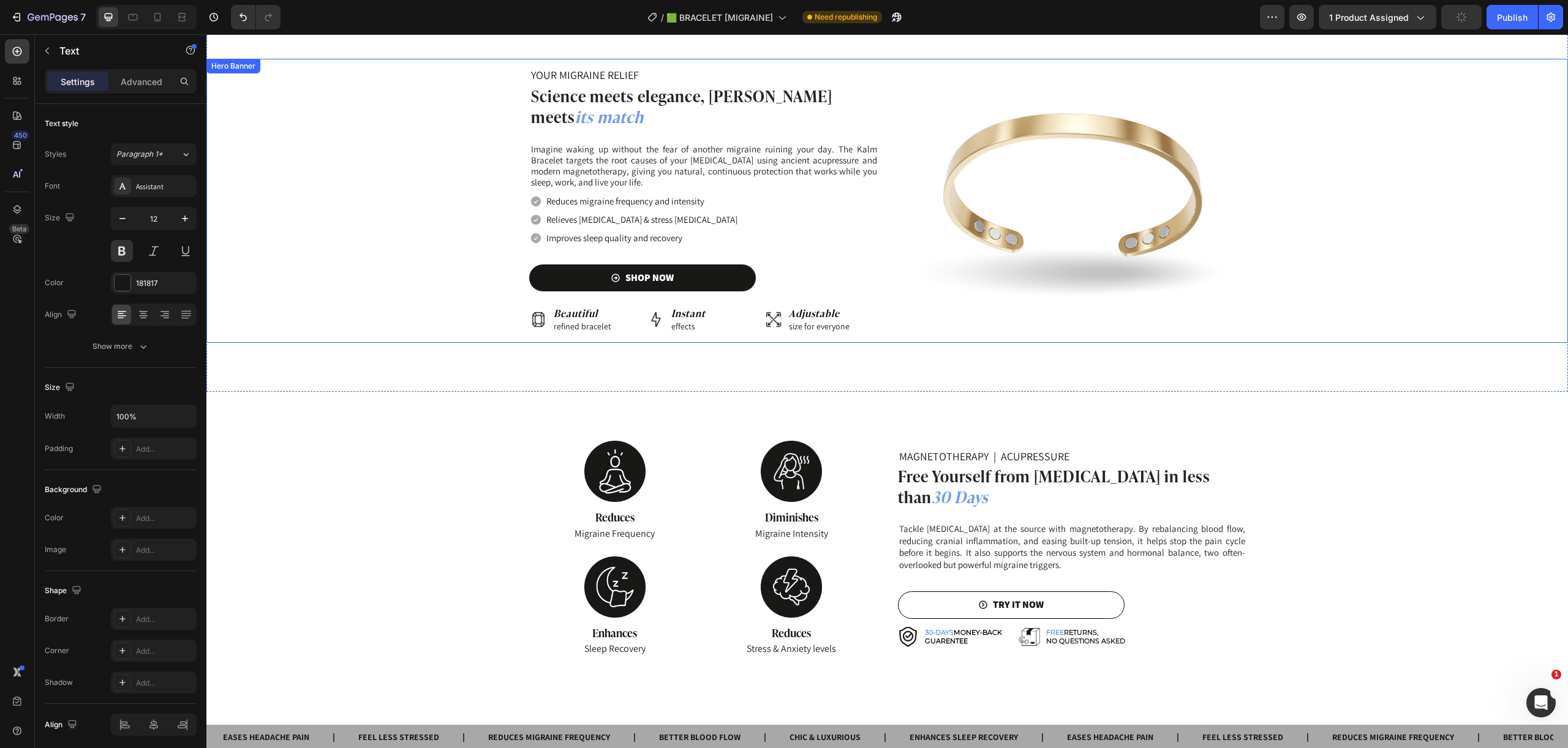
click at [474, 259] on div "Background Image" at bounding box center [887, 200] width 1362 height 284
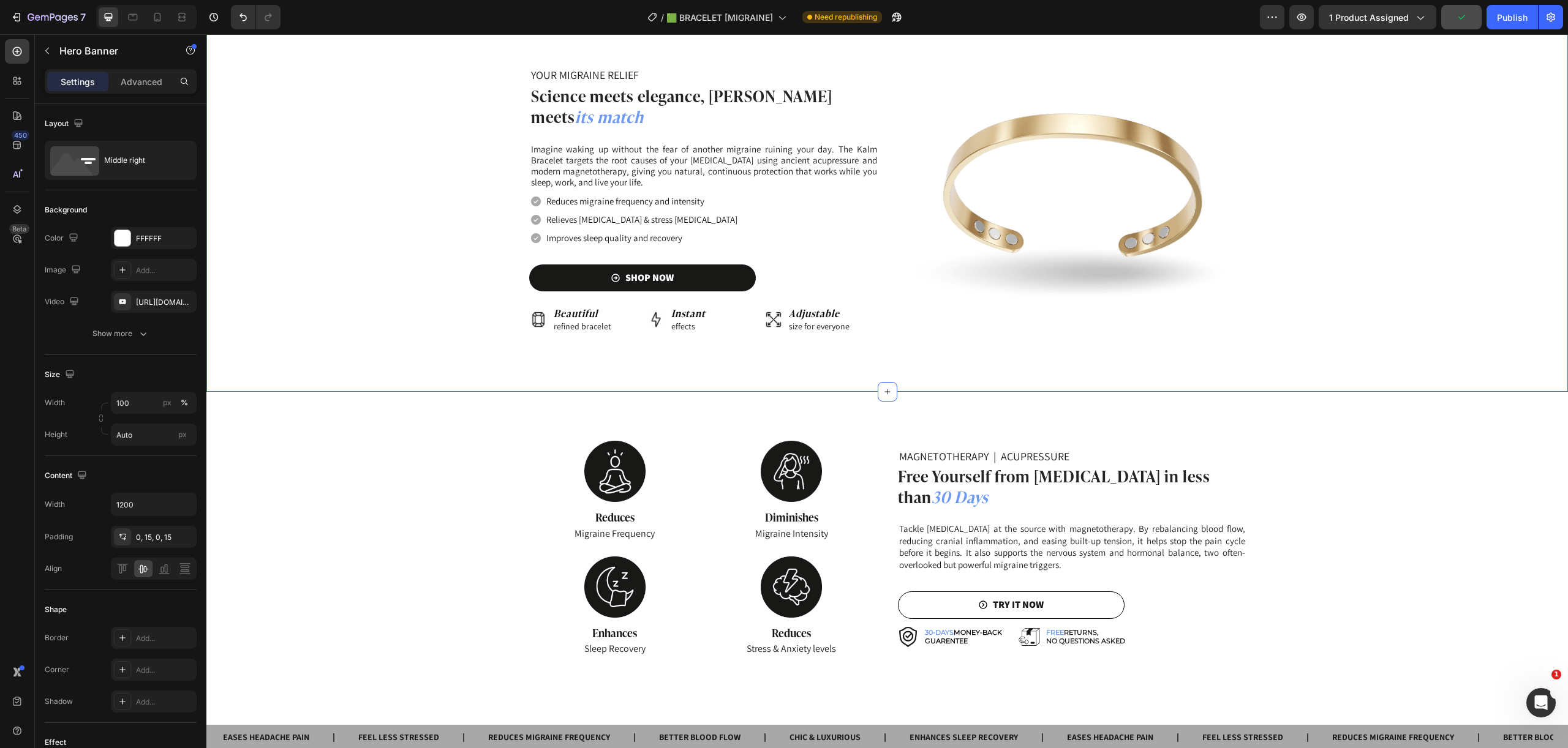
click at [454, 341] on div "Image YOUR MIGRAINE RELIEF Heading Science meets elegance, pain meets its match…" at bounding box center [887, 201] width 1362 height 382
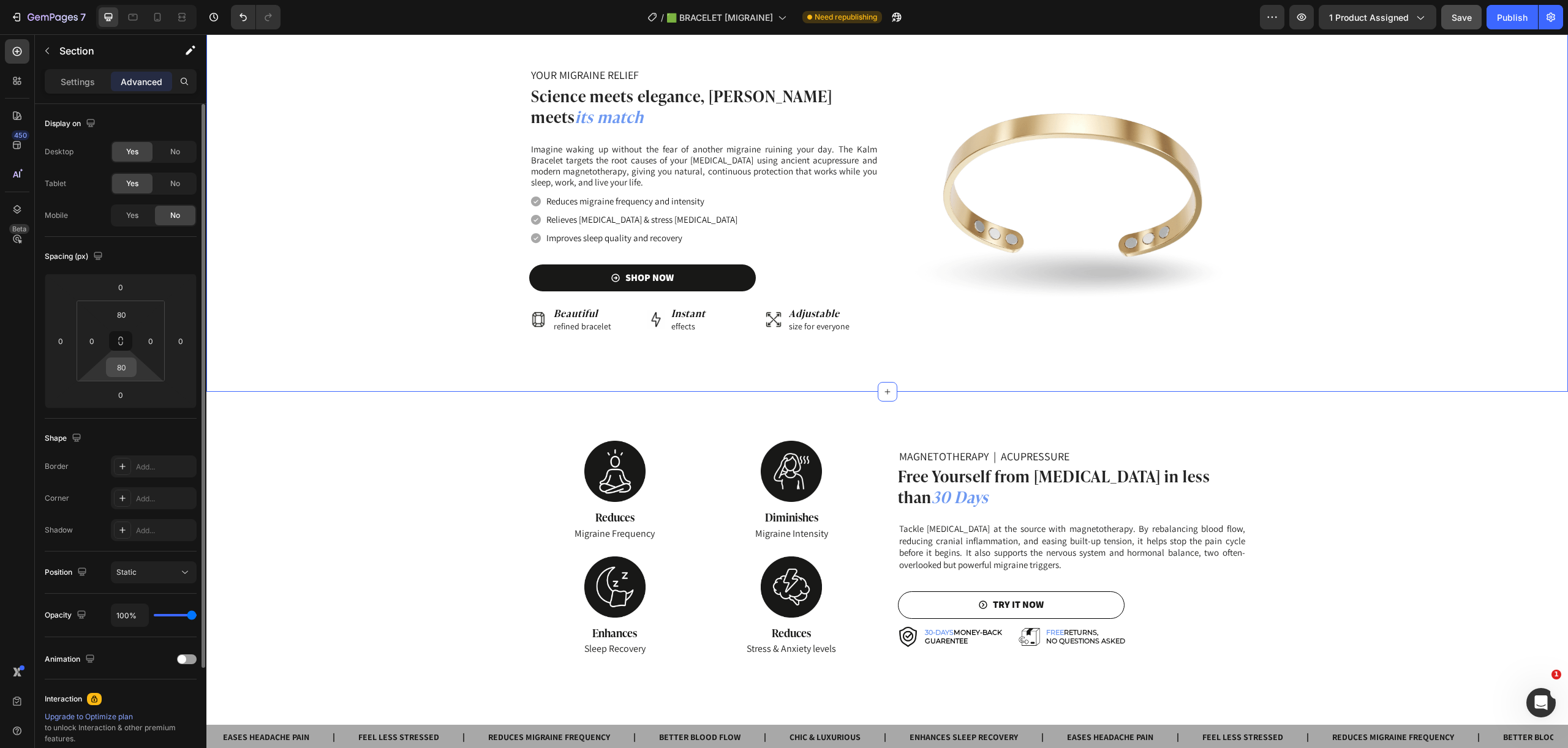
click at [123, 375] on input "80" at bounding box center [121, 367] width 24 height 18
click at [121, 372] on input "80" at bounding box center [121, 367] width 24 height 18
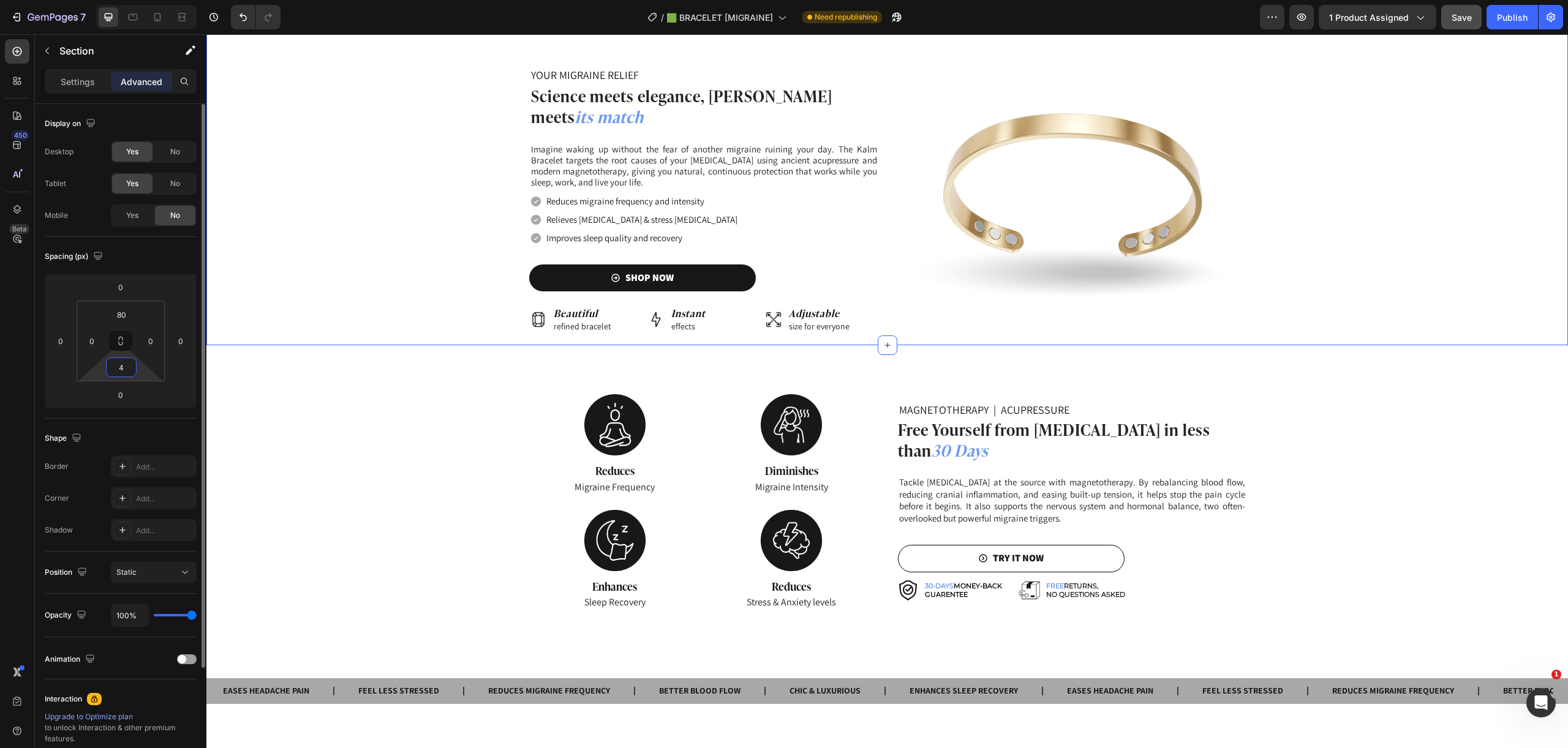
type input "40"
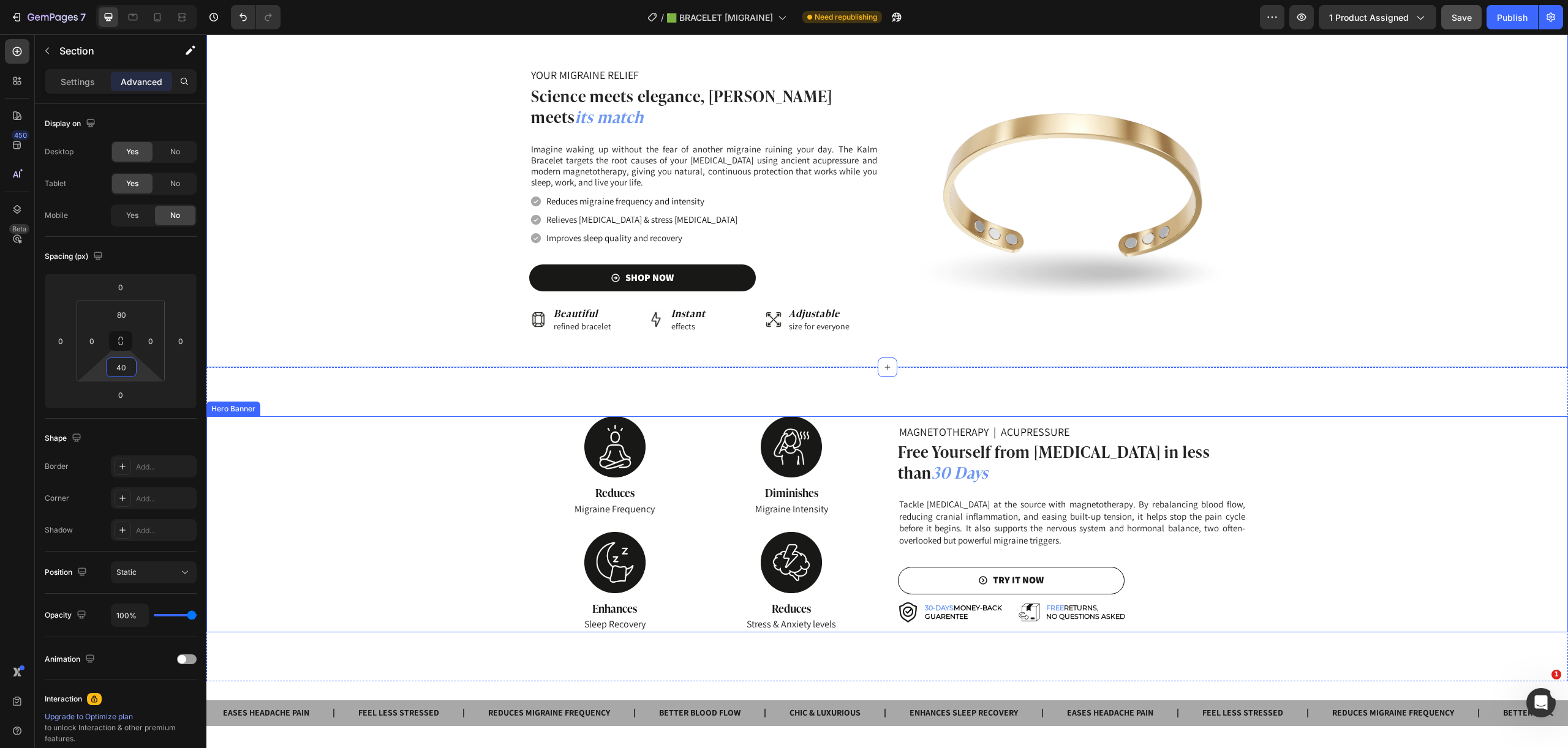
click at [1486, 416] on div "Background Image" at bounding box center [887, 524] width 1362 height 216
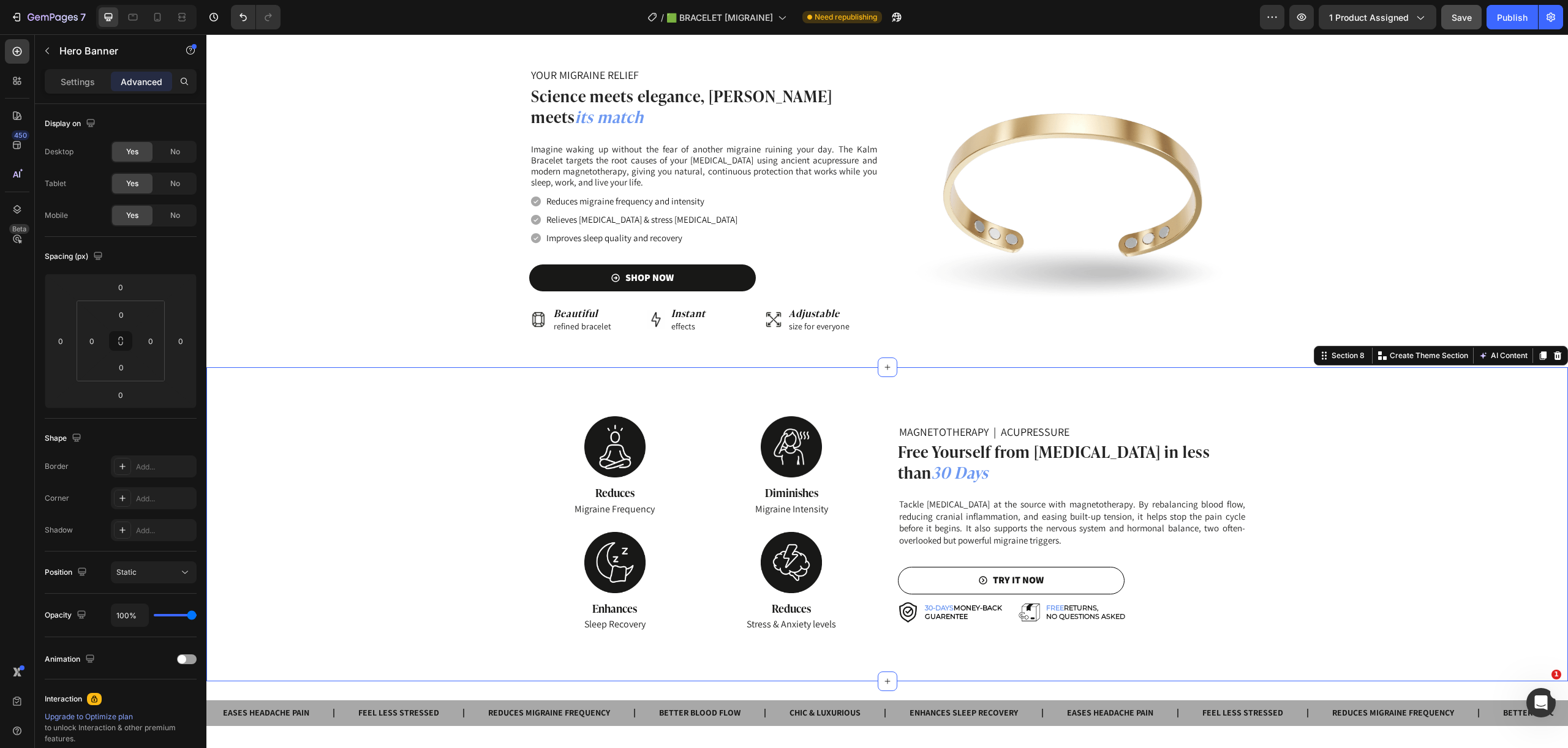
click at [1488, 375] on div "MAGNETOTHERAPY | ACUPRESSURE Heading Free Yourself from Migraines in less than …" at bounding box center [887, 525] width 1362 height 314
click at [120, 368] on input "80" at bounding box center [121, 367] width 24 height 18
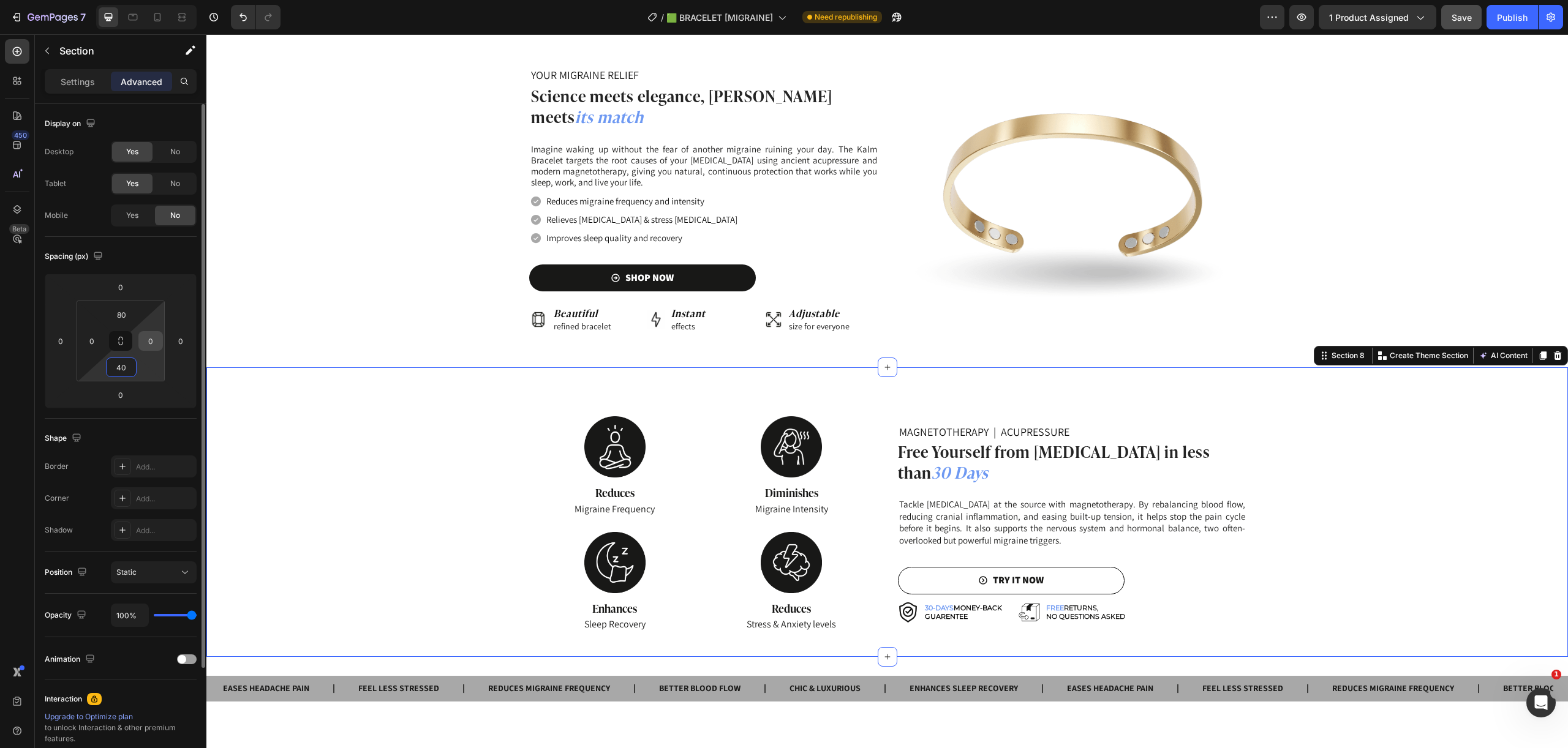
type input "4"
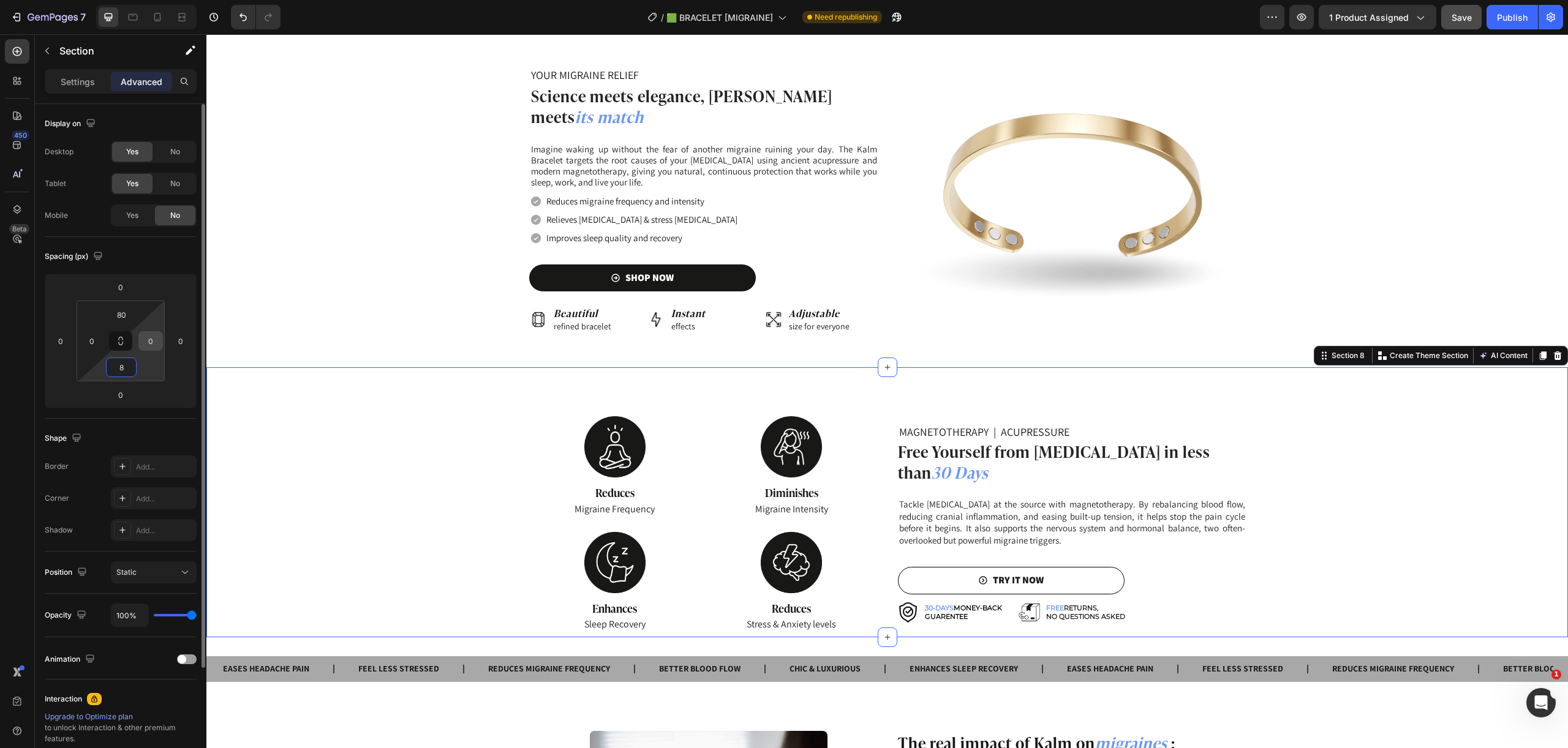
type input "80"
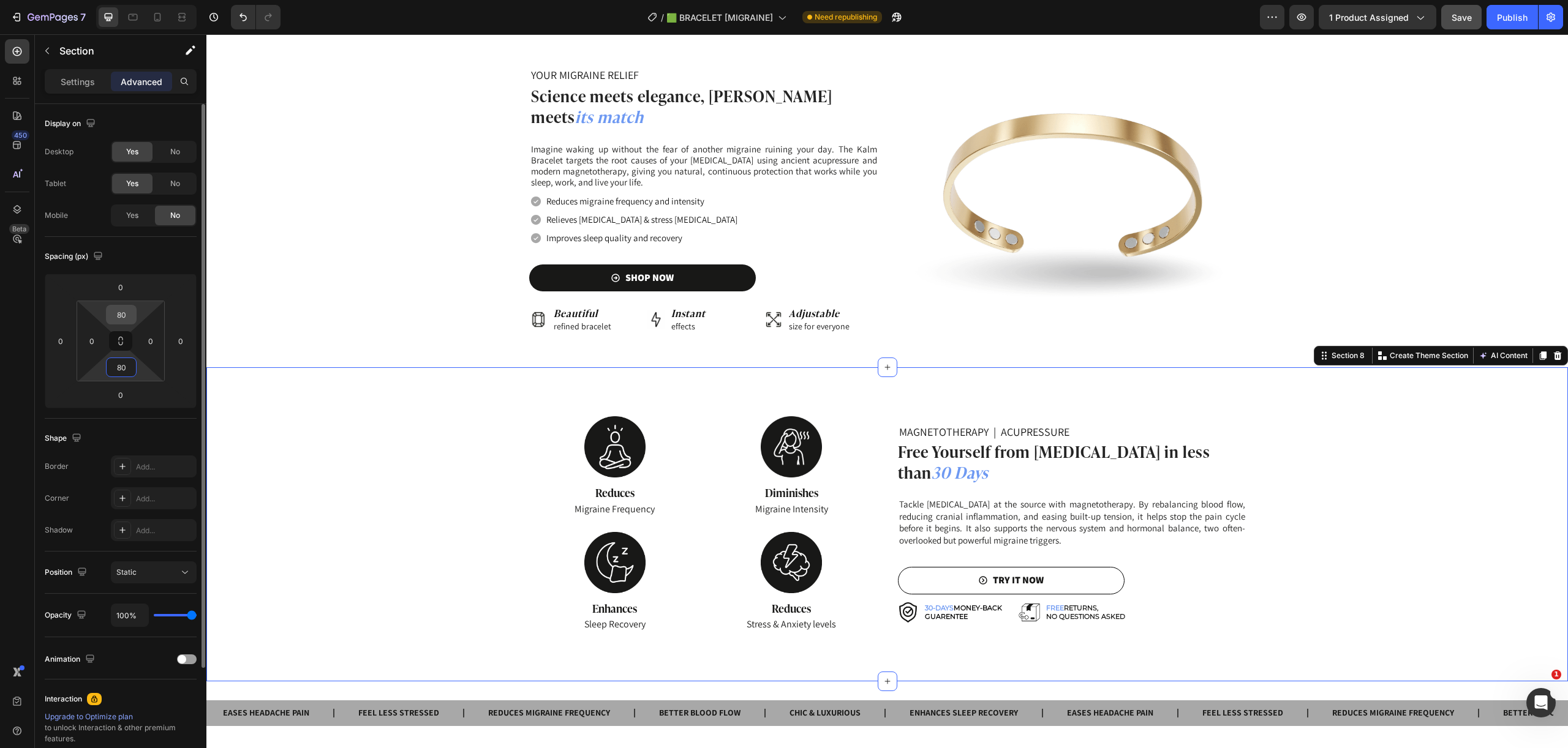
click at [116, 312] on input "80" at bounding box center [121, 314] width 24 height 18
type input "40"
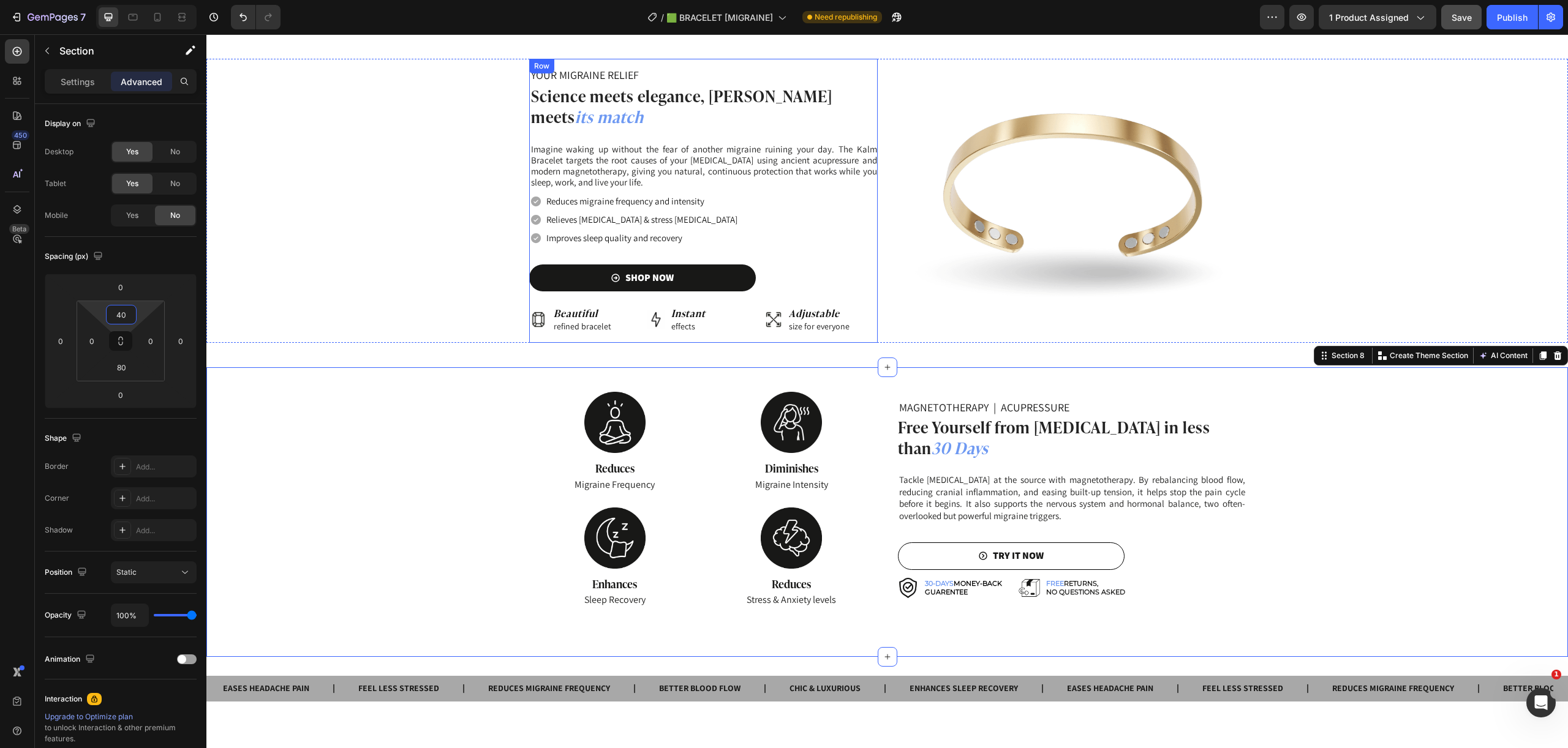
click at [364, 163] on div "Background Image" at bounding box center [887, 200] width 1362 height 284
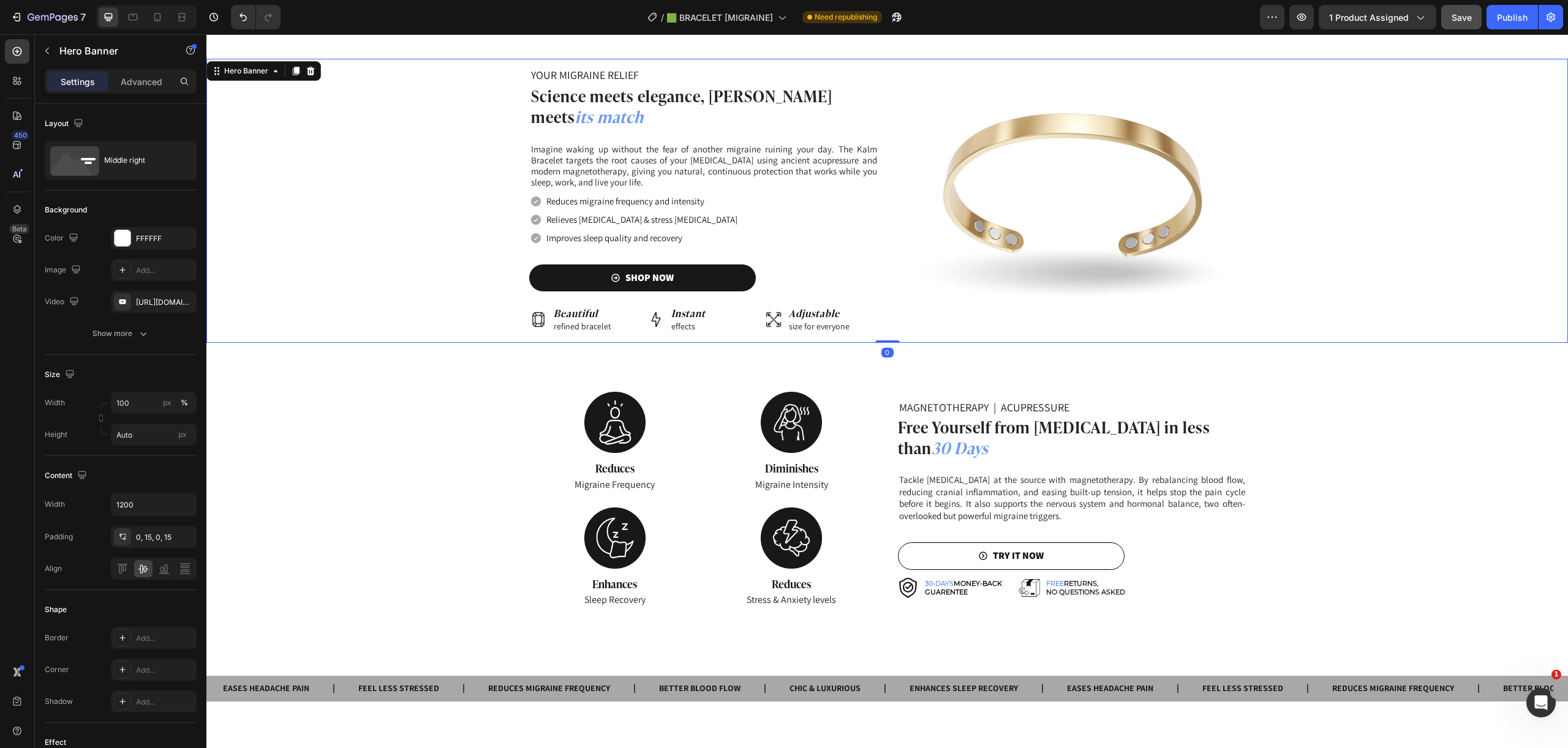
scroll to position [745, 0]
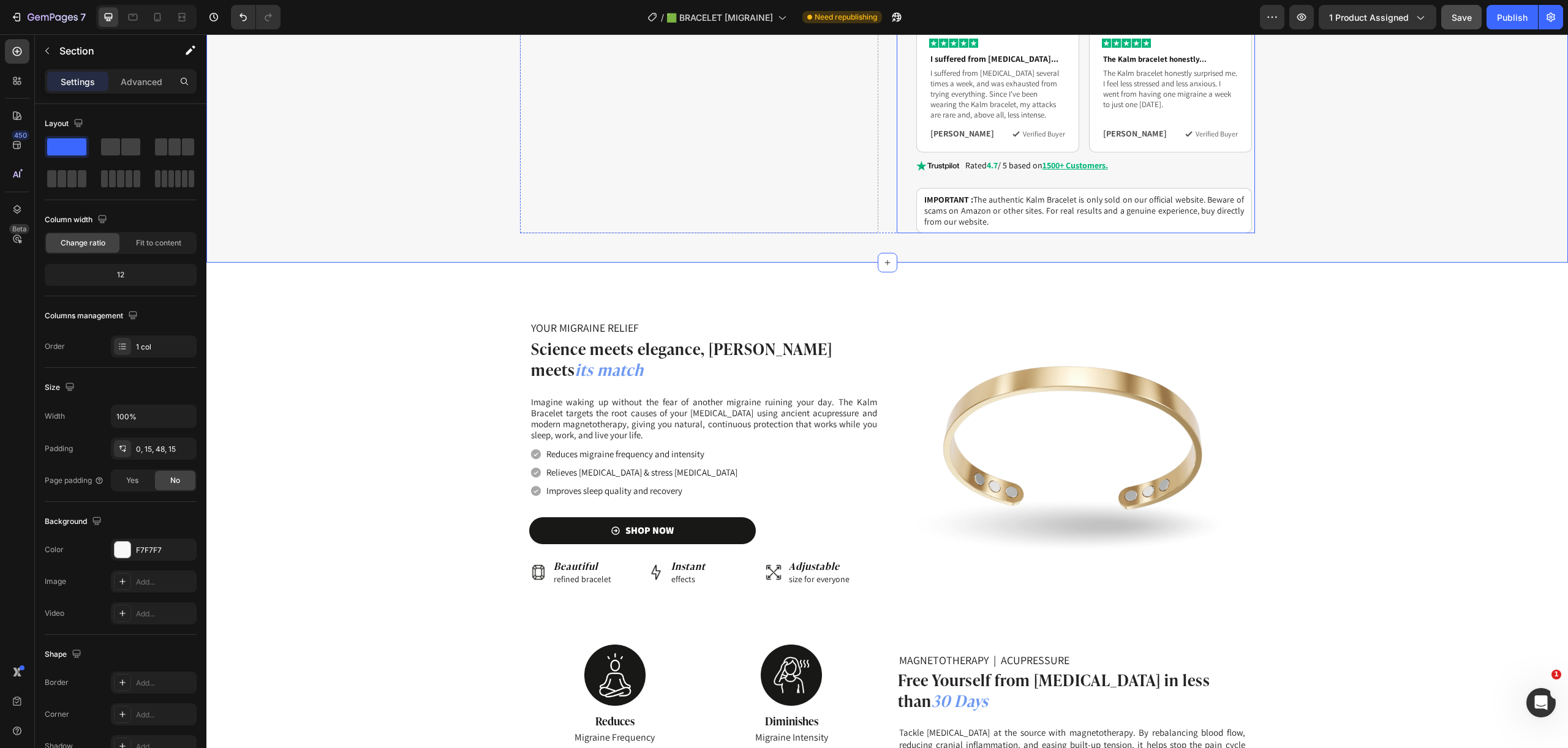
click at [148, 87] on p "Advanced" at bounding box center [142, 82] width 42 height 13
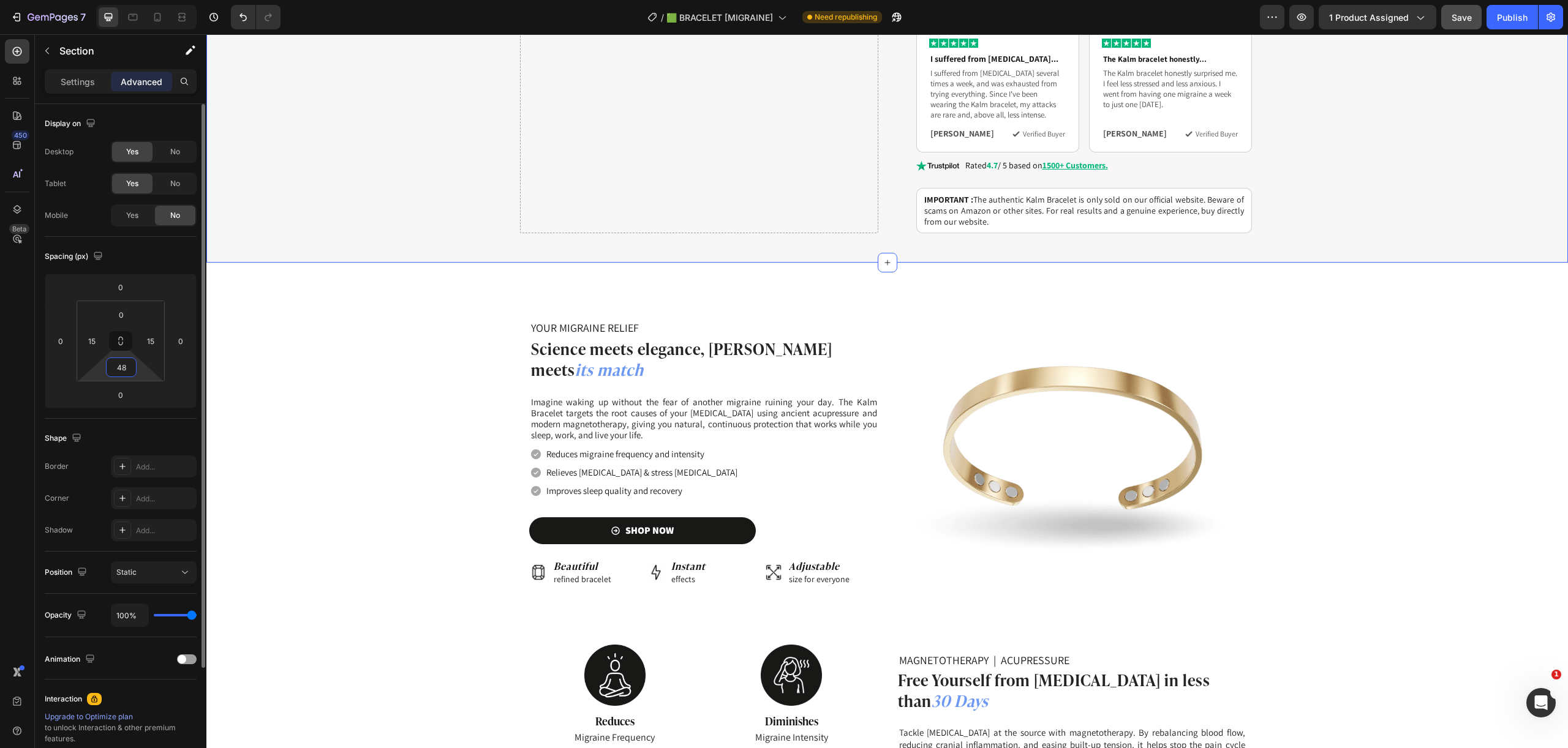
click at [118, 369] on input "48" at bounding box center [121, 367] width 24 height 18
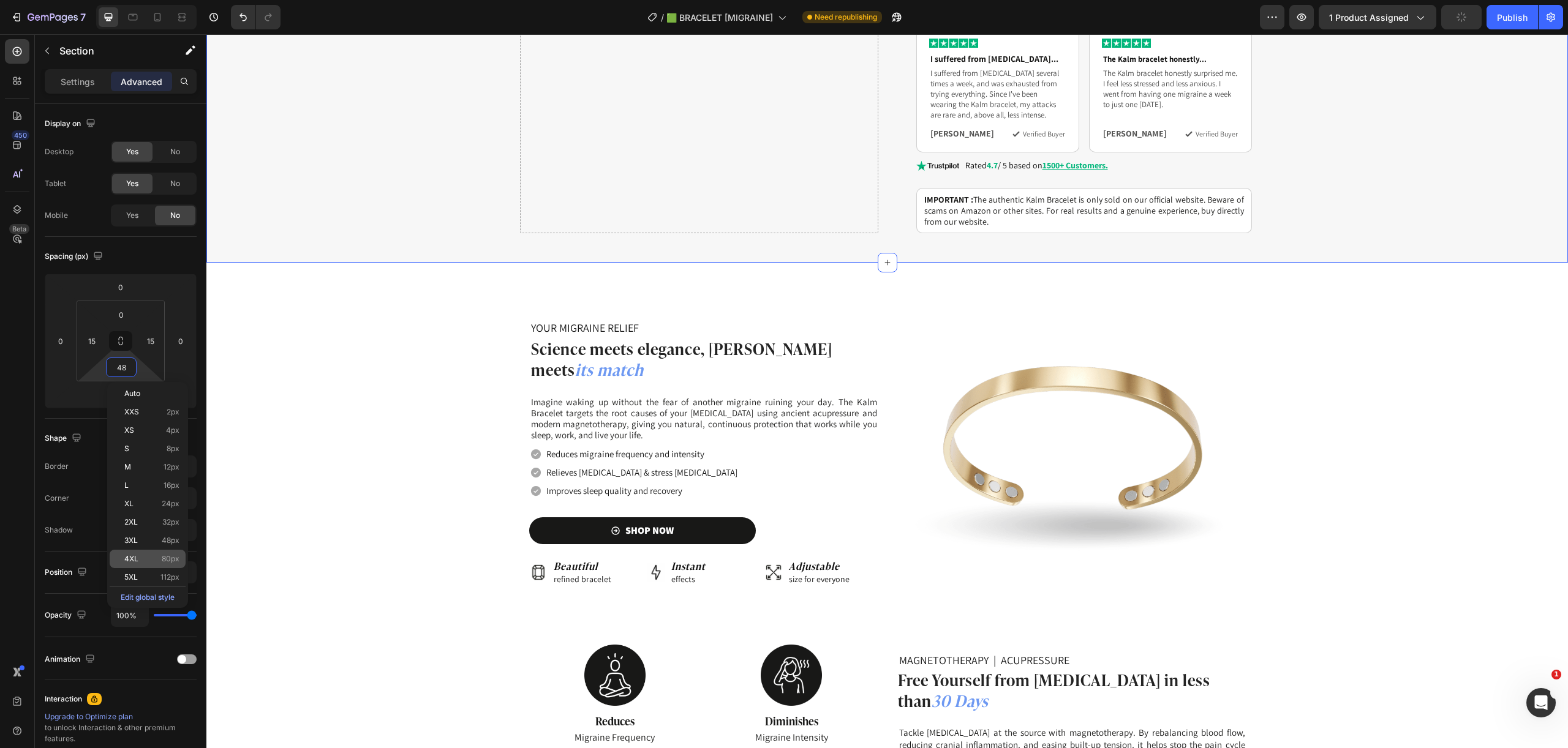
click at [163, 554] on div "4XL 80px" at bounding box center [147, 558] width 76 height 18
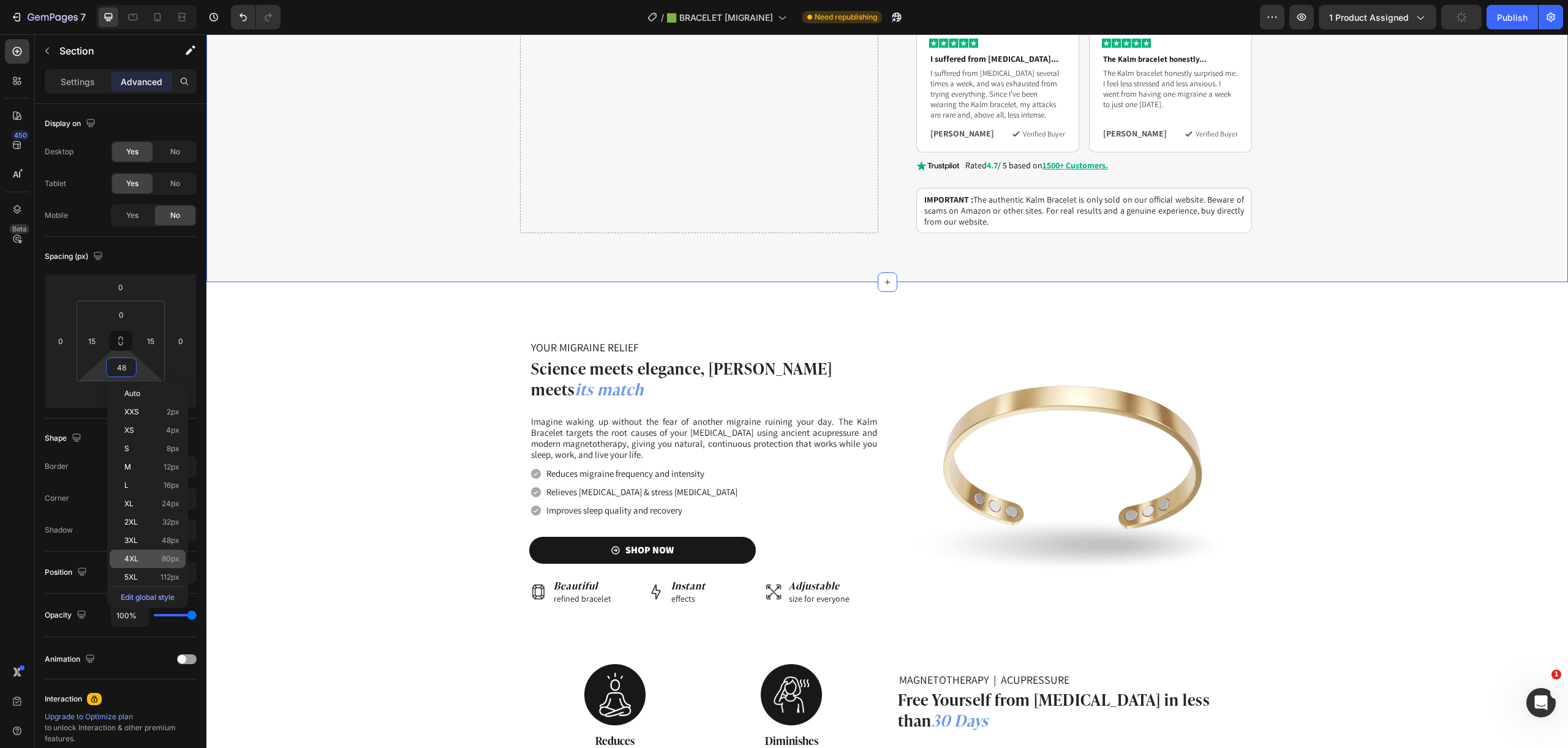
type input "80"
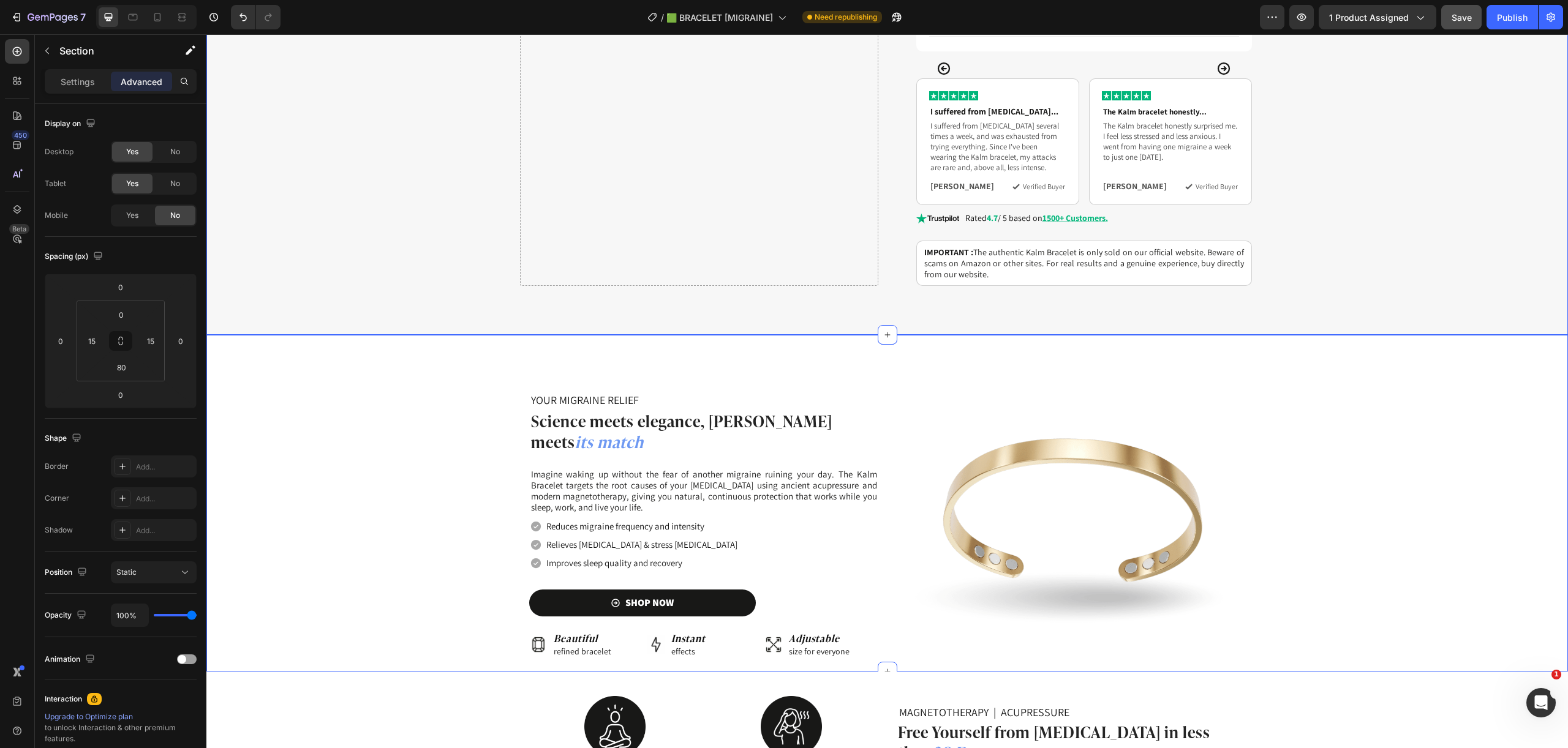
scroll to position [984, 0]
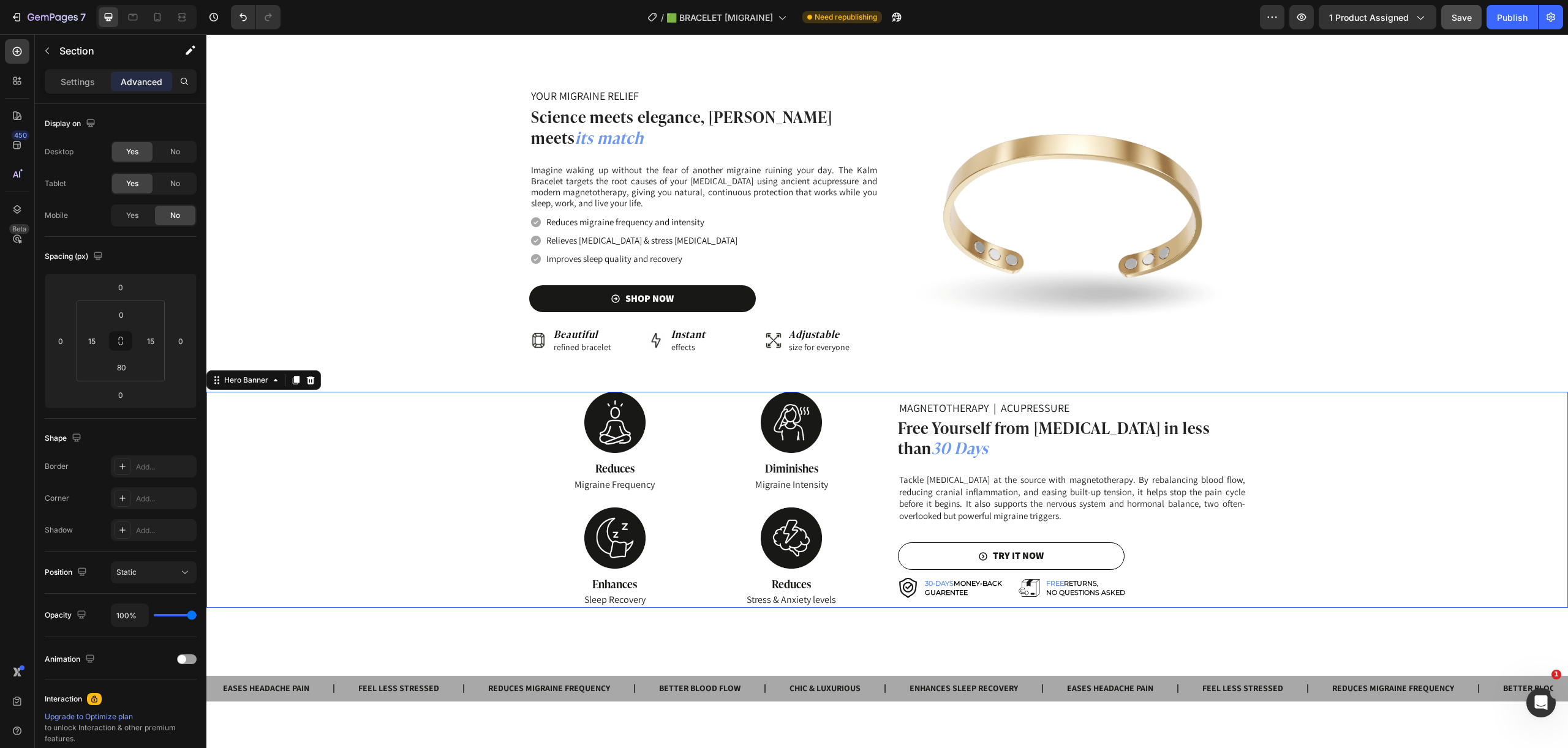
click at [1422, 561] on div "Background Image" at bounding box center [887, 500] width 1362 height 216
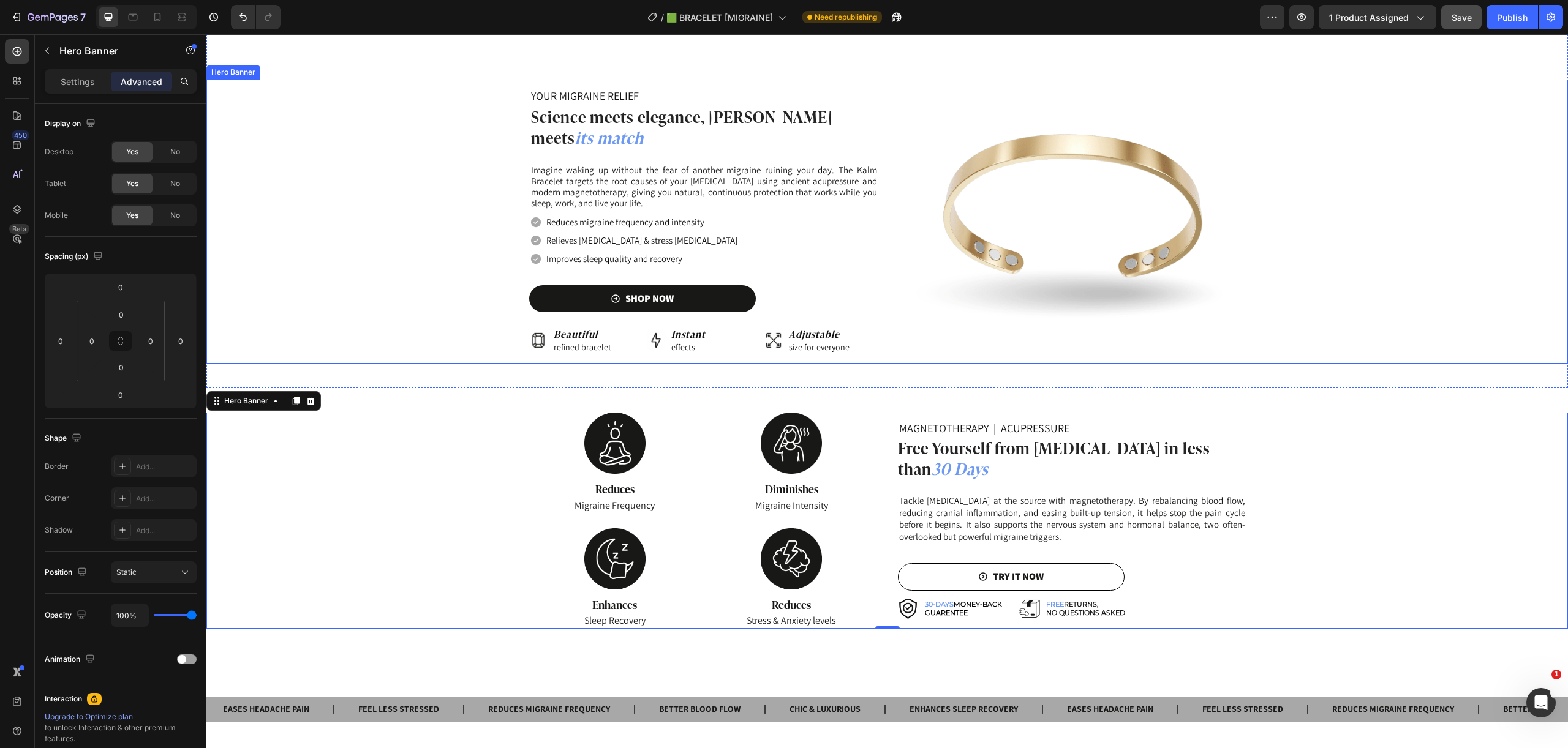
click at [1406, 241] on div "Background Image" at bounding box center [887, 221] width 1362 height 284
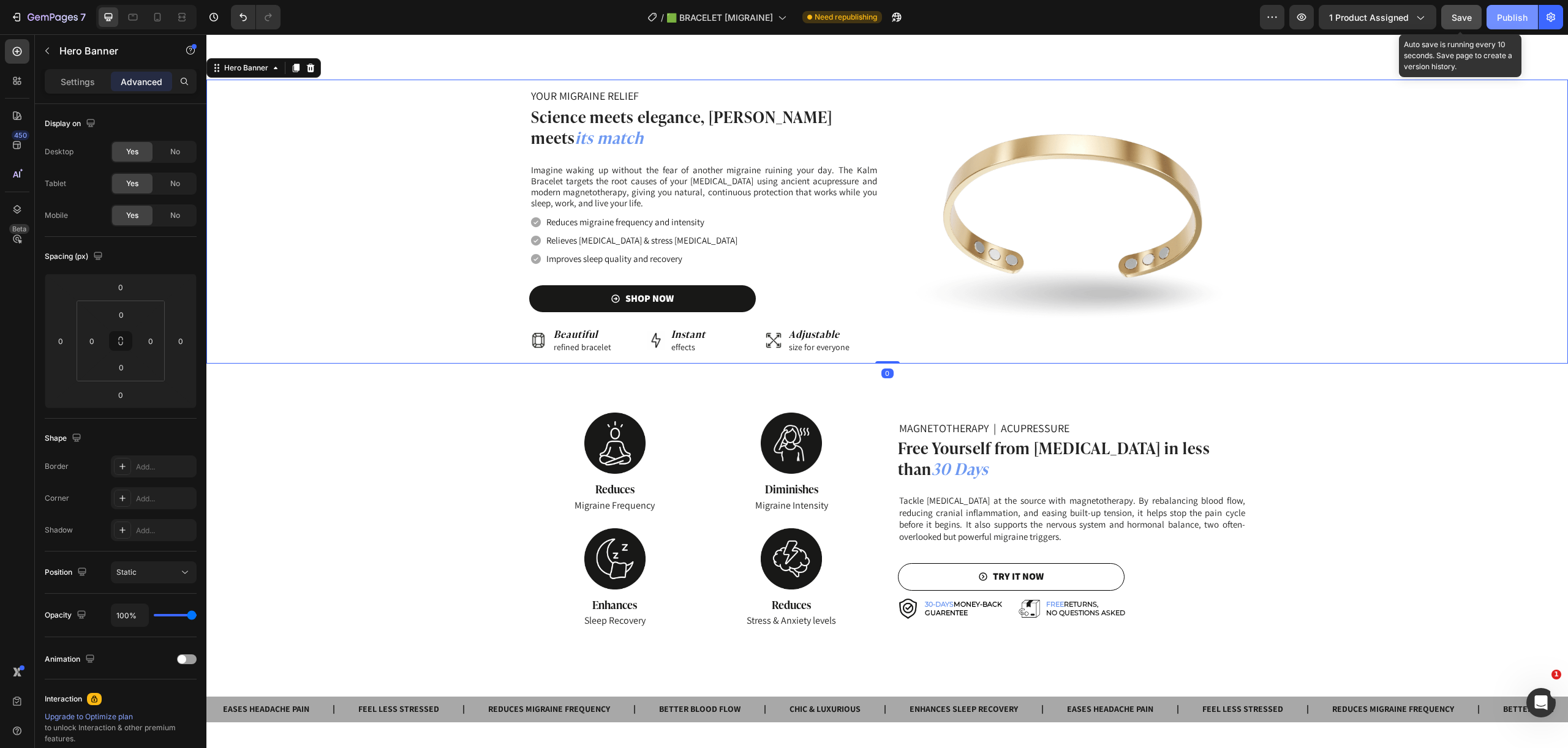
click at [1468, 17] on span "Save" at bounding box center [1461, 17] width 20 height 10
click at [1509, 18] on div "Publish" at bounding box center [1511, 17] width 30 height 13
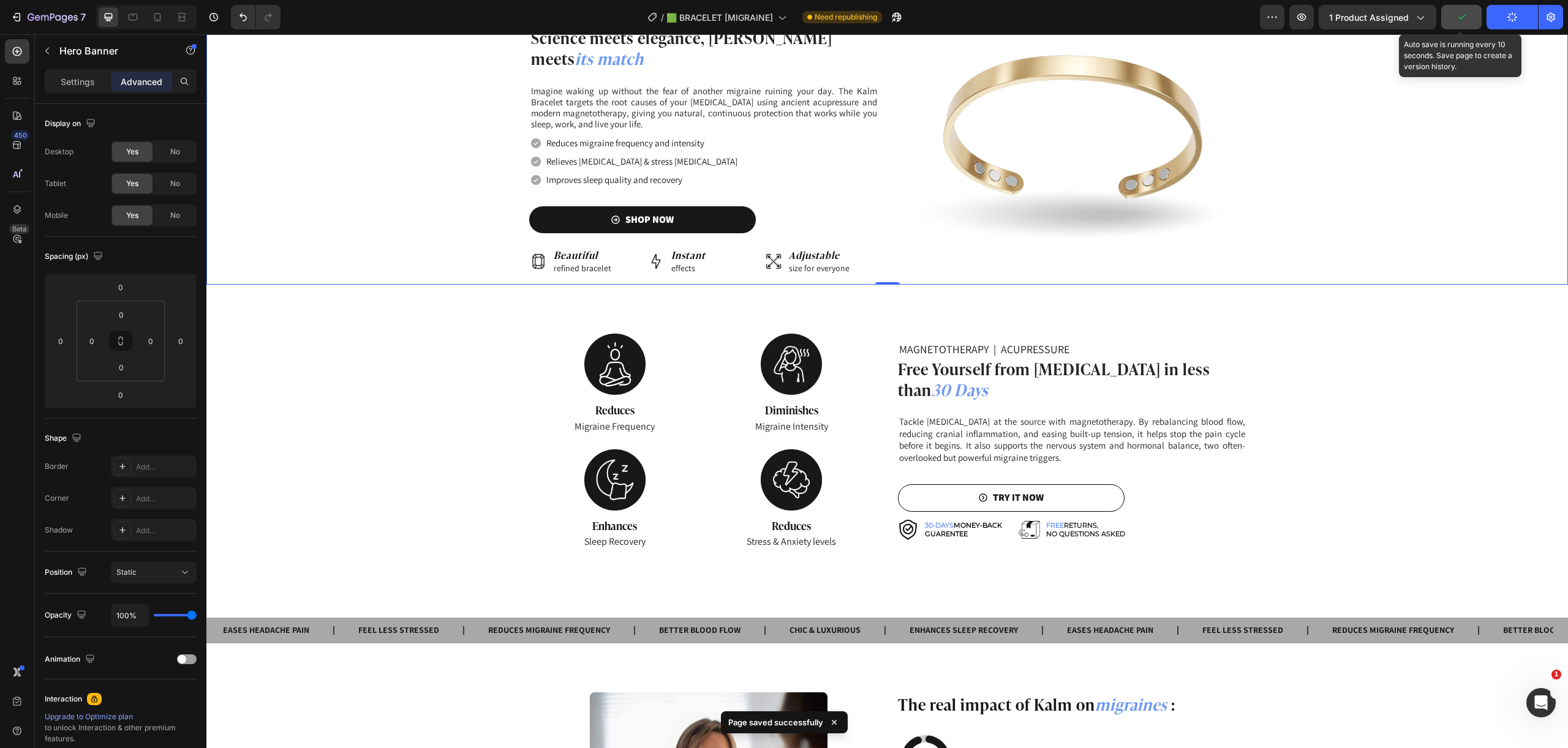
scroll to position [1231, 0]
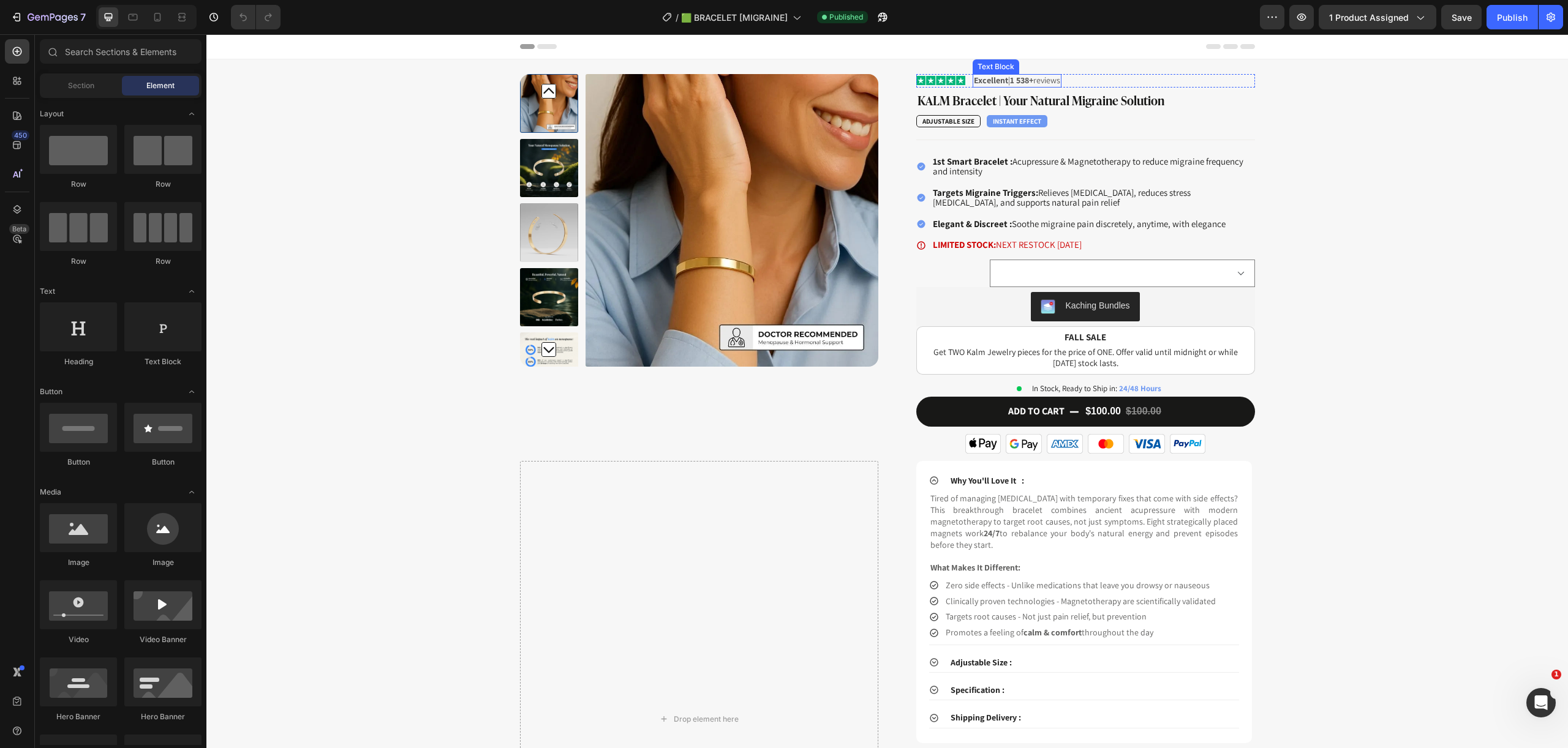
click at [1024, 83] on strong "1 538+" at bounding box center [1021, 80] width 23 height 11
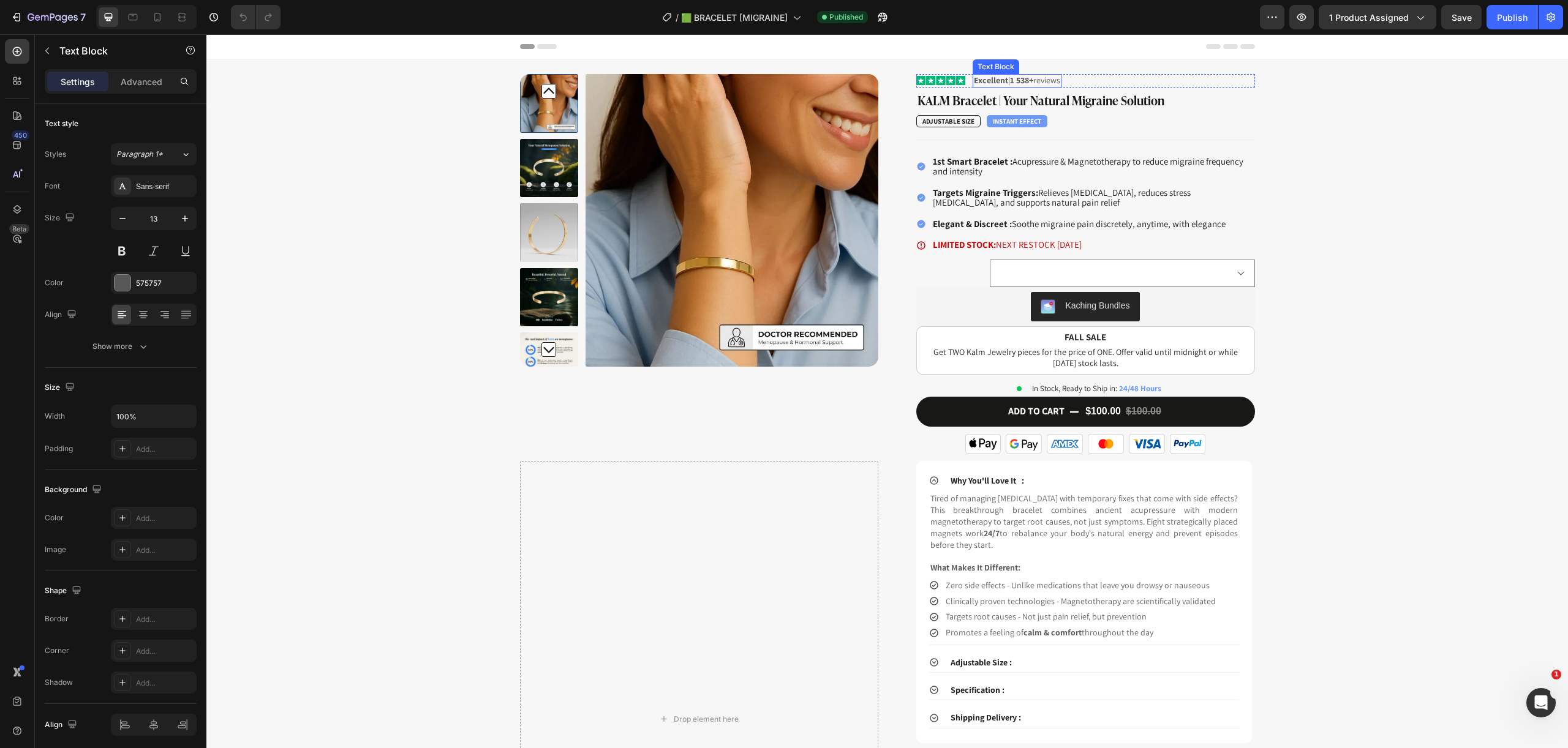
click at [1024, 83] on strong "1 538+" at bounding box center [1021, 80] width 23 height 11
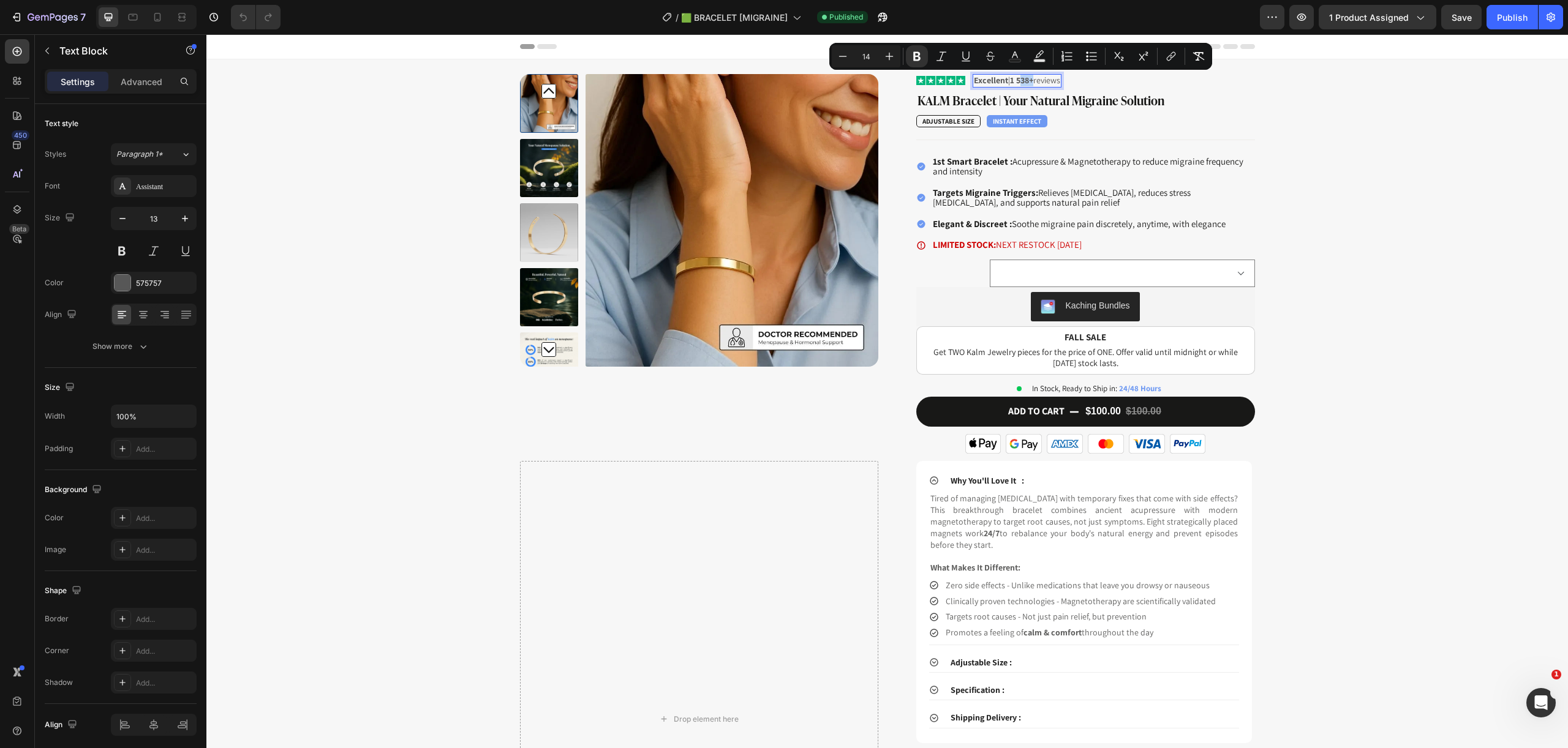
click at [1018, 83] on strong "1 538+" at bounding box center [1021, 80] width 23 height 11
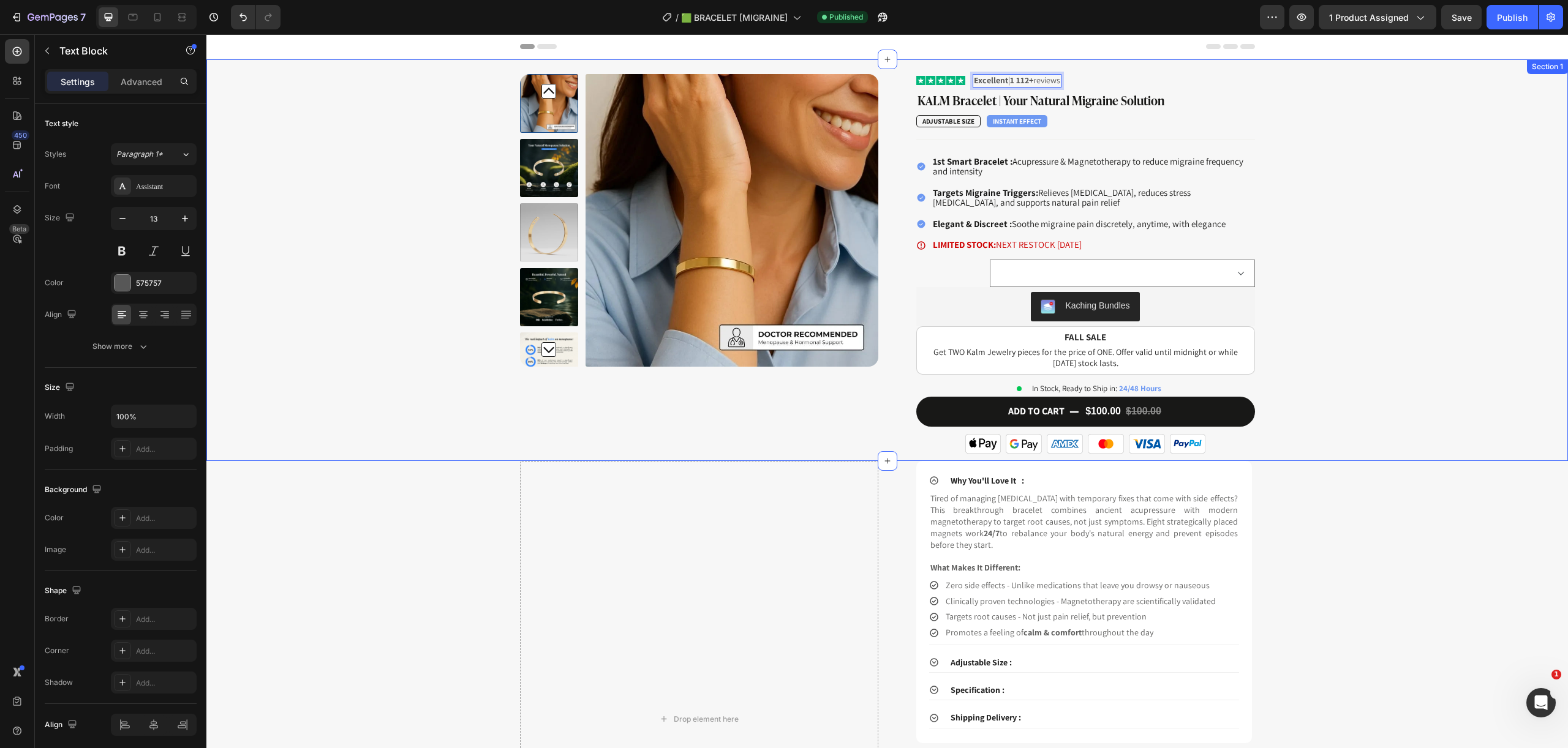
click at [1349, 225] on div "Product Images Image Excellent | 1 112+ reviews Text Block 0 Row KALM Bracelet …" at bounding box center [887, 268] width 1343 height 387
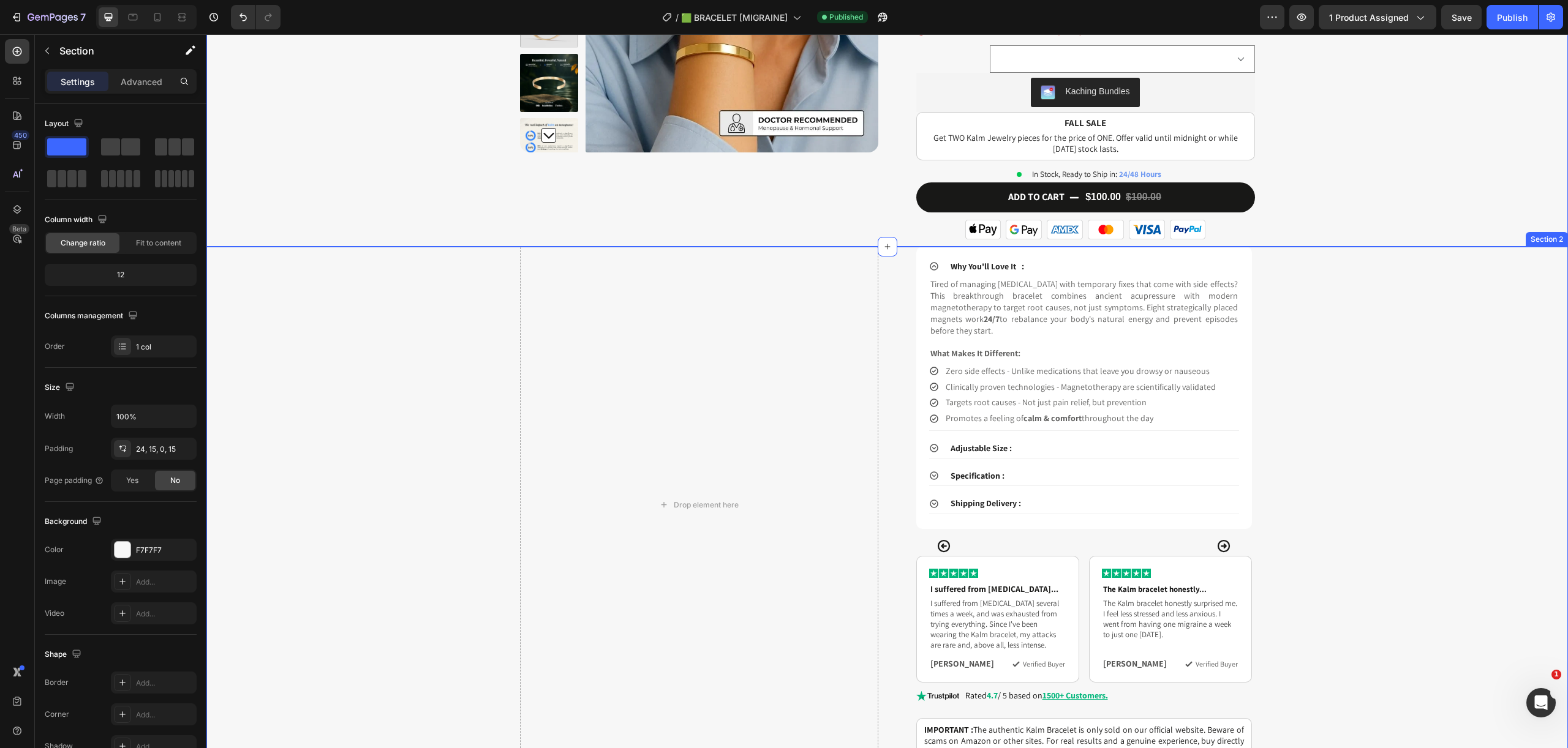
scroll to position [464, 0]
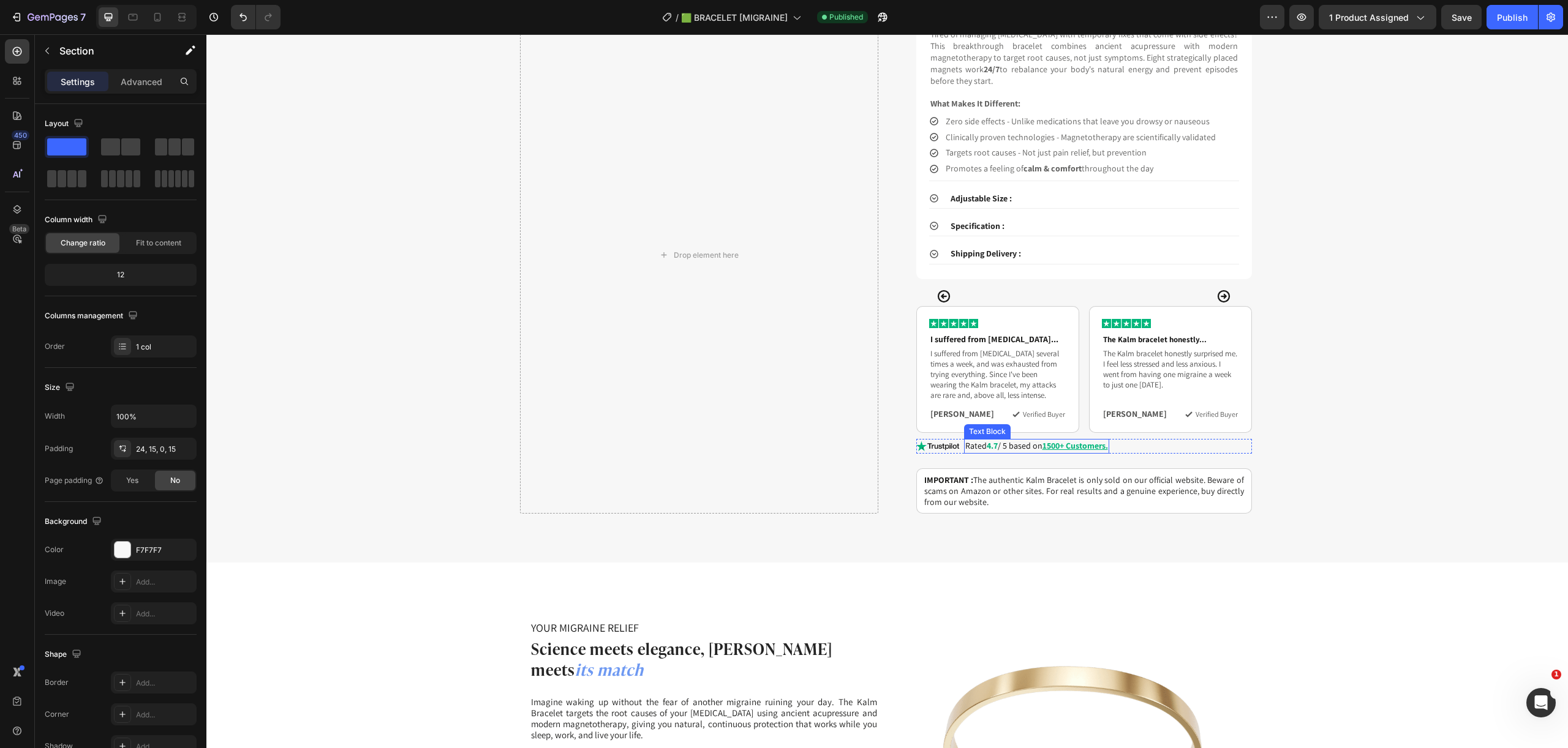
click at [1051, 440] on u "1500+ Customers." at bounding box center [1075, 446] width 65 height 11
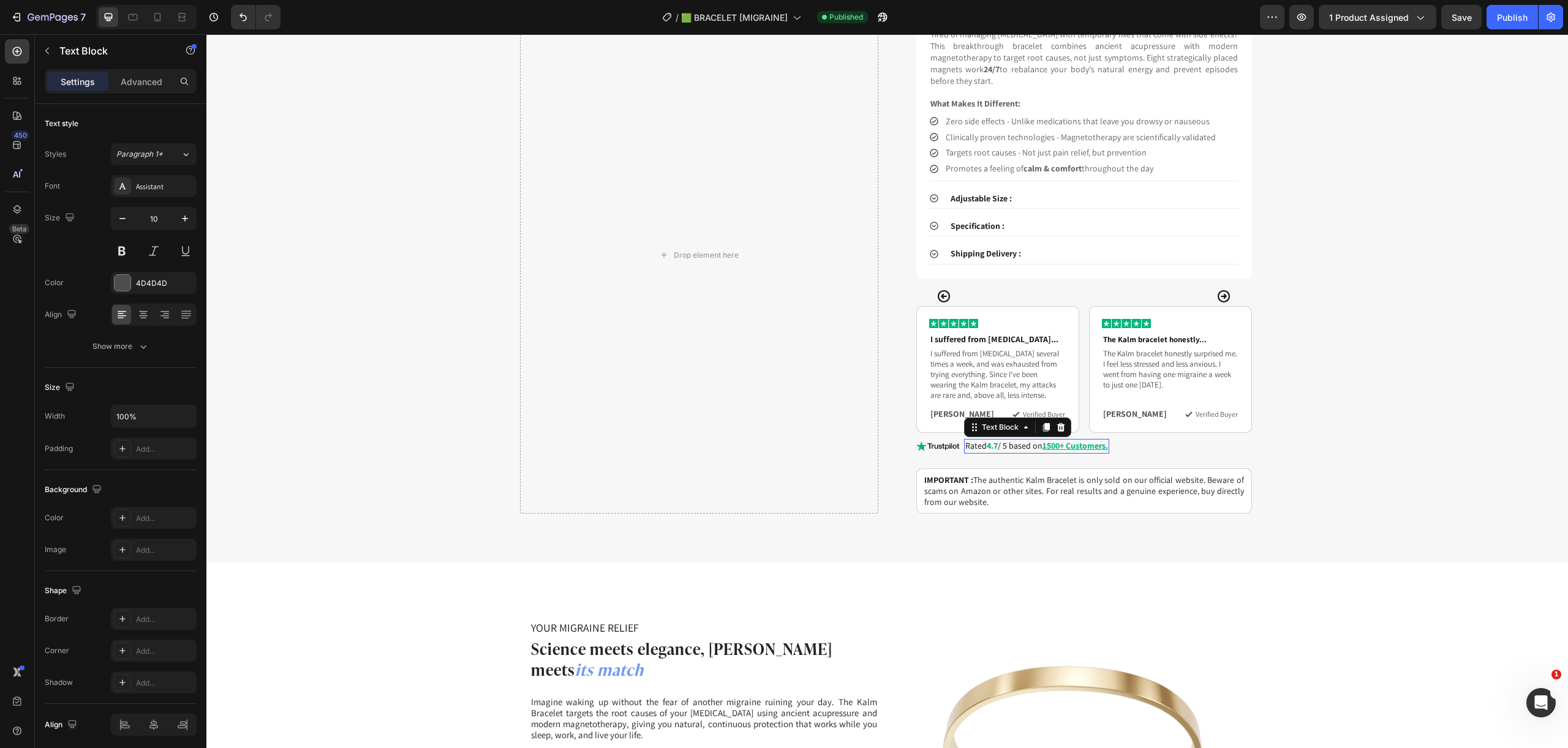
click at [1051, 440] on u "1500+ Customers." at bounding box center [1075, 446] width 65 height 11
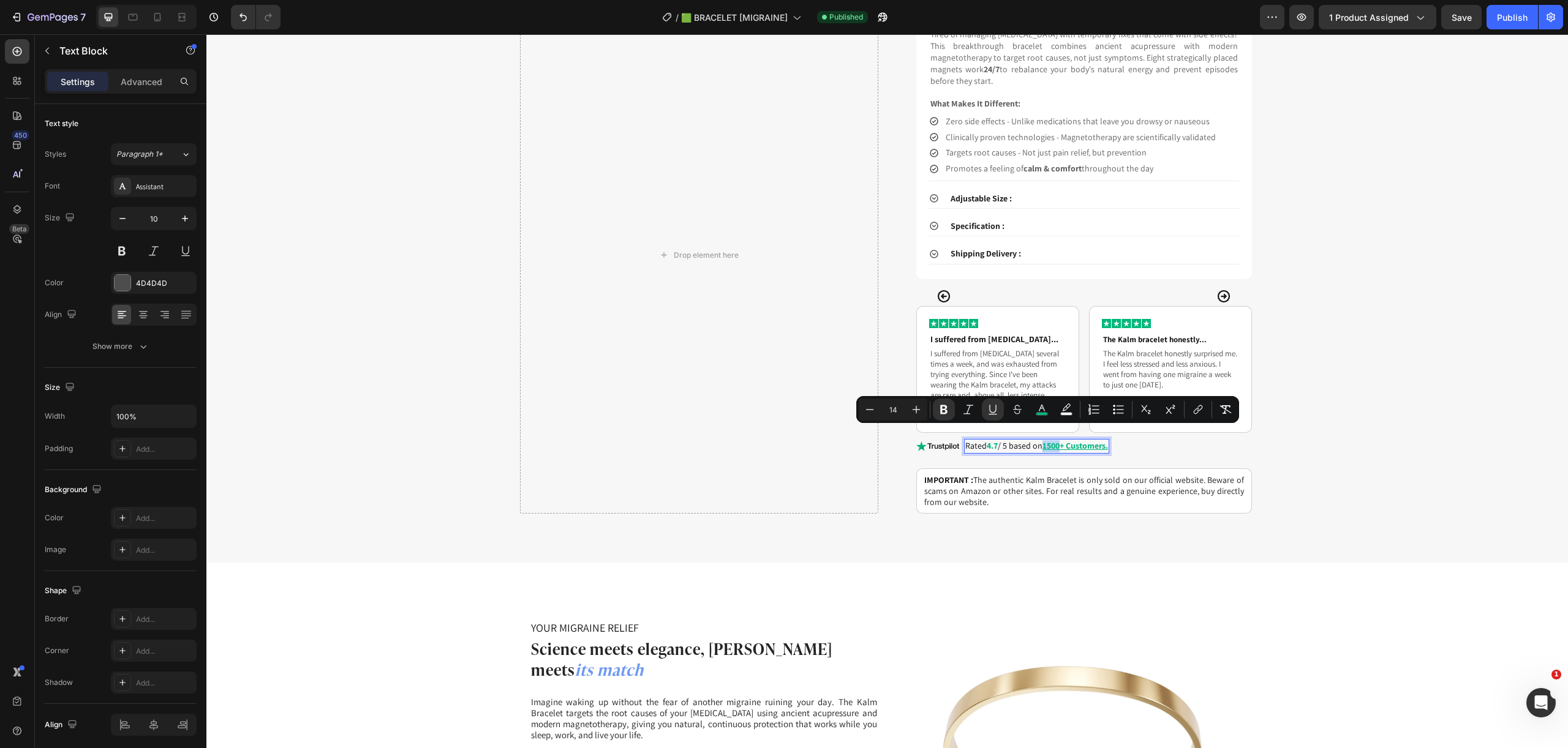
click at [1052, 440] on u "1500+ Customers." at bounding box center [1075, 446] width 65 height 11
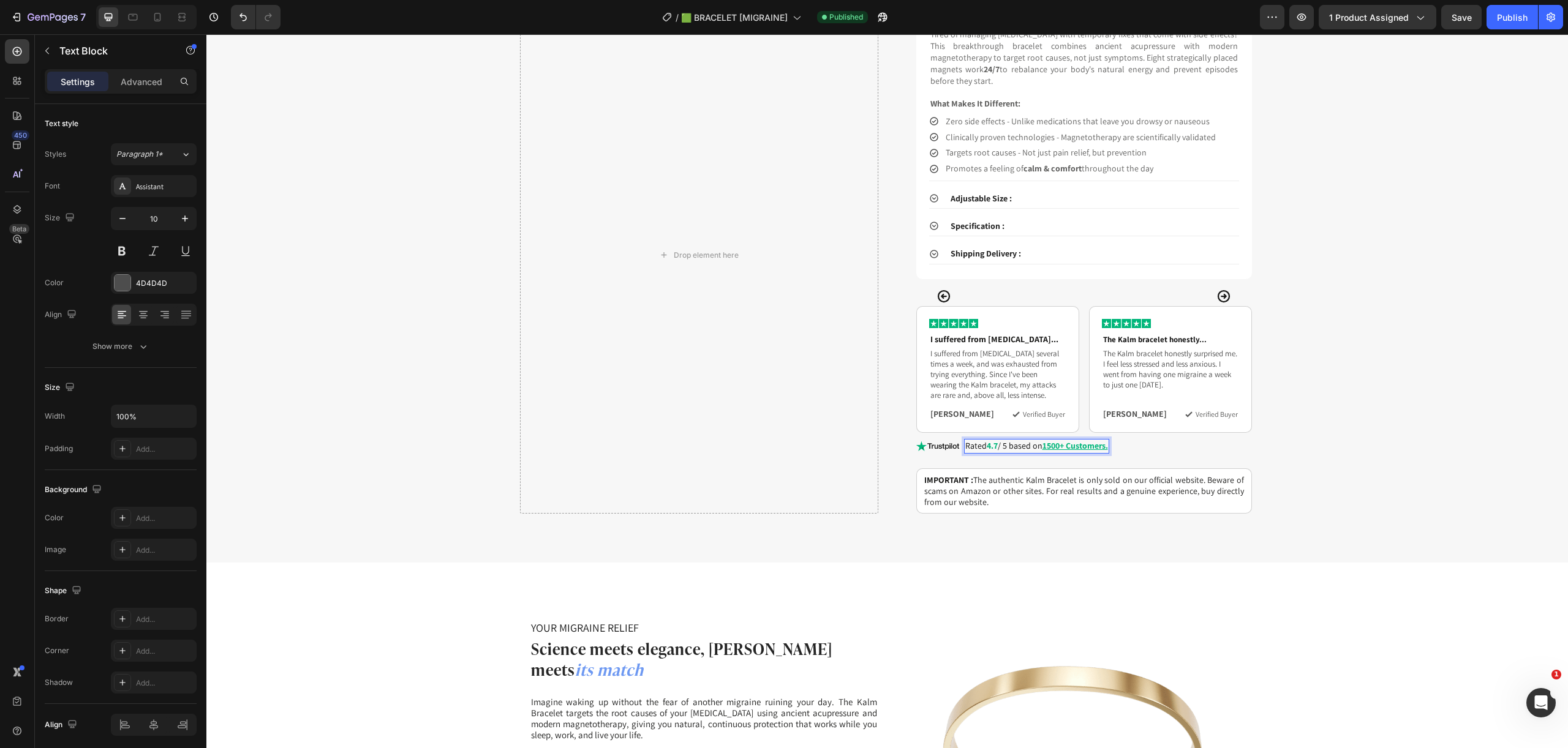
click at [1046, 440] on u "1500+ Customers." at bounding box center [1075, 446] width 65 height 11
click at [1233, 434] on button "Carousel Next Arrow" at bounding box center [1224, 370] width 36 height 166
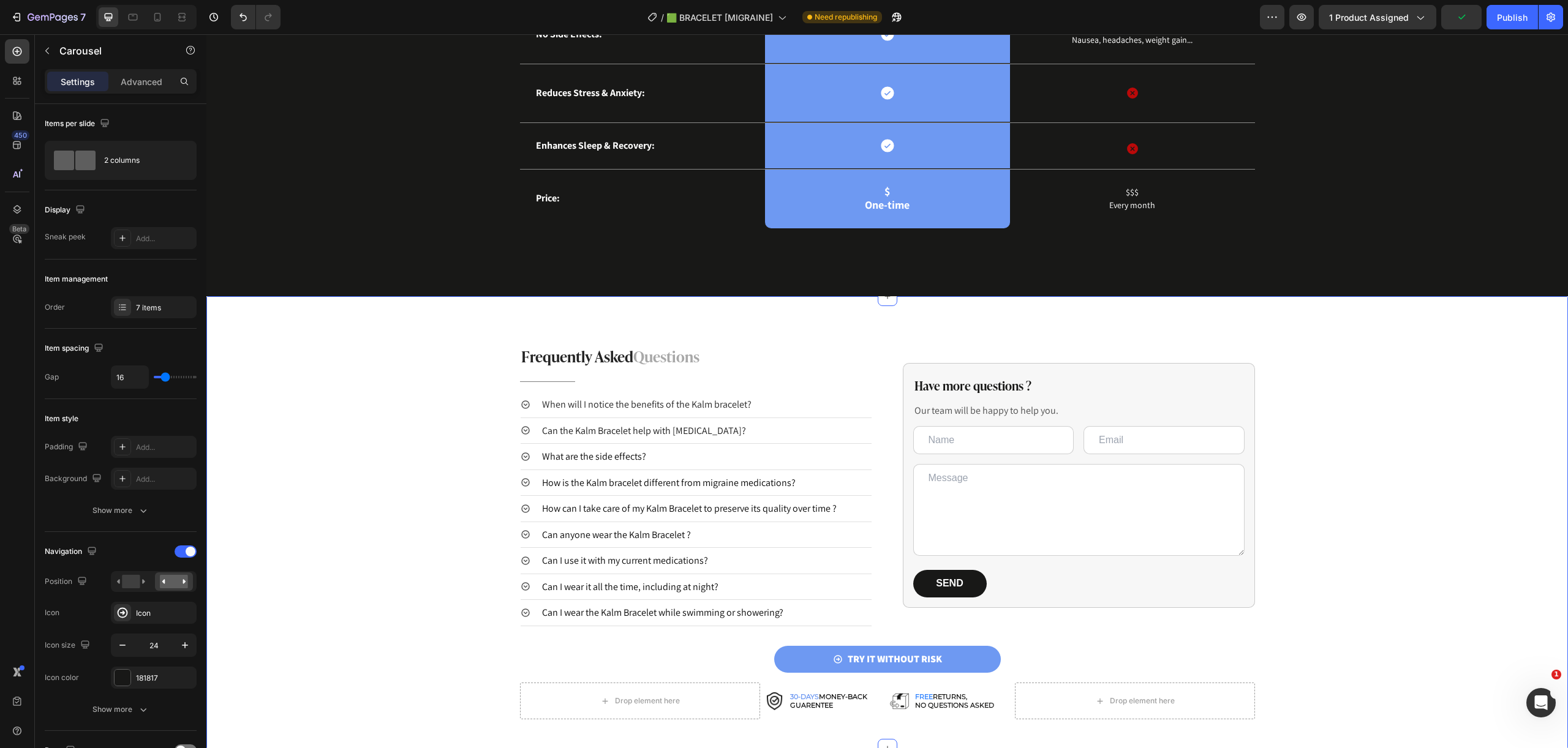
scroll to position [2576, 0]
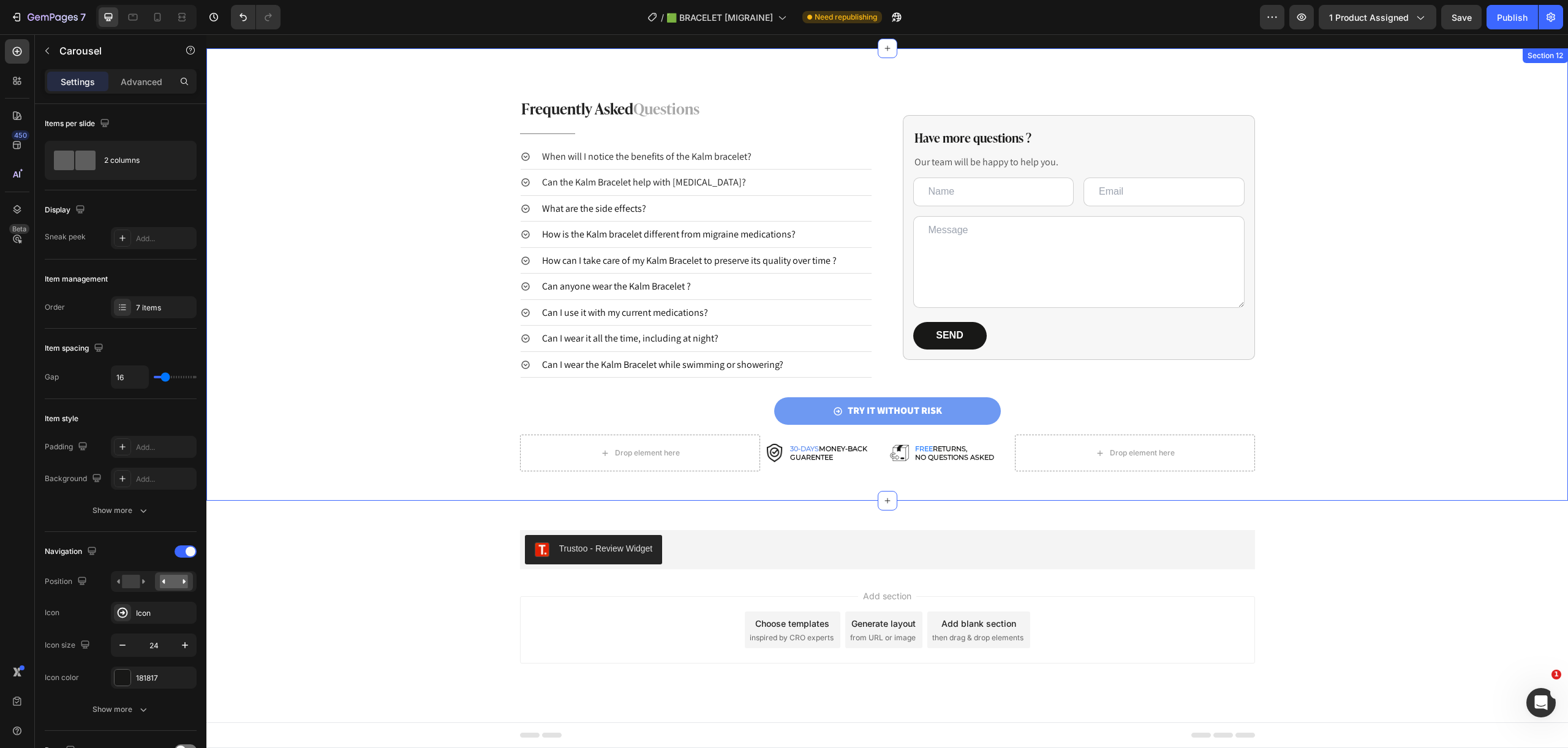
click at [1003, 372] on div "Have more questions ? Heading Our team will be happy to help you. Text Block Te…" at bounding box center [1079, 237] width 352 height 281
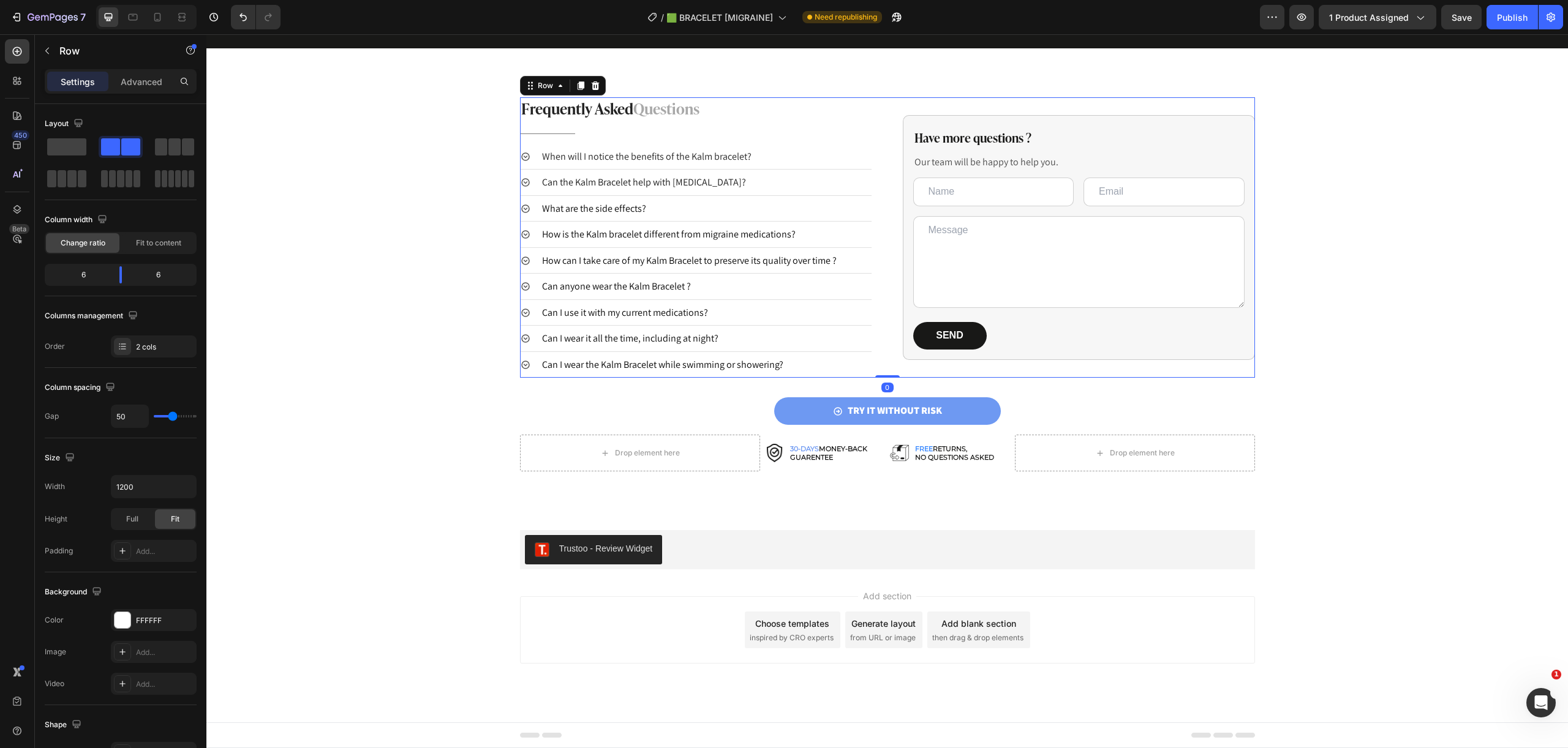
click at [1003, 368] on div "Have more questions ? Heading Our team will be happy to help you. Text Block Te…" at bounding box center [1079, 237] width 352 height 281
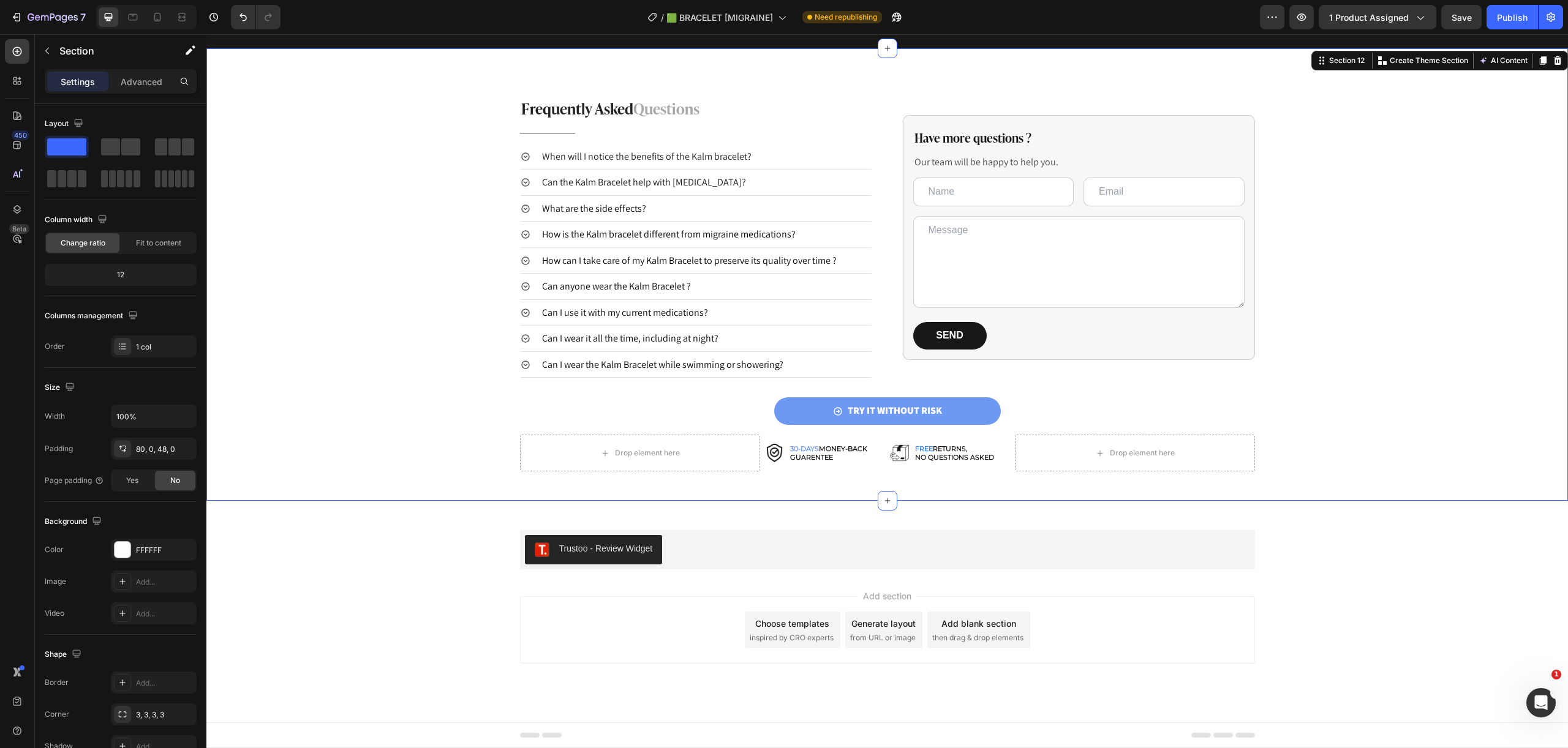
click at [925, 395] on div "Frequently Asked Questions Heading Title Line When will I notice the benefits o…" at bounding box center [887, 284] width 1362 height 374
click at [1018, 401] on div "TRY IT WITHOUT RISK Button" at bounding box center [887, 411] width 735 height 28
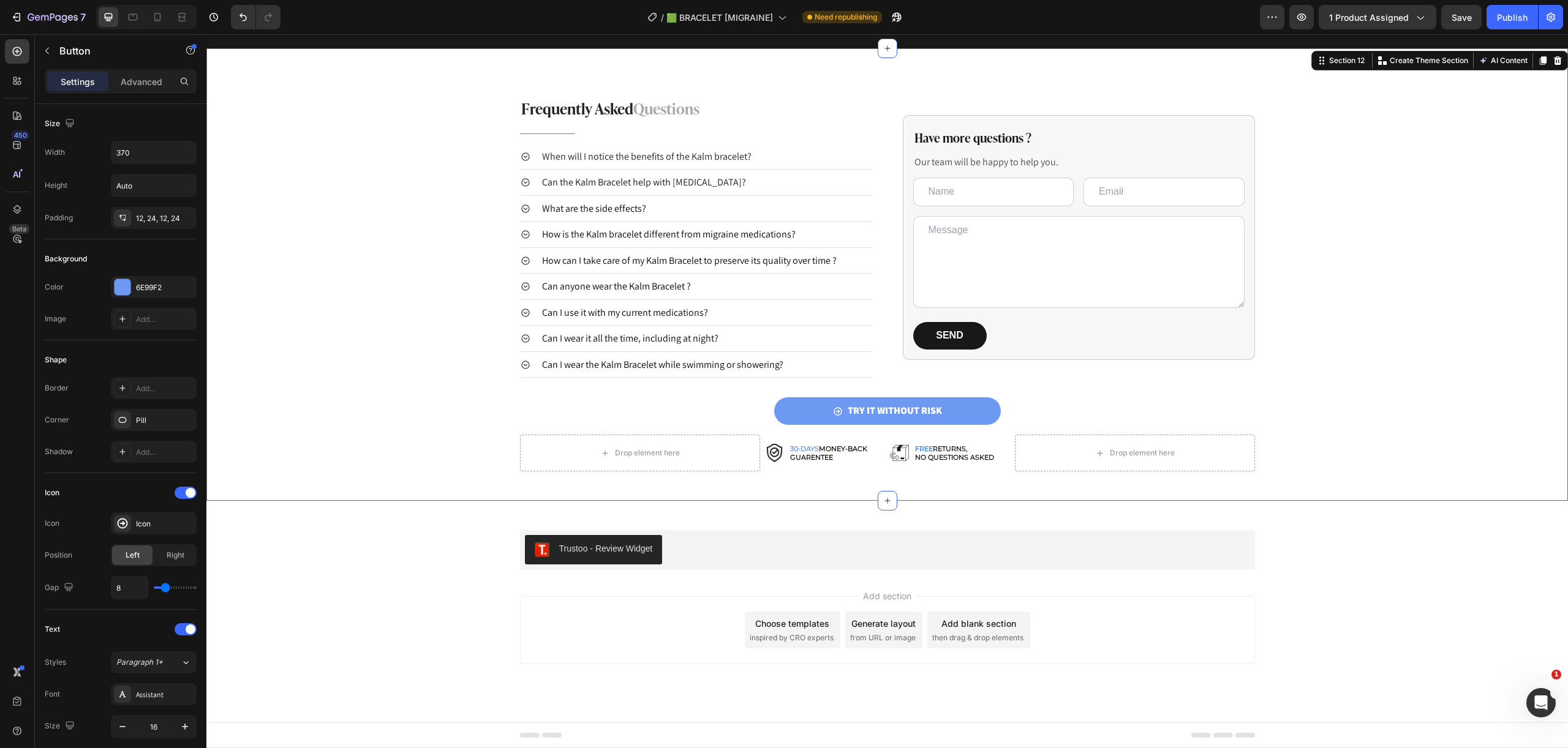
click at [1011, 389] on div "Frequently Asked Questions Heading Title Line When will I notice the benefits o…" at bounding box center [887, 284] width 1362 height 374
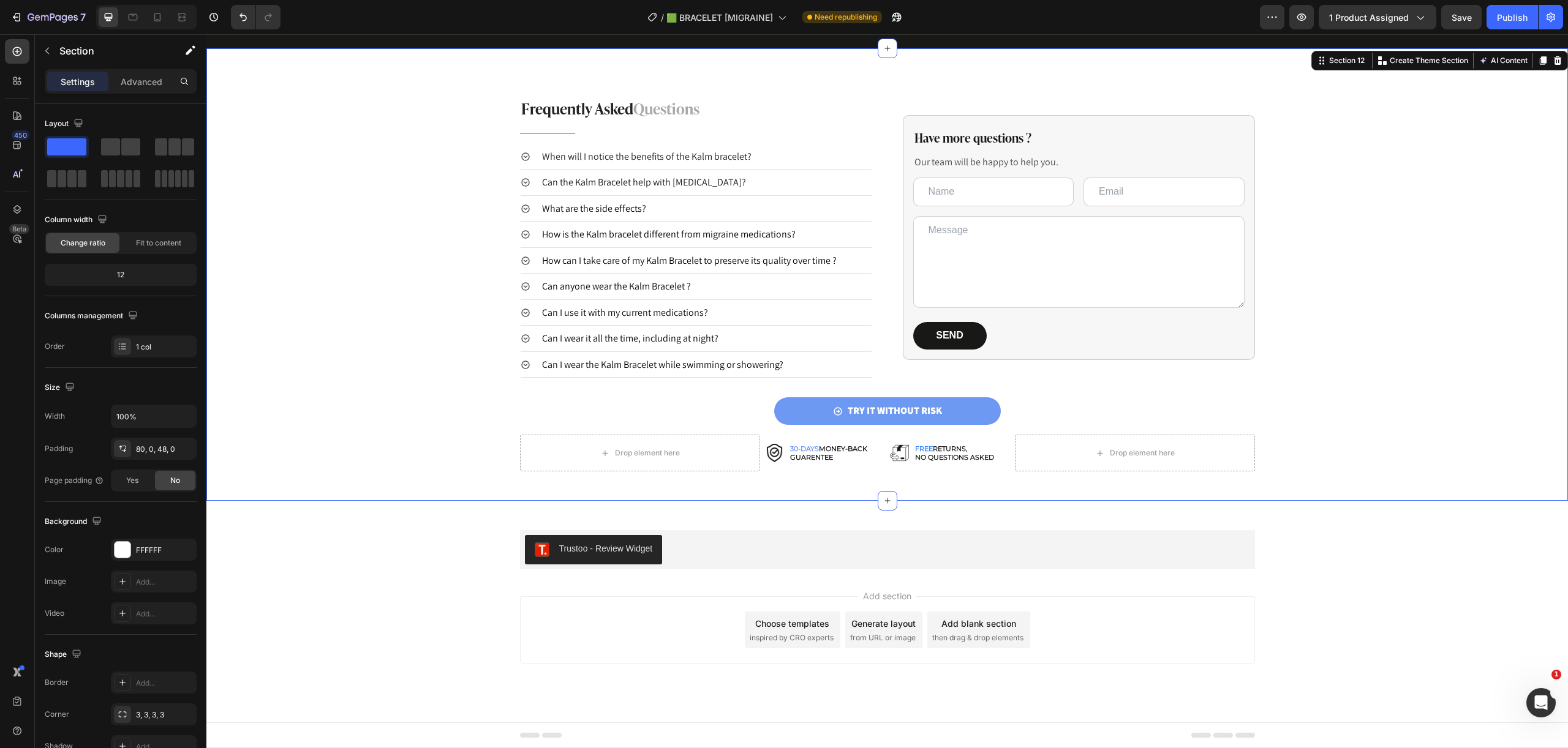
click at [983, 380] on div "Frequently Asked Questions Heading Title Line When will I notice the benefits o…" at bounding box center [887, 284] width 1362 height 374
click at [992, 374] on div "Have more questions ? Heading Our team will be happy to help you. Text Block Te…" at bounding box center [1079, 237] width 352 height 281
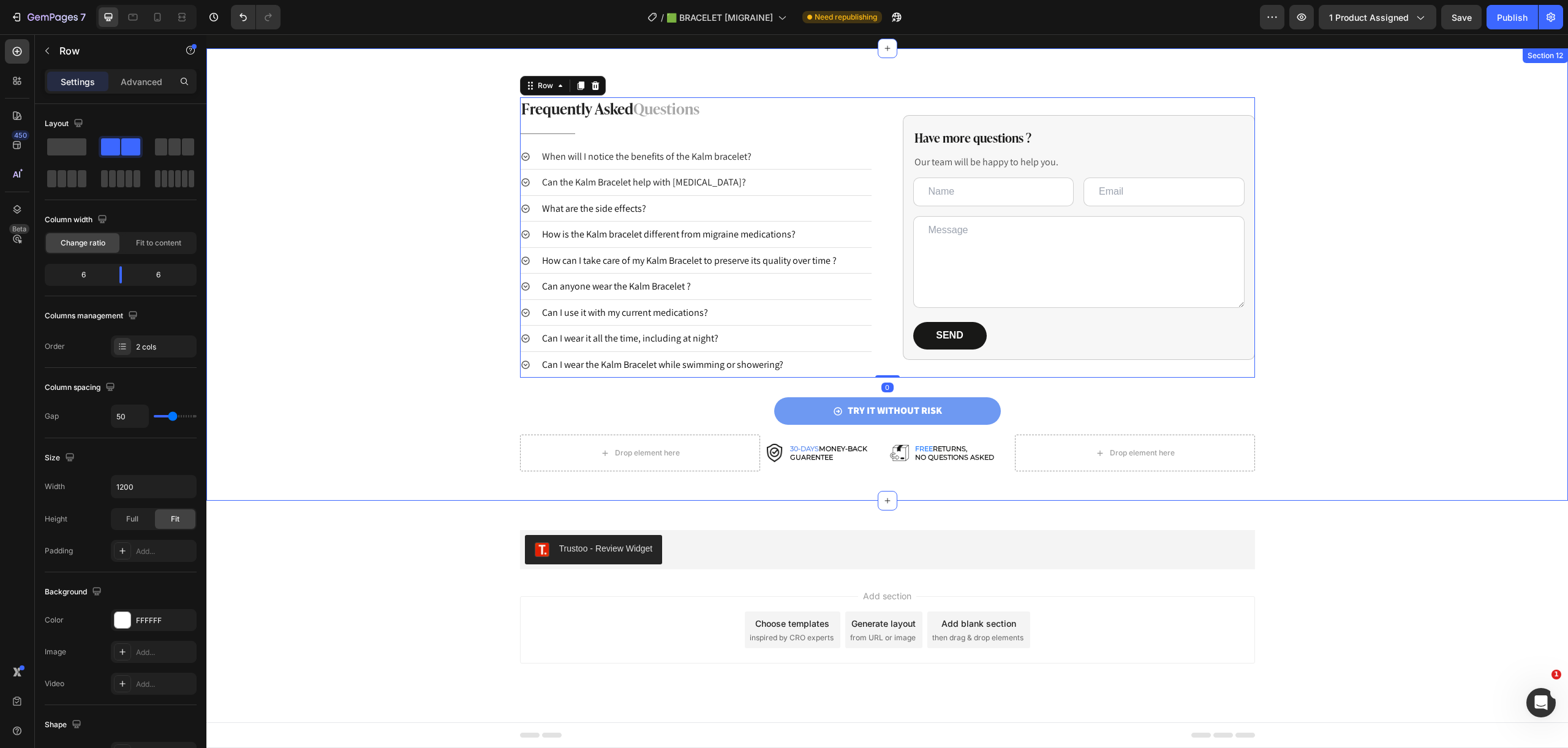
click at [1254, 367] on div "Frequently Asked Questions Heading Title Line When will I notice the benefits o…" at bounding box center [887, 284] width 1362 height 374
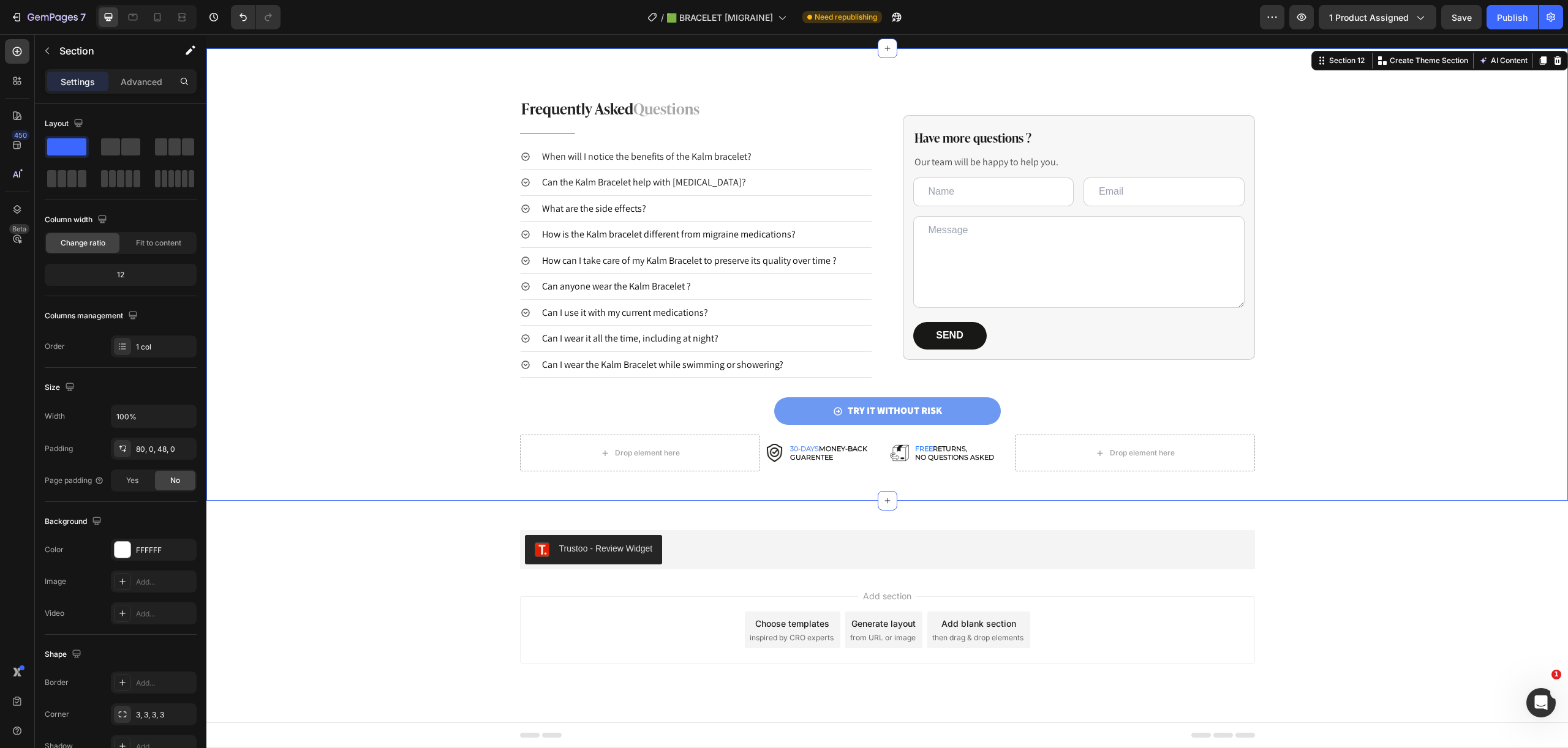
click at [1248, 362] on div "Have more questions ? Heading Our team will be happy to help you. Text Block Te…" at bounding box center [1079, 237] width 352 height 281
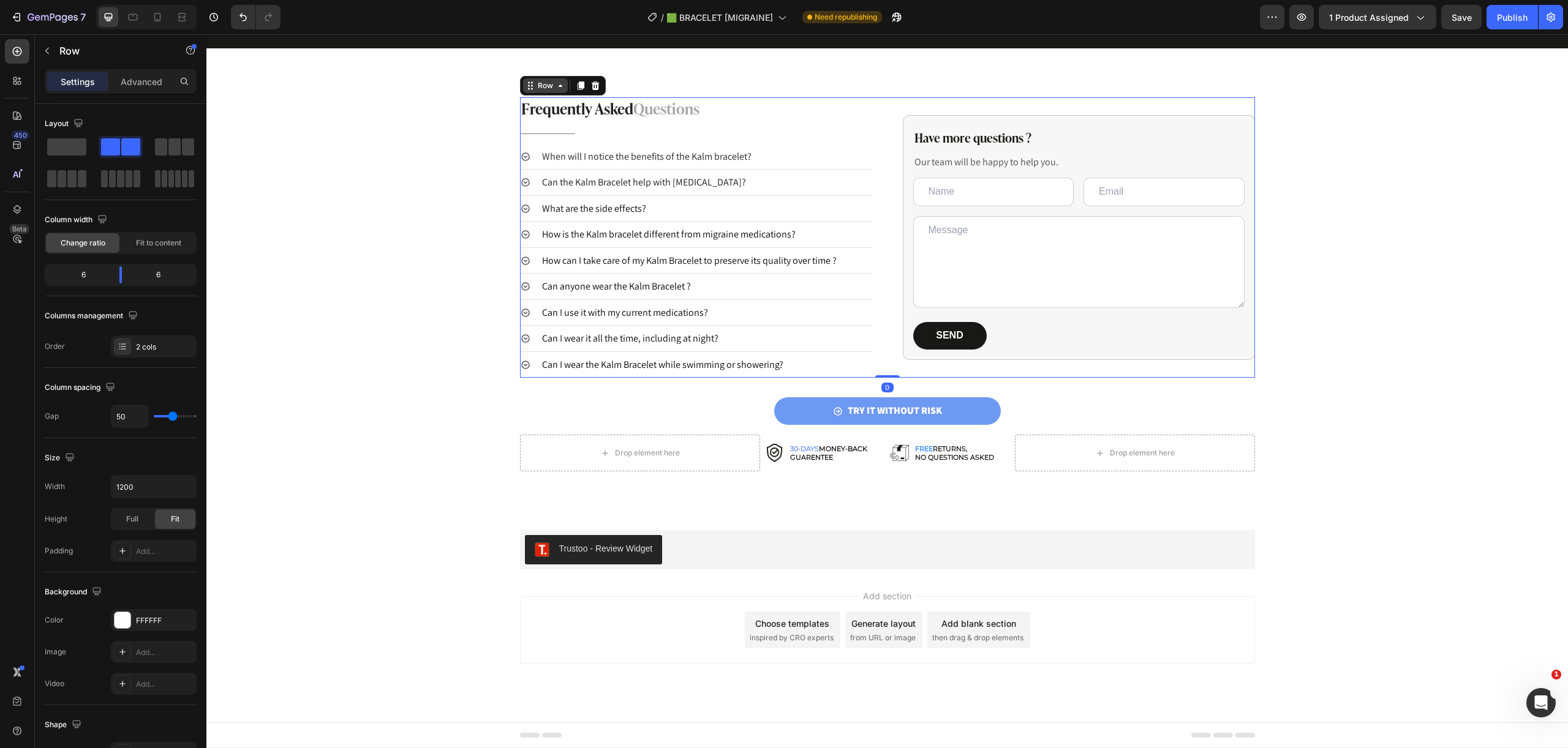
click at [553, 79] on div "Row" at bounding box center [545, 86] width 45 height 15
click at [146, 71] on div "Advanced" at bounding box center [141, 81] width 61 height 20
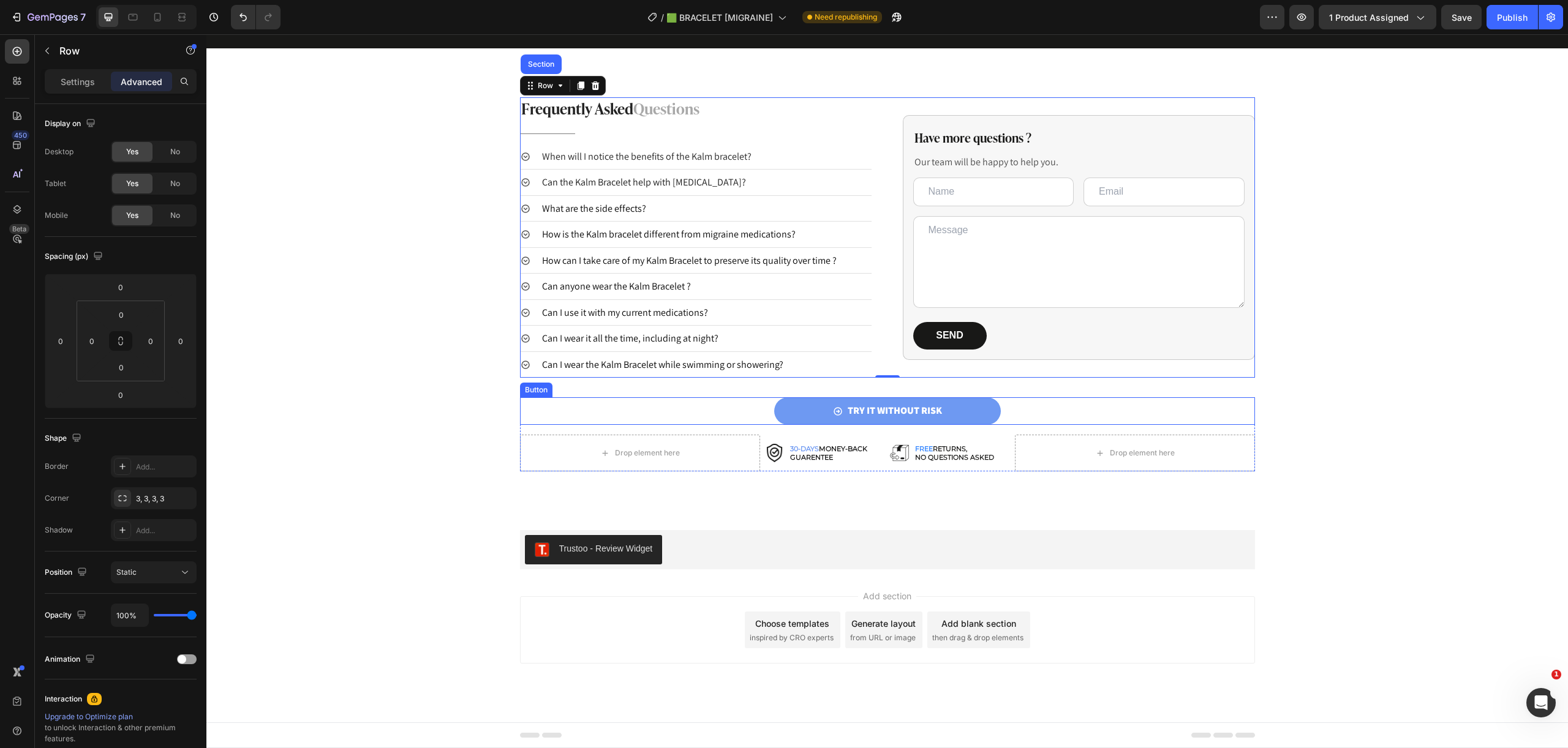
click at [1035, 407] on div "TRY IT WITHOUT RISK Button" at bounding box center [887, 411] width 735 height 28
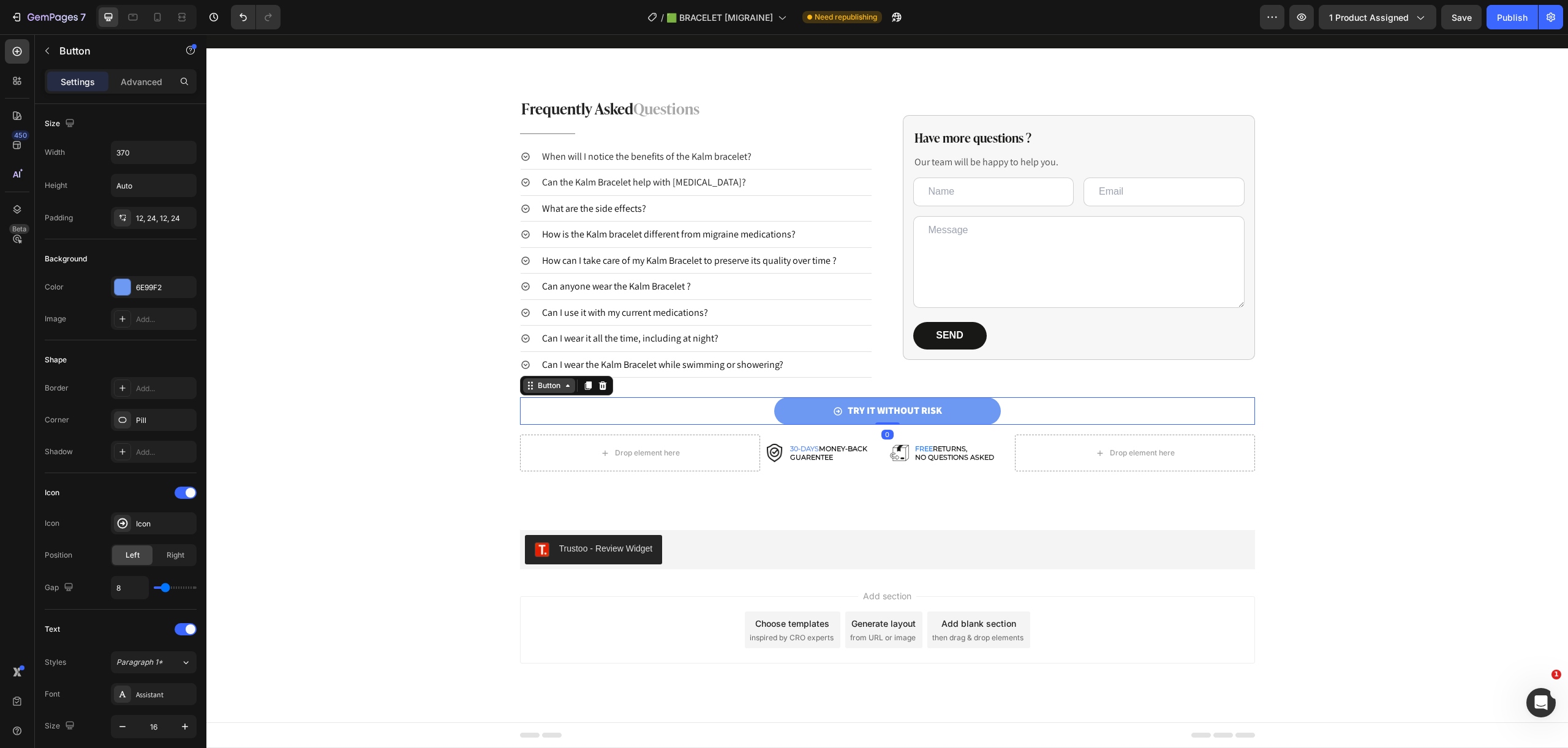
click at [550, 389] on div "Button" at bounding box center [549, 386] width 28 height 11
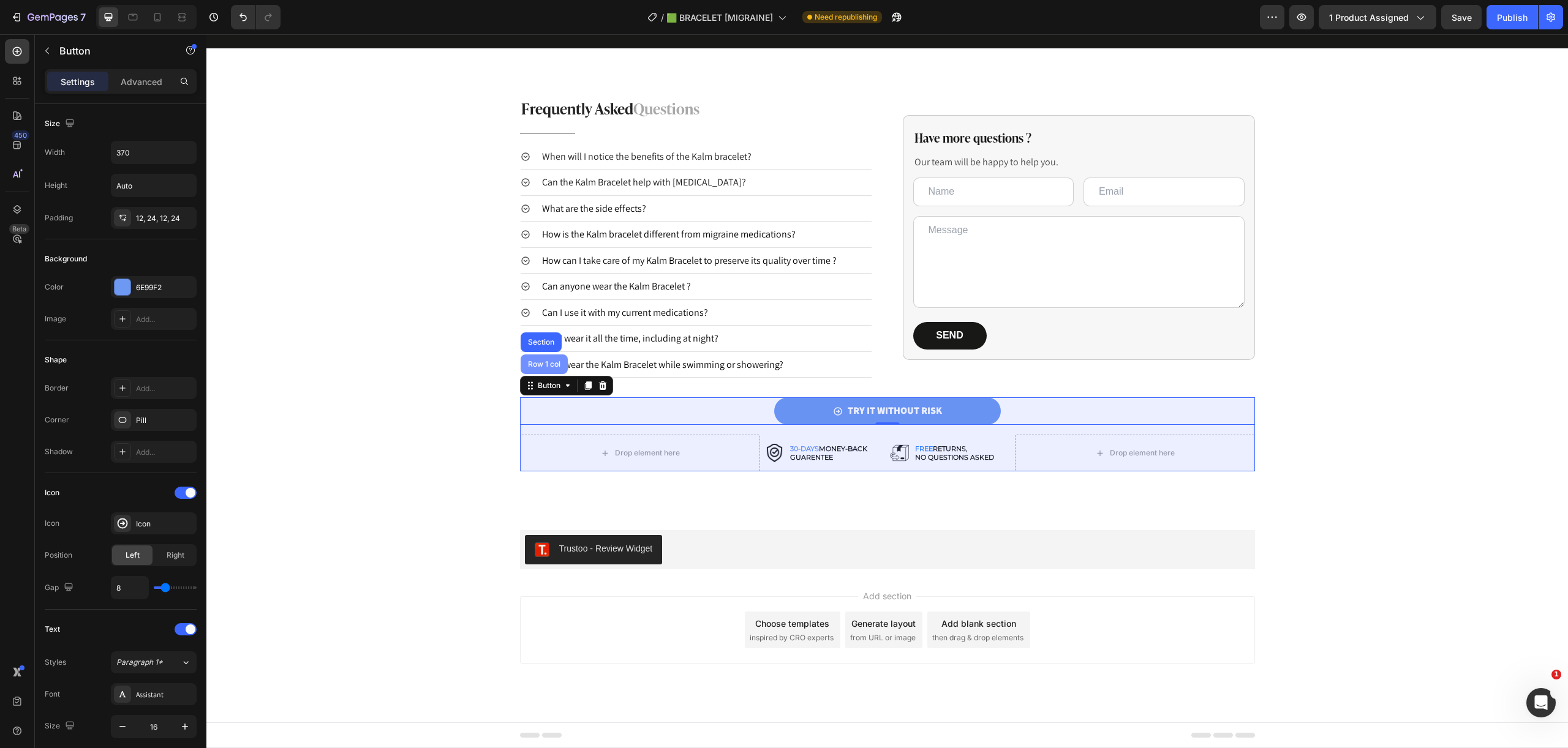
click at [537, 362] on div "Row 1 col" at bounding box center [544, 364] width 37 height 7
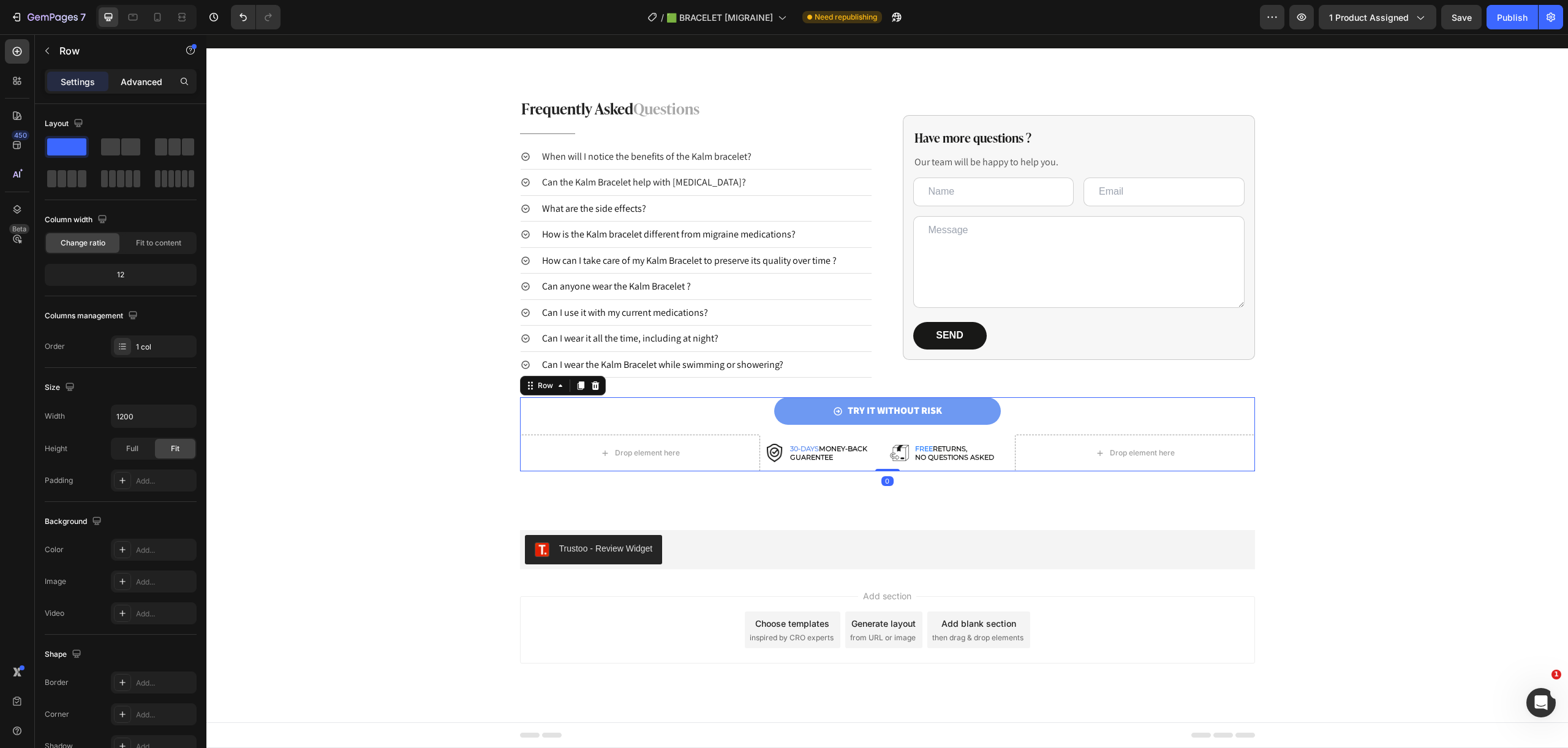
click at [130, 79] on p "Advanced" at bounding box center [142, 82] width 42 height 13
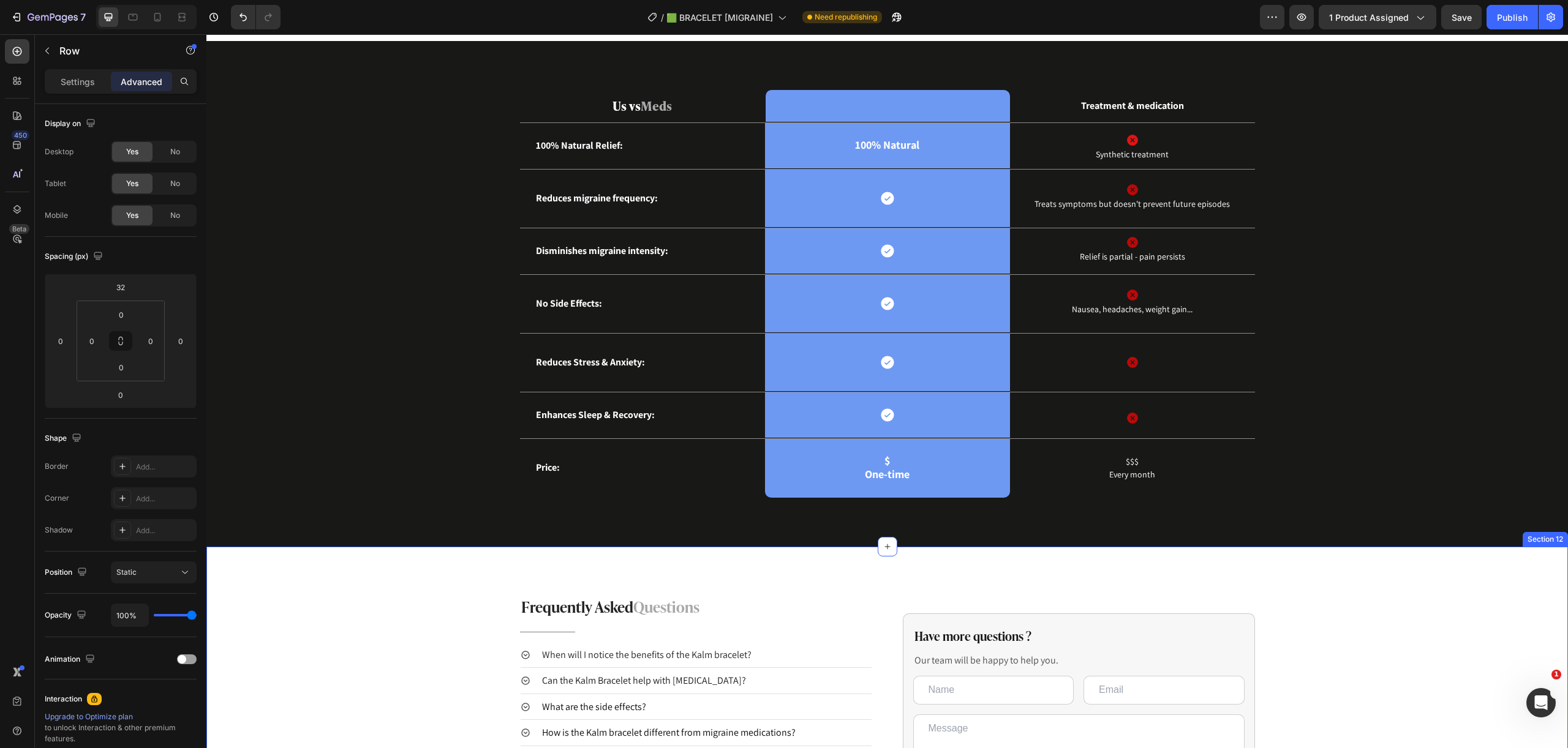
scroll to position [2024, 0]
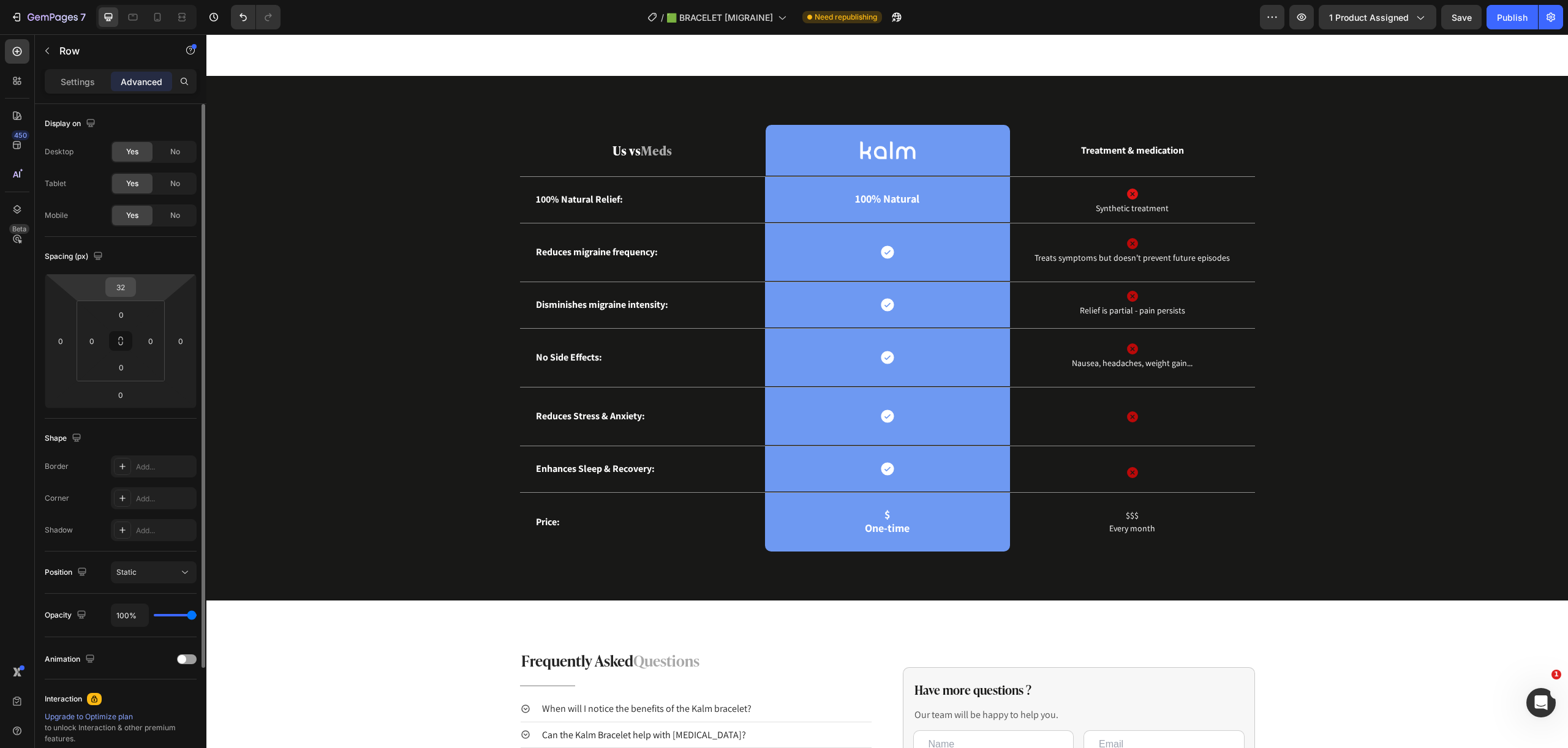
click at [117, 292] on input "32" at bounding box center [121, 287] width 24 height 18
click at [121, 291] on input "32" at bounding box center [121, 287] width 24 height 18
type input "40"
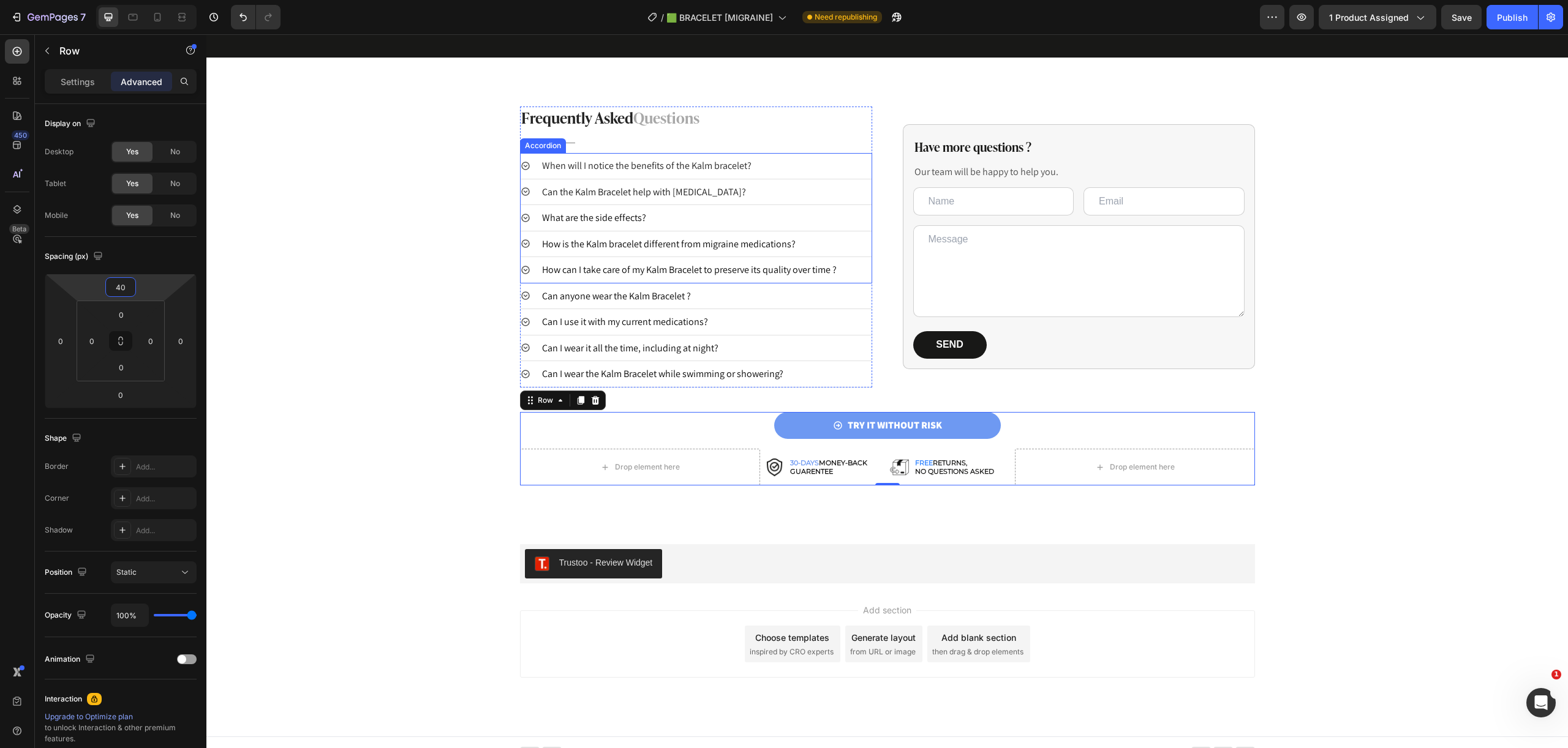
scroll to position [2581, 0]
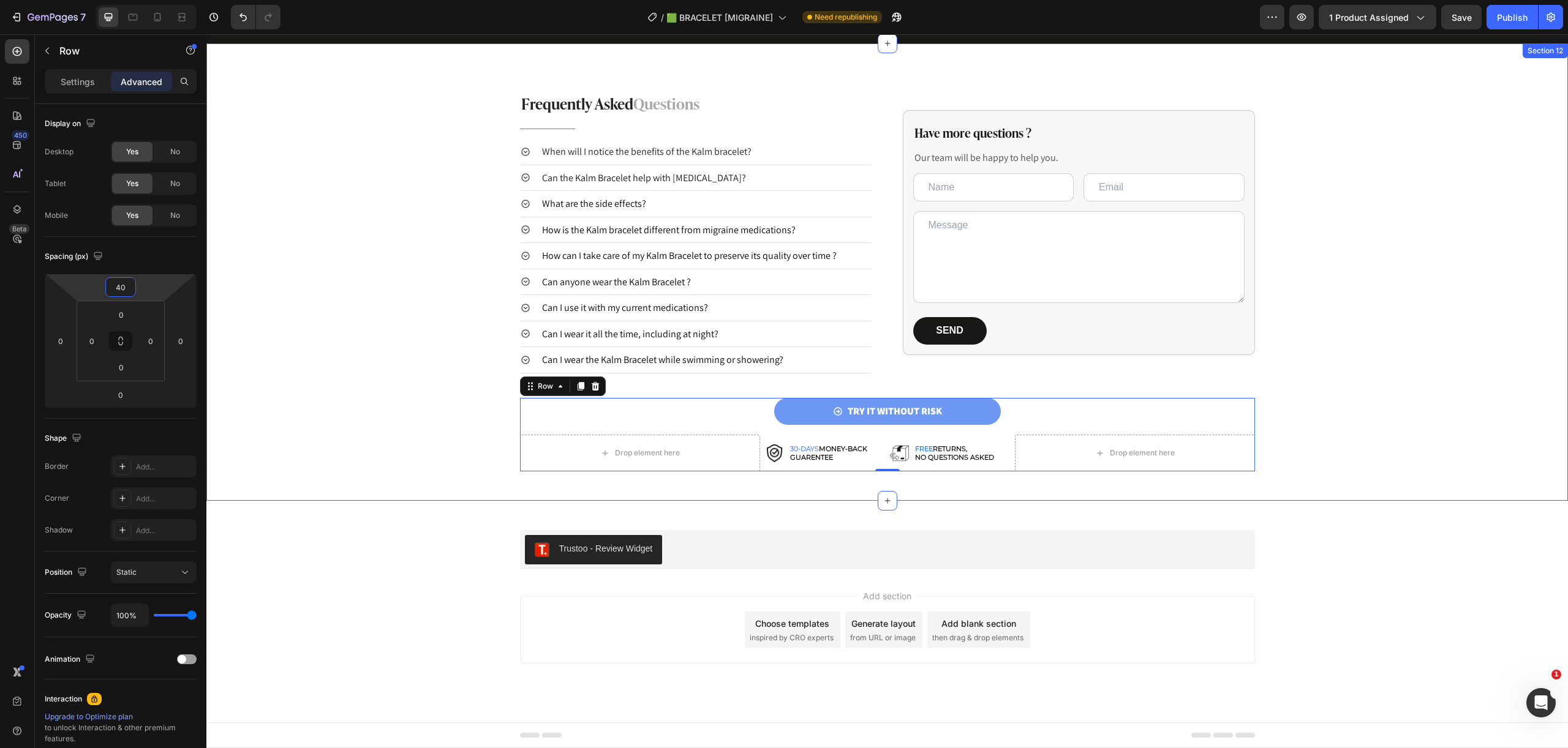
click at [1362, 420] on div "Frequently Asked Questions Heading Title Line When will I notice the benefits o…" at bounding box center [887, 282] width 1362 height 380
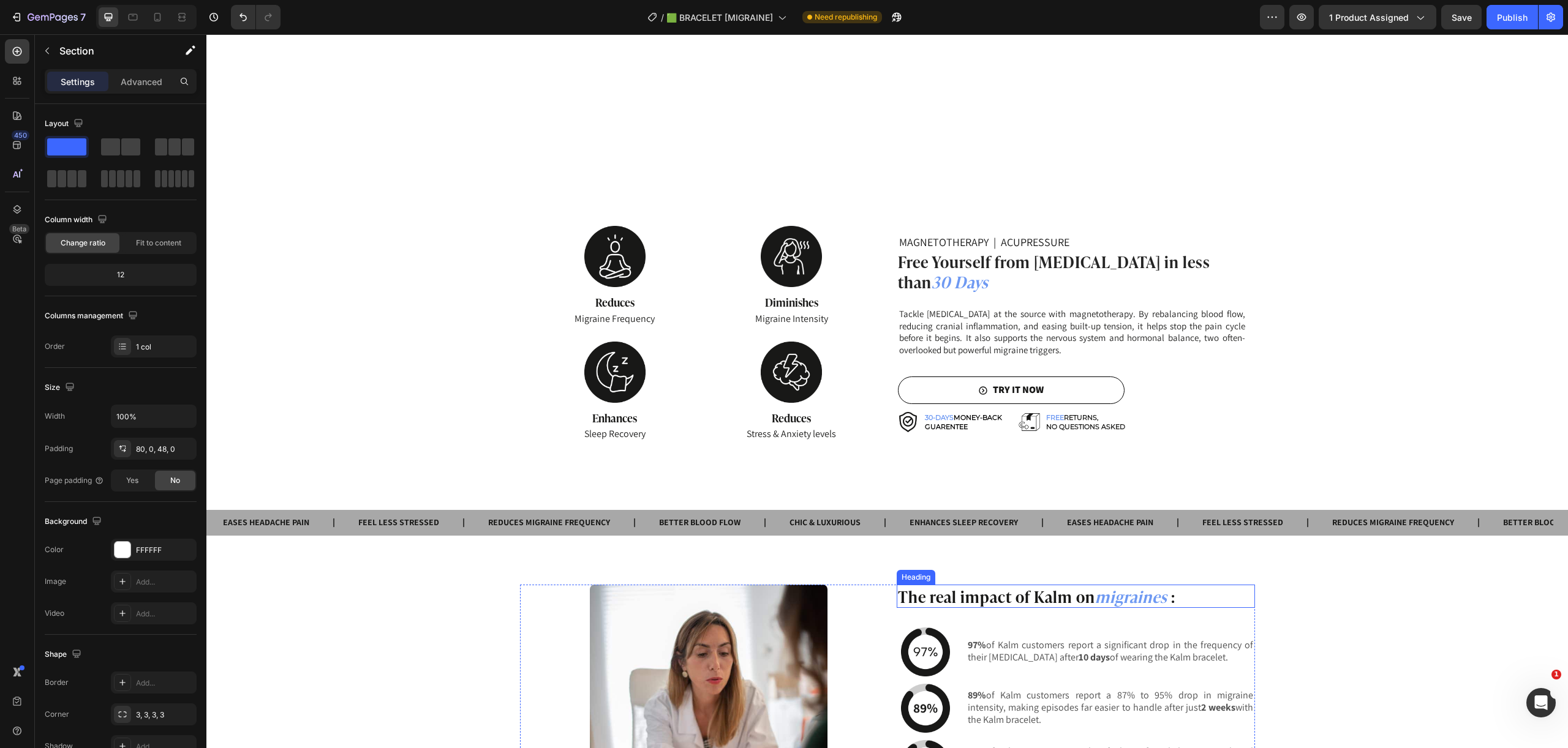
scroll to position [1573, 0]
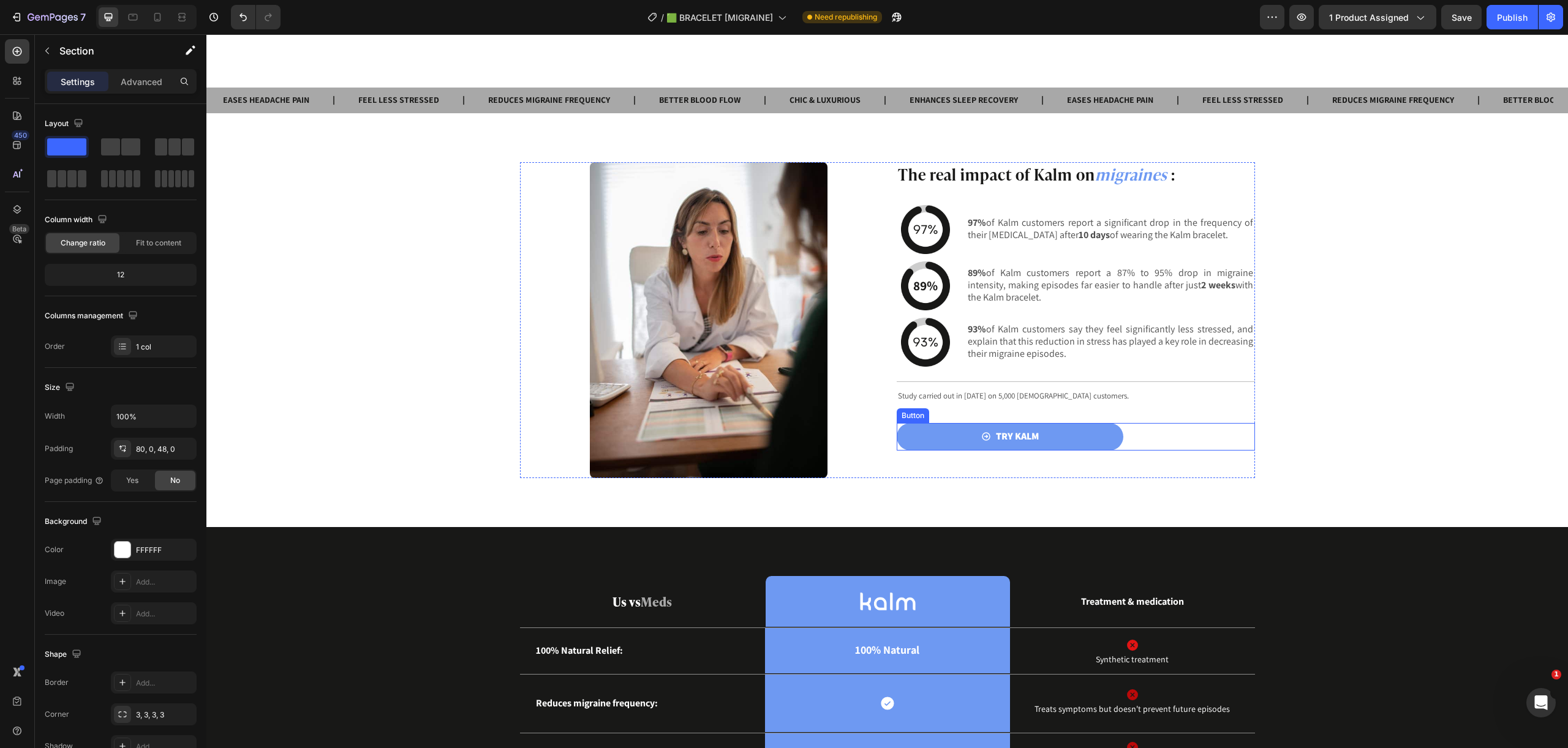
click at [1151, 441] on div "TRY KALM Button" at bounding box center [1075, 436] width 358 height 28
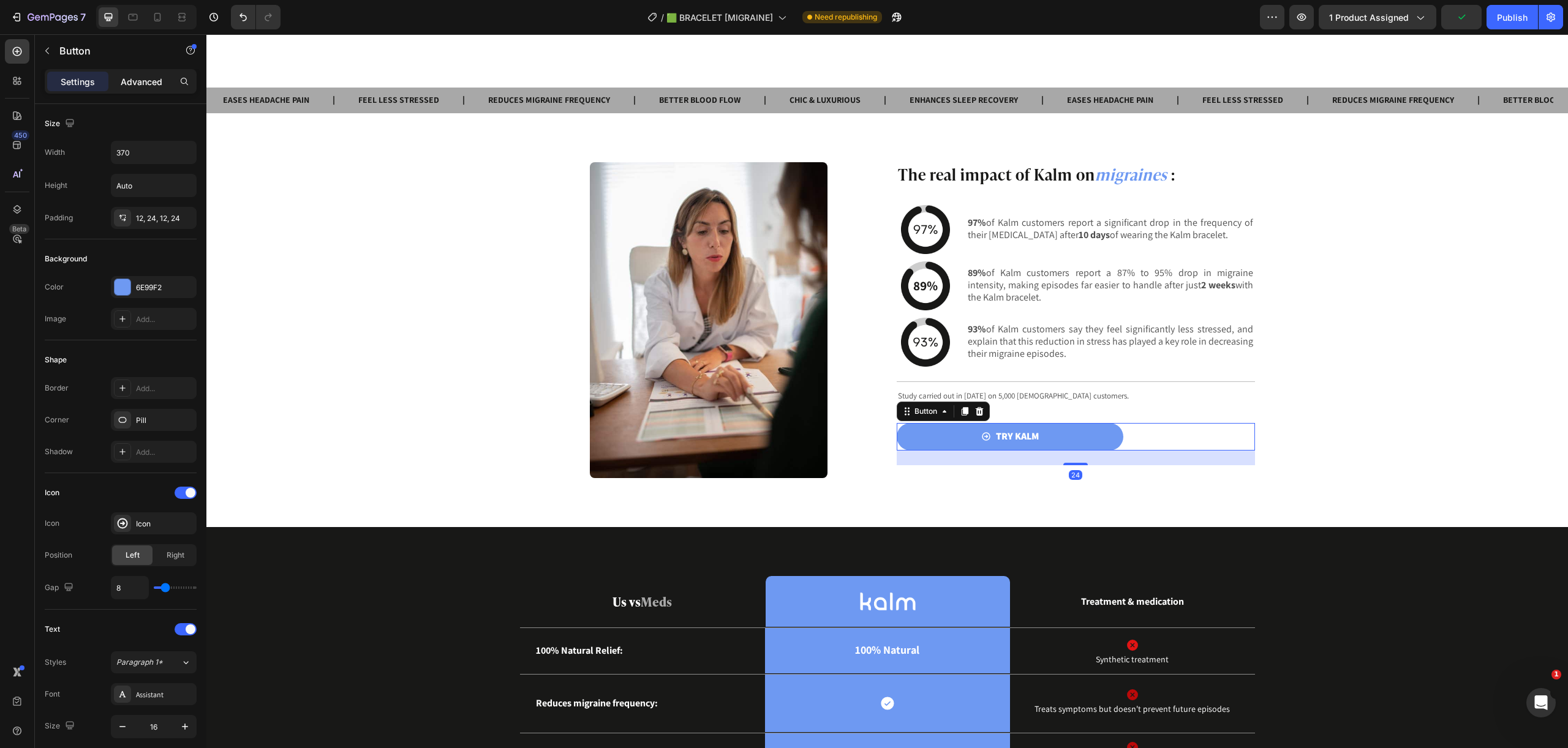
click at [147, 83] on p "Advanced" at bounding box center [142, 82] width 42 height 13
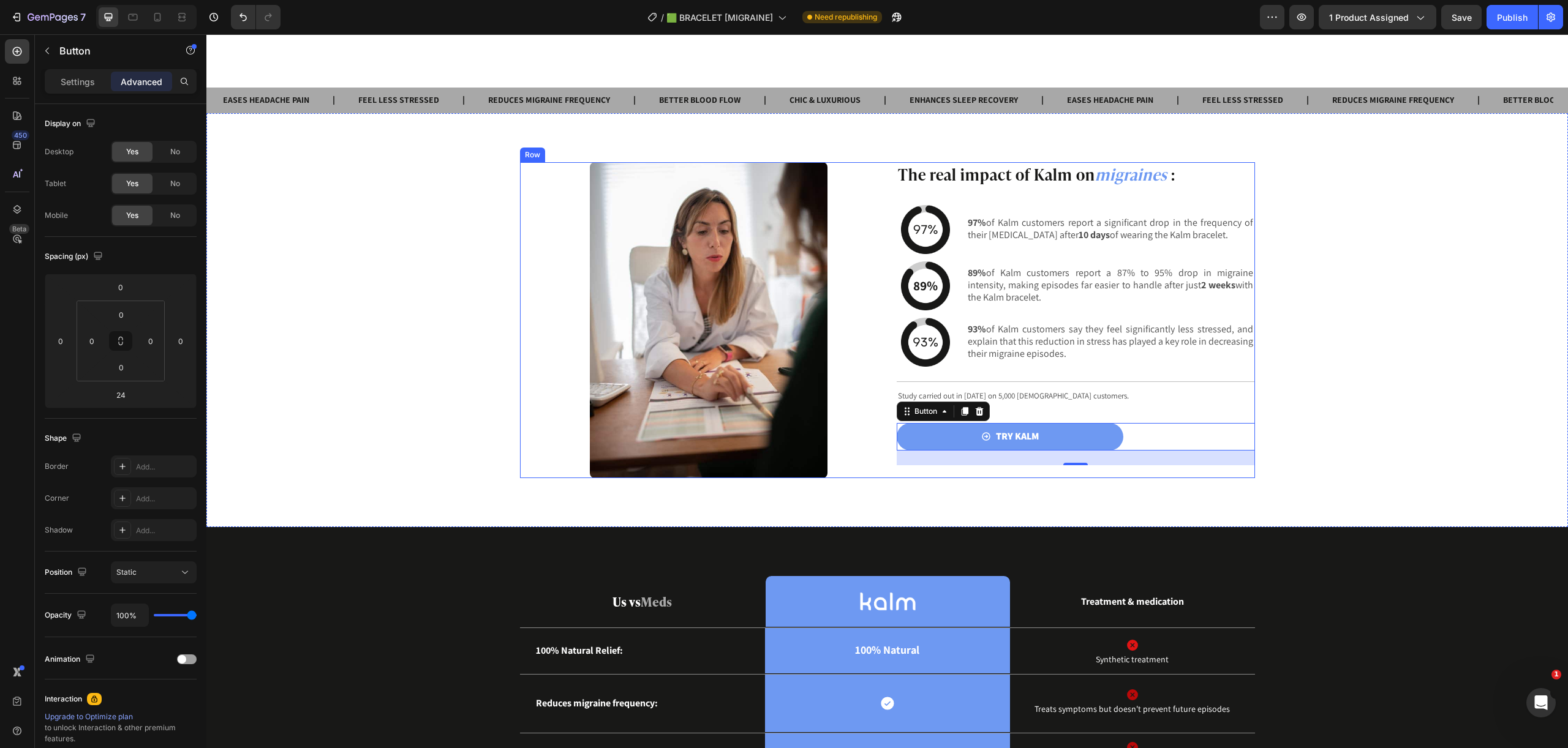
click at [1186, 404] on div "The real impact of Kalm on migraines : Heading Image 97% of Kalm customers repo…" at bounding box center [1075, 320] width 358 height 316
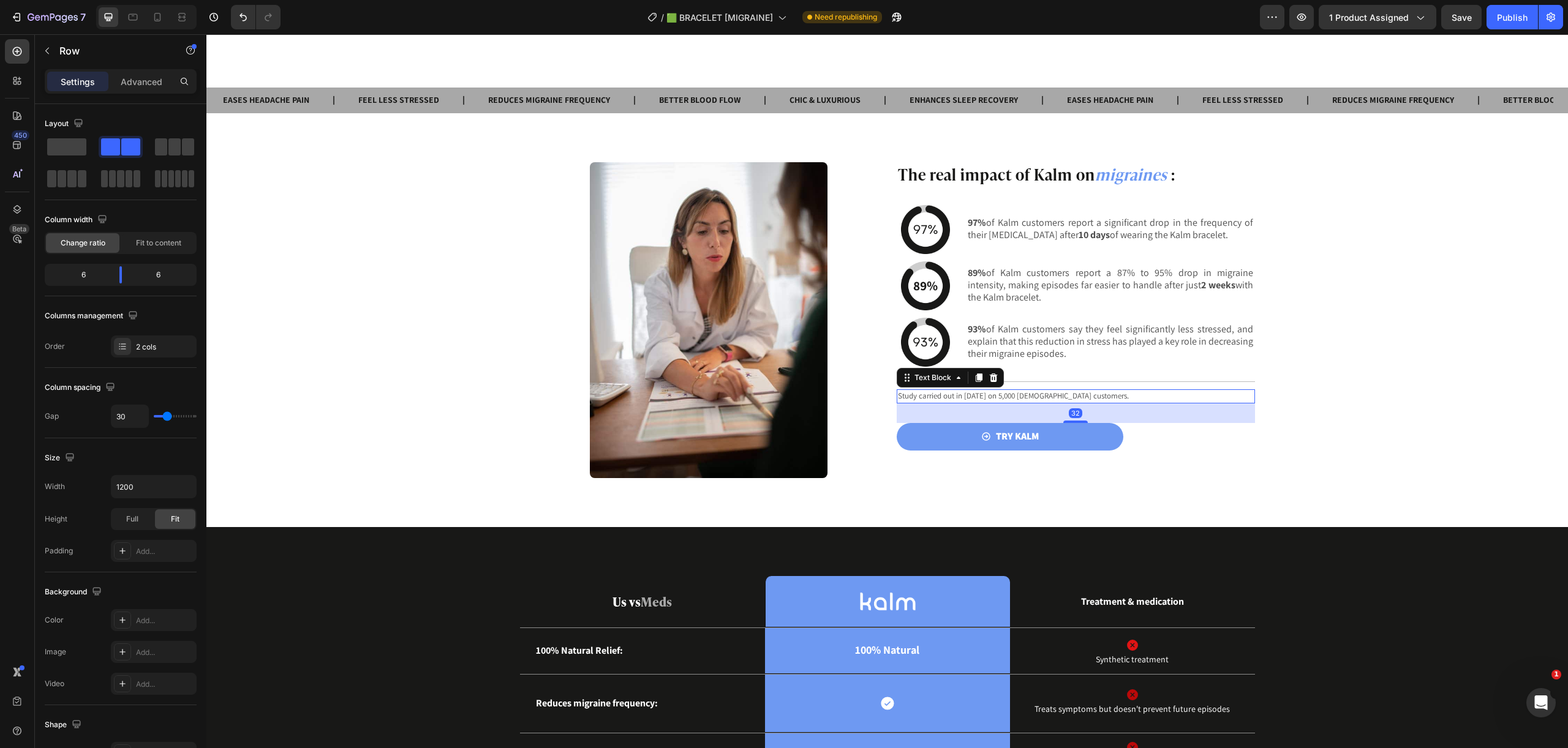
click at [1128, 393] on p "Study carried out in [DATE] on 5,000 [DEMOGRAPHIC_DATA] customers." at bounding box center [1075, 396] width 356 height 11
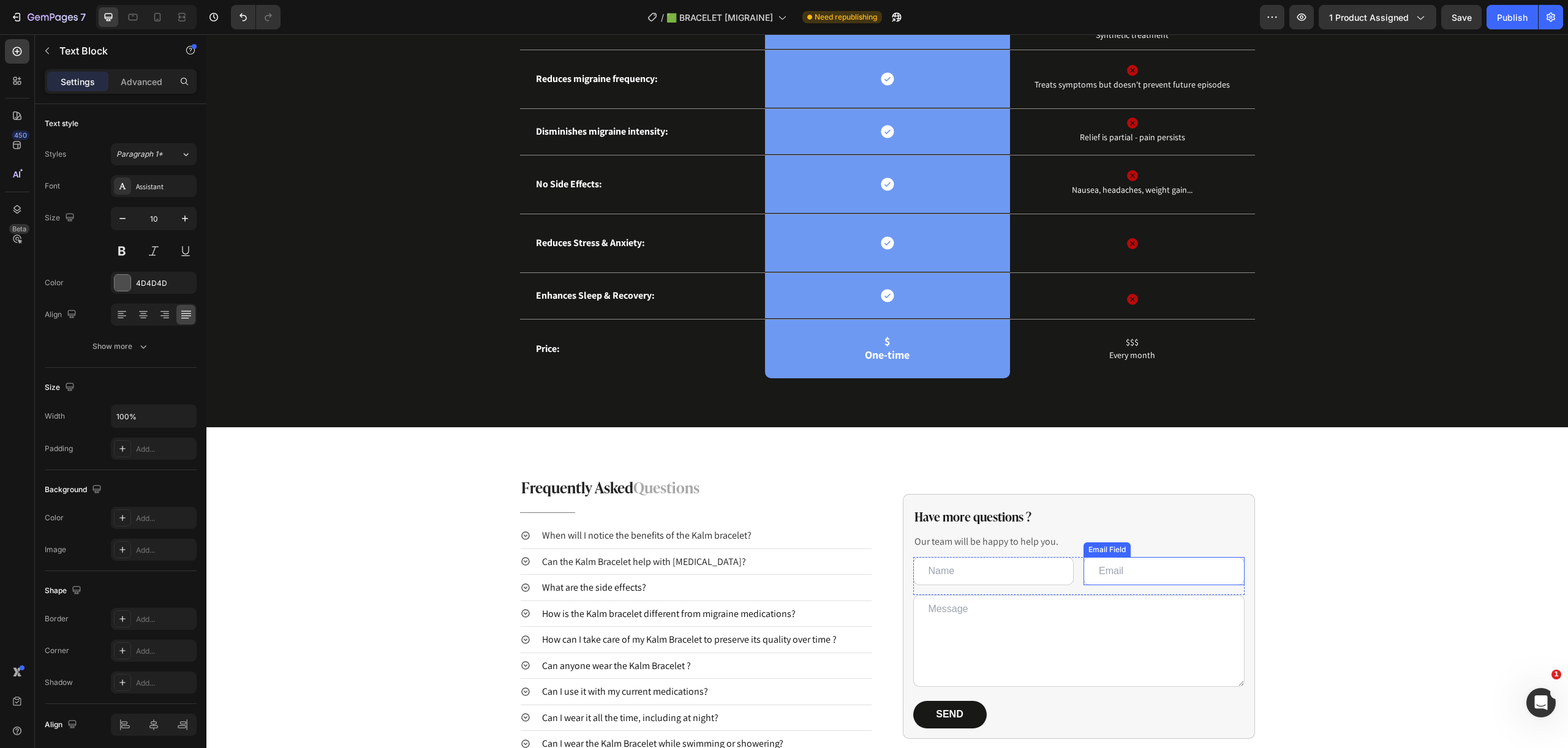
scroll to position [2171, 0]
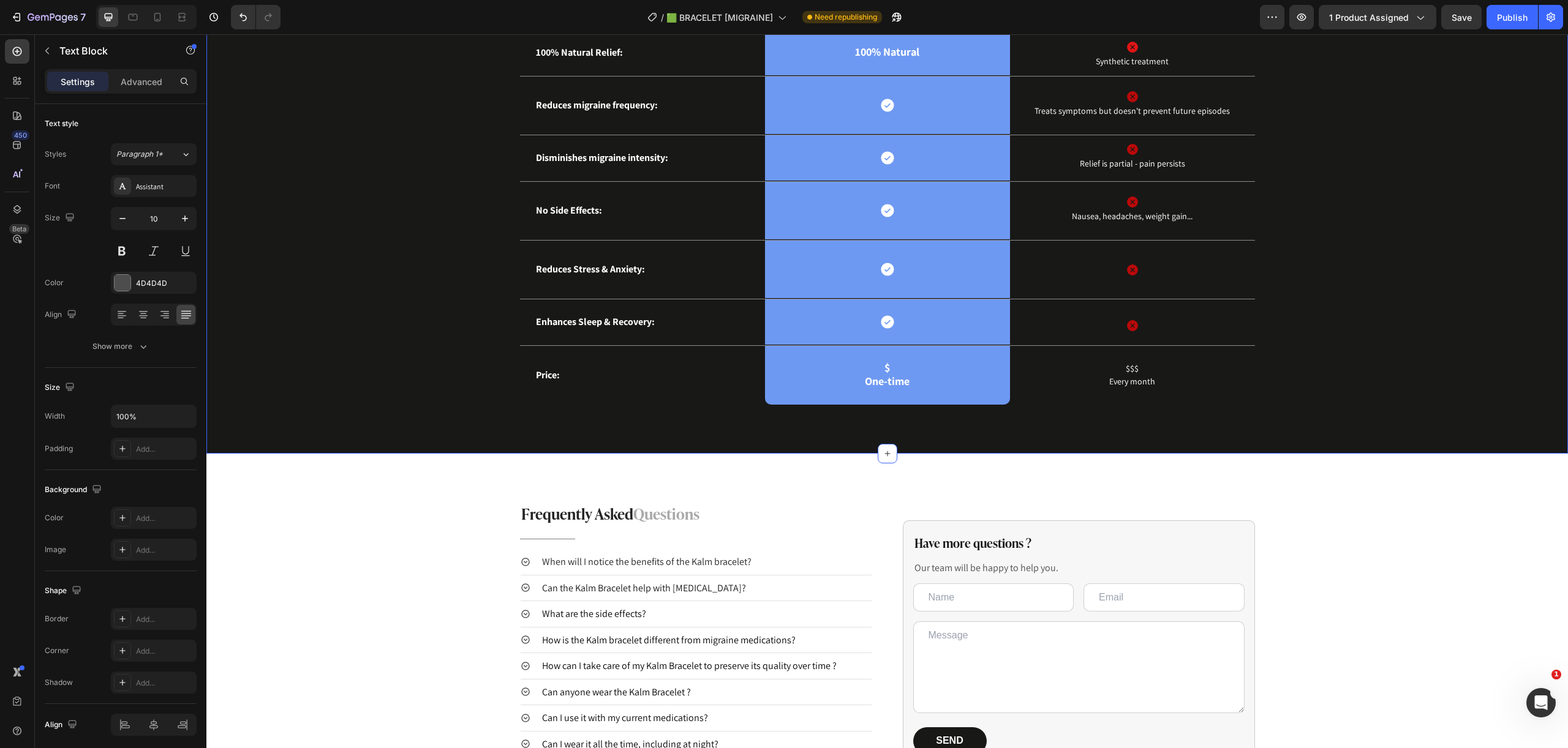
click at [1275, 428] on div "Us vs Meds Text Block Image Row Treatment & medication Text Block Row 100% Natu…" at bounding box center [887, 192] width 1362 height 525
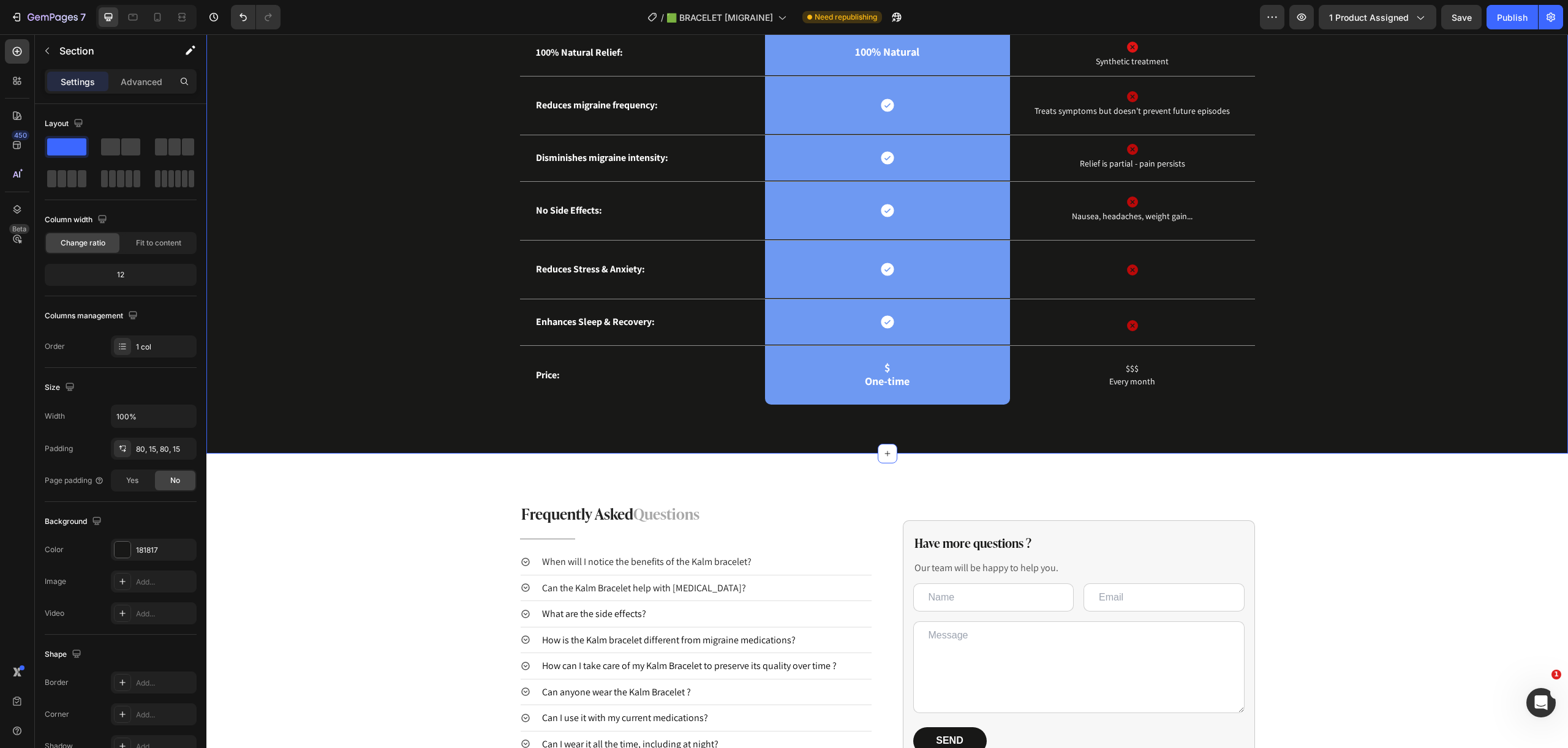
click at [1308, 384] on div "Us vs Meds Text Block Image Row Treatment & medication Text Block Row 100% Natu…" at bounding box center [887, 191] width 1343 height 427
click at [901, 384] on strong "One-time" at bounding box center [887, 381] width 45 height 14
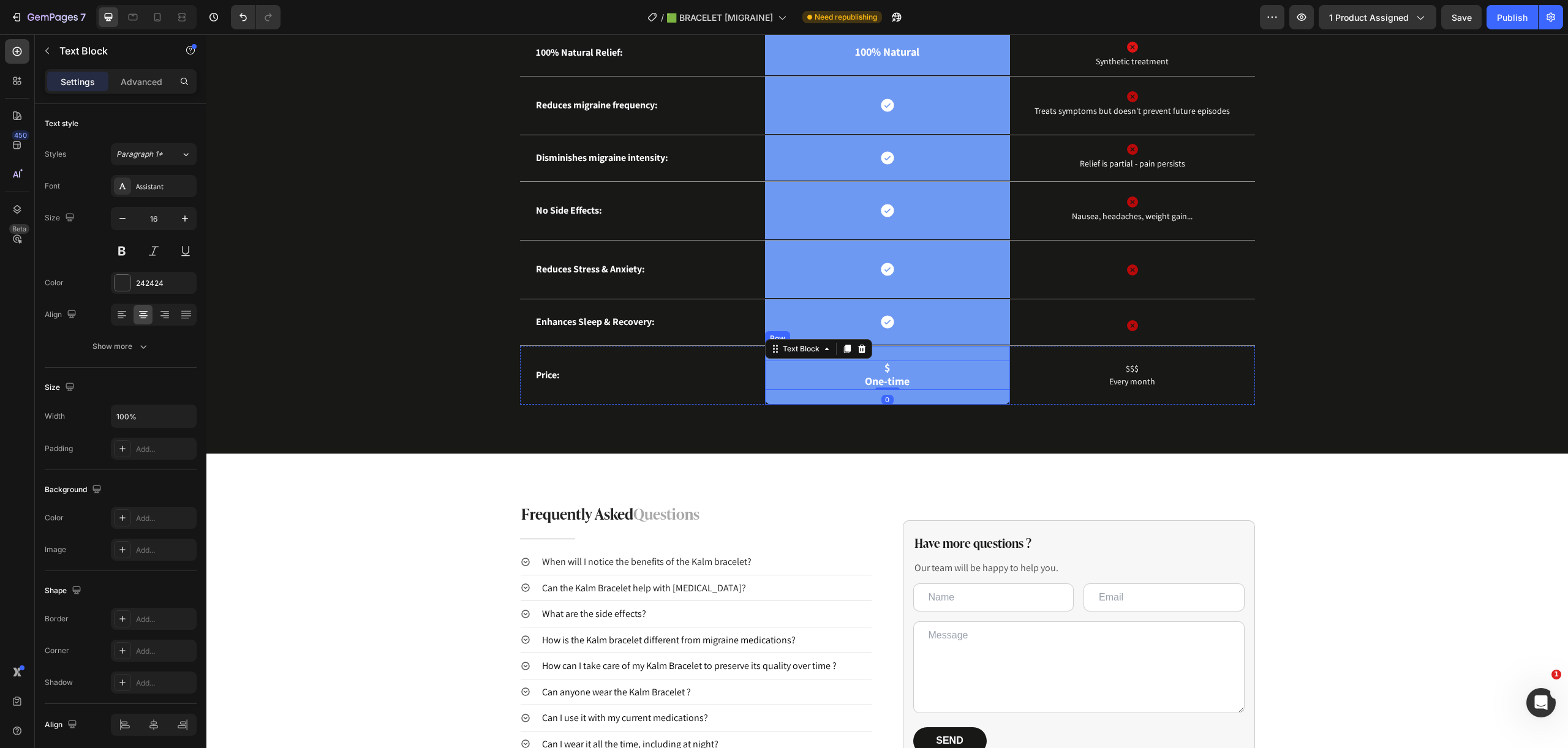
click at [746, 395] on div "Price: Text Block" at bounding box center [642, 375] width 245 height 59
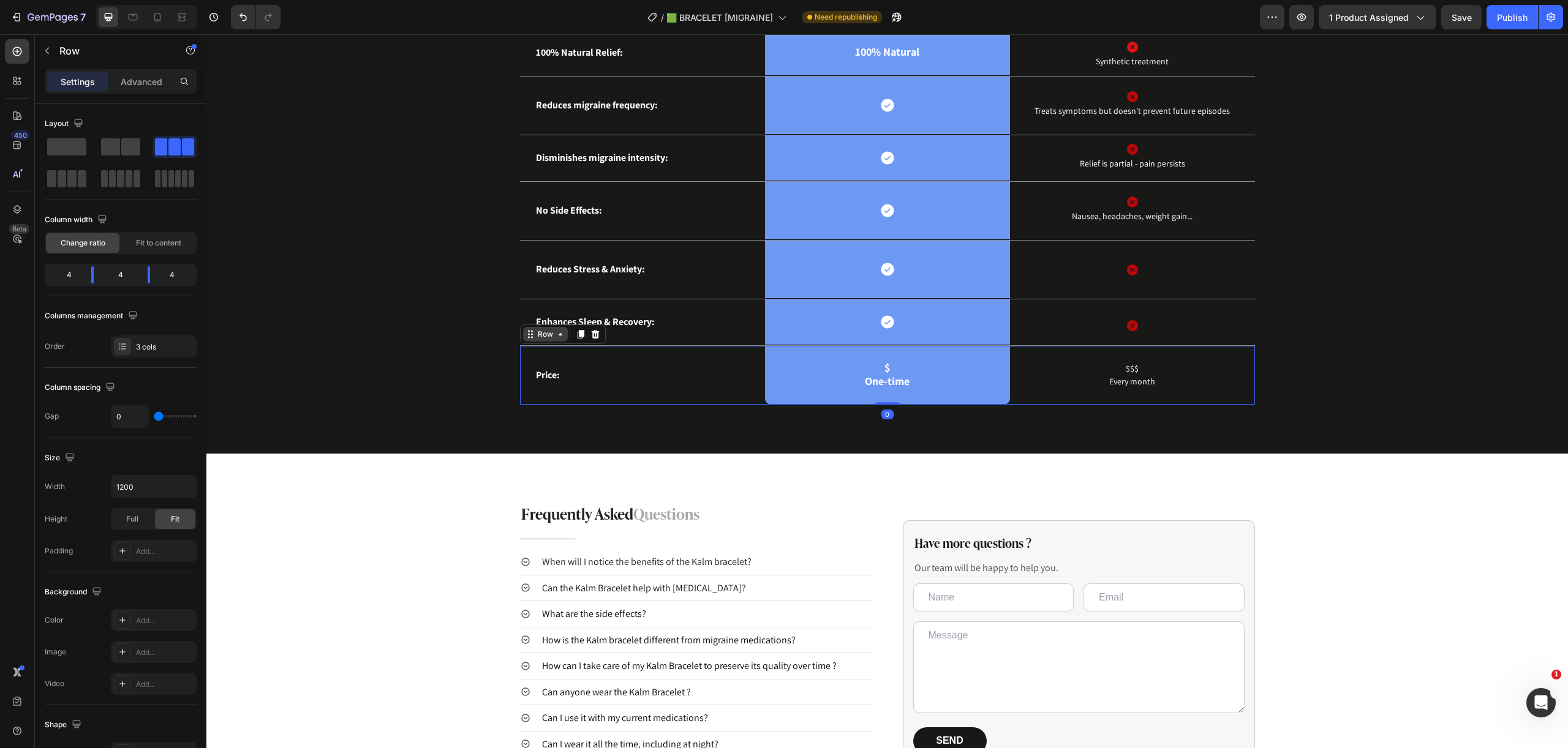
click at [543, 337] on div "Row" at bounding box center [545, 334] width 20 height 11
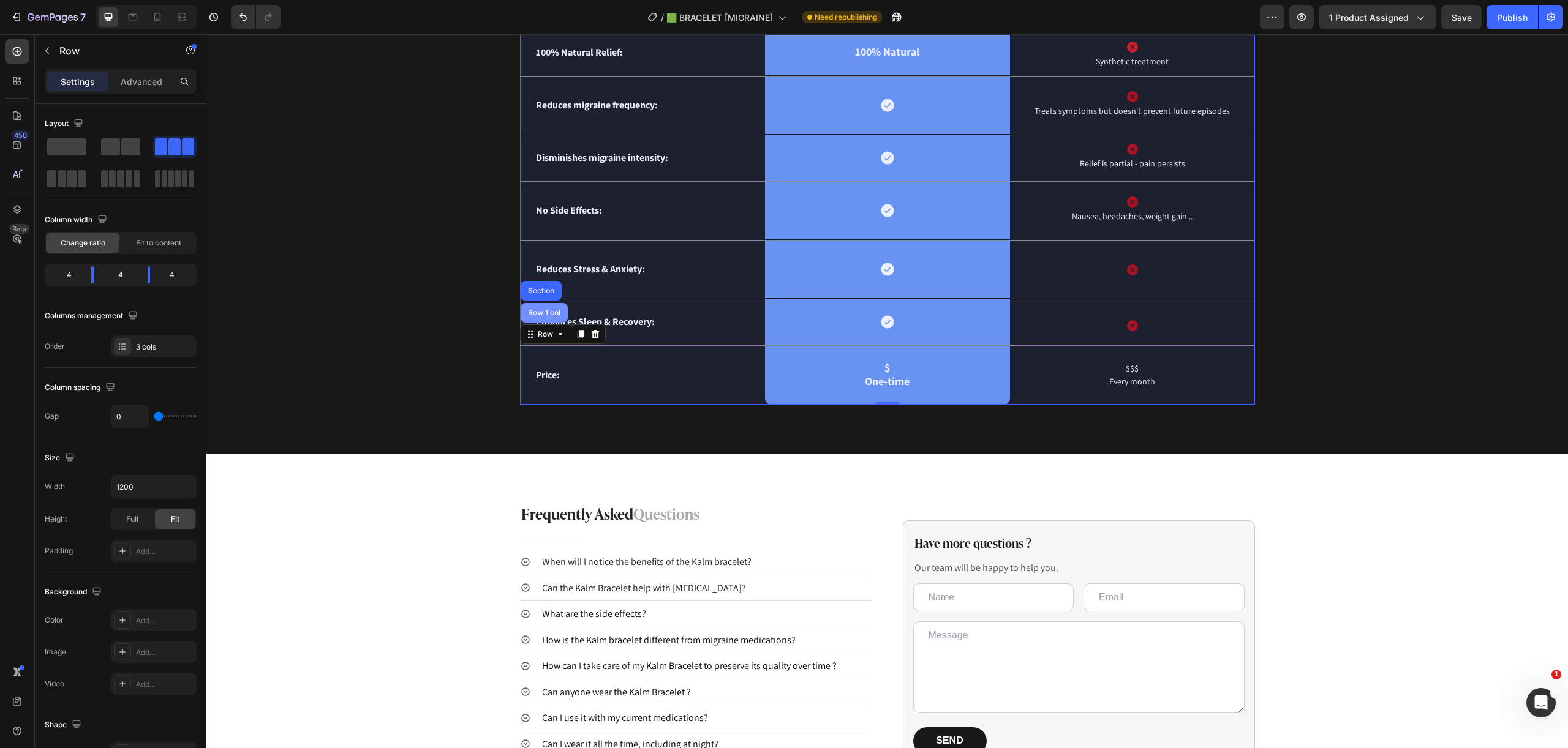
click at [536, 312] on div "Row 1 col" at bounding box center [544, 312] width 37 height 7
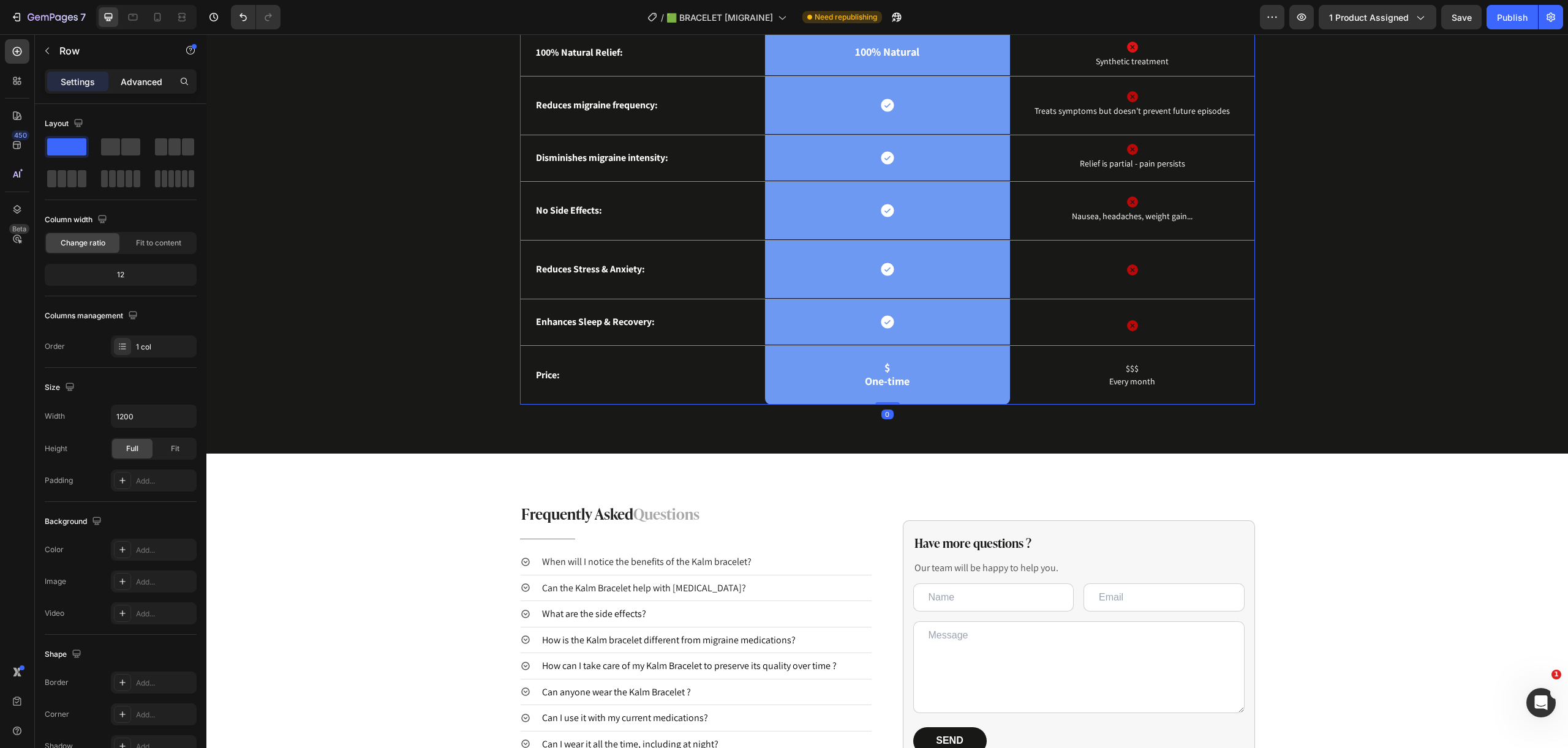
click at [121, 76] on p "Advanced" at bounding box center [142, 82] width 42 height 13
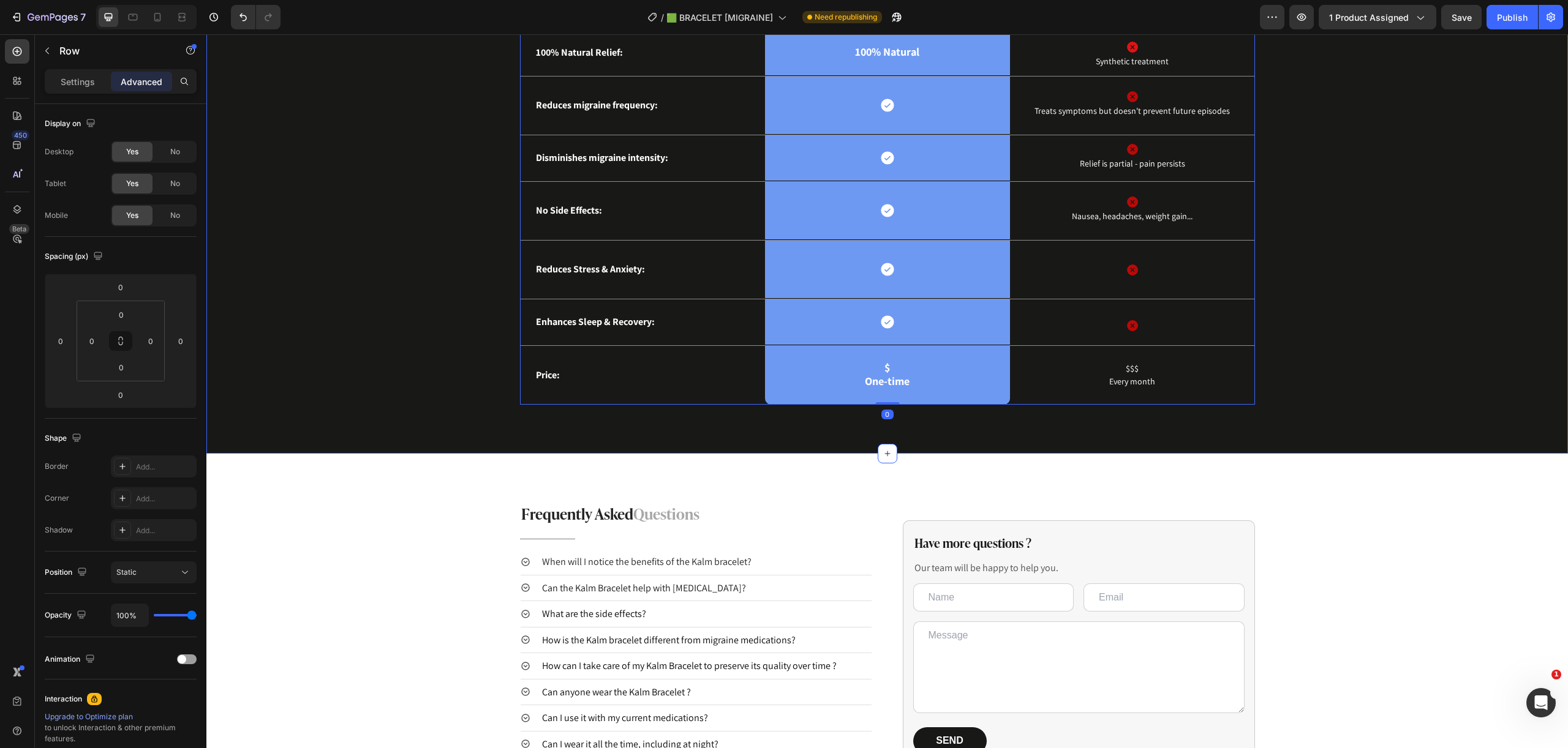
click at [395, 296] on div "Us vs Meds Text Block Image Row Treatment & medication Text Block Row 100% Natu…" at bounding box center [887, 191] width 1343 height 427
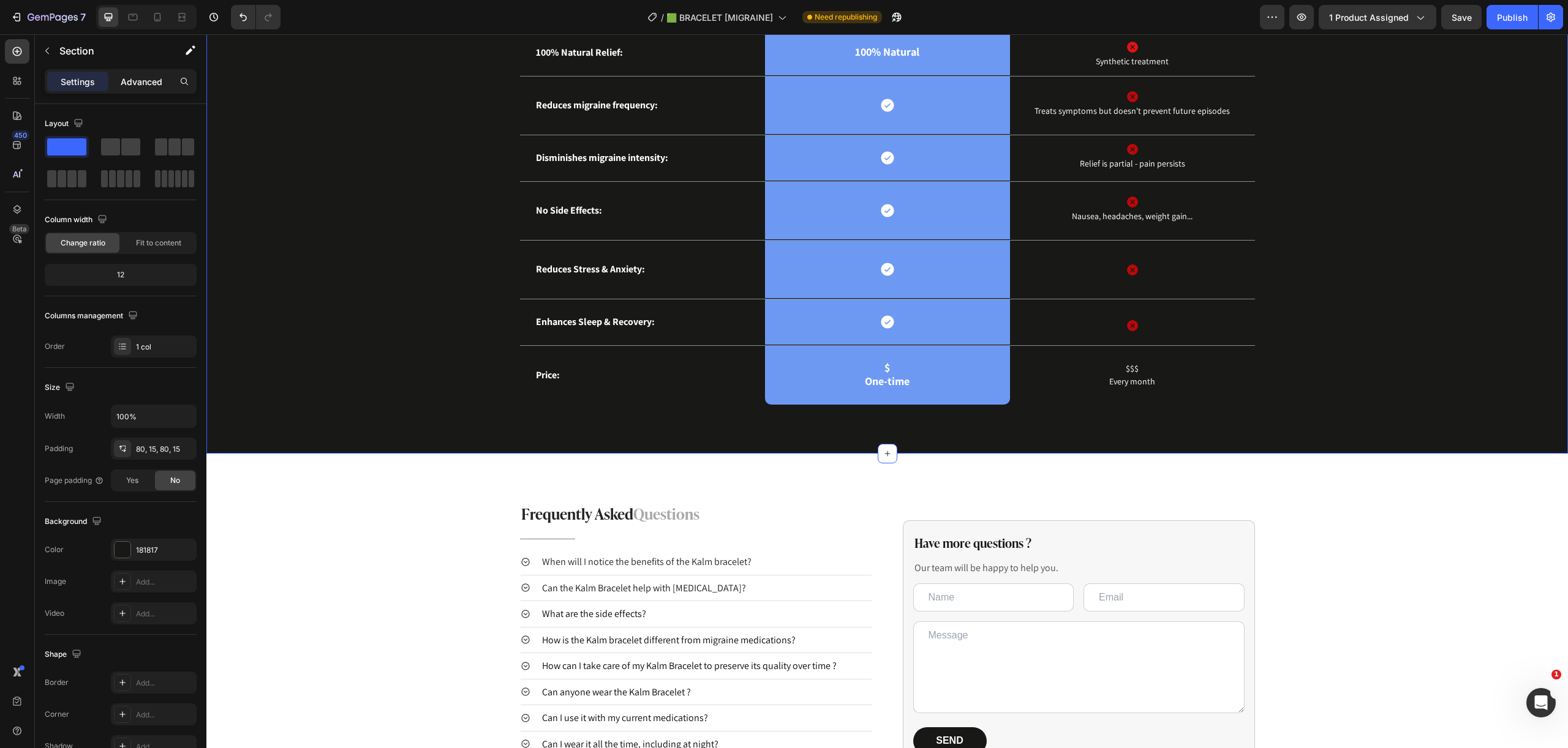
click at [147, 87] on p "Advanced" at bounding box center [142, 82] width 42 height 13
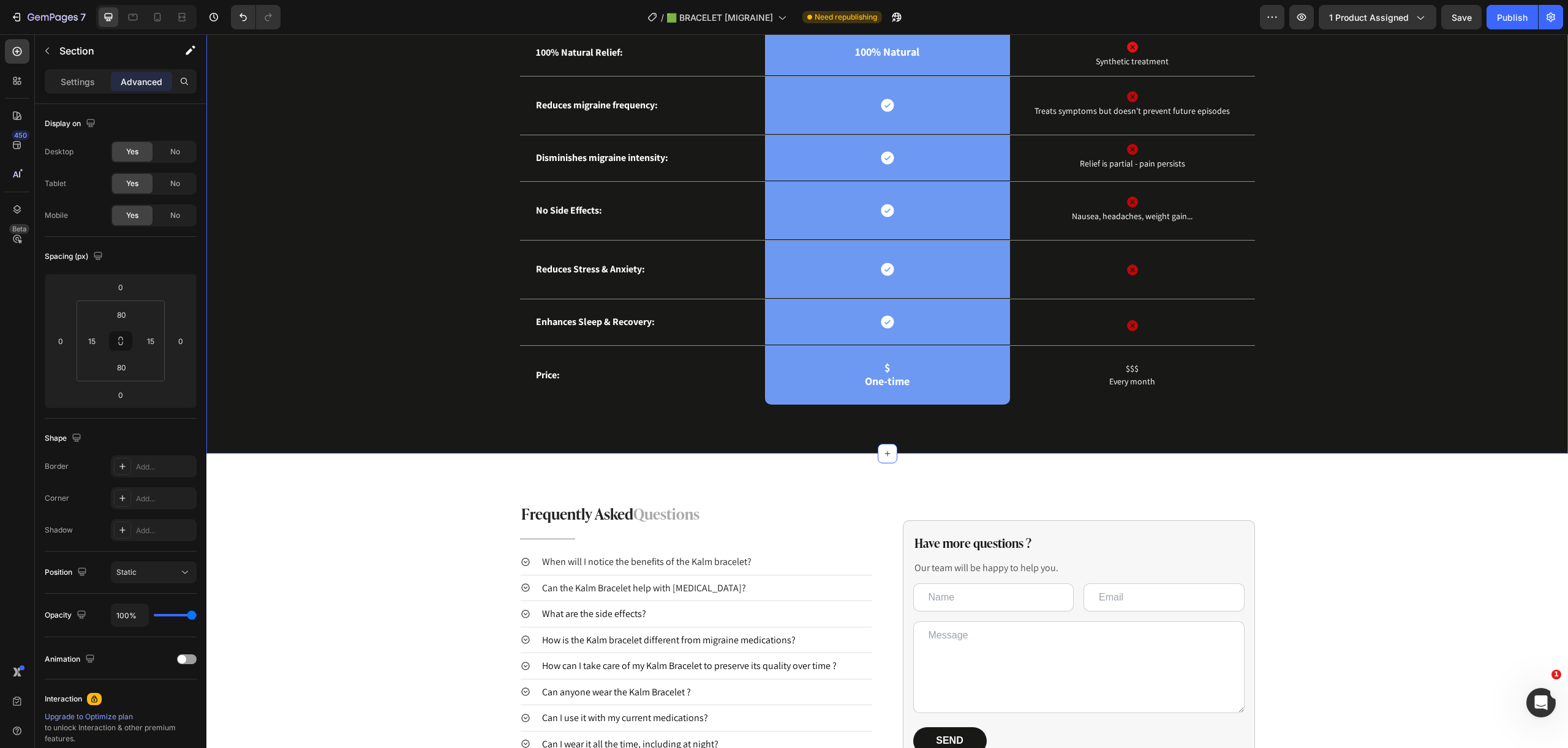
scroll to position [2581, 0]
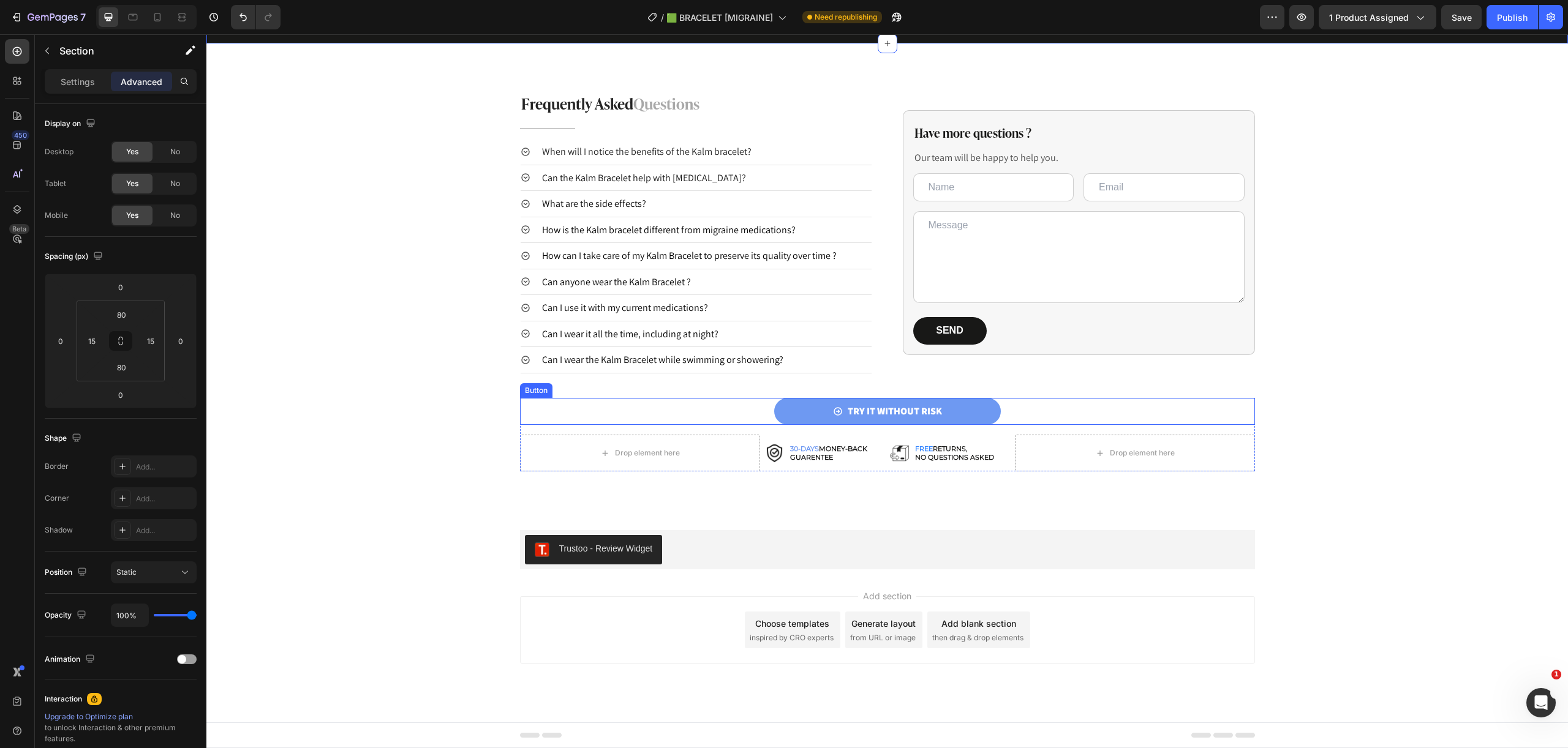
click at [1021, 399] on div "TRY IT WITHOUT RISK Button" at bounding box center [887, 411] width 735 height 28
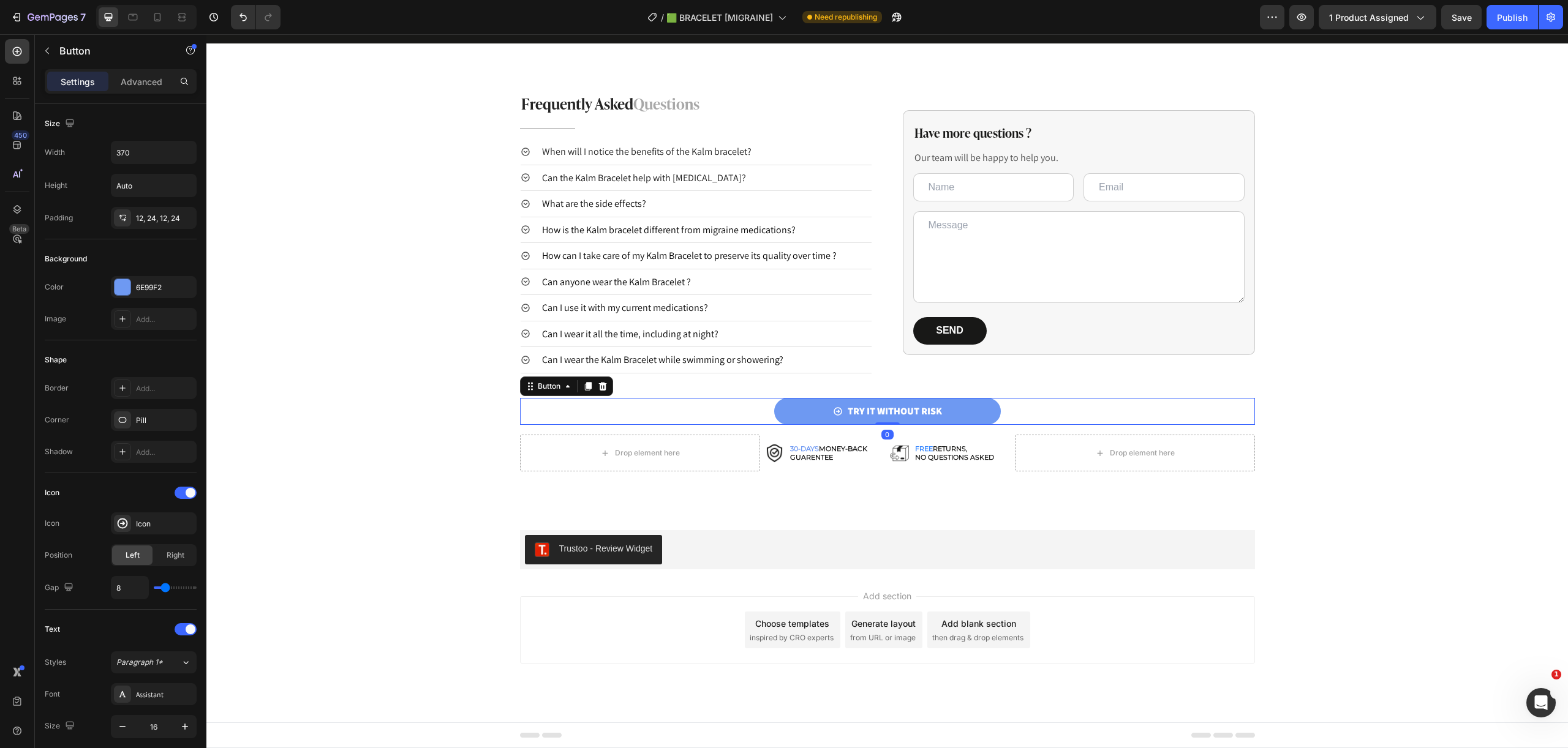
click at [1026, 406] on div "TRY IT WITHOUT RISK Button 0" at bounding box center [887, 411] width 735 height 28
click at [903, 372] on div "Have more questions ? Heading Our team will be happy to help you. Text Block Te…" at bounding box center [1079, 233] width 352 height 281
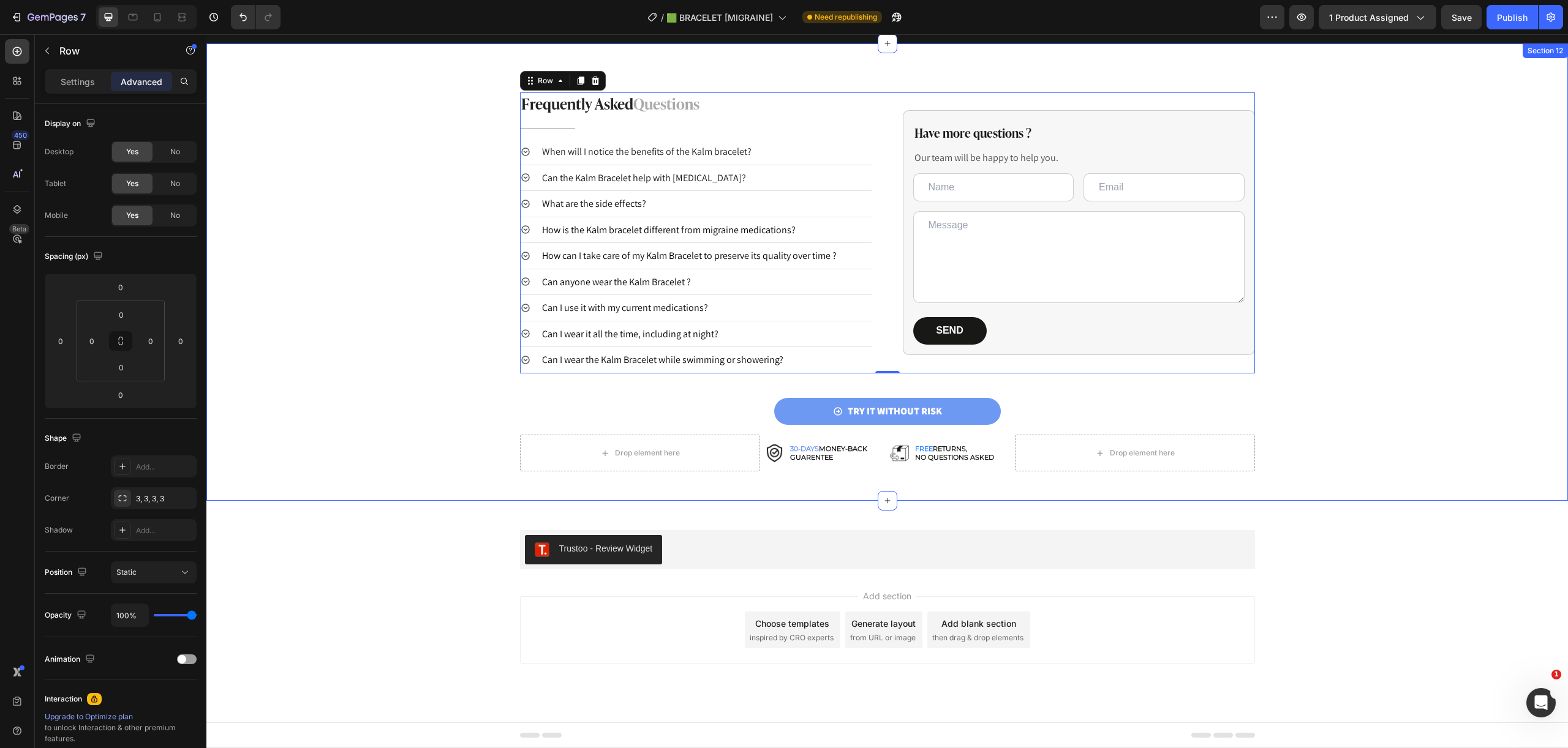
click at [638, 395] on div "Frequently Asked Questions Heading Title Line When will I notice the benefits o…" at bounding box center [887, 282] width 1362 height 380
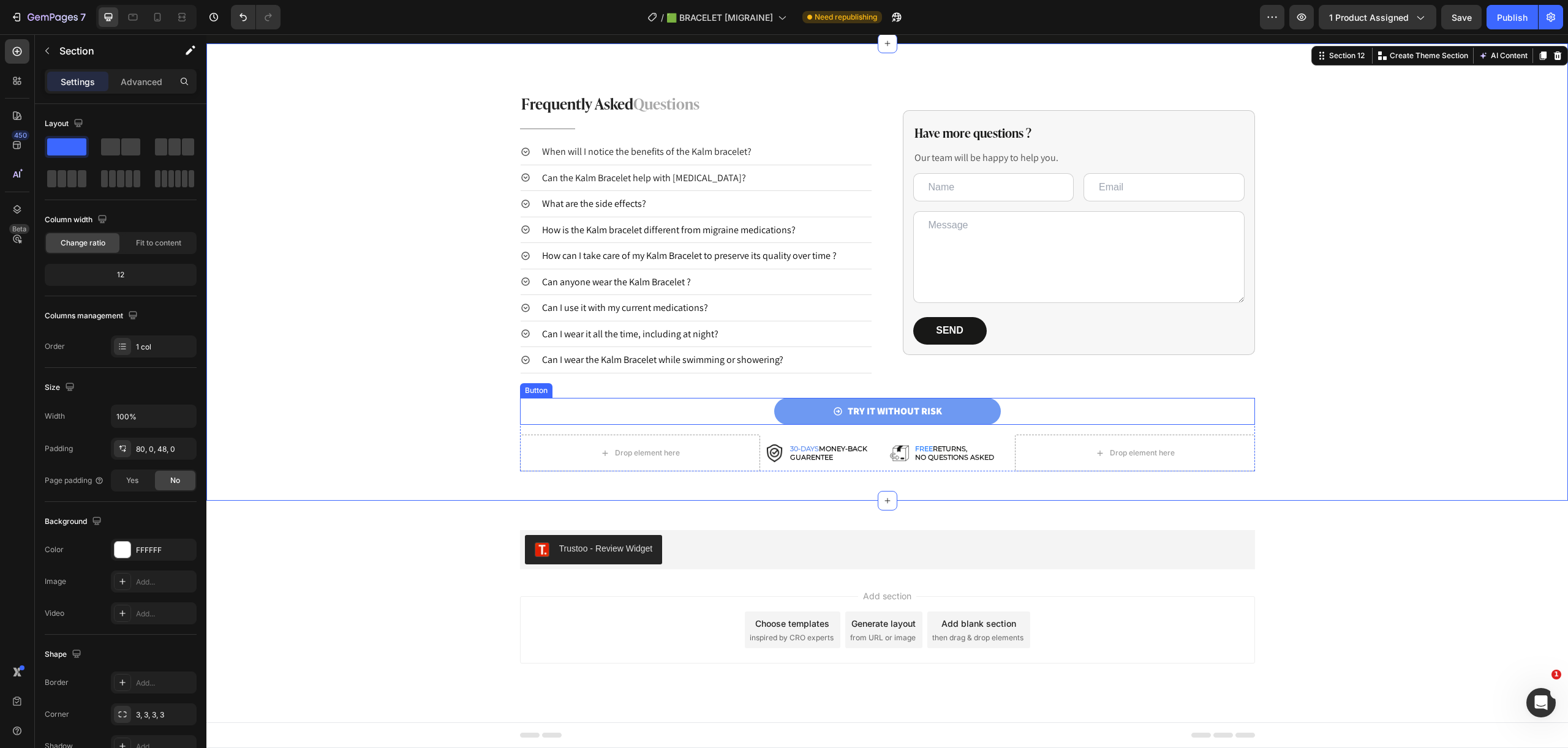
click at [634, 405] on div "TRY IT WITHOUT RISK Button" at bounding box center [887, 411] width 735 height 28
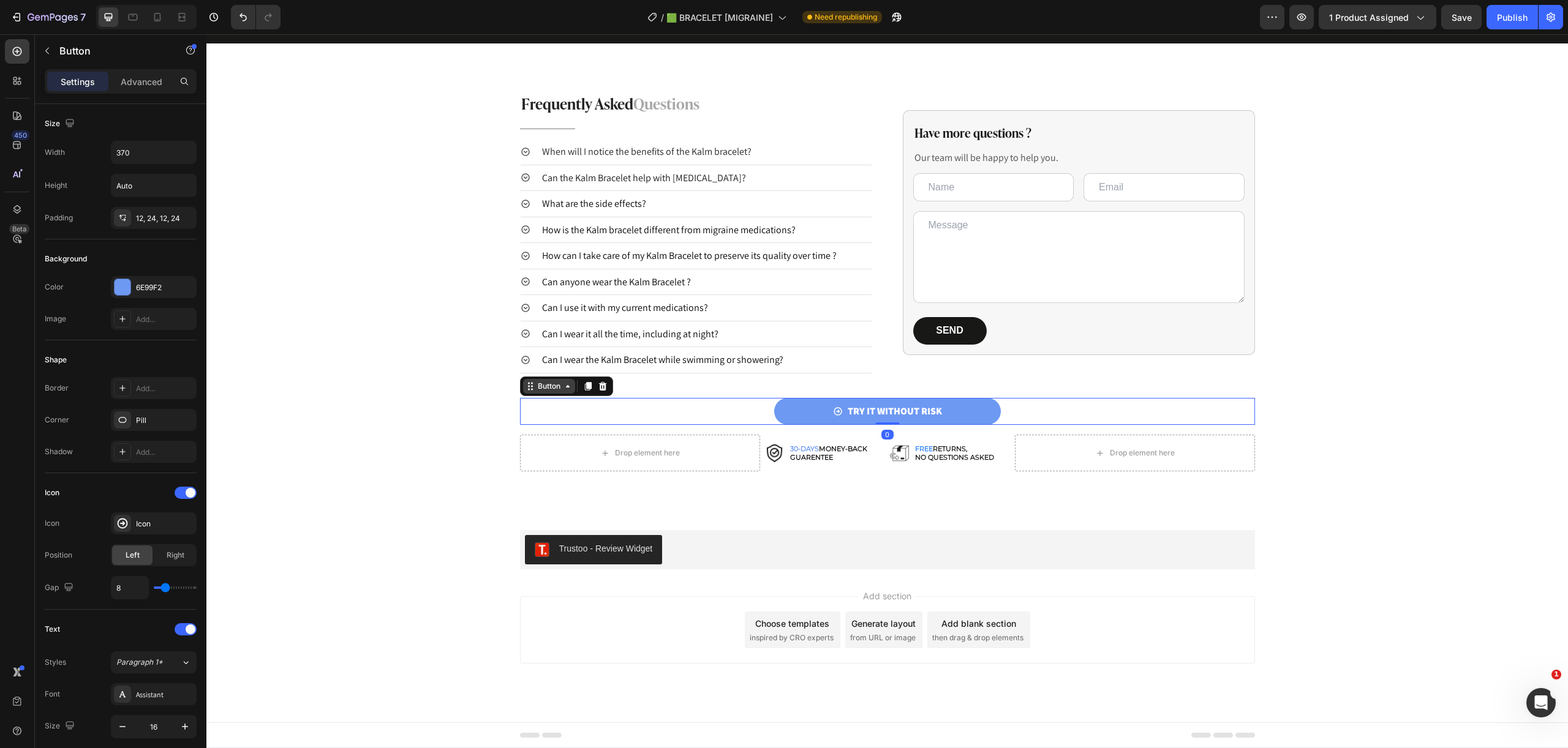
click at [553, 384] on div "Button" at bounding box center [549, 386] width 28 height 11
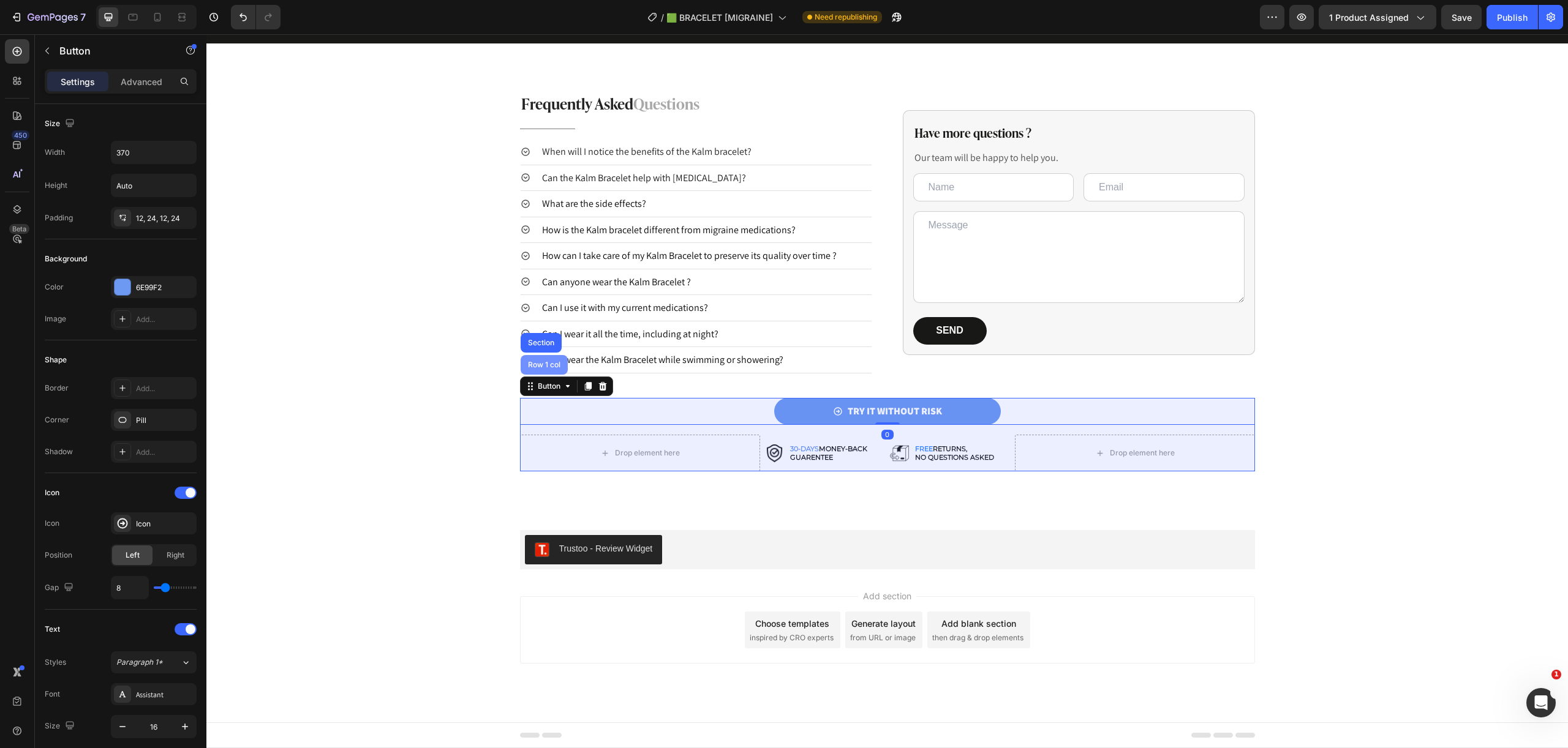
click at [547, 366] on div "Row 1 col" at bounding box center [544, 365] width 37 height 7
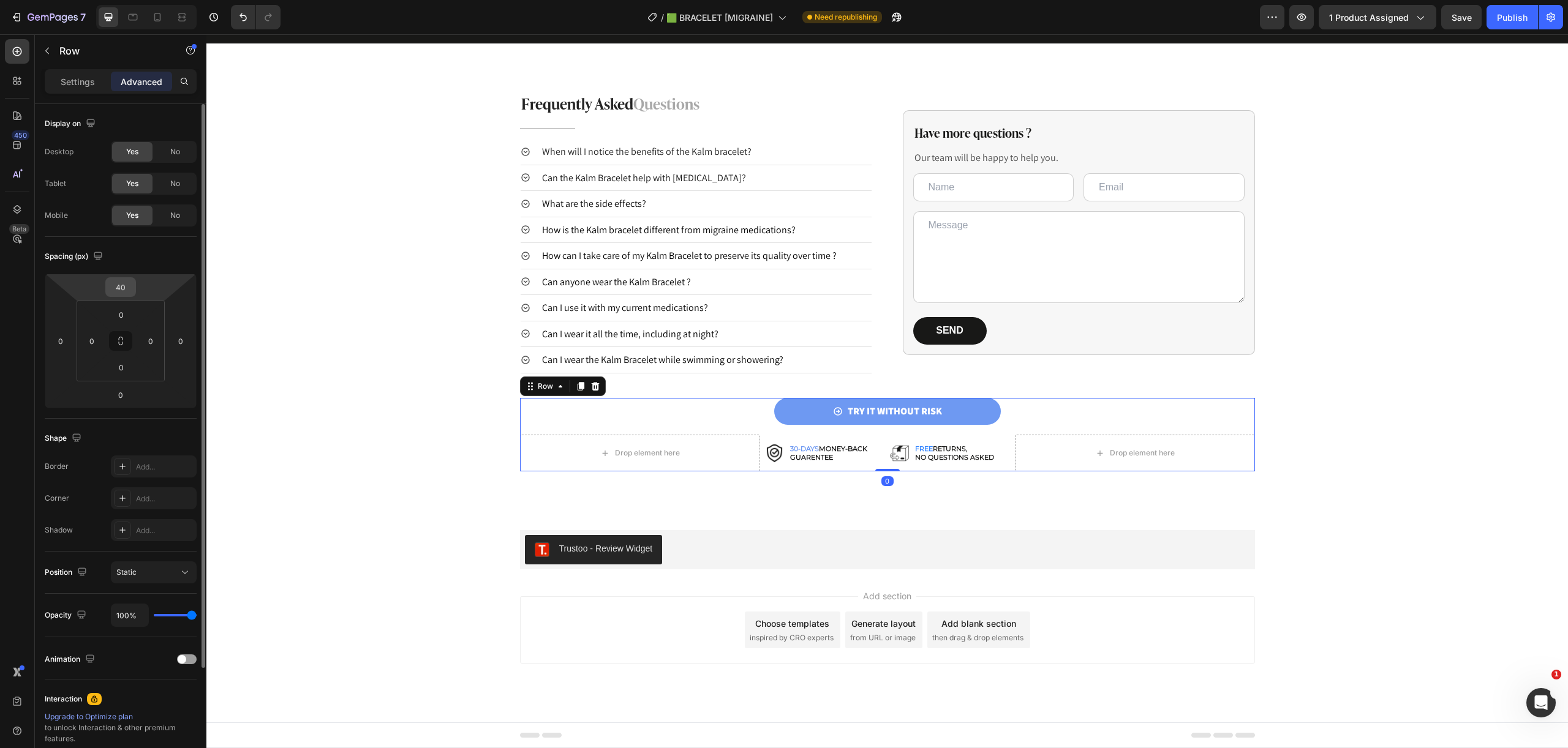
click at [125, 289] on input "40" at bounding box center [121, 287] width 24 height 18
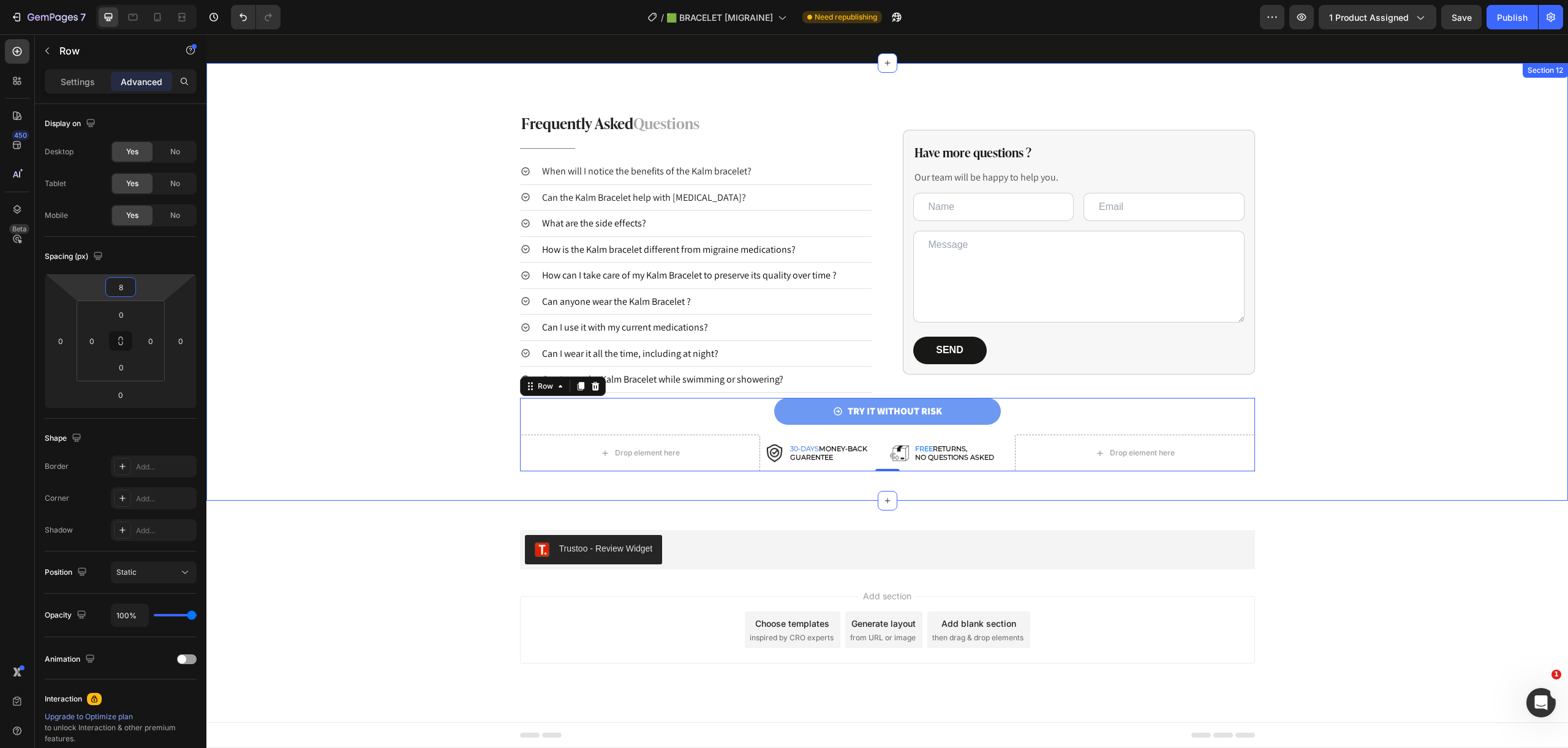
type input "80"
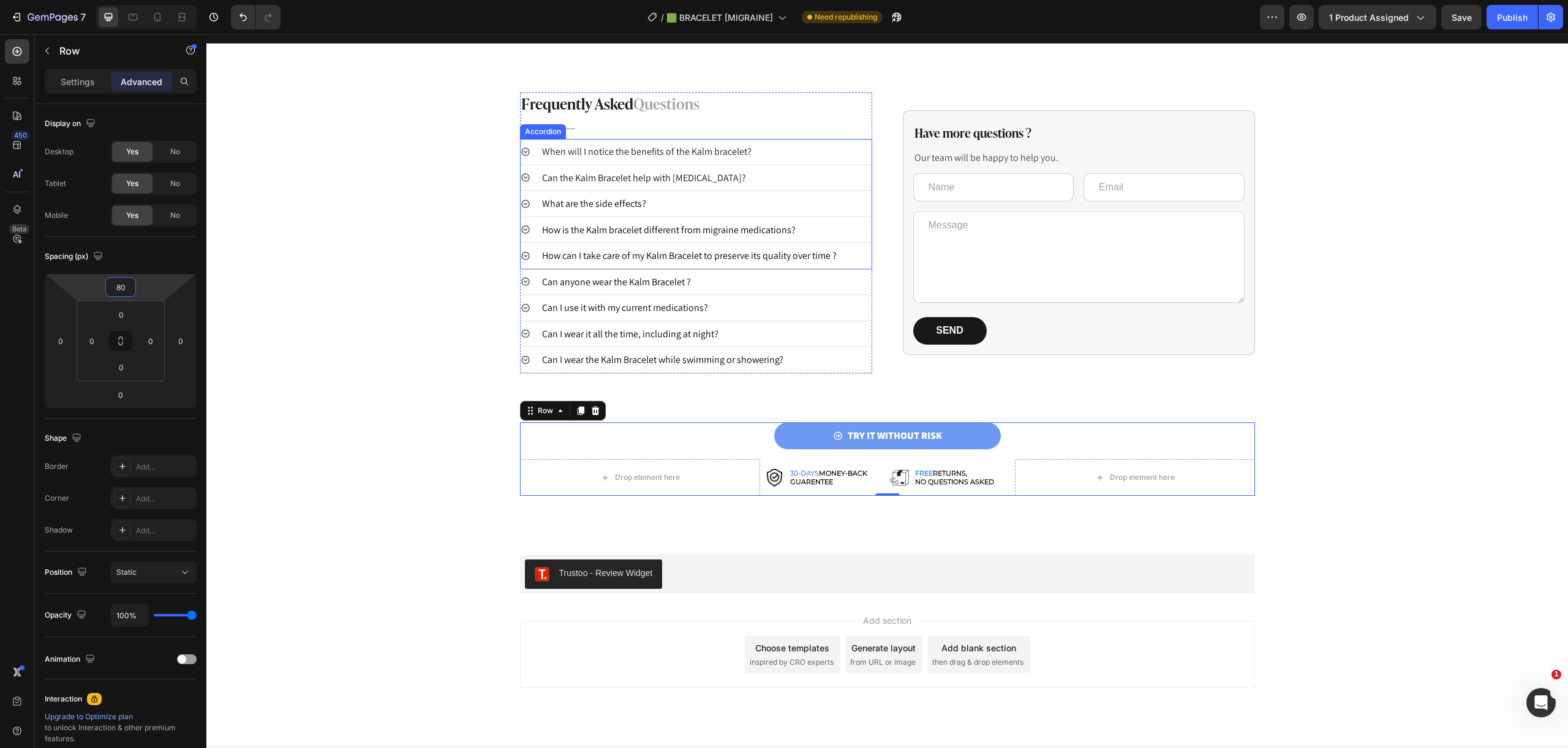
click at [490, 240] on div "Frequently Asked Questions Heading Title Line When will I notice the benefits o…" at bounding box center [887, 294] width 1362 height 404
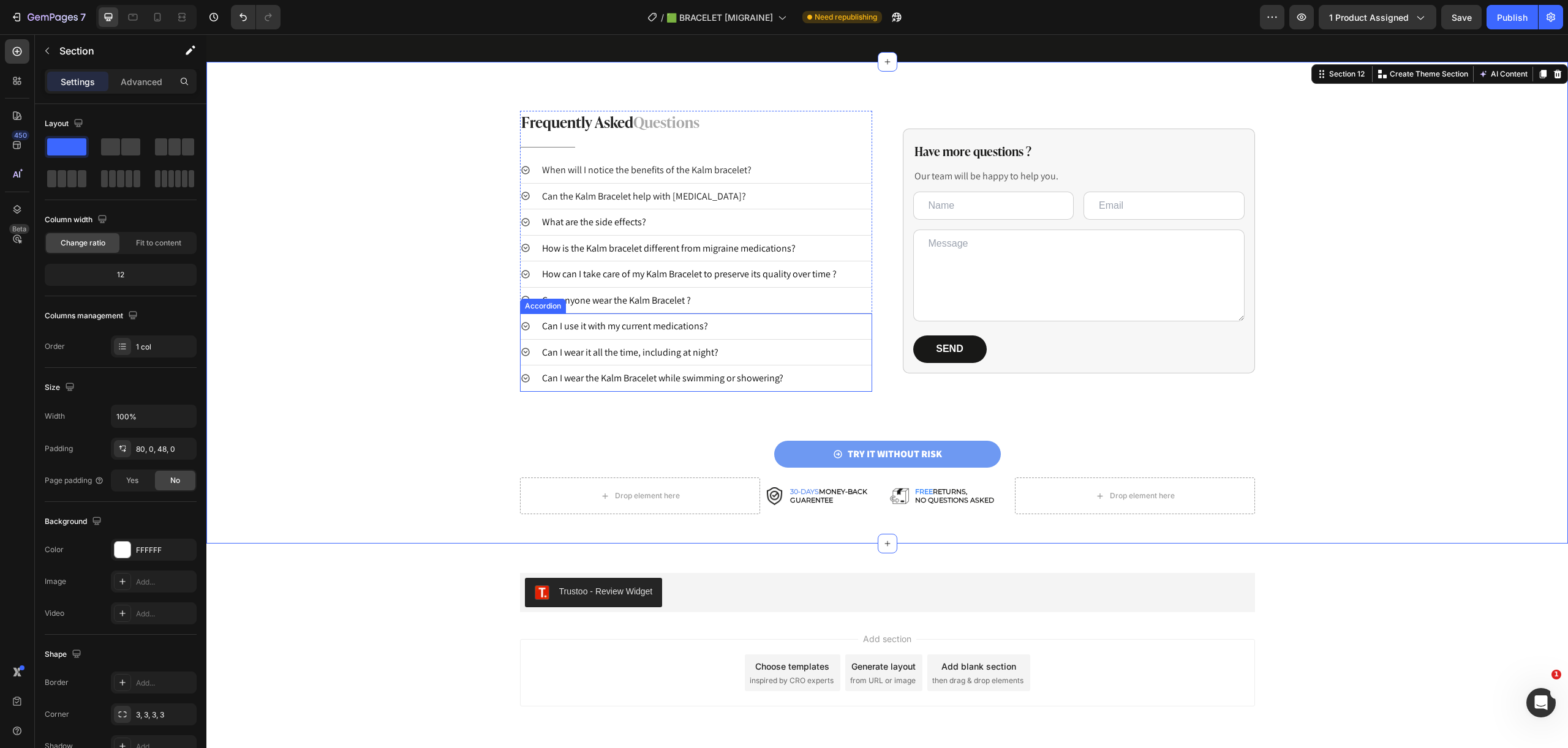
scroll to position [2482, 0]
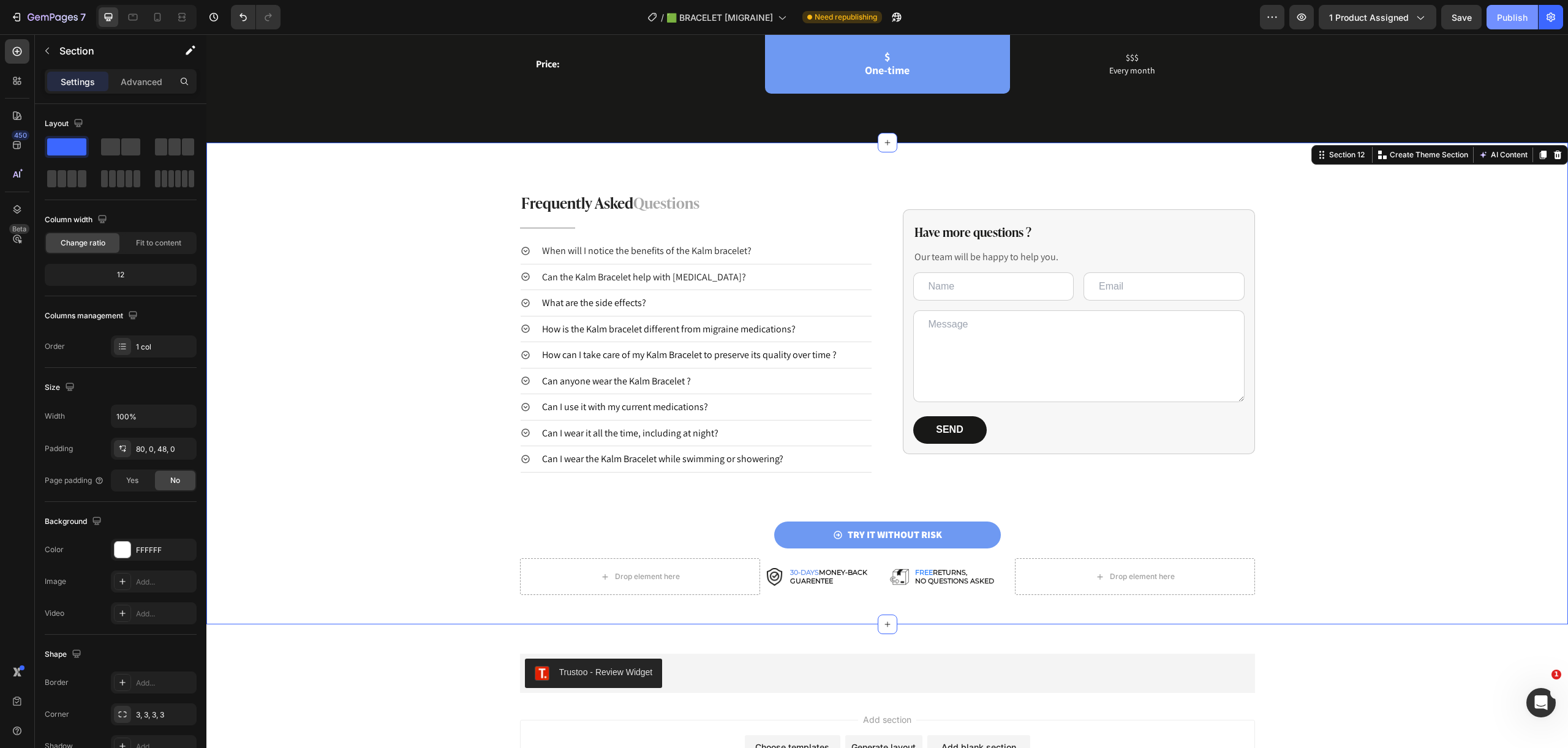
click at [1512, 18] on div "Publish" at bounding box center [1511, 17] width 30 height 13
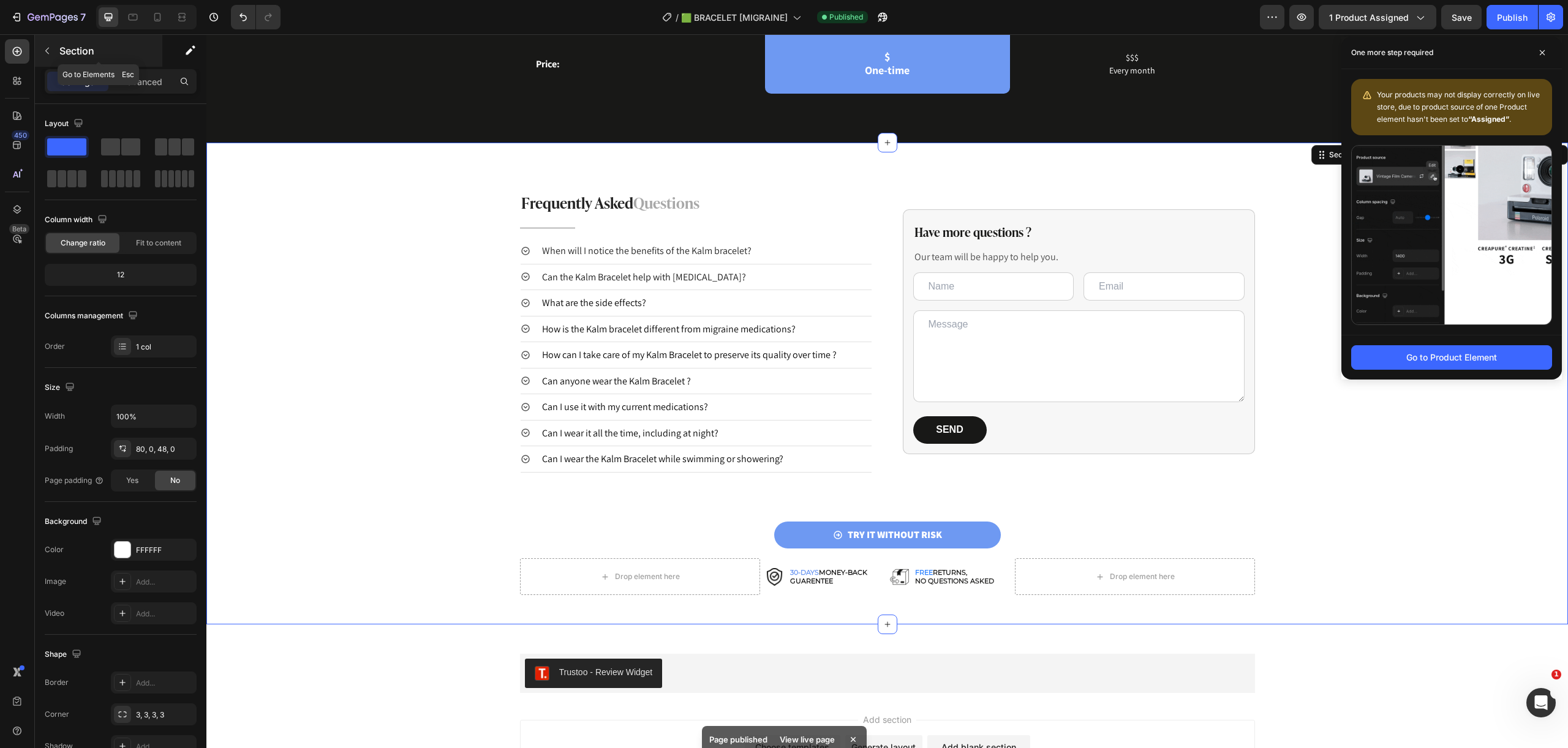
click at [47, 49] on icon "button" at bounding box center [47, 51] width 3 height 7
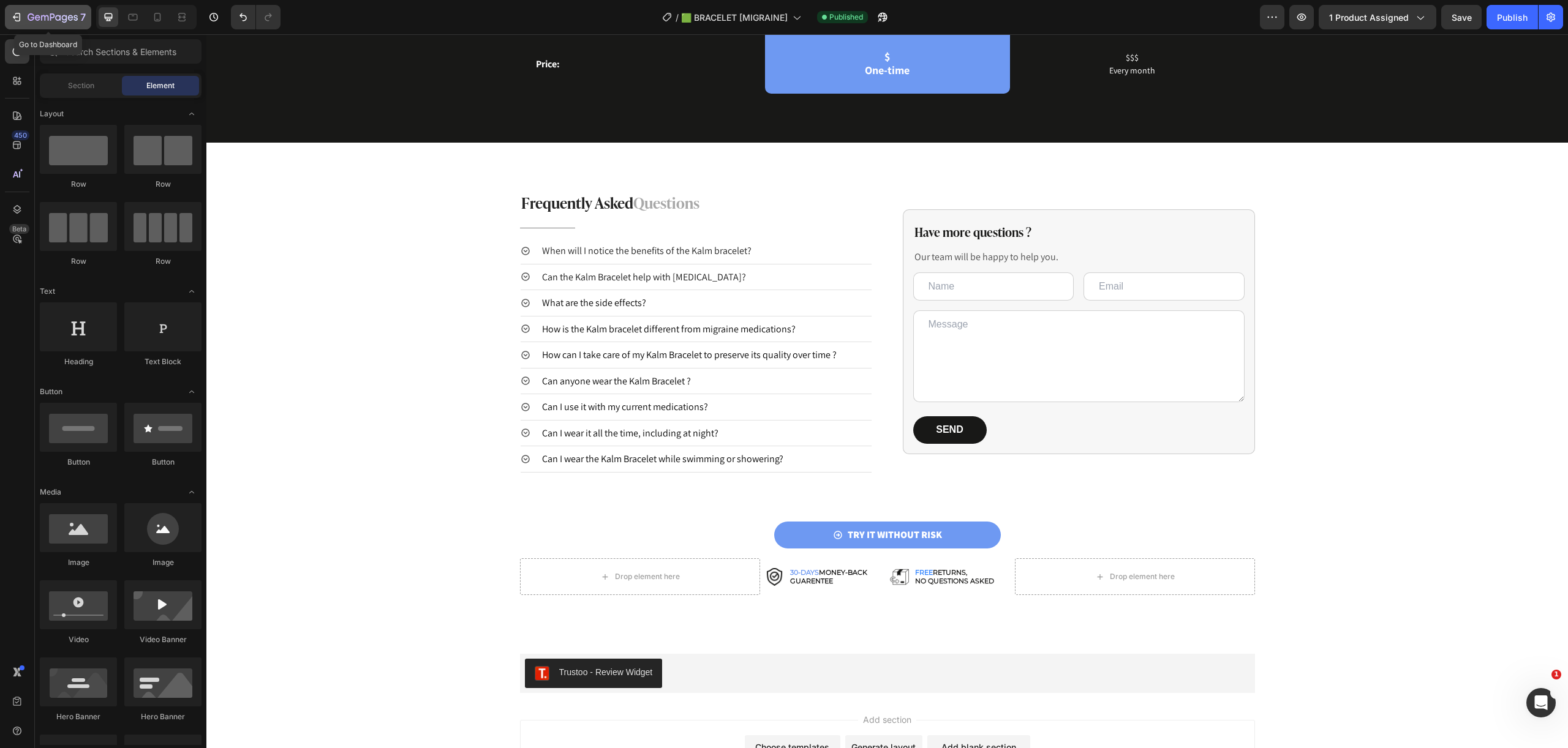
click at [25, 23] on div "7" at bounding box center [48, 18] width 76 height 15
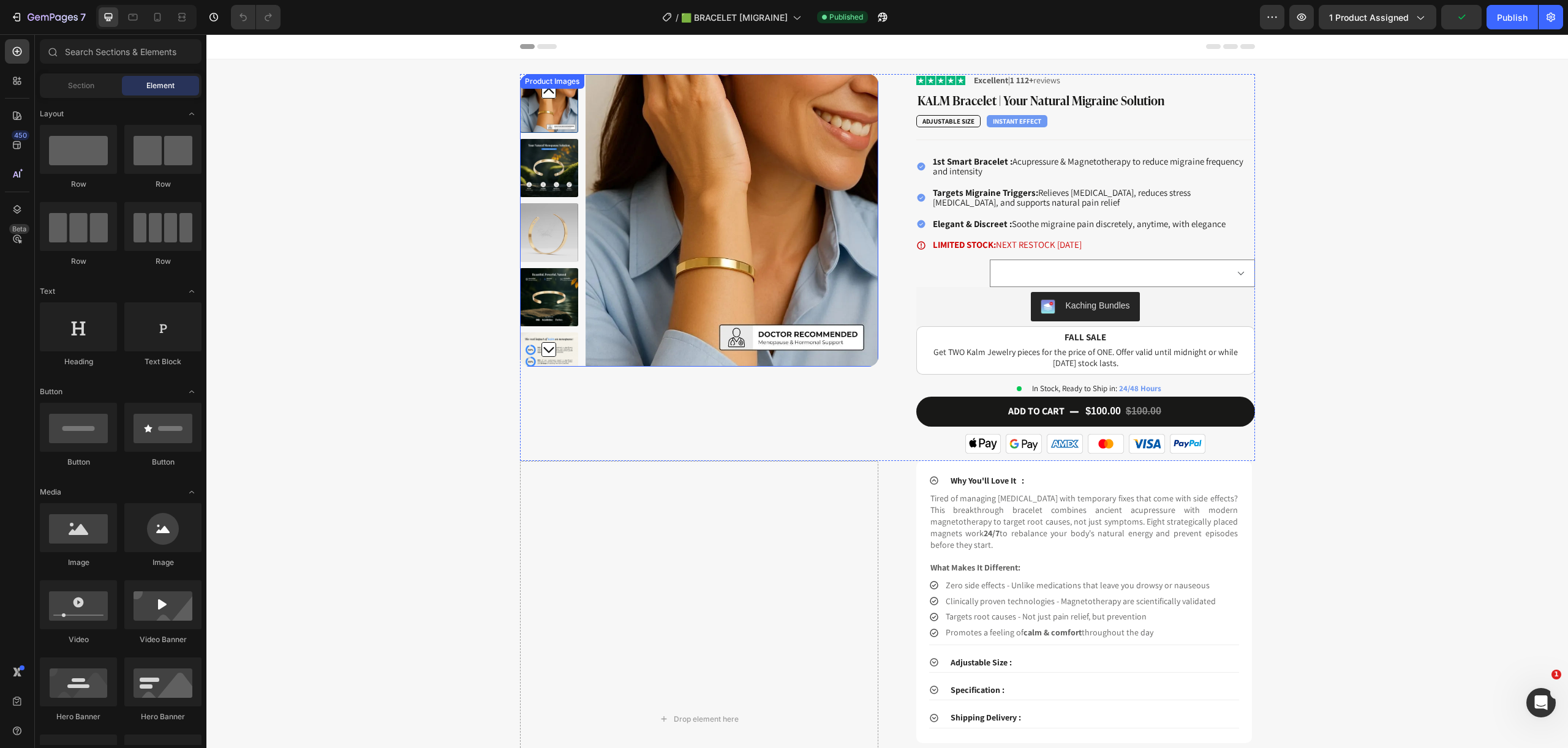
click at [525, 355] on img at bounding box center [549, 362] width 59 height 59
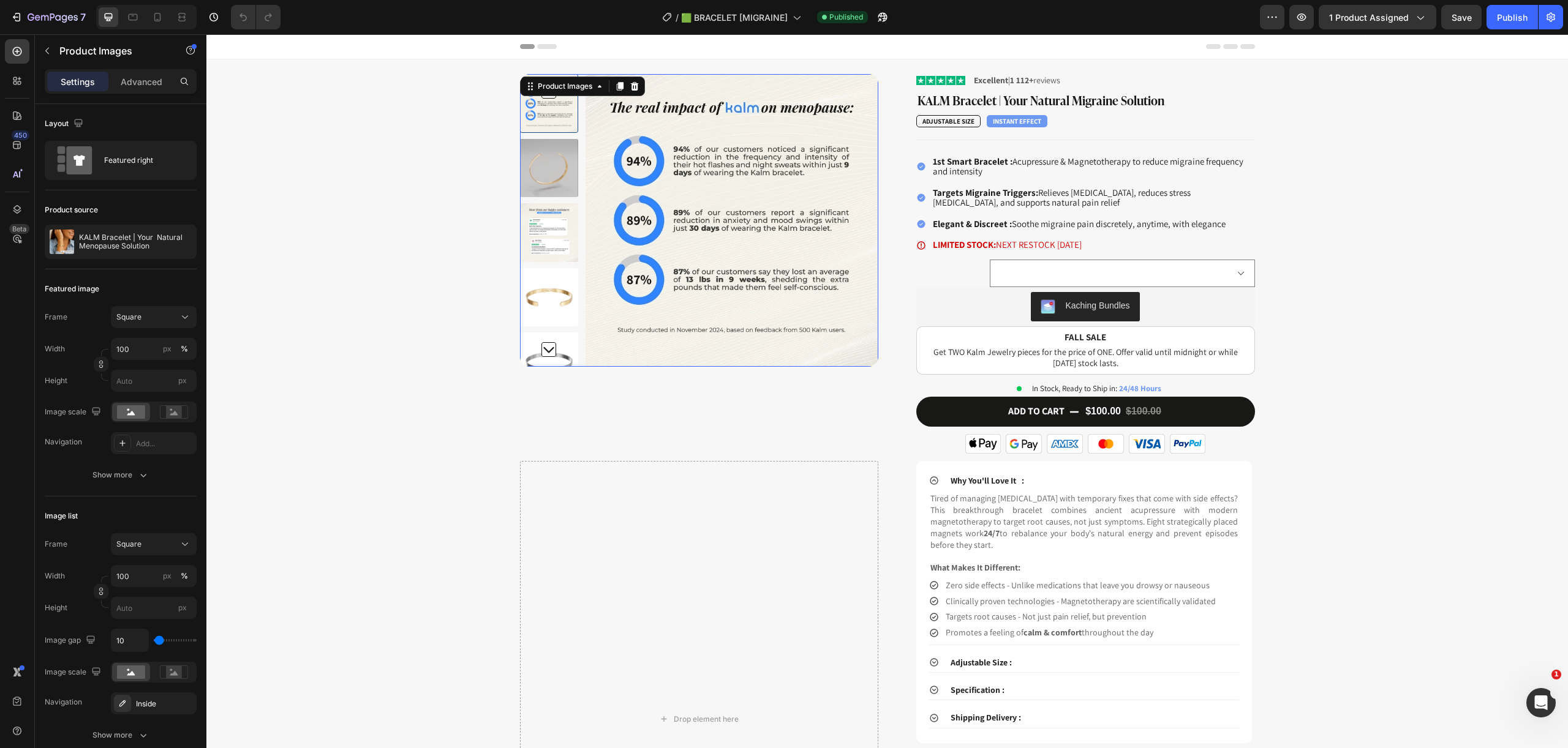
click at [544, 217] on img at bounding box center [549, 232] width 59 height 59
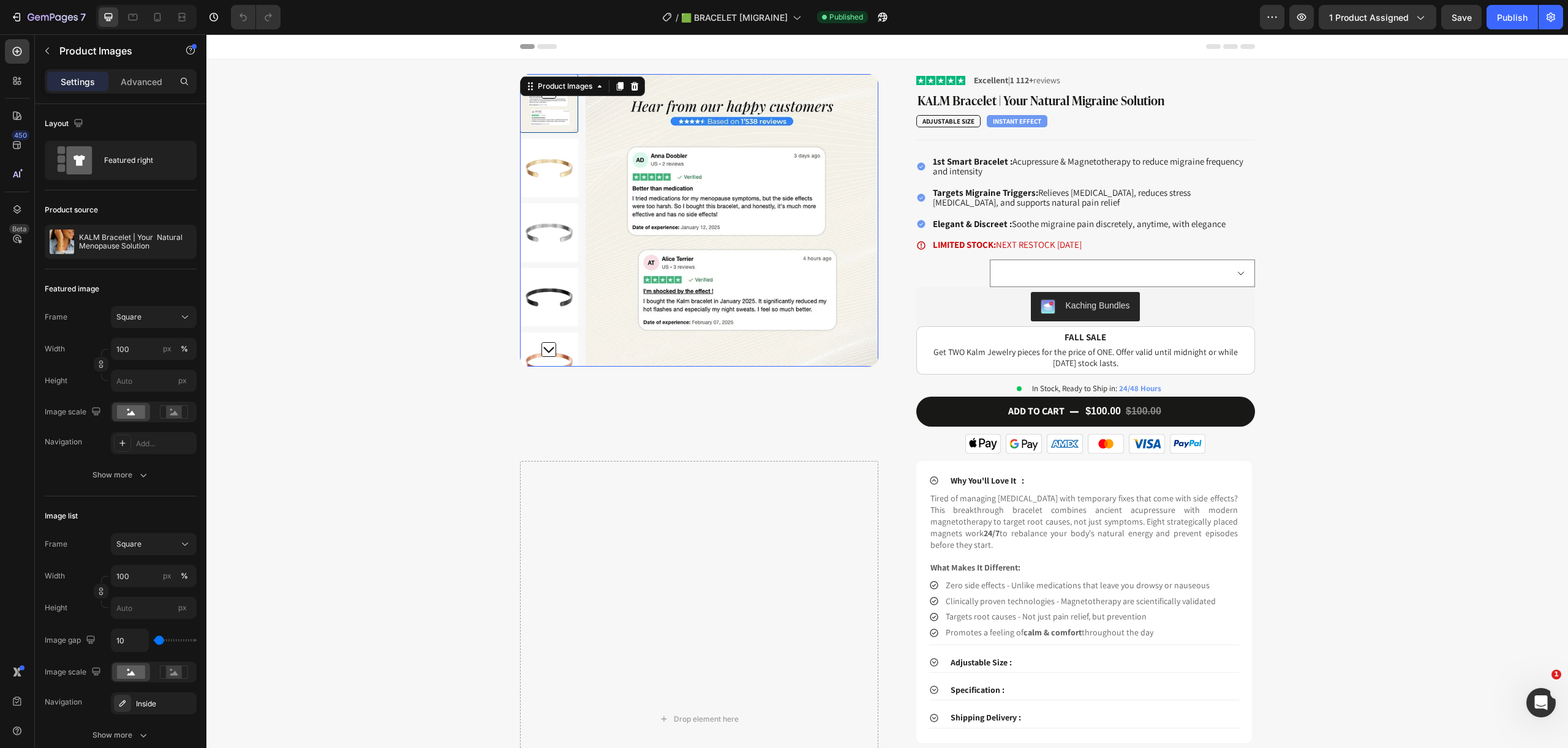
click at [547, 98] on icon "Carousel Back Arrow" at bounding box center [549, 91] width 15 height 15
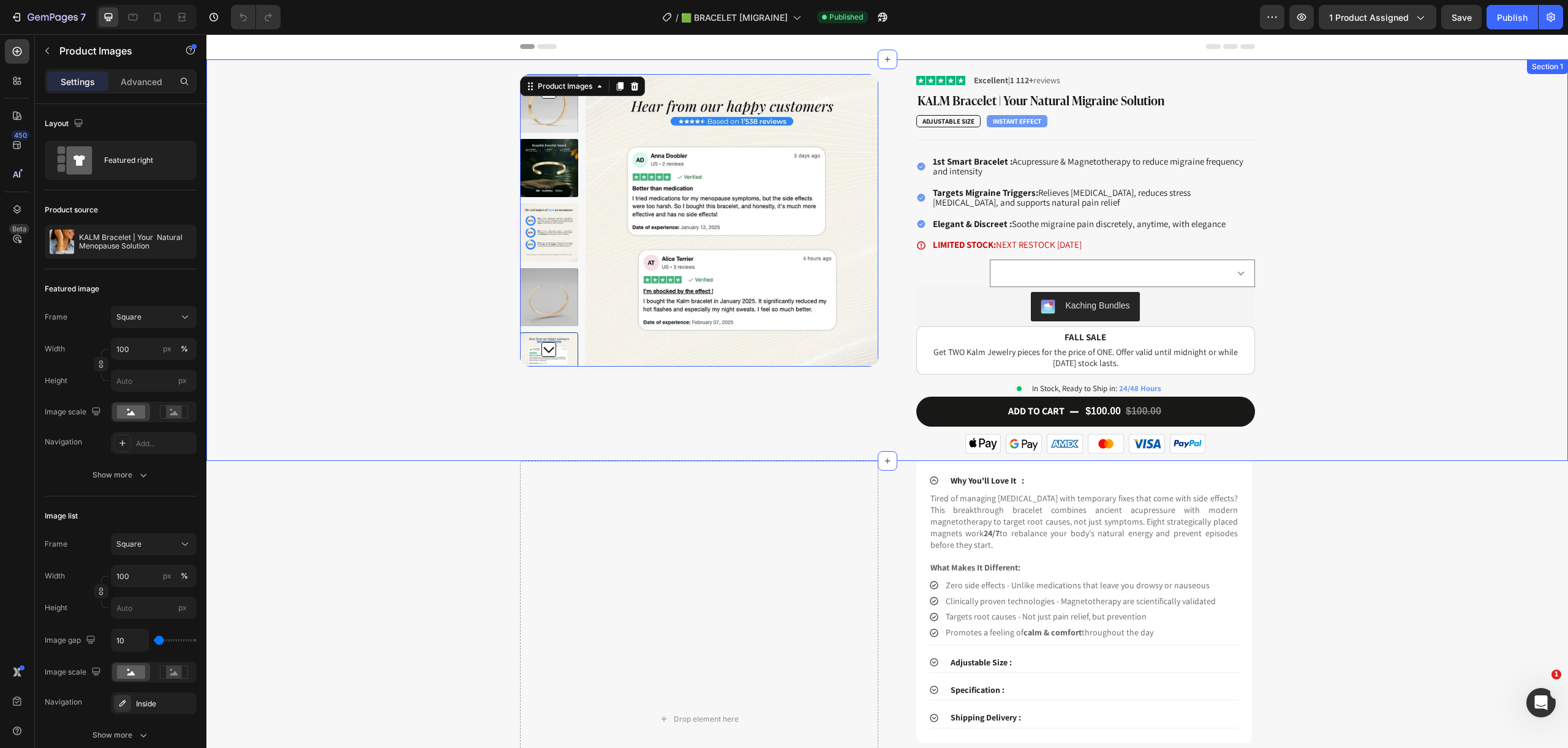
click at [1517, 389] on div "Product Images 32 Image Excellent | 1 112+ reviews Text Block Row KALM Bracelet…" at bounding box center [887, 268] width 1343 height 387
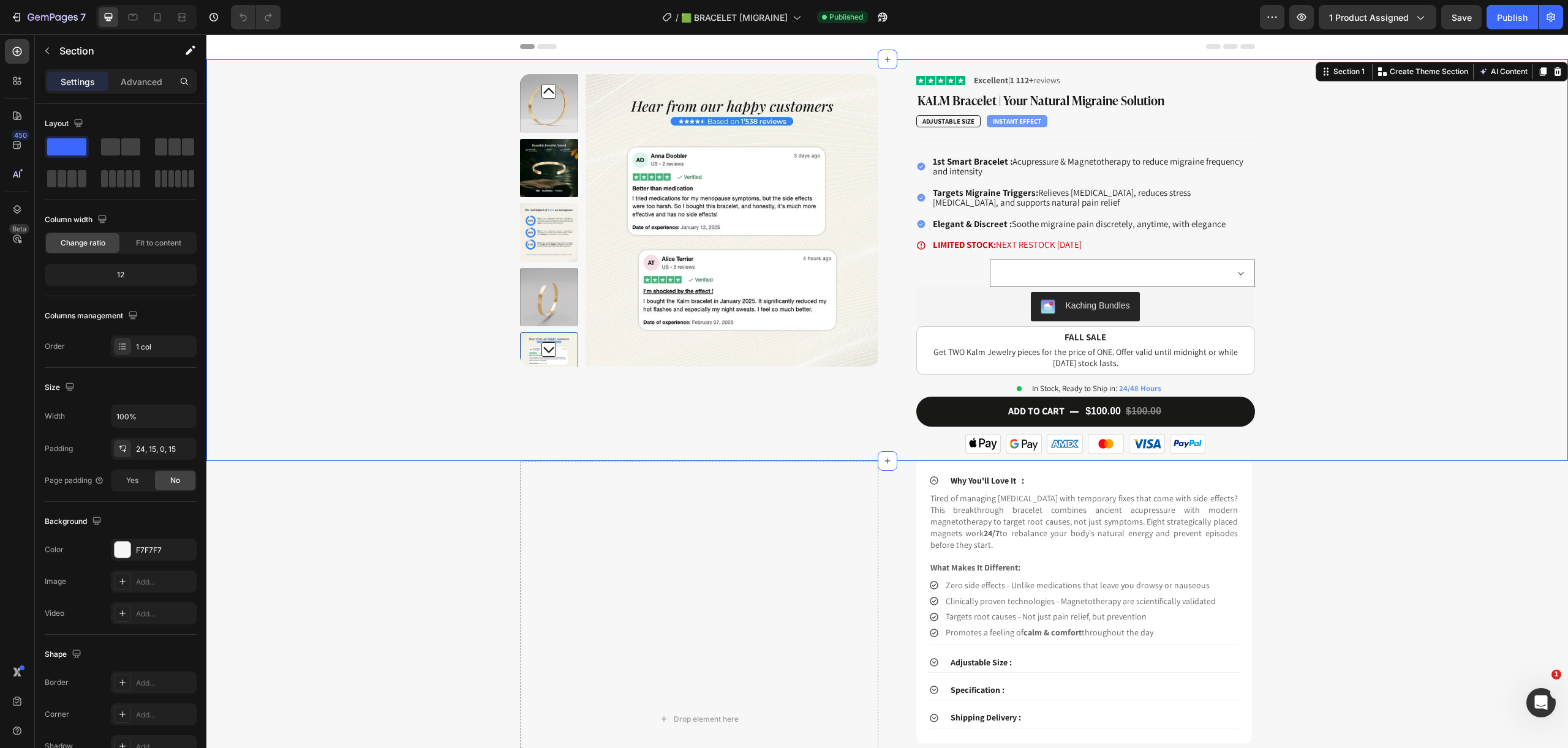
click at [1436, 407] on div "Product Images Image Excellent | 1 112+ reviews Text Block Row KALM Bracelet | …" at bounding box center [887, 268] width 1343 height 387
click at [148, 549] on div "F7F7F7" at bounding box center [153, 550] width 36 height 11
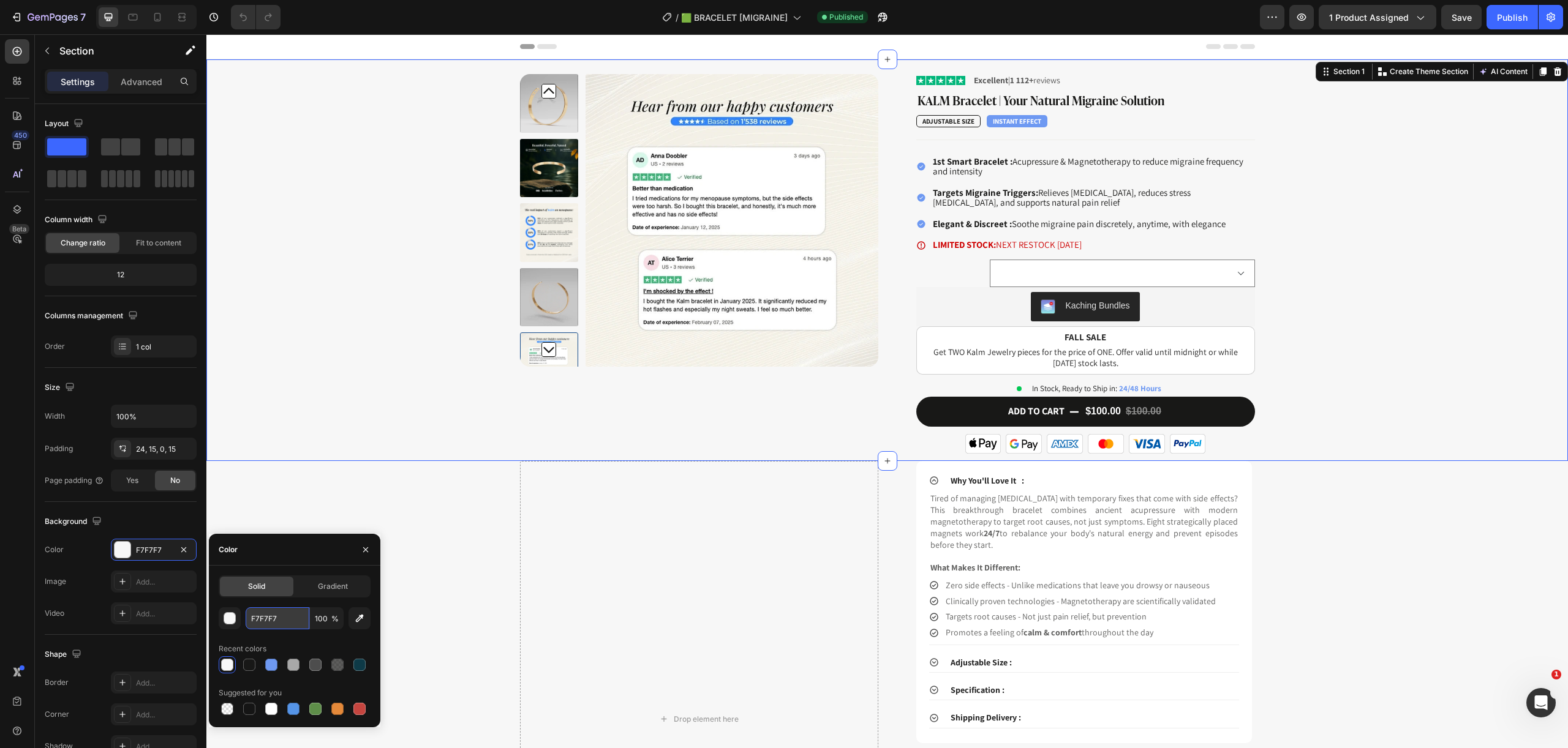
click at [291, 625] on input "F7F7F7" at bounding box center [277, 618] width 63 height 22
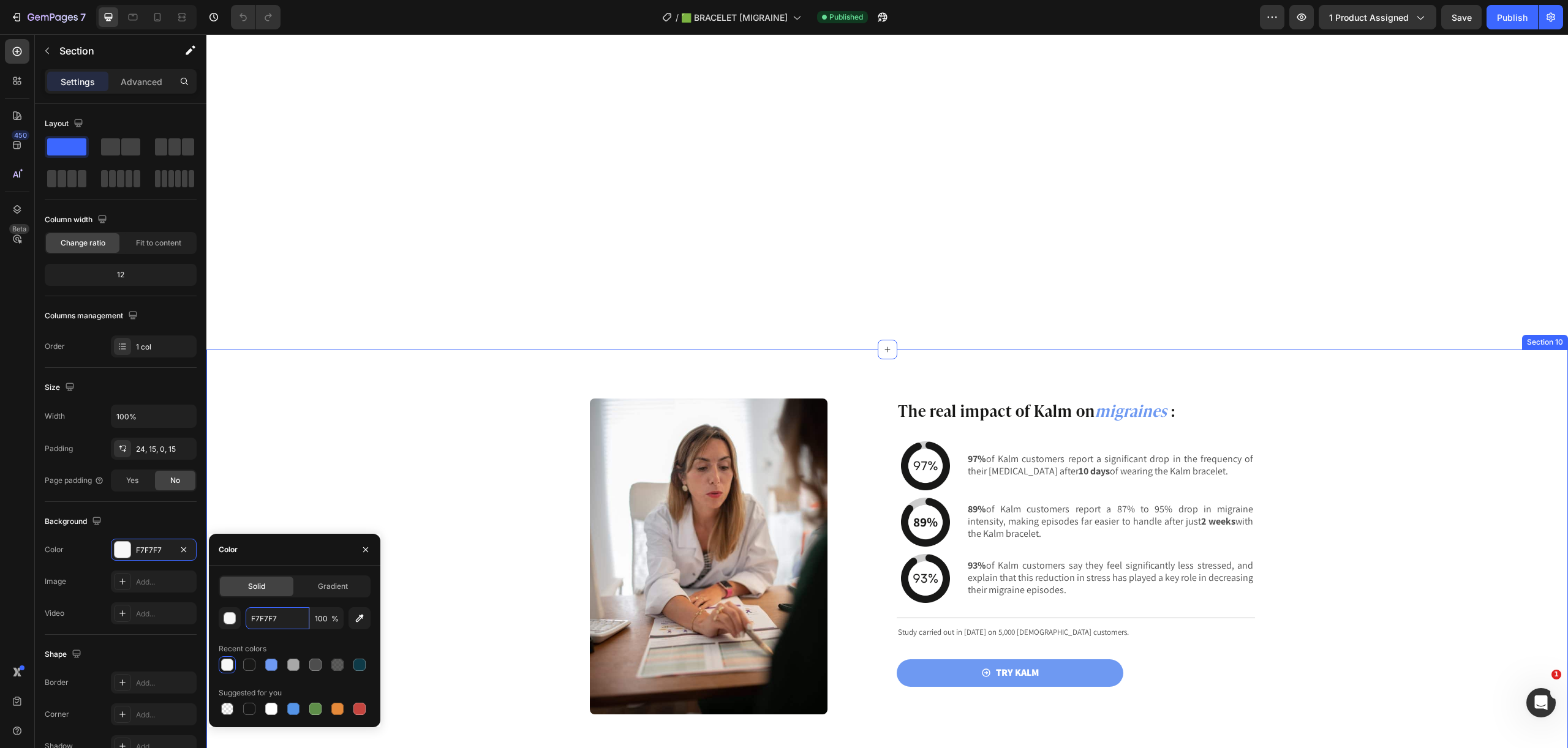
scroll to position [1299, 0]
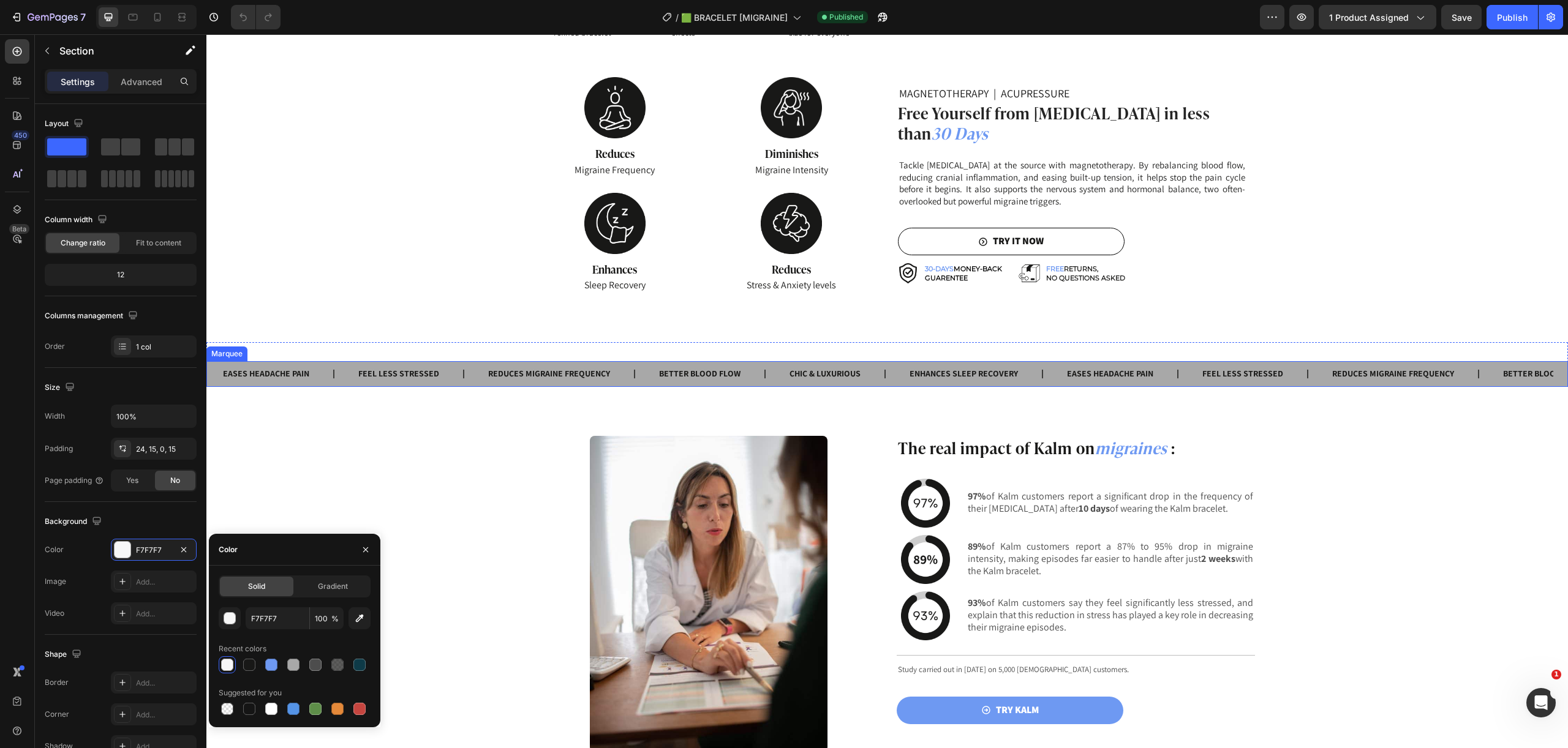
click at [1156, 381] on div "EASES HEADACHE PAIN Text" at bounding box center [1133, 374] width 136 height 26
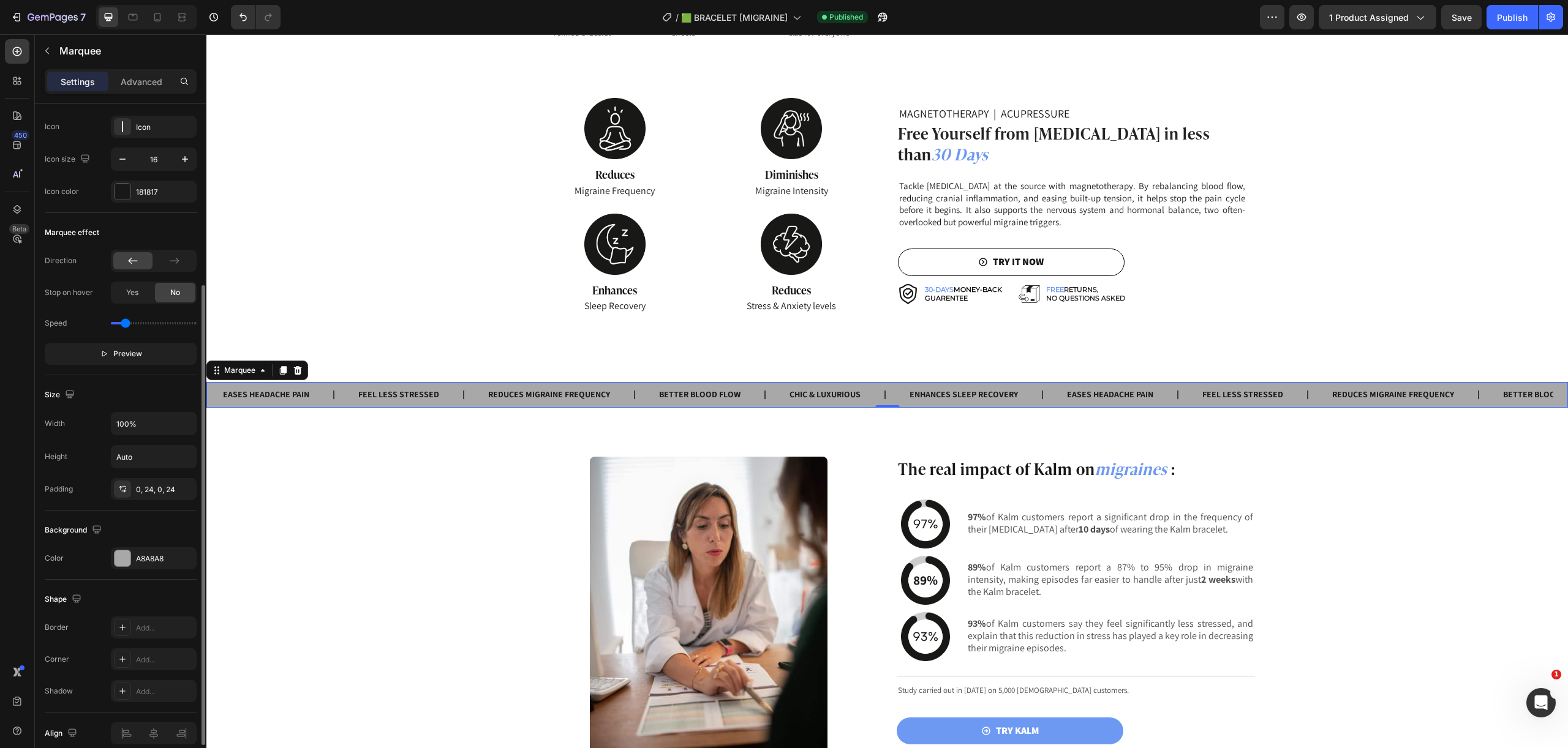
scroll to position [289, 0]
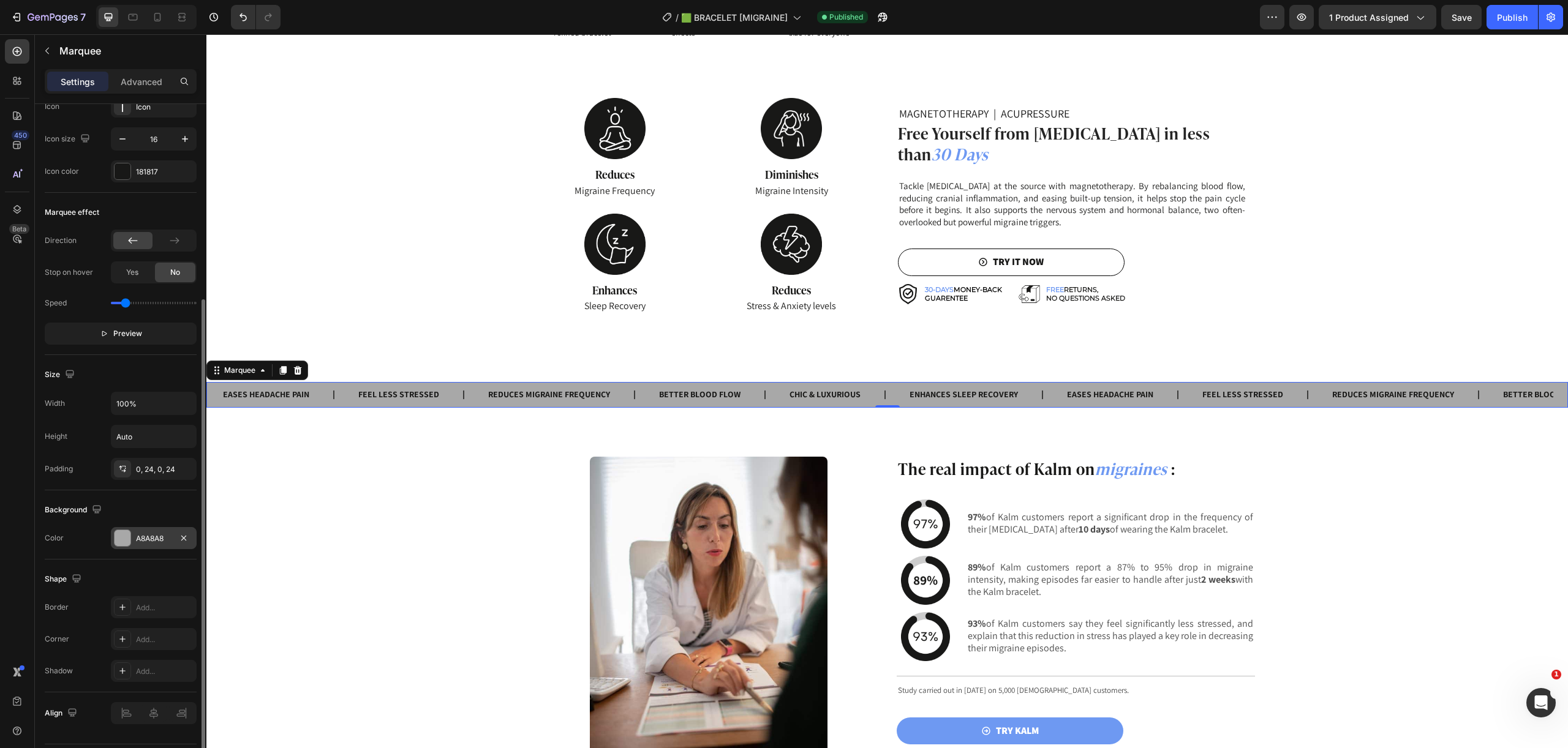
click at [149, 537] on div "A8A8A8" at bounding box center [153, 539] width 36 height 11
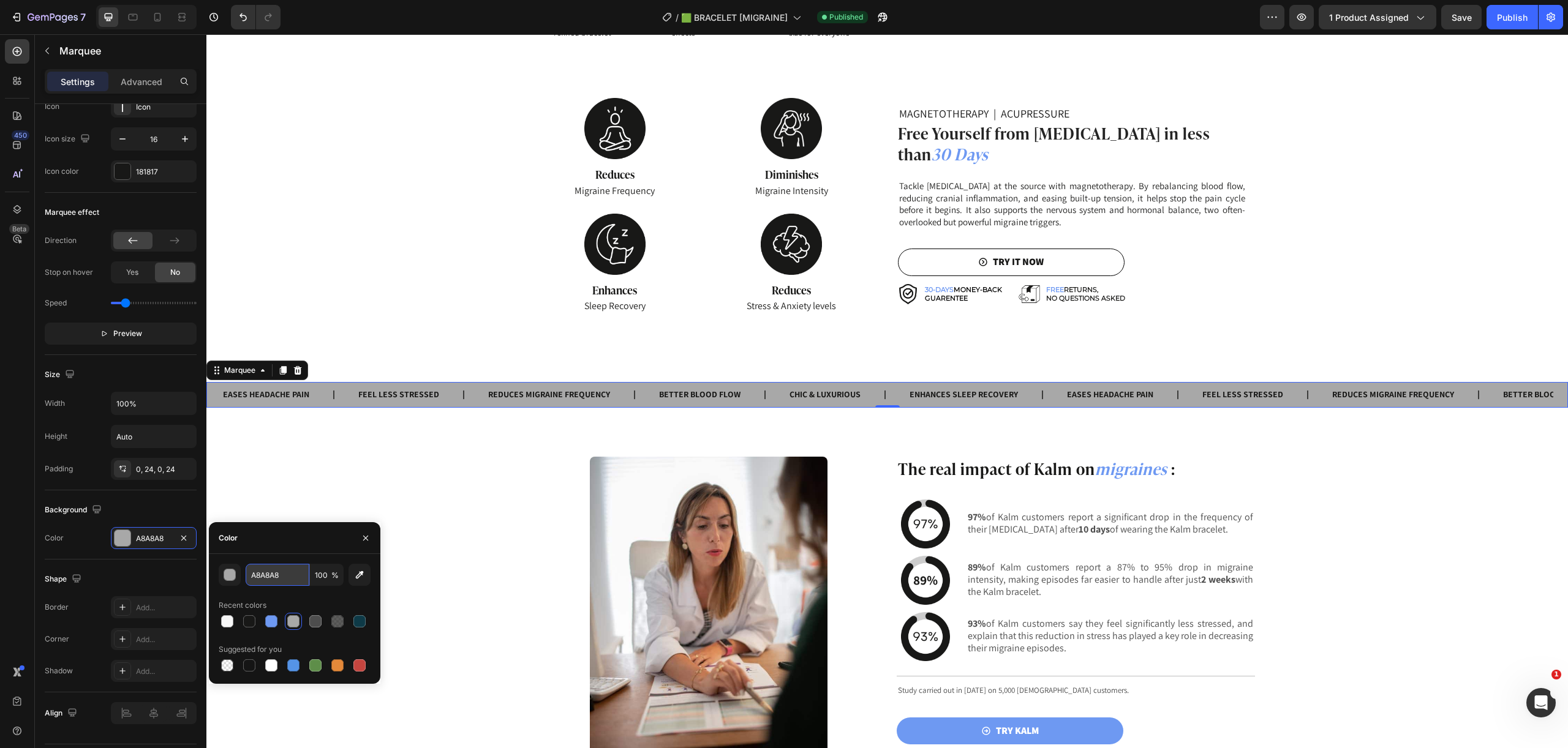
click at [285, 575] on input "A8A8A8" at bounding box center [277, 575] width 63 height 22
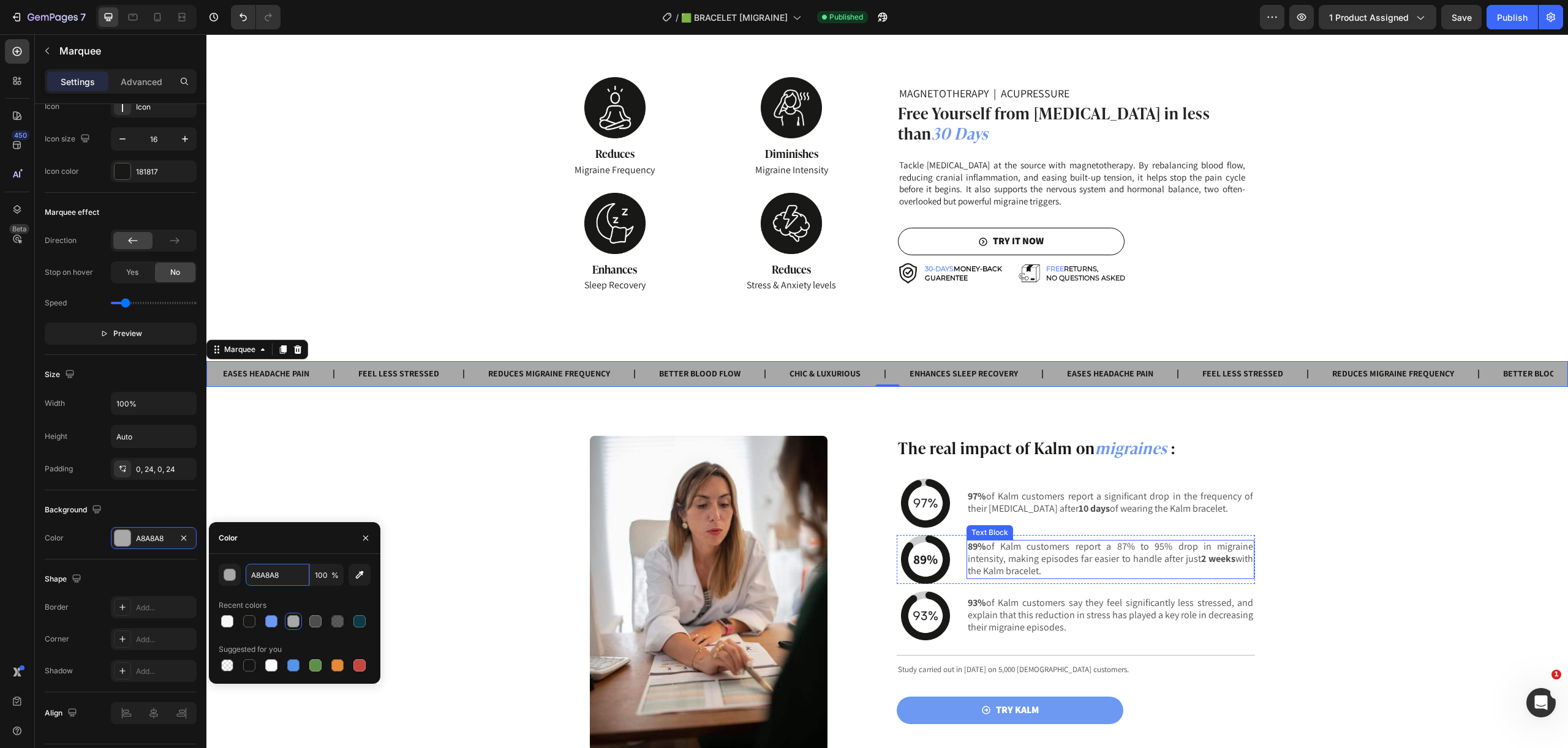
scroll to position [1540, 0]
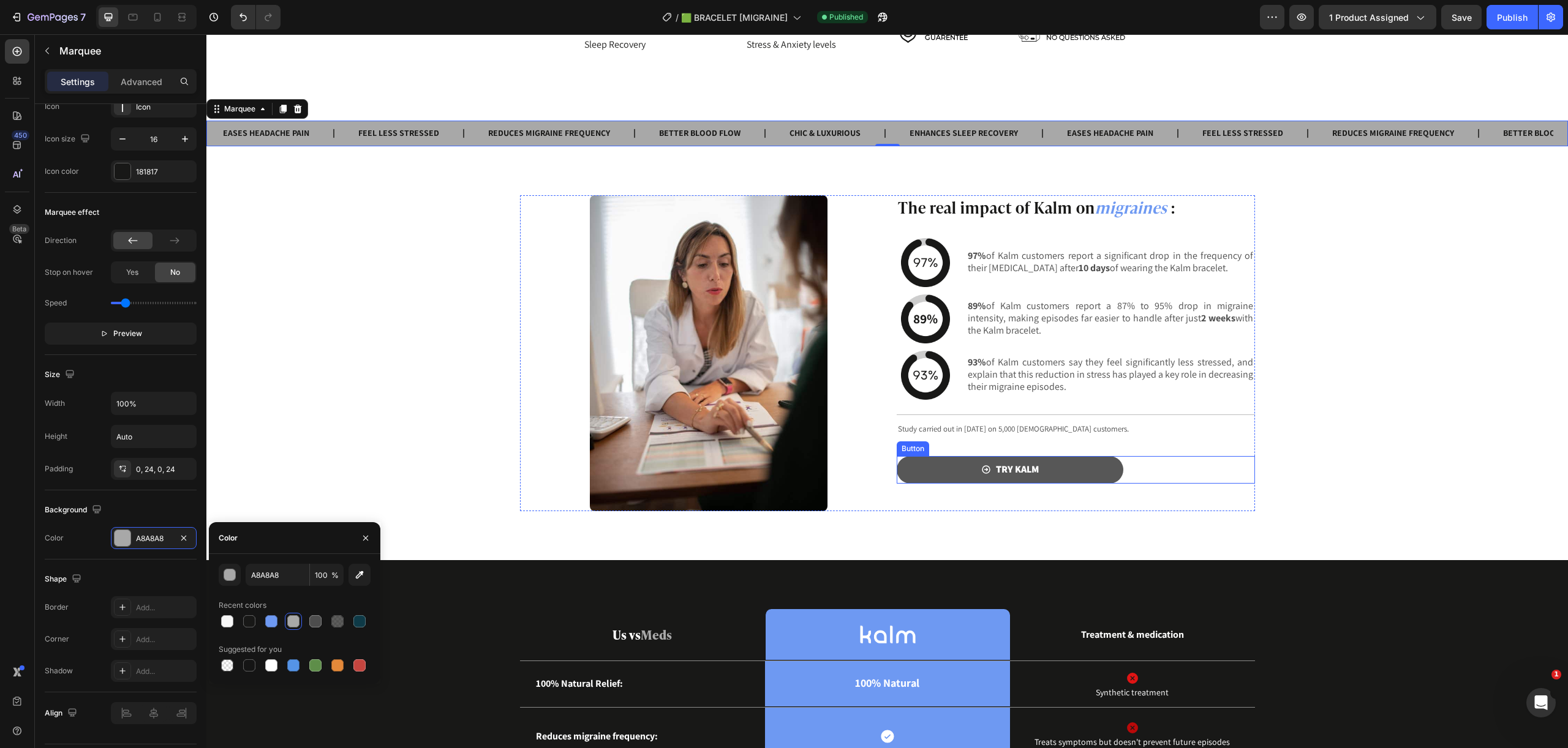
click at [1110, 473] on link "TRY KALM" at bounding box center [1010, 469] width 227 height 28
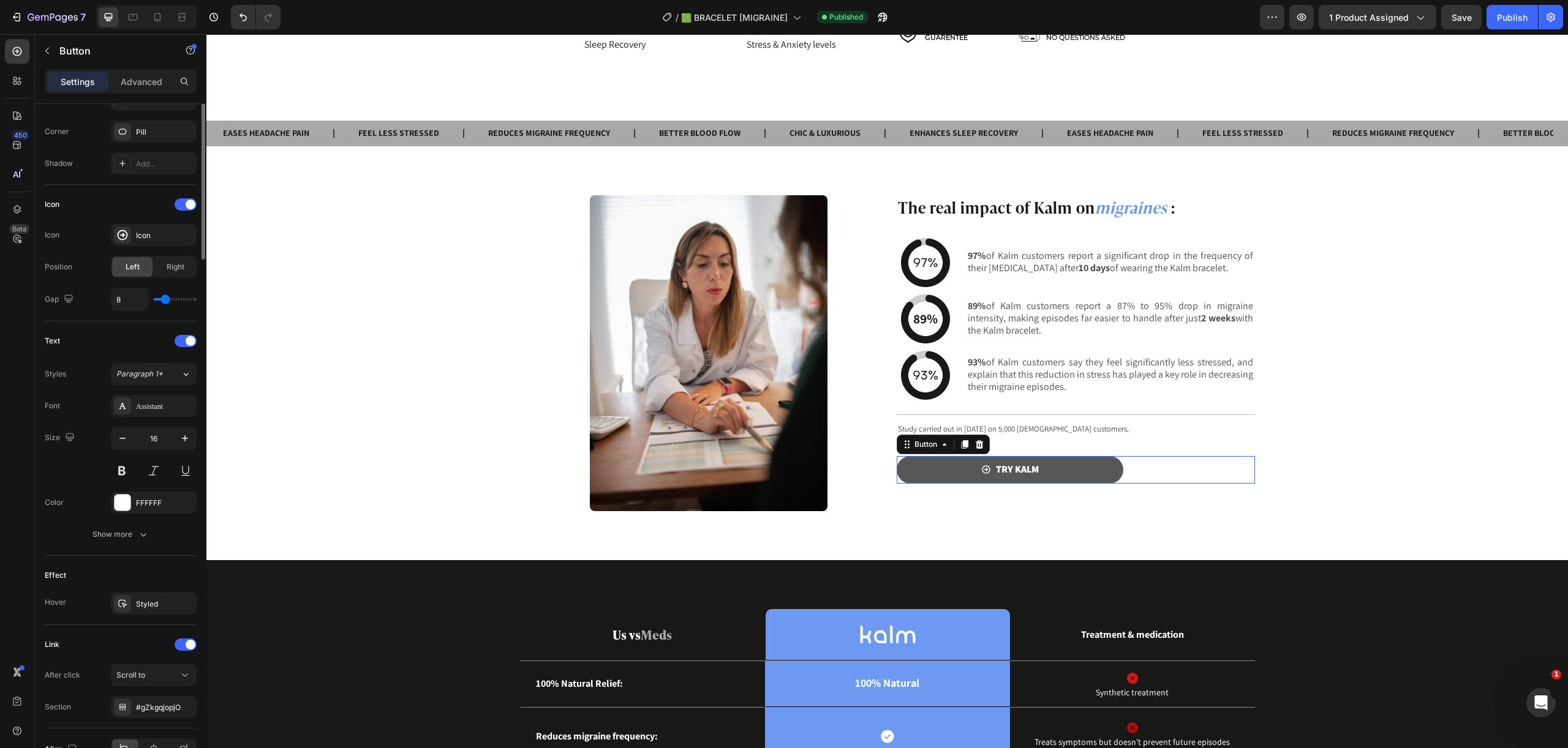
scroll to position [0, 0]
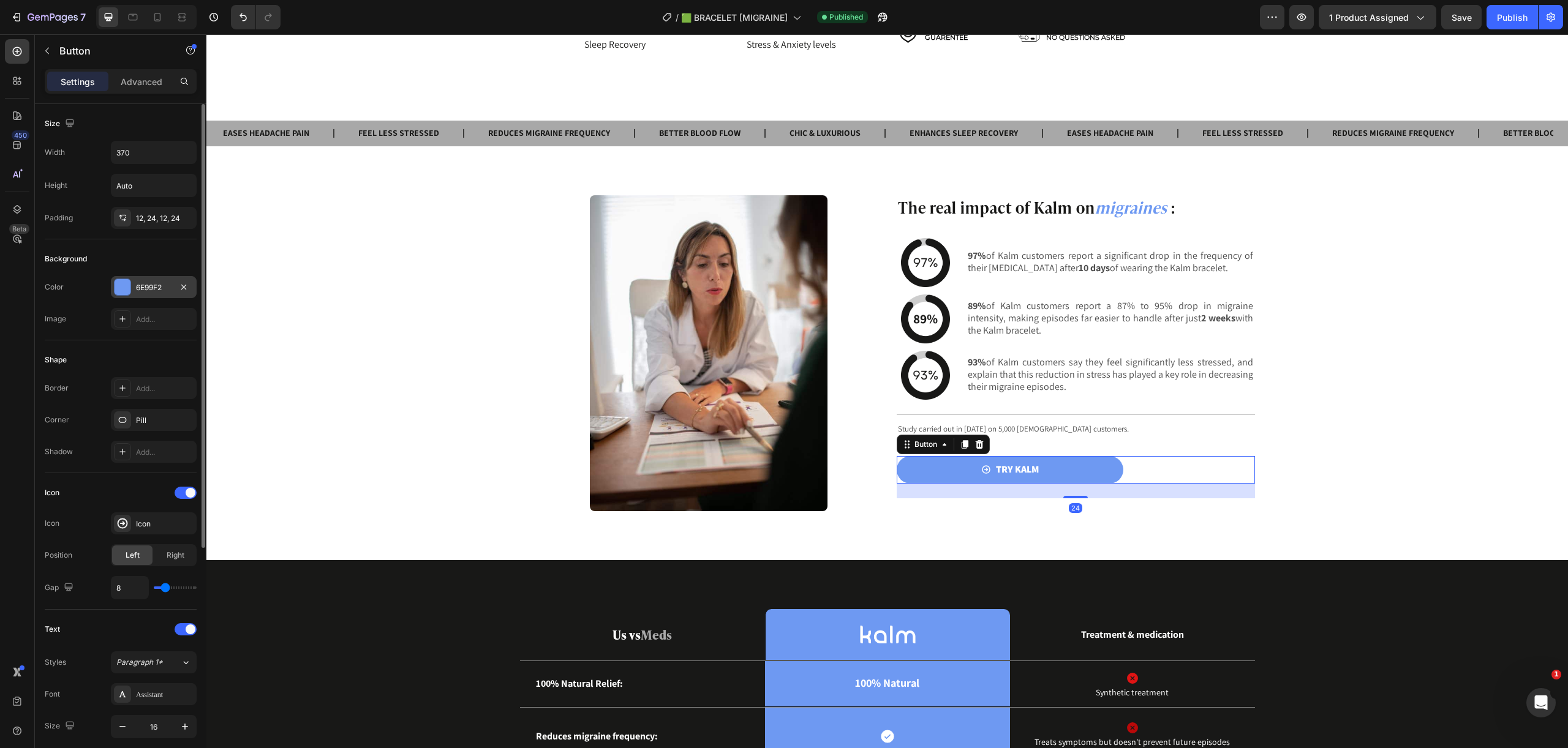
click at [150, 287] on div "6E99F2" at bounding box center [153, 287] width 36 height 11
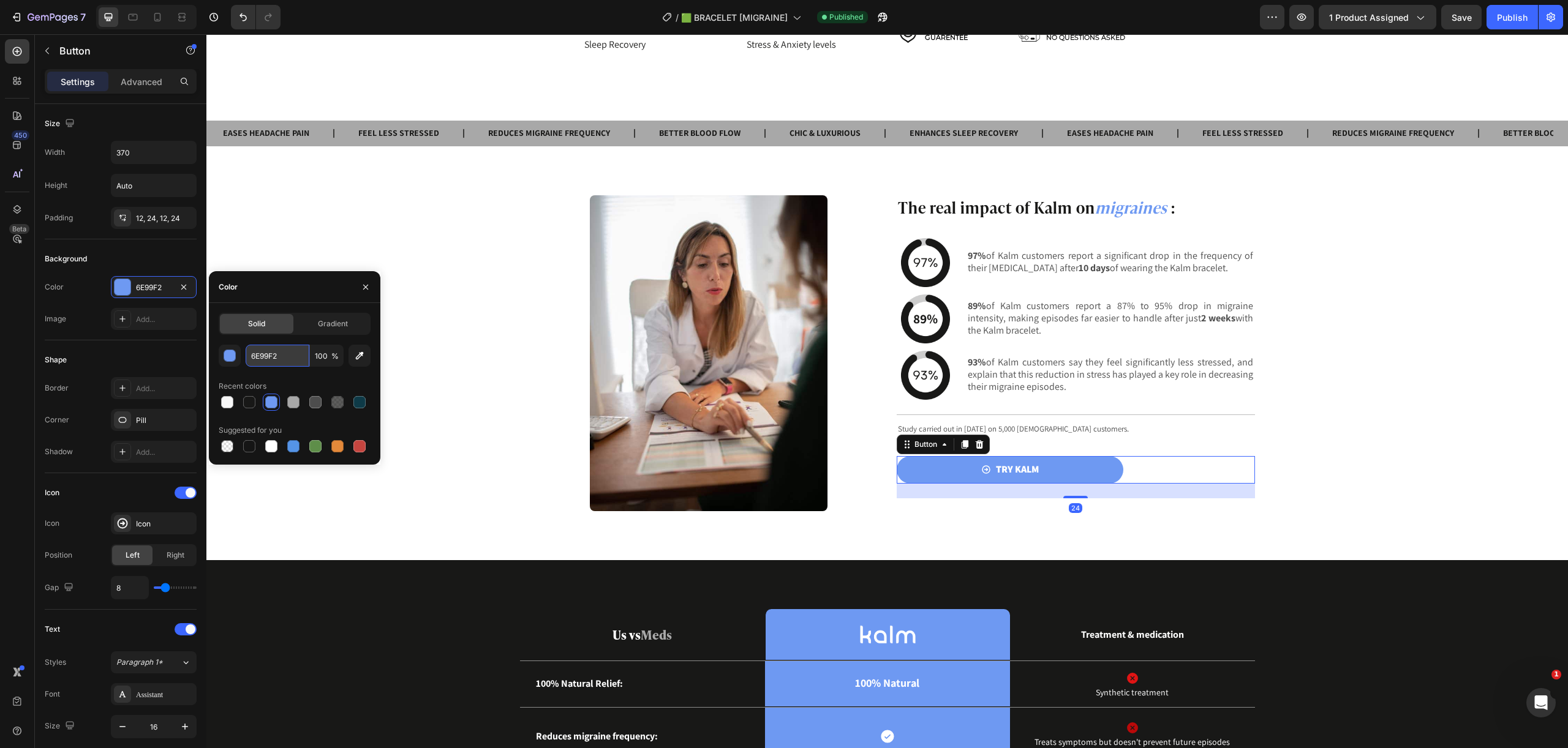
click at [294, 358] on input "6E99F2" at bounding box center [277, 355] width 63 height 22
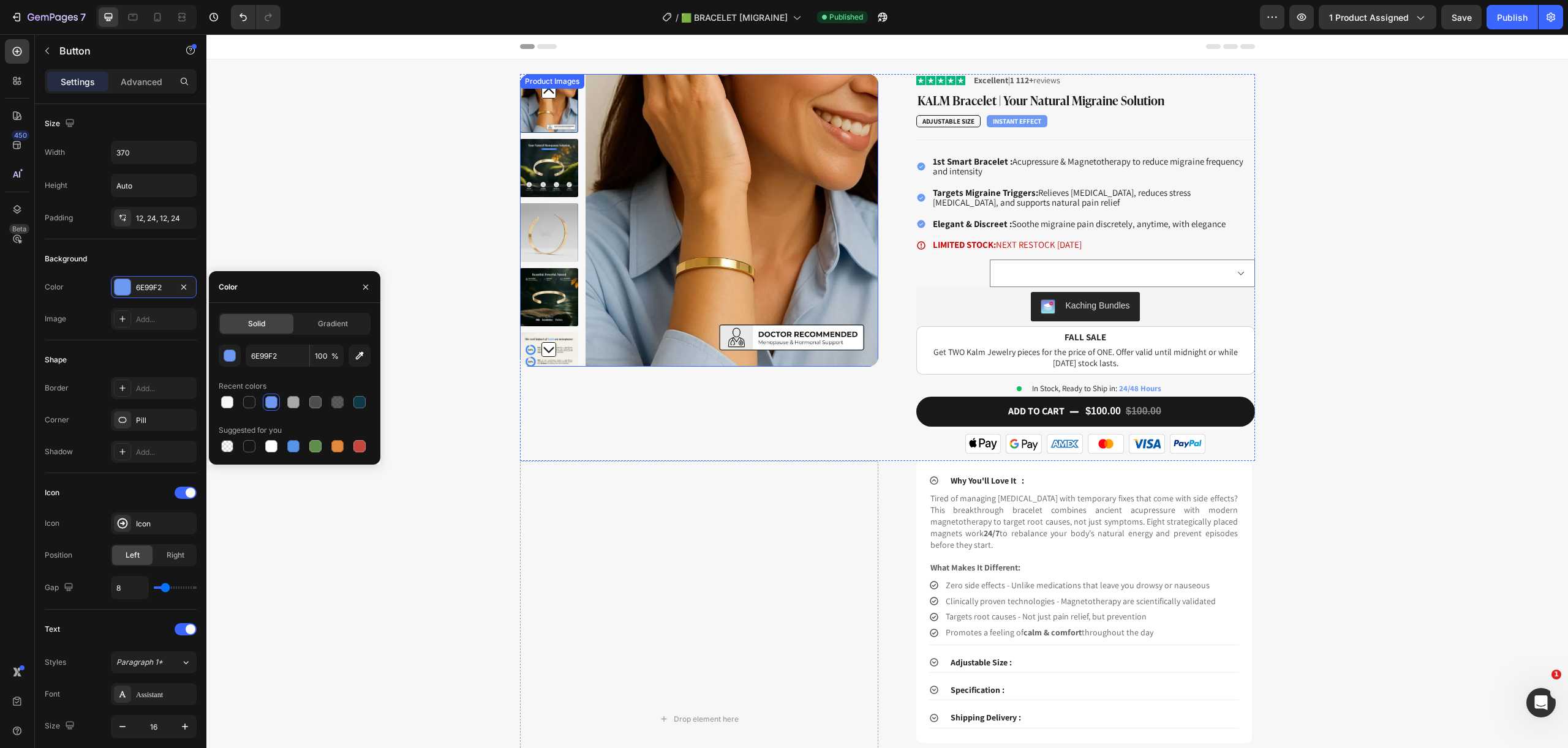
click at [562, 333] on img at bounding box center [549, 362] width 59 height 59
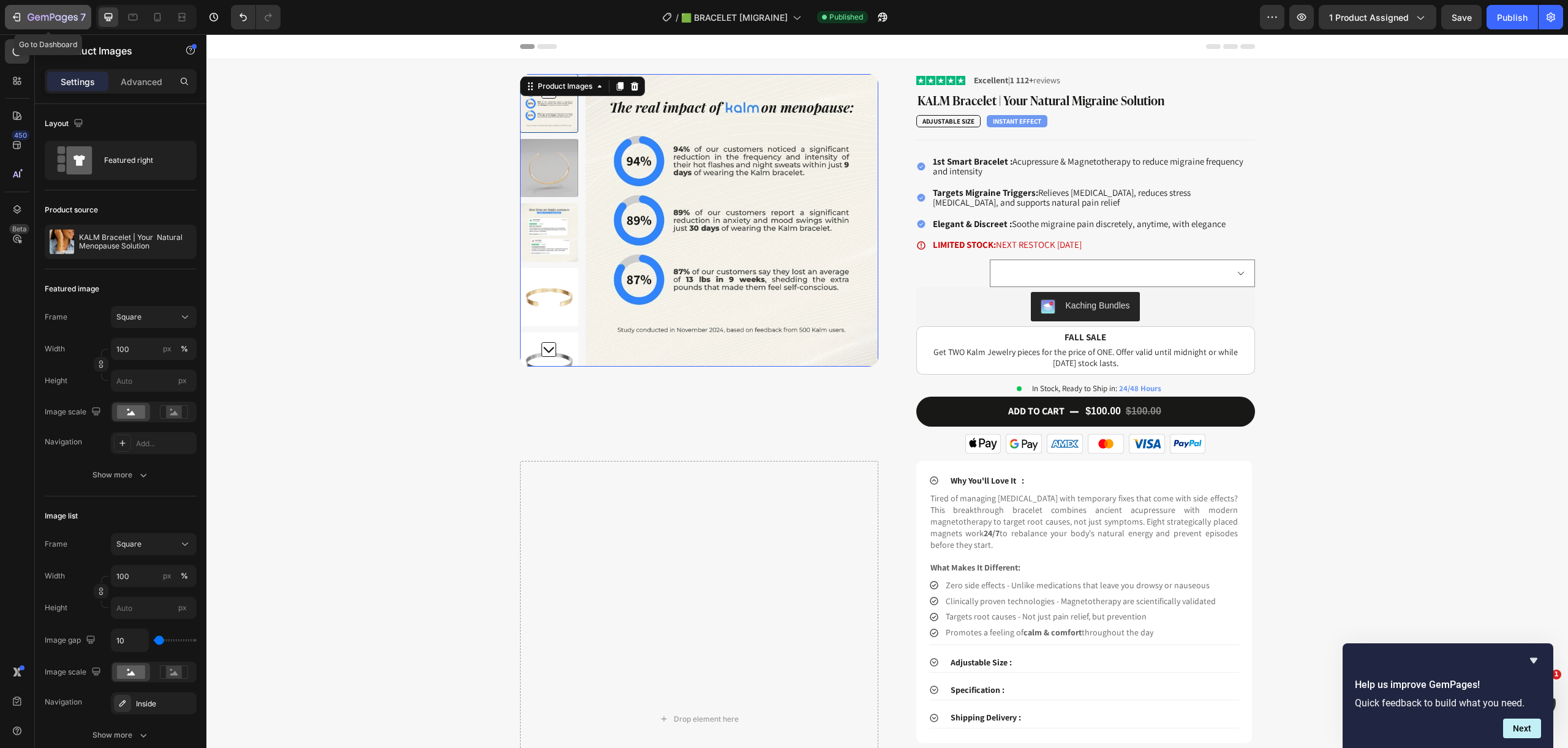
click at [23, 10] on div "7" at bounding box center [48, 18] width 76 height 15
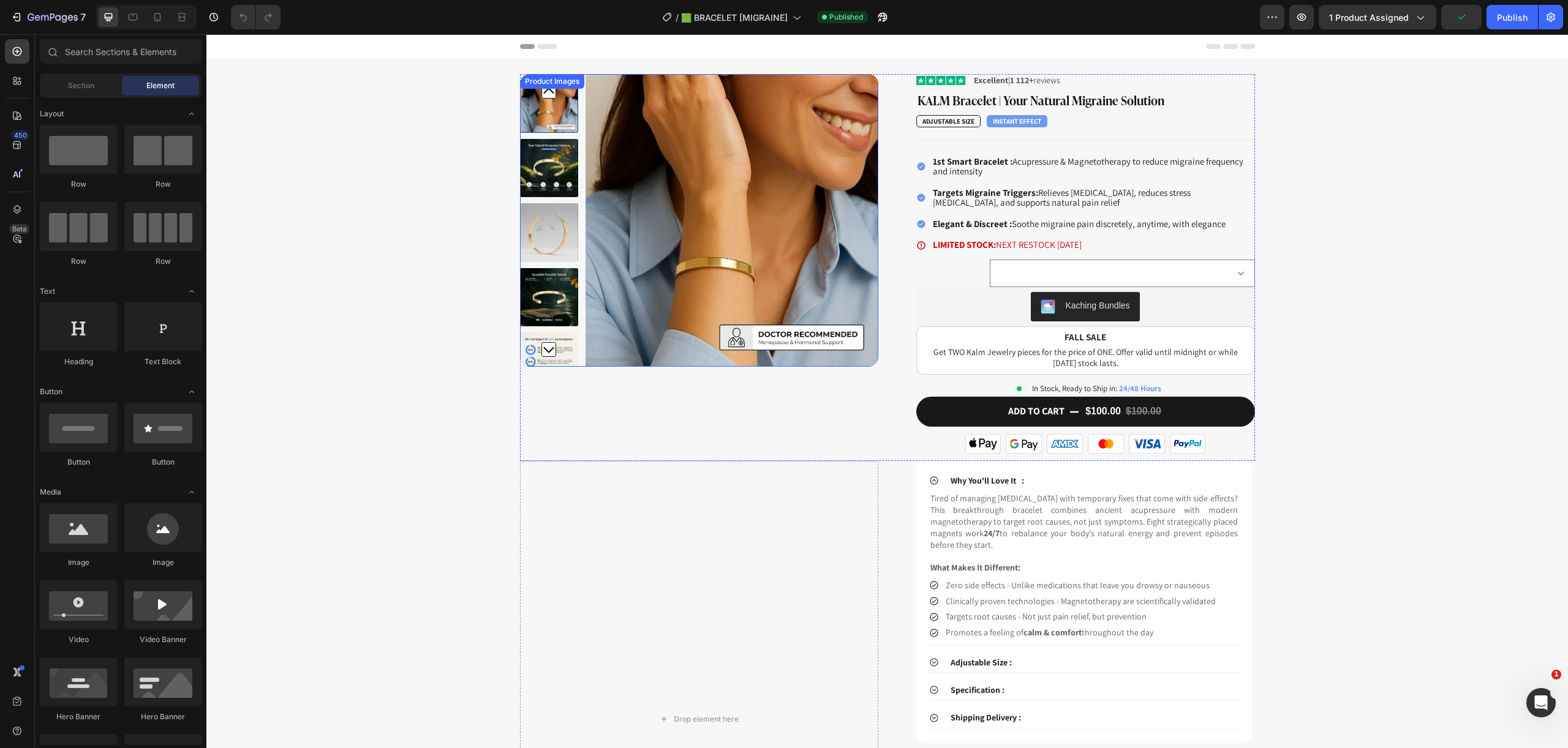
click at [646, 202] on img at bounding box center [732, 221] width 293 height 293
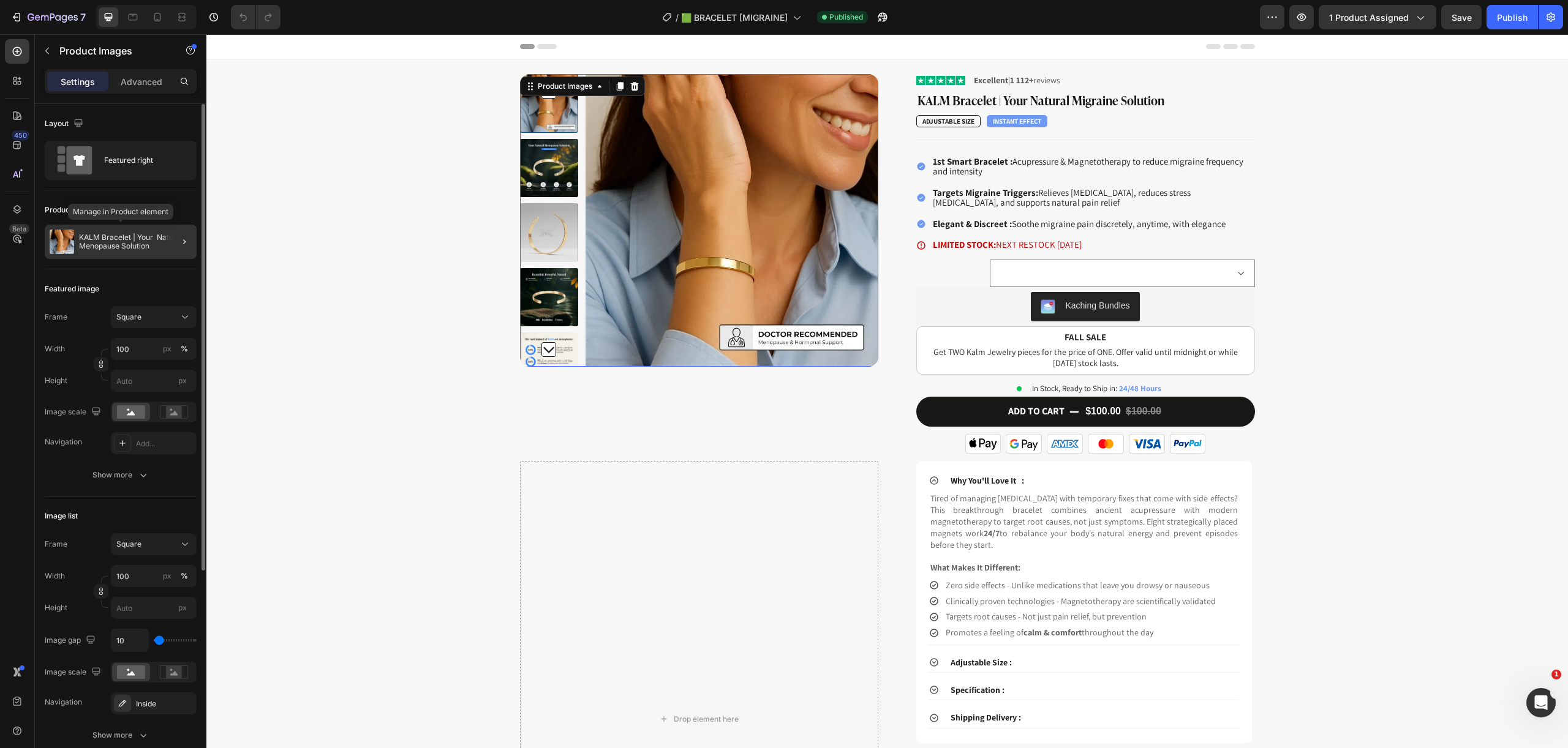
click at [155, 250] on div "KALM Bracelet | Your Natural Menopause Solution" at bounding box center [120, 241] width 152 height 34
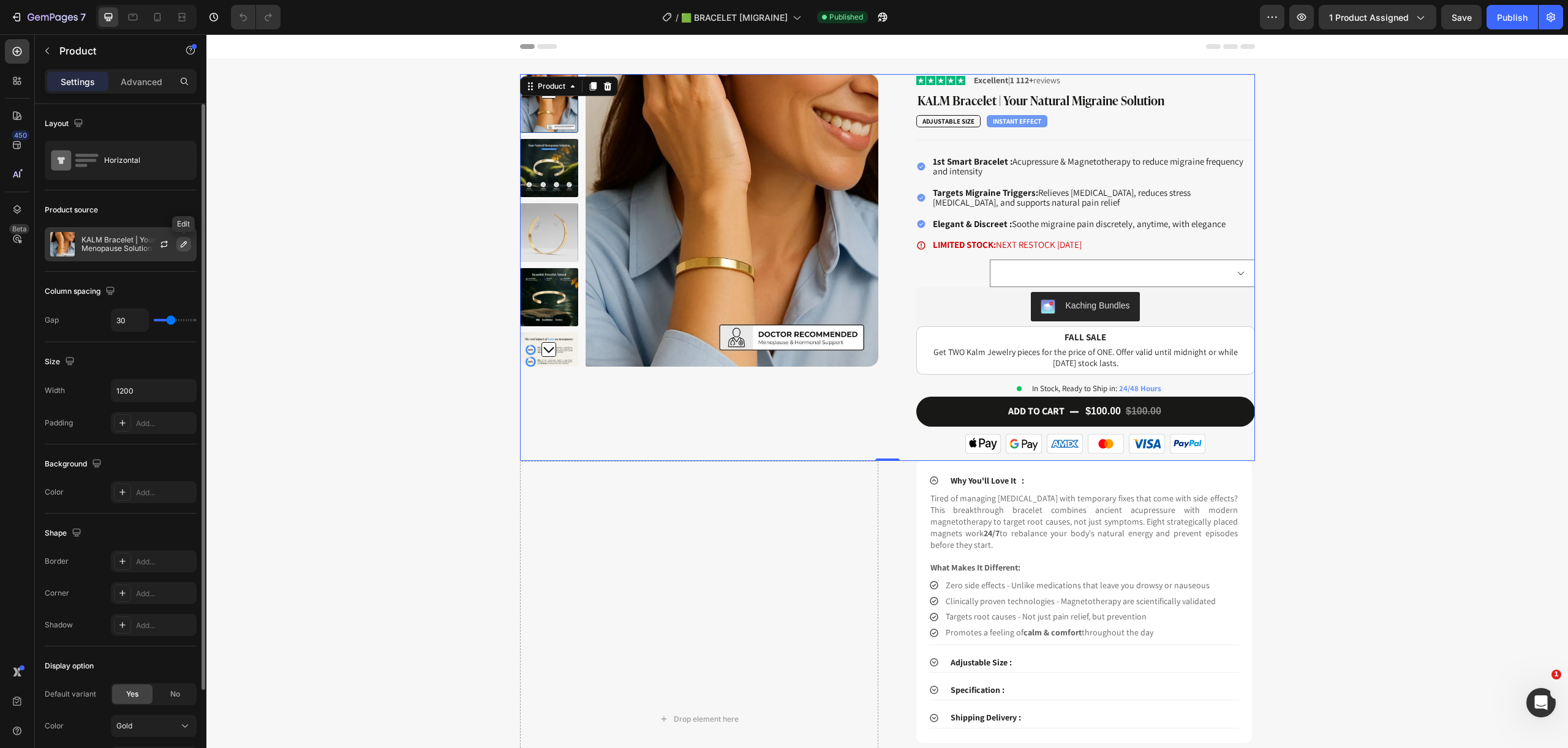
click at [181, 246] on icon "button" at bounding box center [184, 244] width 10 height 10
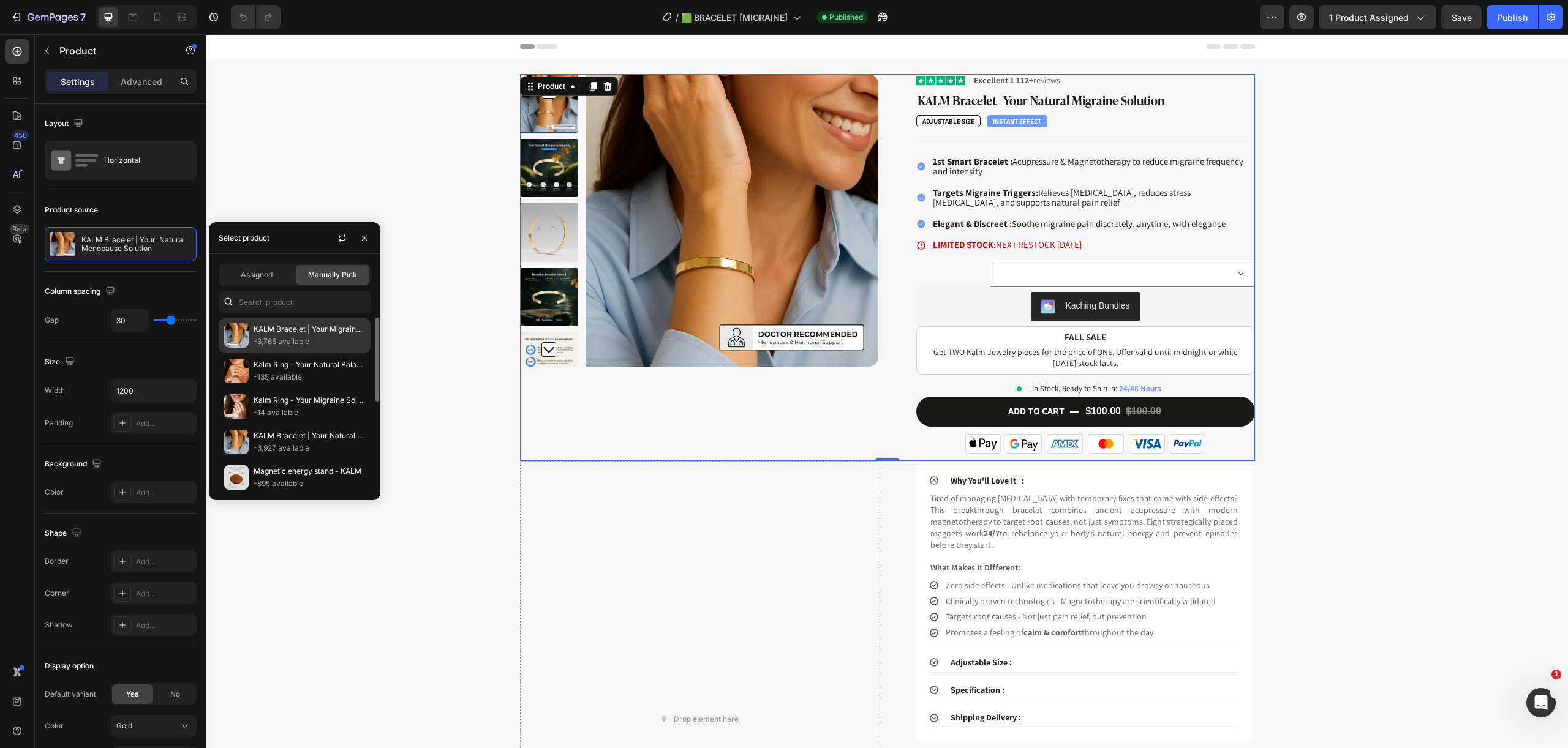
click at [282, 340] on p "-3,766 available" at bounding box center [309, 341] width 111 height 12
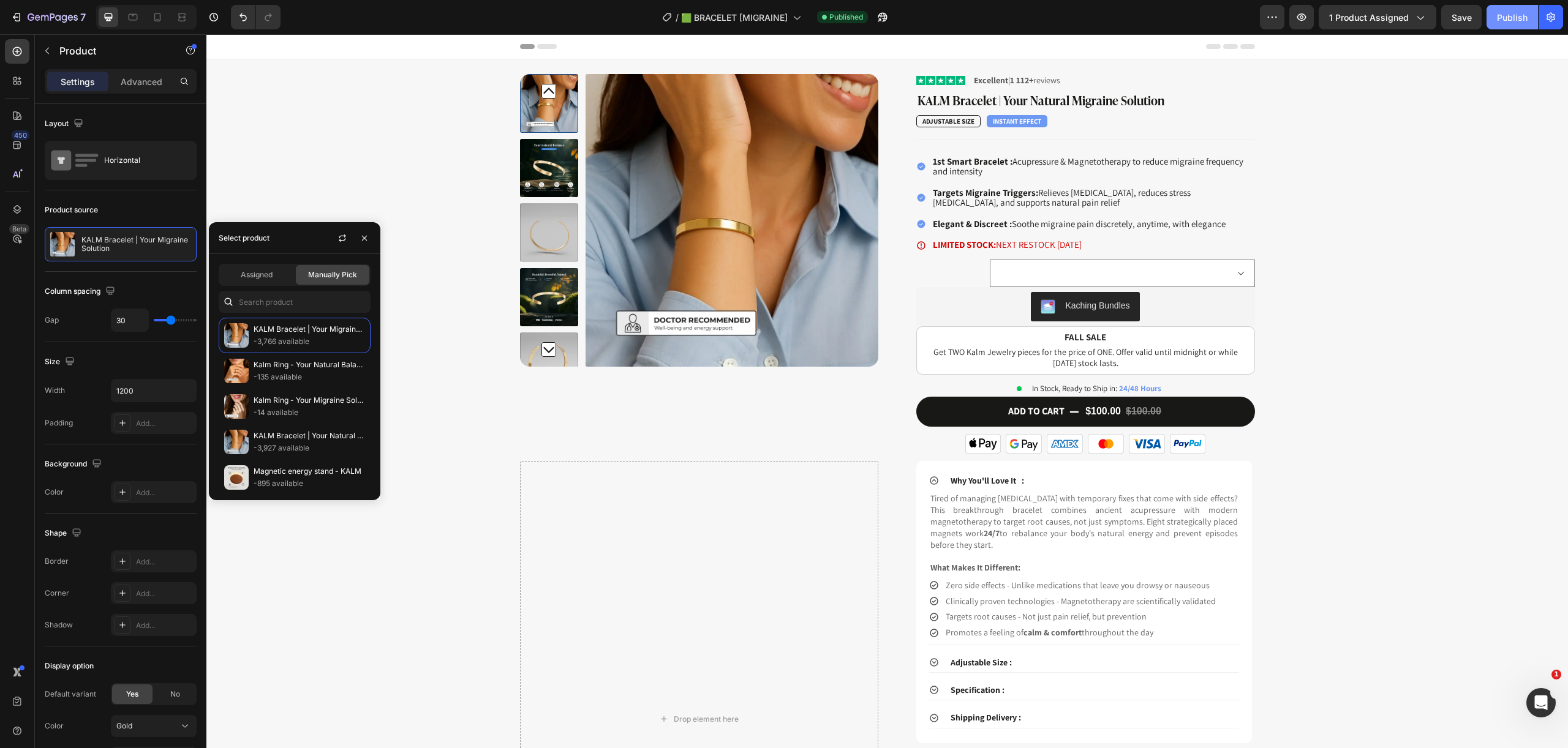
click at [1499, 23] on div "Publish" at bounding box center [1511, 17] width 30 height 13
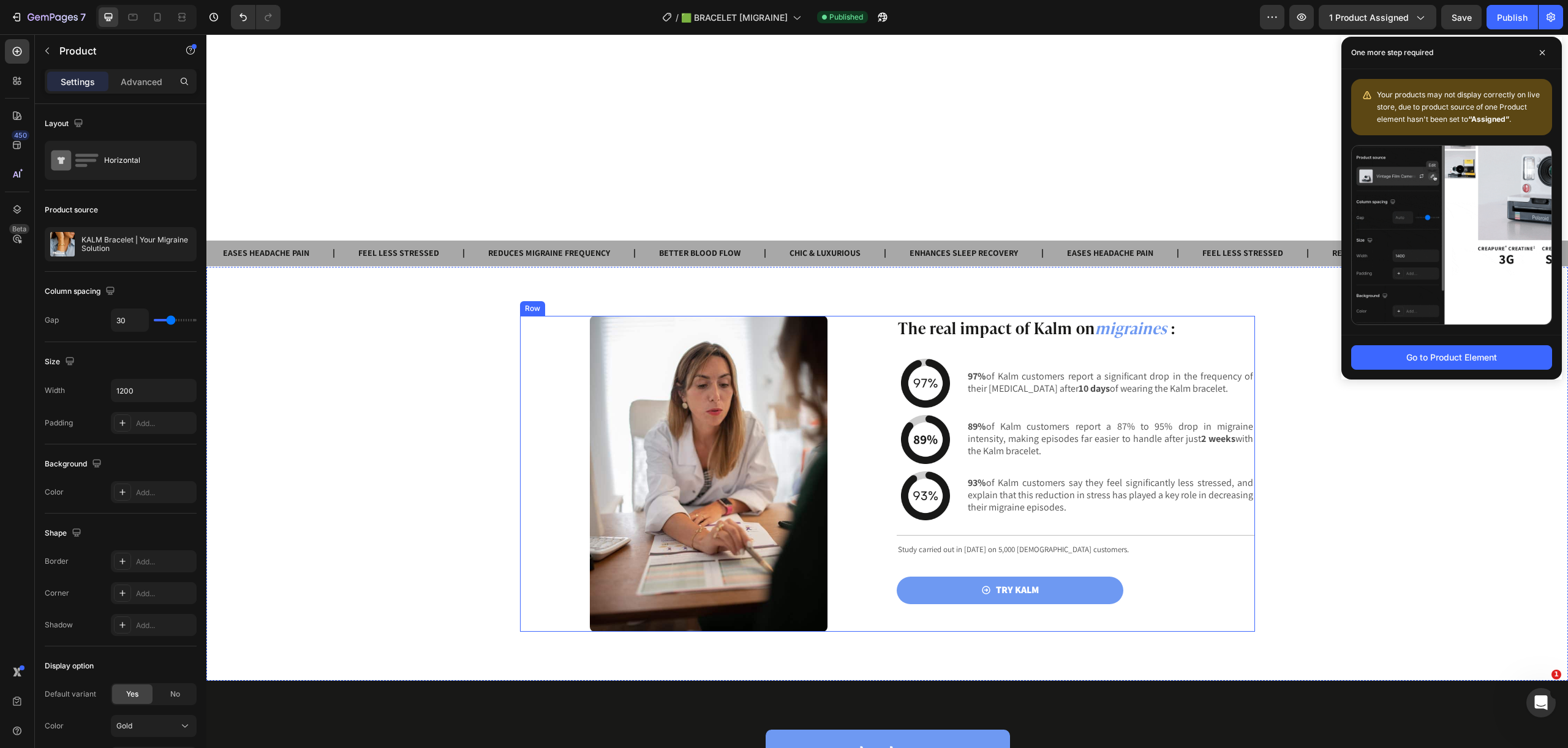
scroll to position [1626, 0]
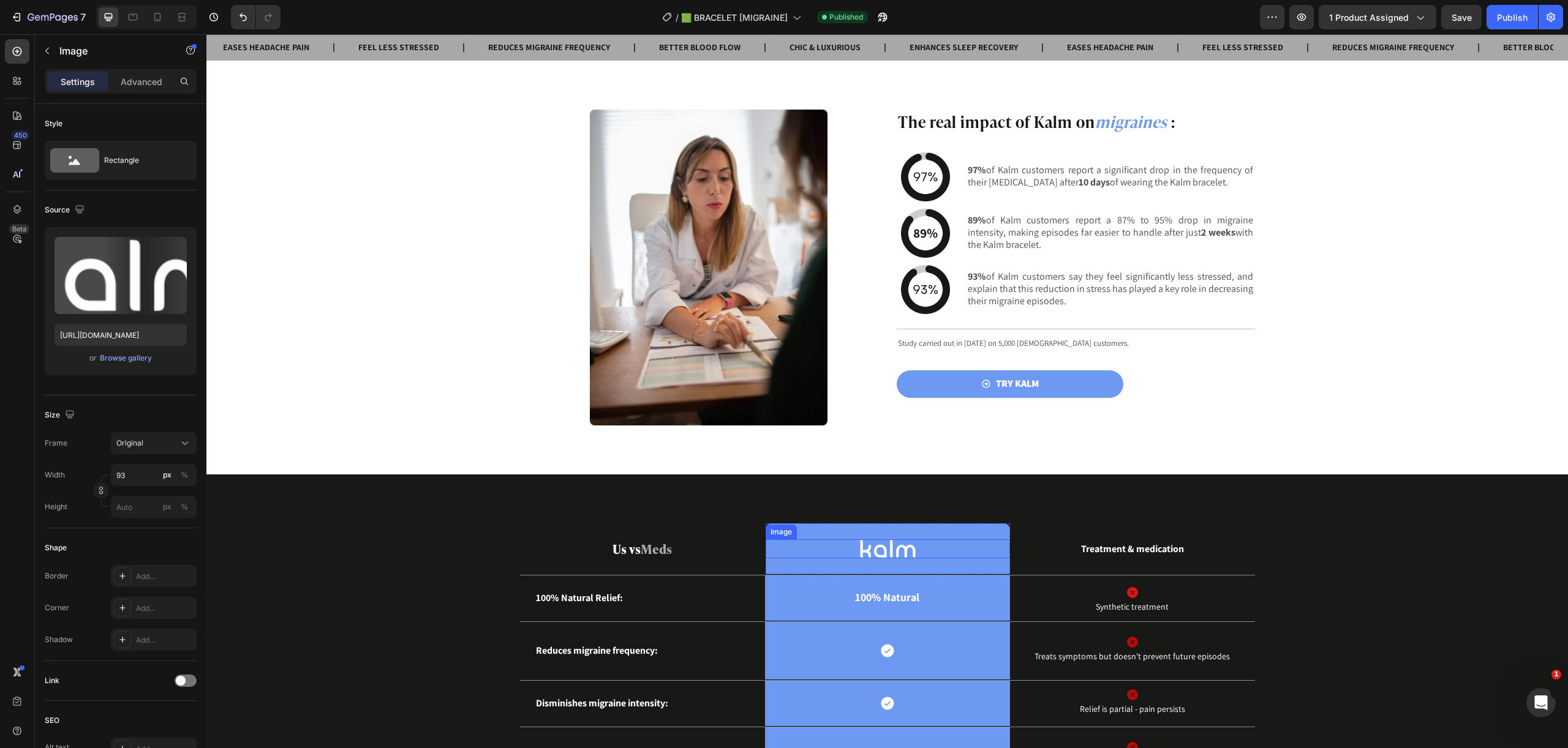
click at [976, 540] on div at bounding box center [888, 549] width 244 height 19
click at [983, 534] on div "Image 0 Row" at bounding box center [887, 549] width 245 height 51
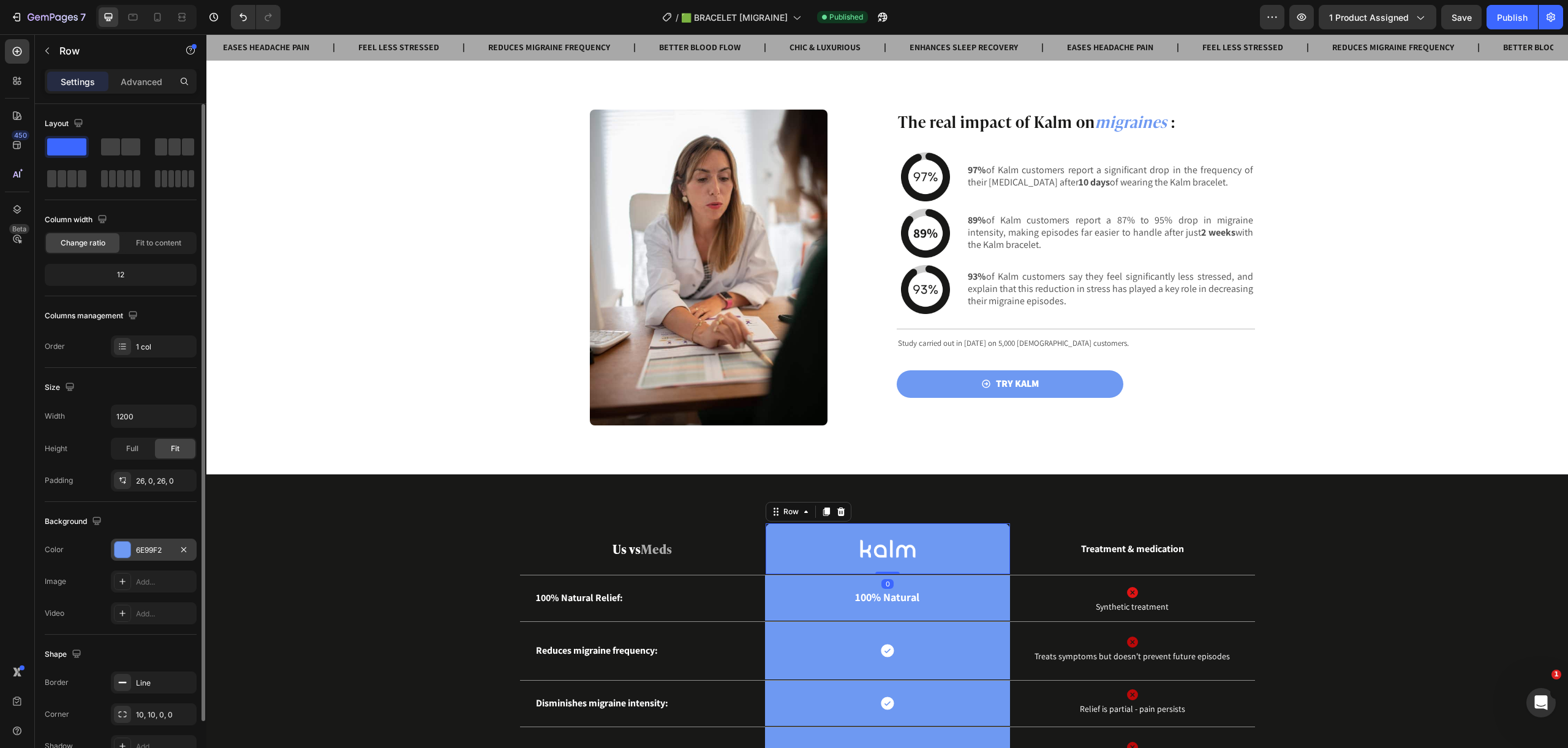
click at [149, 553] on div "6E99F2" at bounding box center [153, 550] width 36 height 11
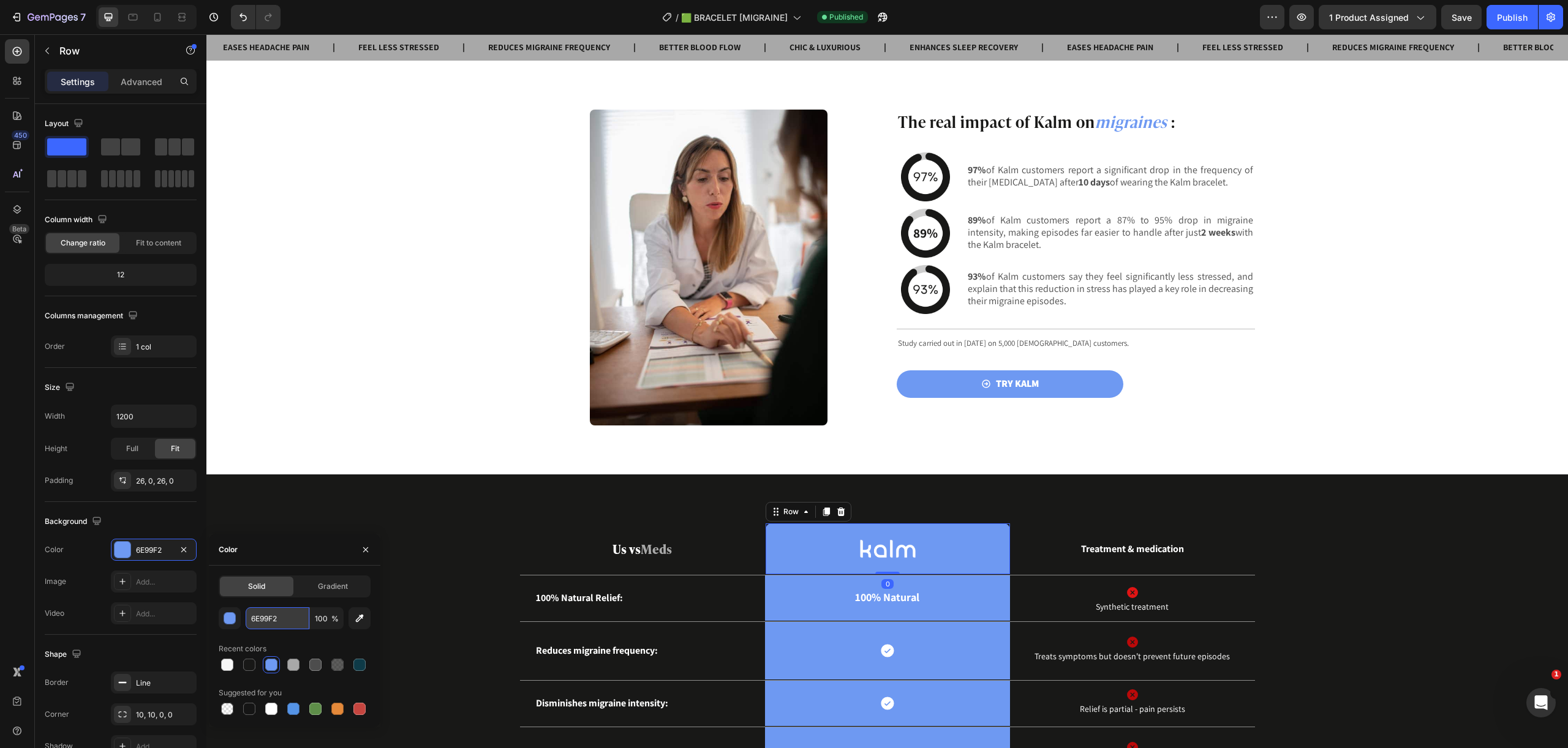
click at [291, 617] on input "6E99F2" at bounding box center [277, 618] width 63 height 22
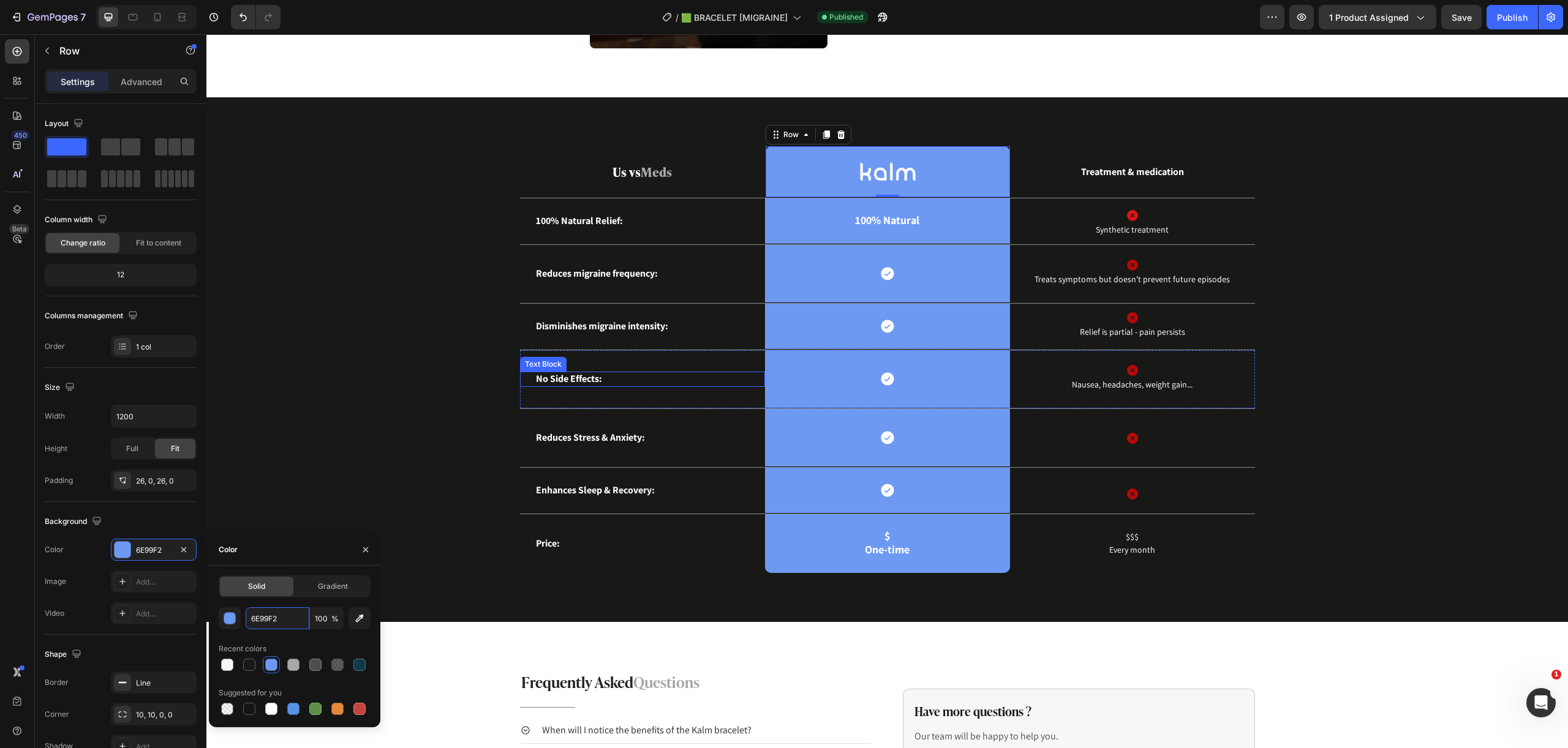
scroll to position [2250, 0]
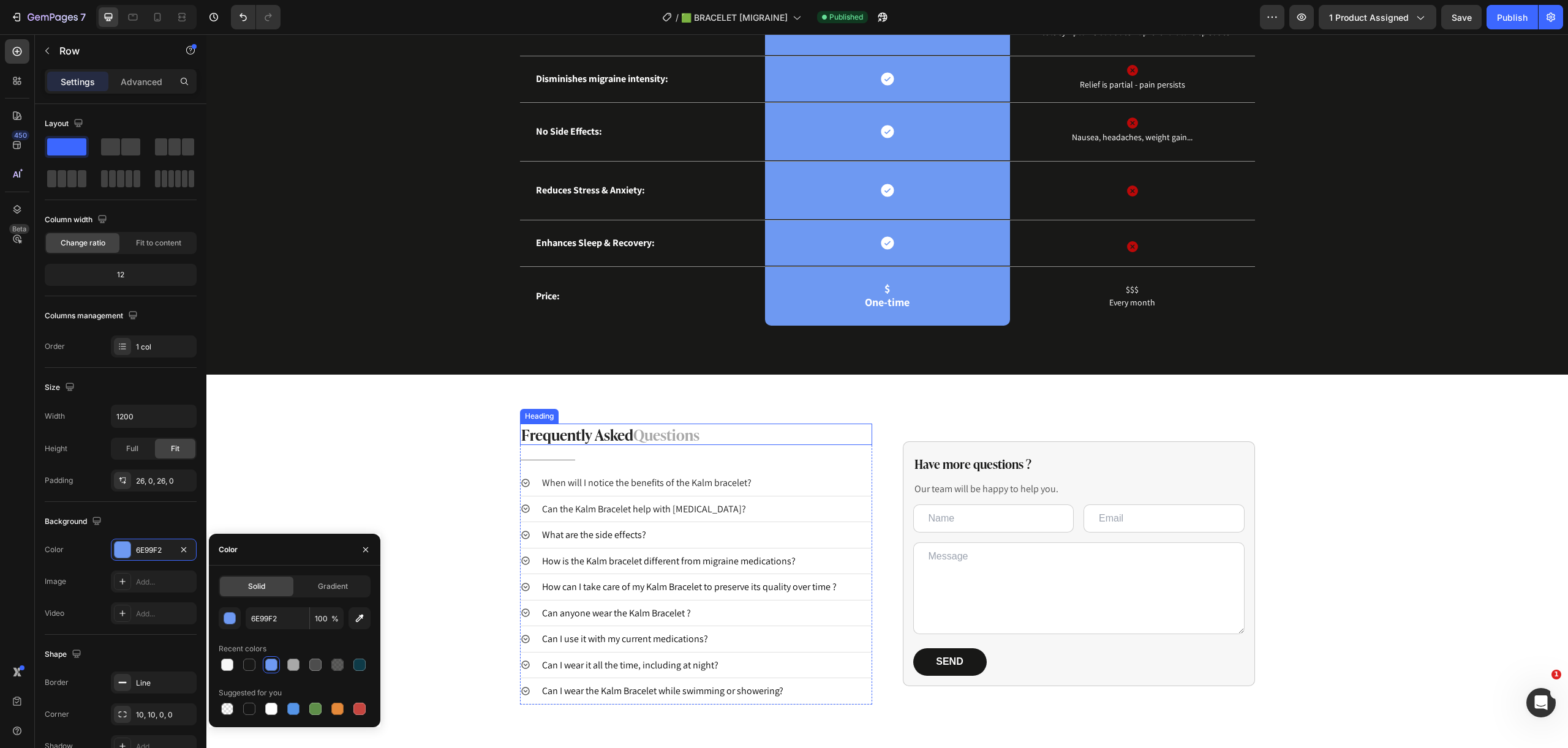
click at [670, 432] on span "Questions" at bounding box center [667, 434] width 66 height 23
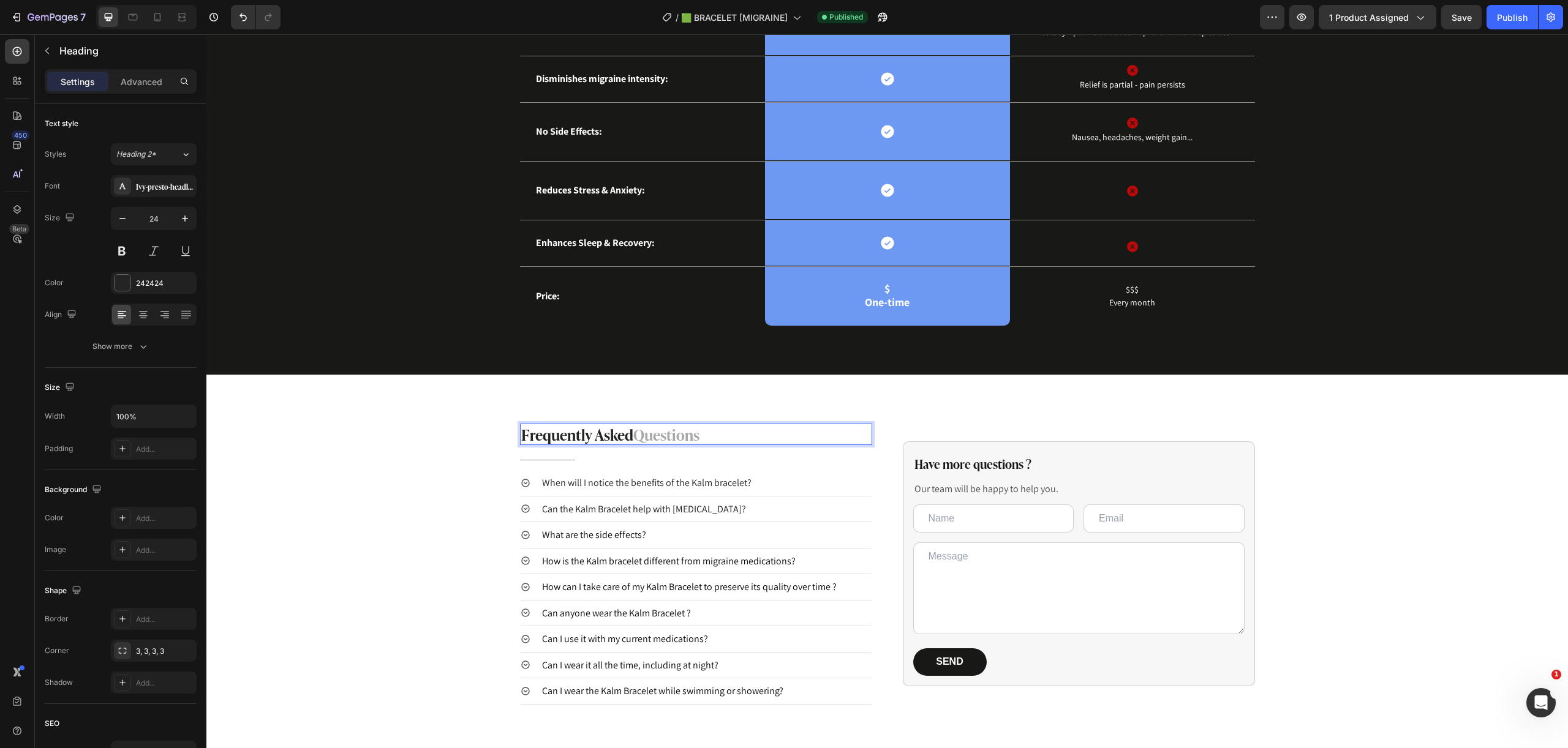
click at [669, 436] on span "Questions" at bounding box center [667, 434] width 66 height 23
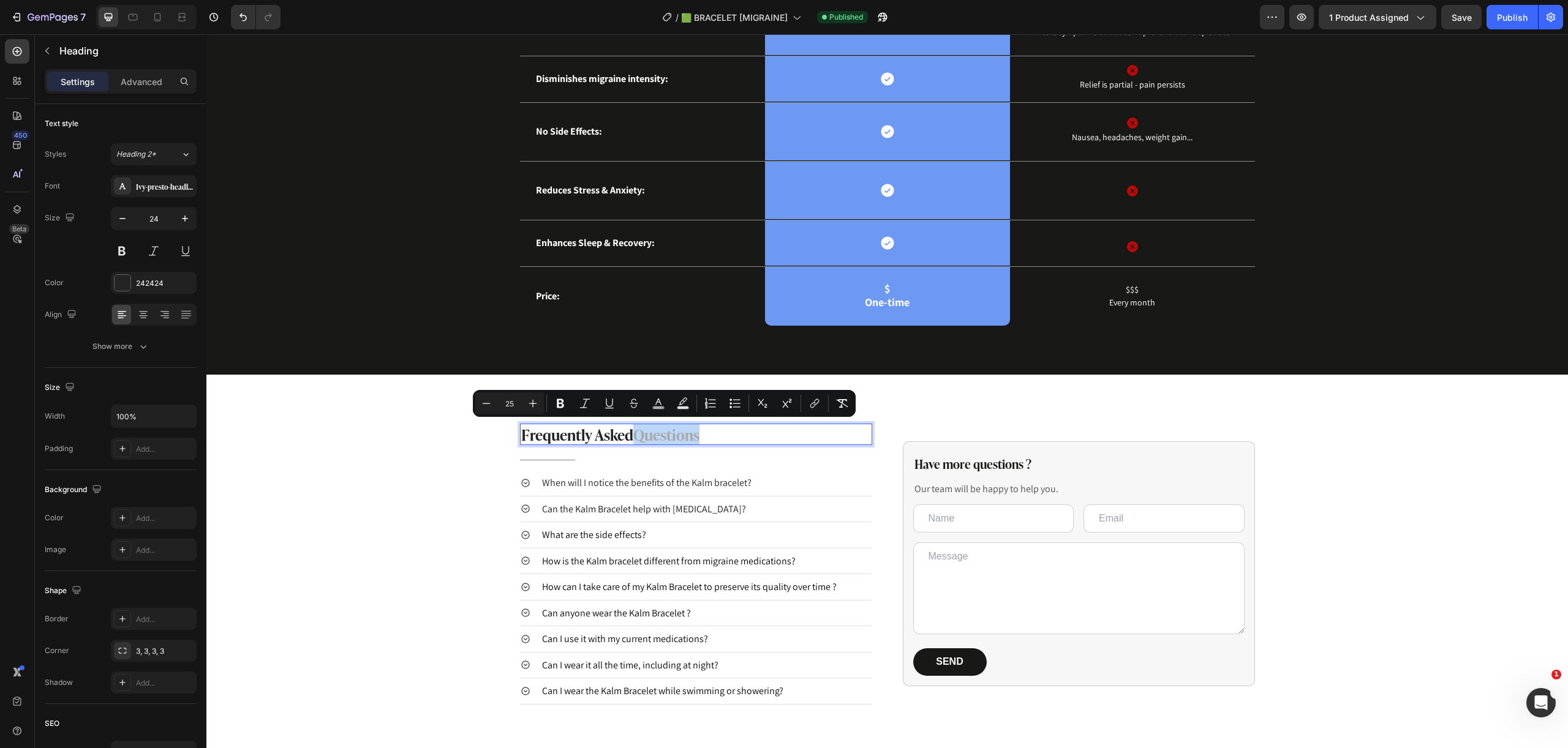
copy span "Questions"
click at [665, 403] on button "color" at bounding box center [658, 403] width 22 height 22
type input "A8A8A8"
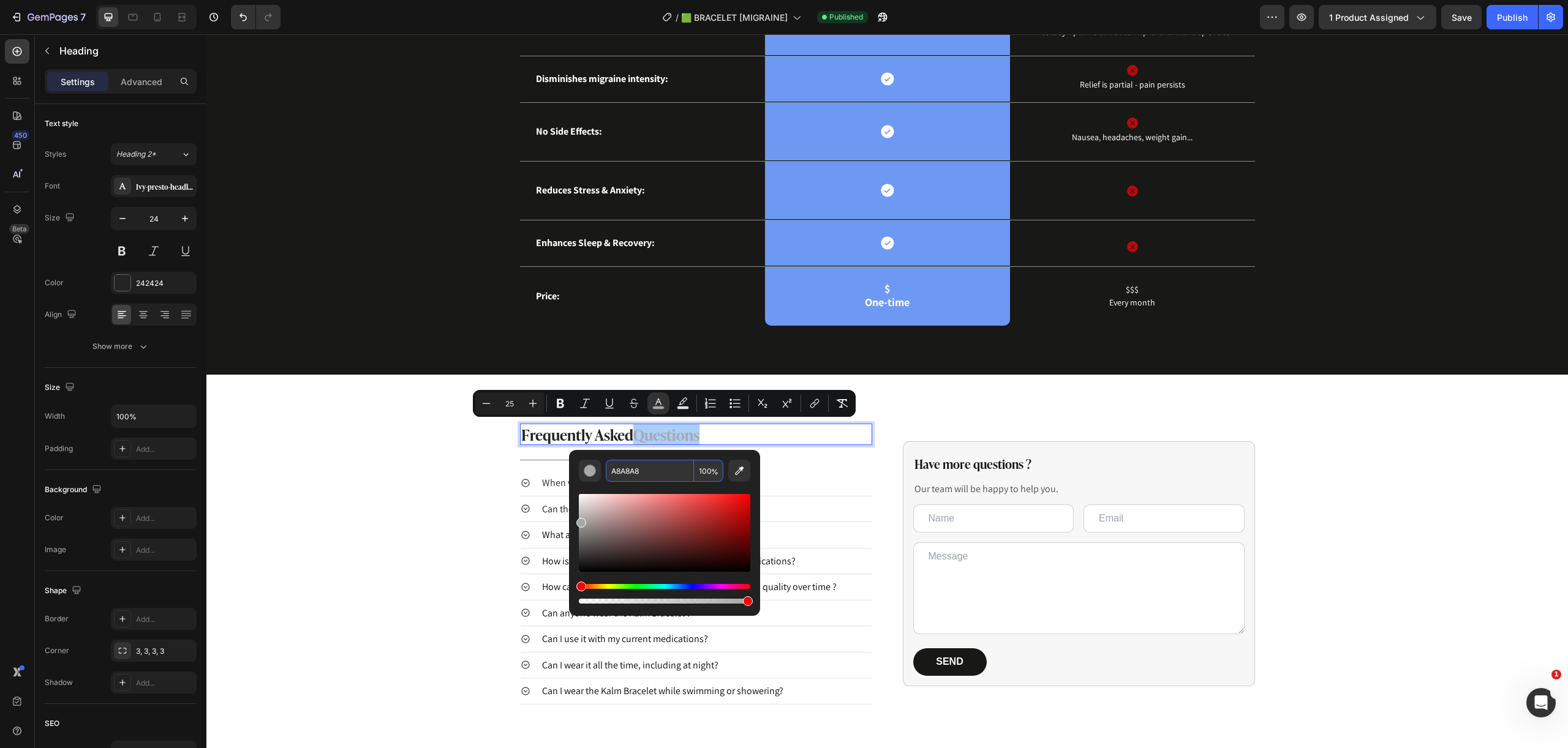
click at [669, 472] on input "A8A8A8" at bounding box center [650, 471] width 88 height 22
